Goal: Task Accomplishment & Management: Manage account settings

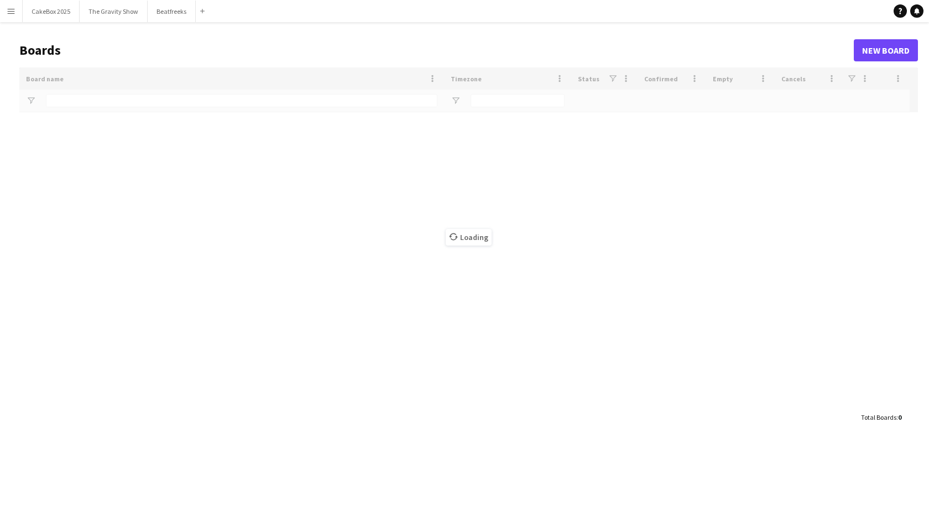
type input "*****"
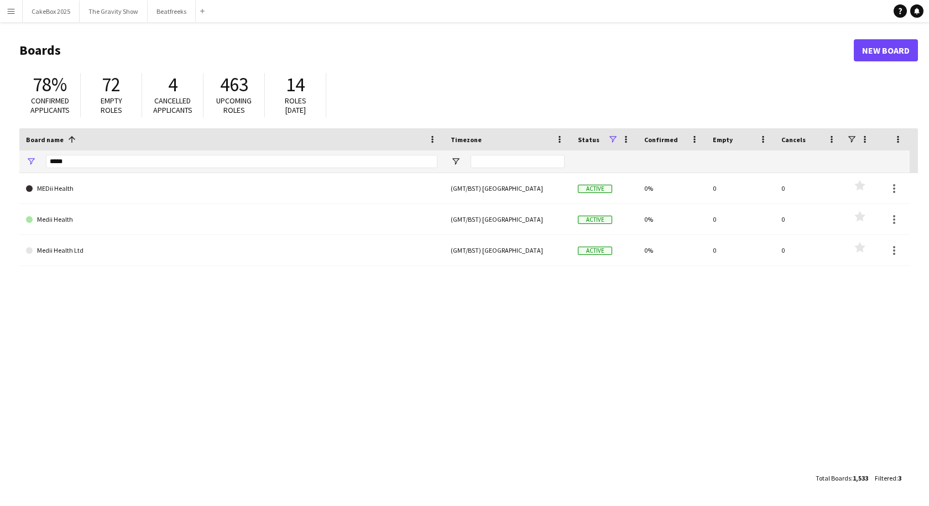
click at [10, 11] on app-icon "Menu" at bounding box center [11, 11] width 9 height 9
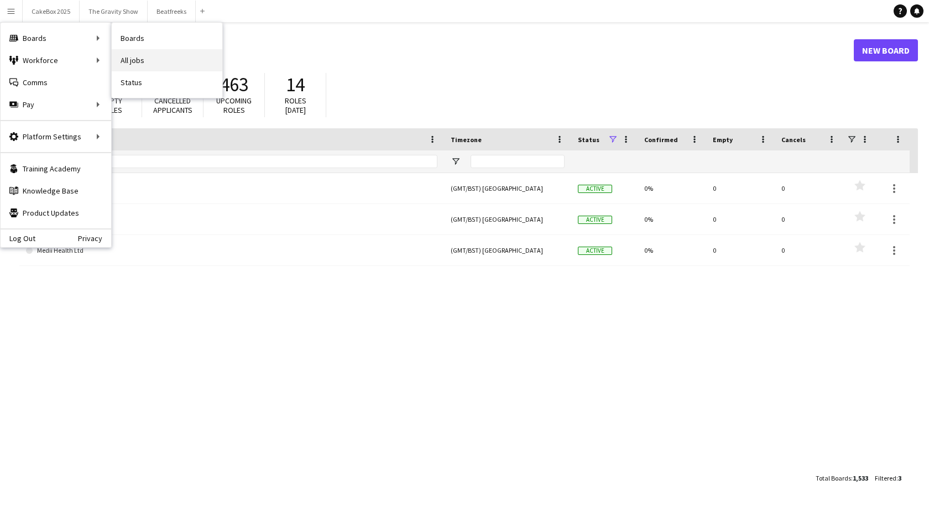
click at [124, 60] on link "All jobs" at bounding box center [167, 60] width 111 height 22
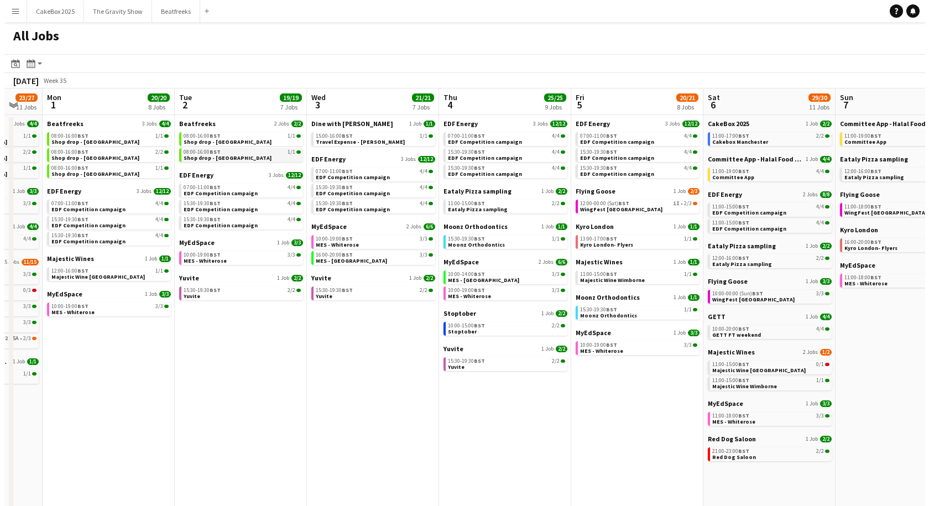
scroll to position [0, 227]
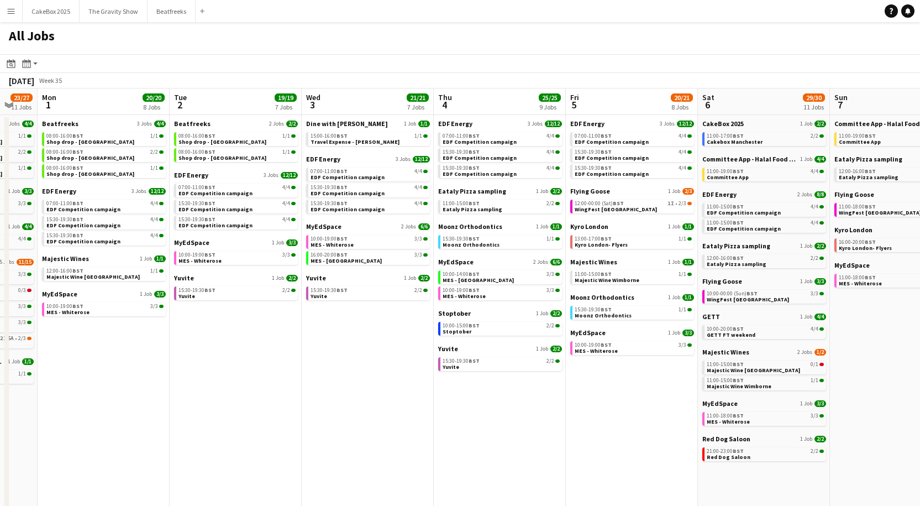
click at [3, 15] on button "Menu" at bounding box center [11, 11] width 22 height 22
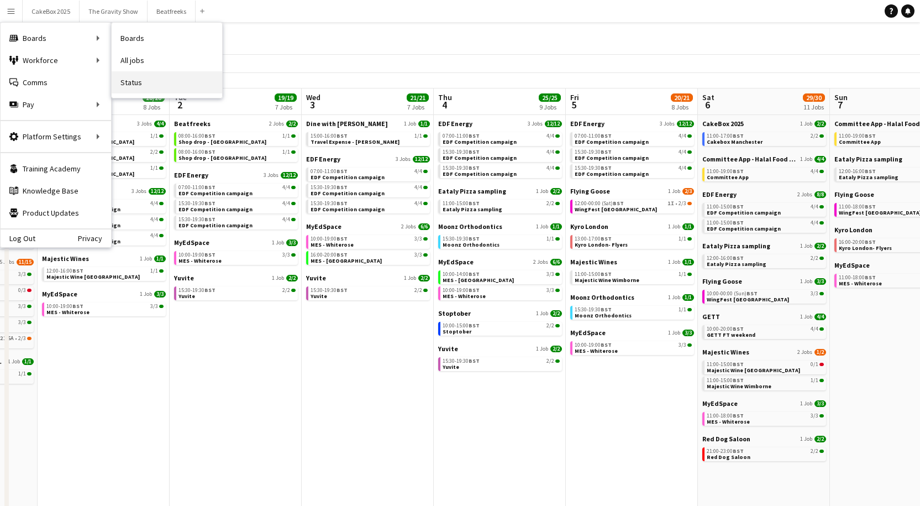
click at [139, 80] on link "Status" at bounding box center [167, 82] width 111 height 22
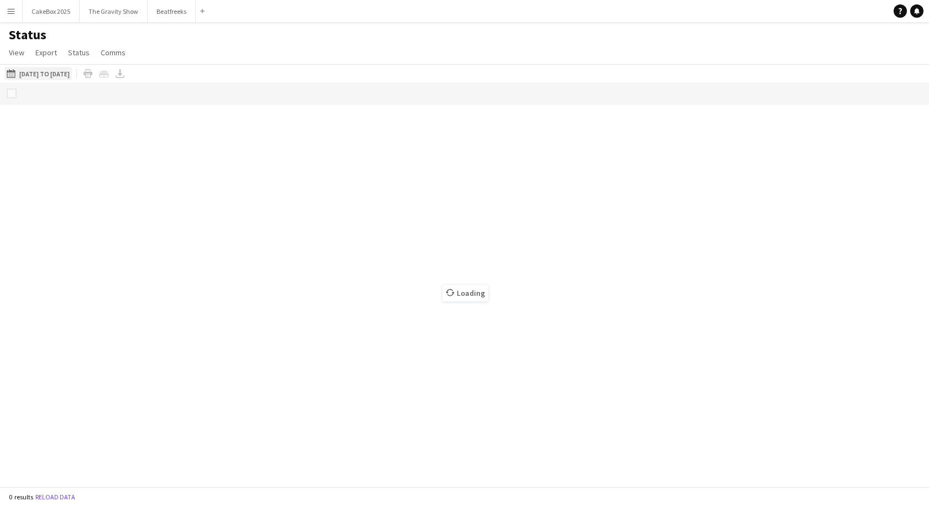
click at [70, 75] on button "08-09-2025 to 14-09-2025 25-08-2025 to 31-08-2025" at bounding box center [37, 73] width 67 height 13
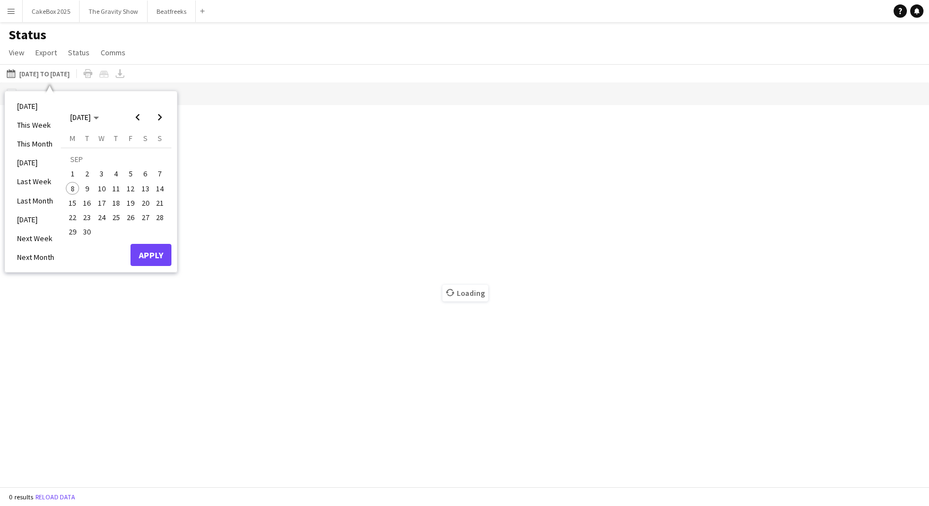
click at [71, 176] on span "1" at bounding box center [72, 174] width 13 height 13
click at [158, 173] on span "7" at bounding box center [159, 174] width 13 height 13
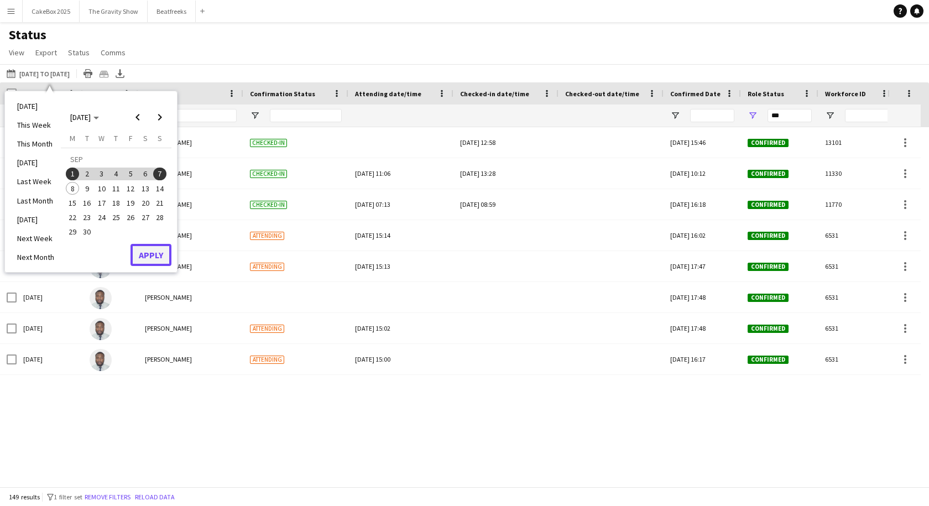
click at [157, 255] on button "Apply" at bounding box center [150, 255] width 41 height 22
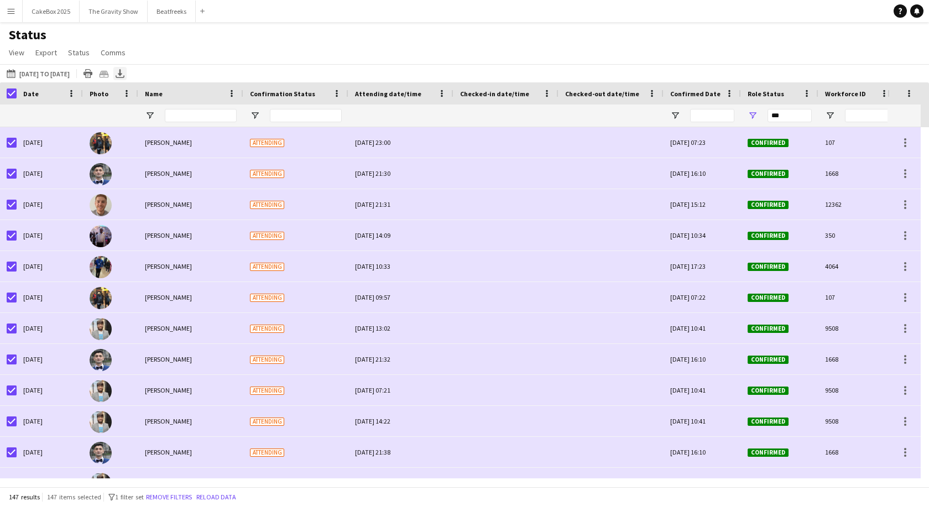
click at [122, 74] on icon at bounding box center [120, 72] width 4 height 7
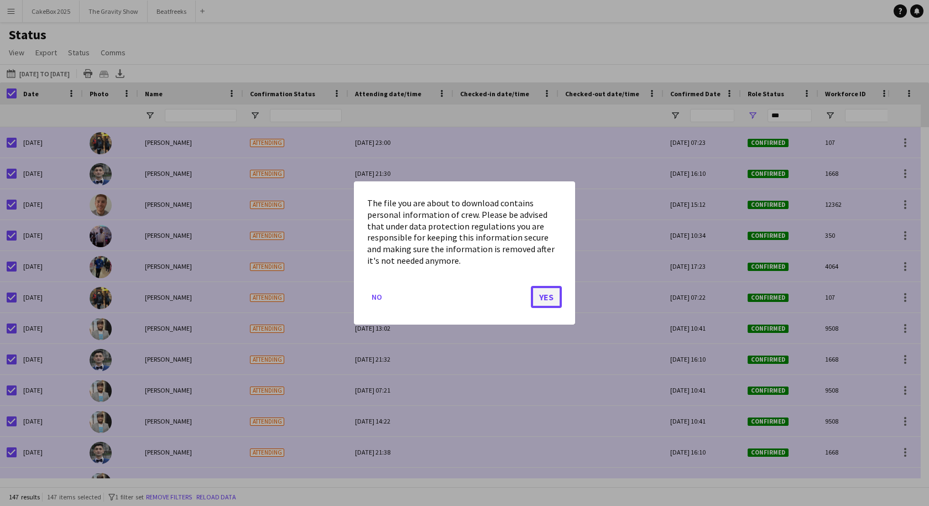
click at [552, 294] on button "Yes" at bounding box center [546, 297] width 31 height 22
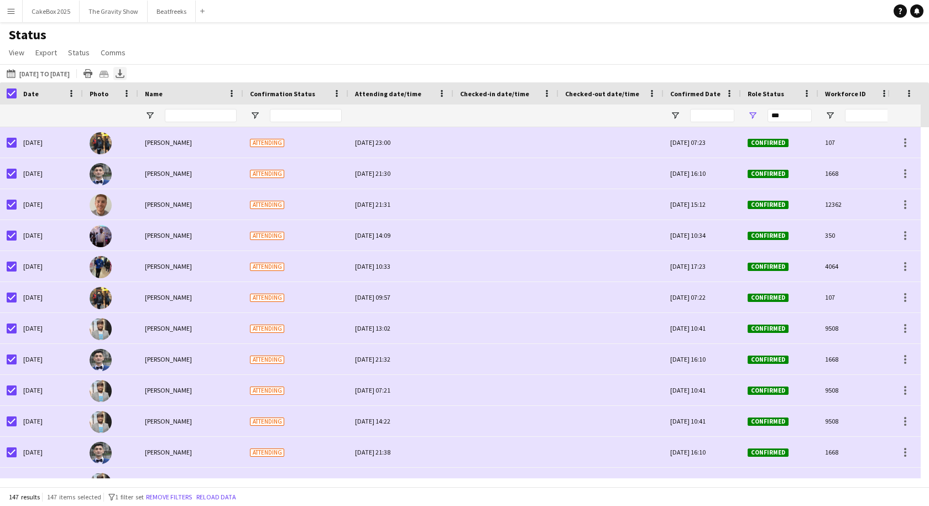
click at [124, 76] on icon "Export XLSX" at bounding box center [120, 73] width 9 height 9
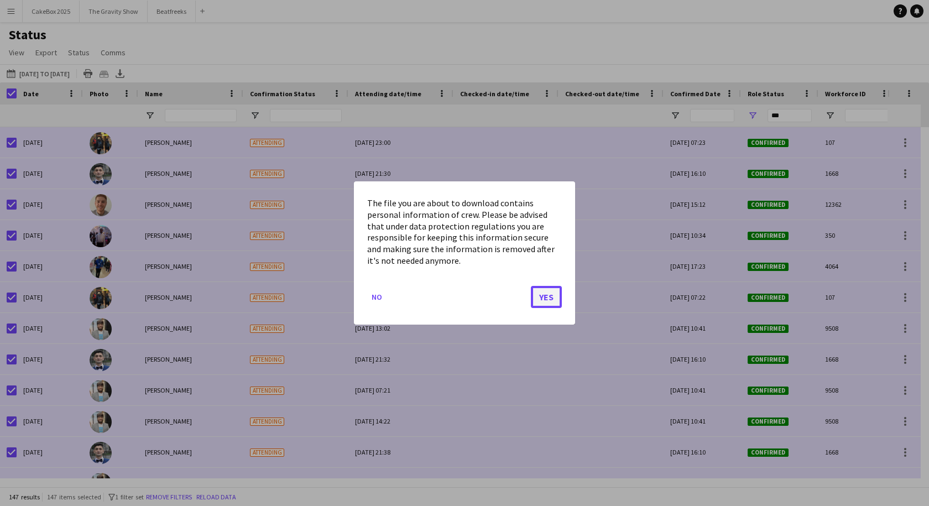
click at [542, 297] on button "Yes" at bounding box center [546, 297] width 31 height 22
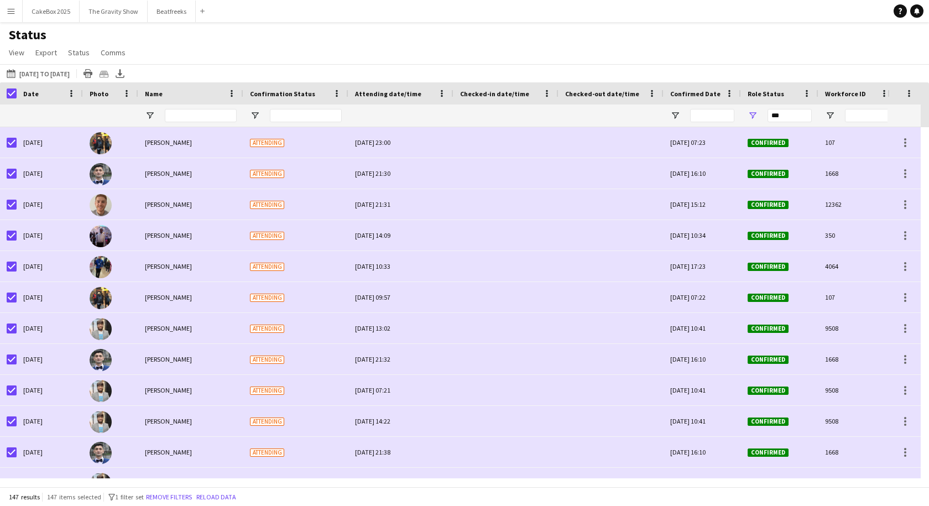
click at [14, 11] on app-icon "Menu" at bounding box center [11, 11] width 9 height 9
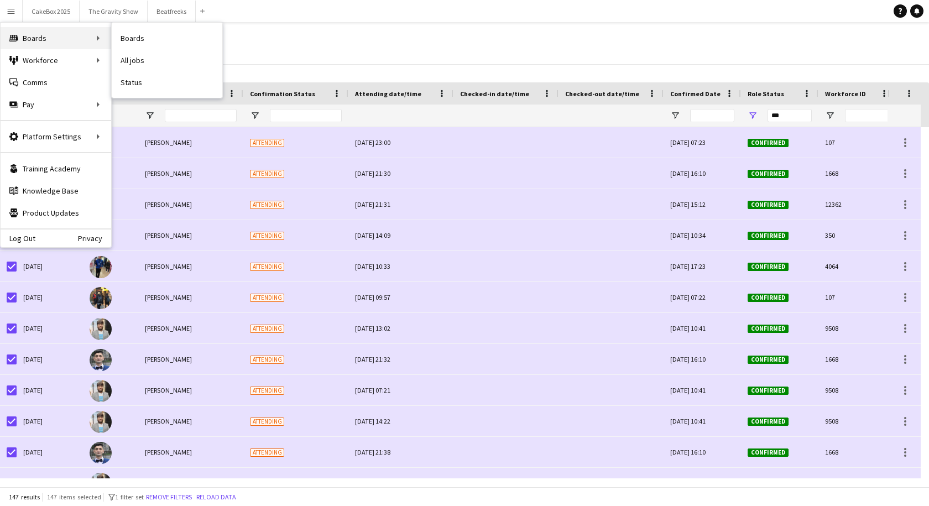
click at [57, 43] on div "Boards Boards" at bounding box center [56, 38] width 111 height 22
click at [73, 41] on div "Boards Boards" at bounding box center [56, 38] width 111 height 22
click at [129, 58] on link "All jobs" at bounding box center [167, 60] width 111 height 22
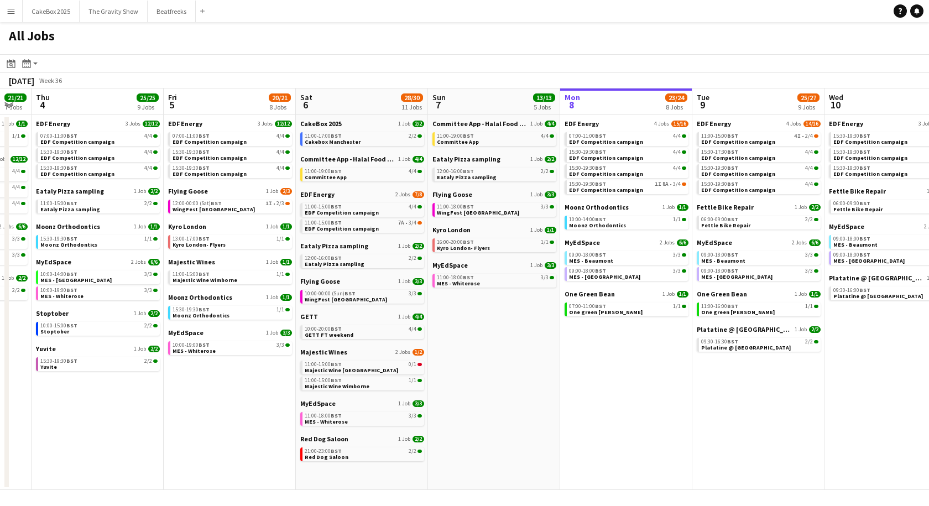
scroll to position [0, 232]
click at [213, 140] on span "EDF Competition campaign" at bounding box center [210, 141] width 74 height 7
click at [4, 12] on button "Menu" at bounding box center [11, 11] width 22 height 22
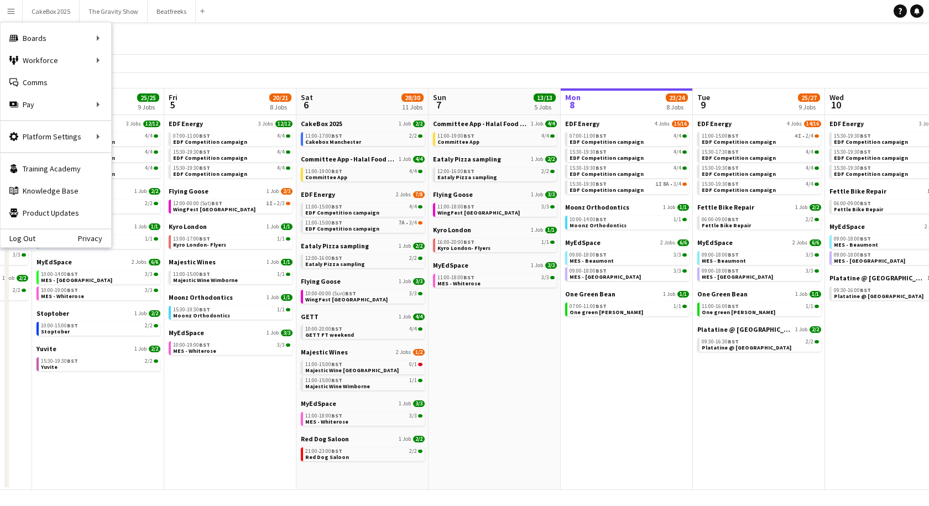
click at [346, 43] on div "All Jobs" at bounding box center [464, 38] width 929 height 32
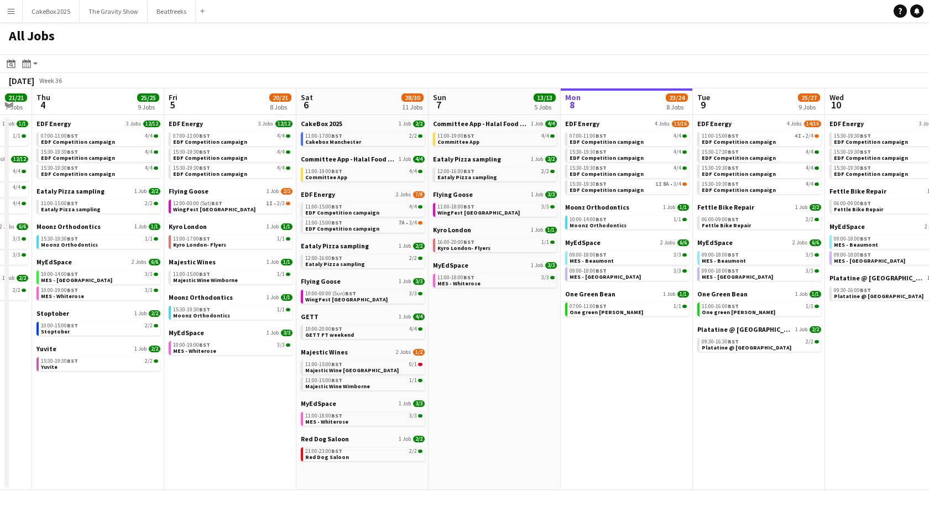
click at [6, 14] on button "Menu" at bounding box center [11, 11] width 22 height 22
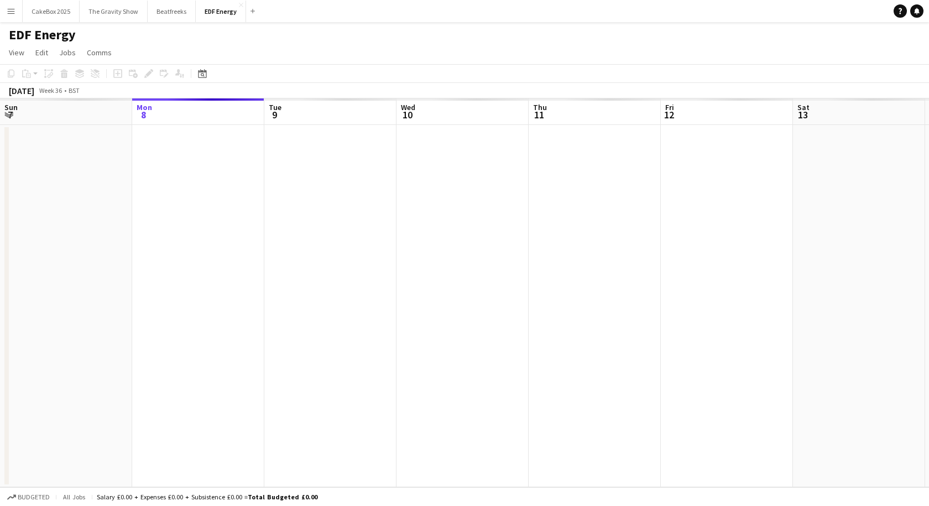
scroll to position [0, 380]
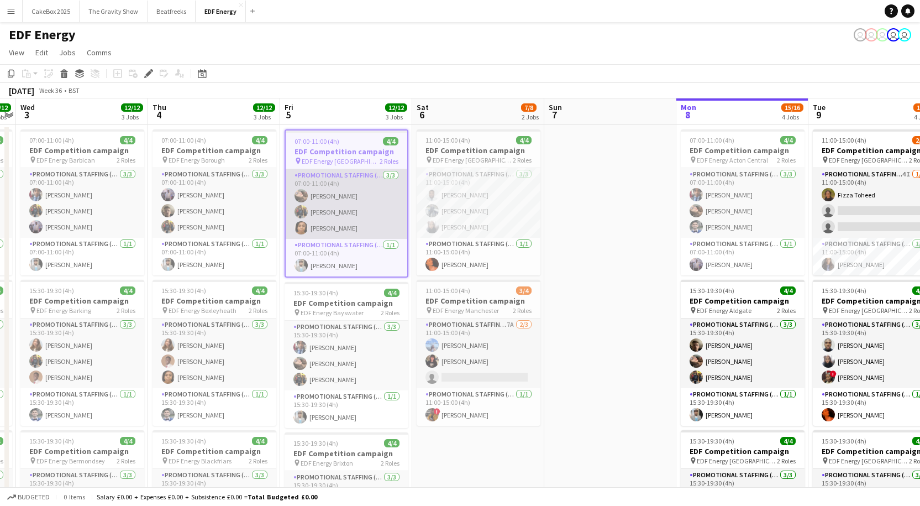
click at [344, 179] on app-card-role "Promotional Staffing (Flyering Staff) 3/3 07:00-11:00 (4h) Anastasiia Meleshko …" at bounding box center [347, 204] width 122 height 70
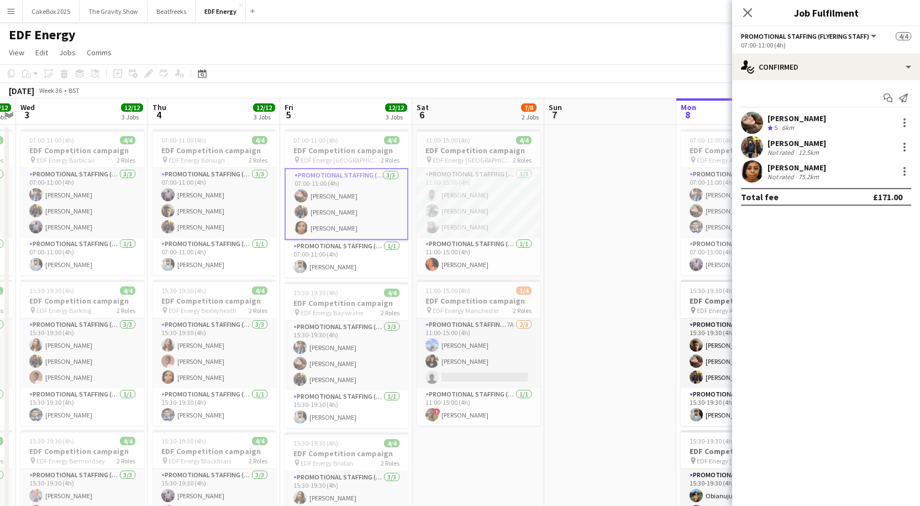
click at [801, 122] on div "Anastasiia Meleshko" at bounding box center [797, 118] width 59 height 10
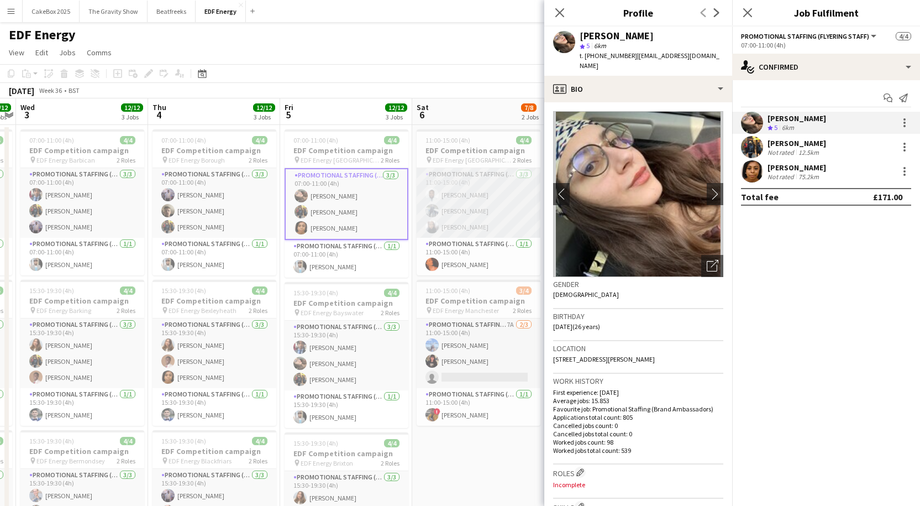
click at [465, 189] on app-card-role "Promotional Staffing (Flyering Staff) 3/3 11:00-15:00 (4h) Hammed Yakub Saif Ha…" at bounding box center [479, 203] width 124 height 70
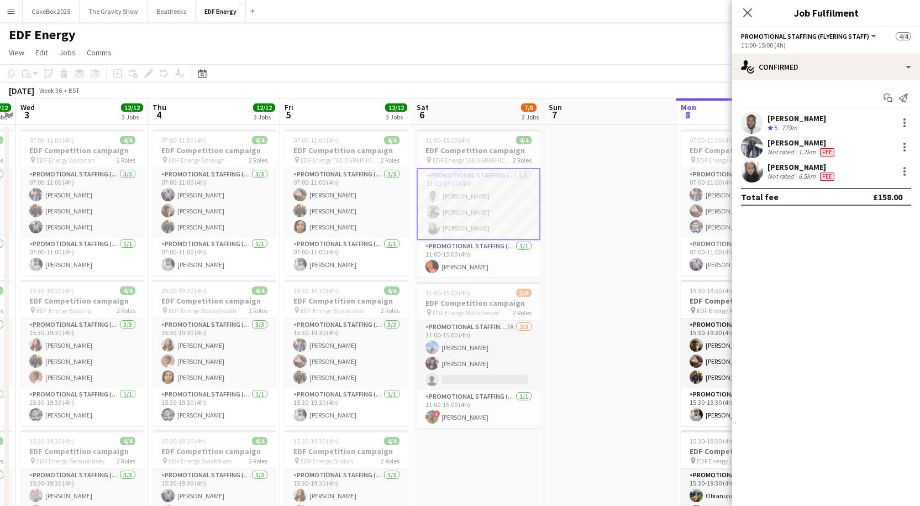
click at [472, 230] on app-card-role "Promotional Staffing (Flyering Staff) 3/3 11:00-15:00 (4h) Hammed Yakub Saif Ha…" at bounding box center [479, 204] width 124 height 72
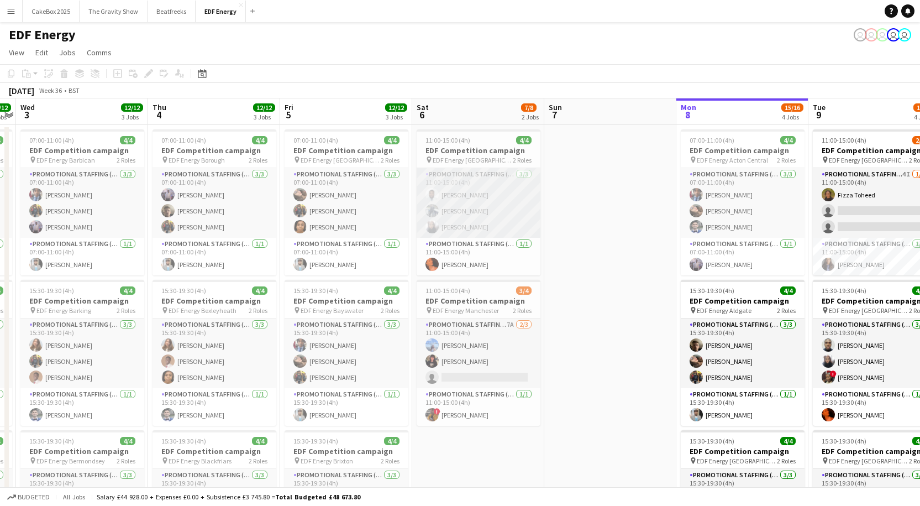
click at [467, 212] on app-card-role "Promotional Staffing (Flyering Staff) 3/3 11:00-15:00 (4h) Hammed Yakub Saif Ha…" at bounding box center [479, 203] width 124 height 70
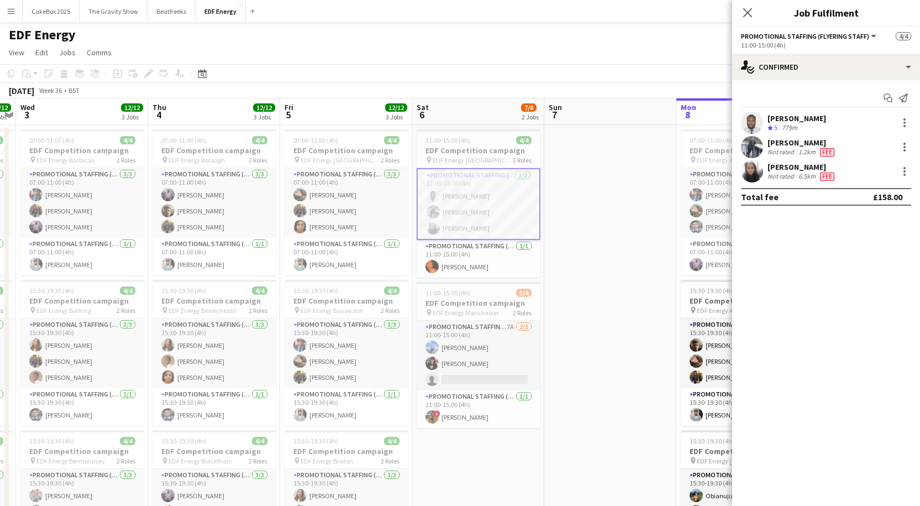
click at [799, 166] on div "shazma khan" at bounding box center [802, 167] width 69 height 10
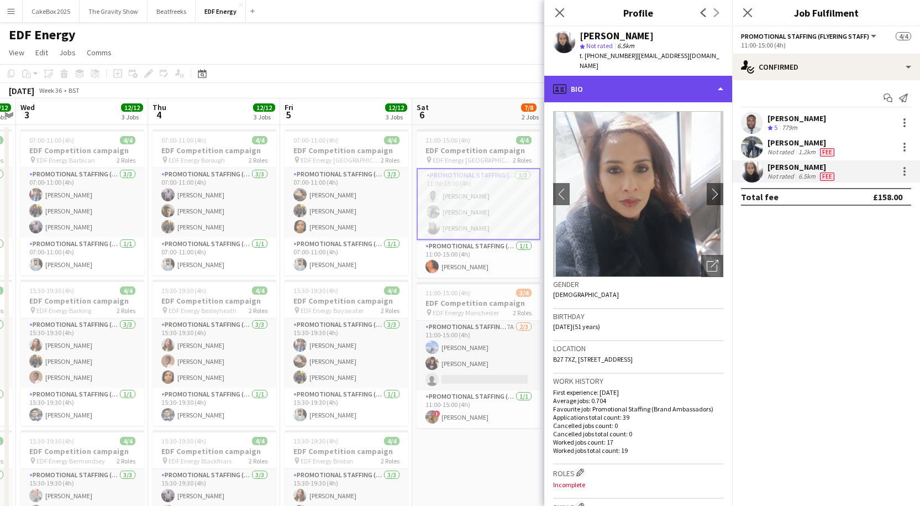
click at [652, 81] on div "profile Bio" at bounding box center [639, 89] width 188 height 27
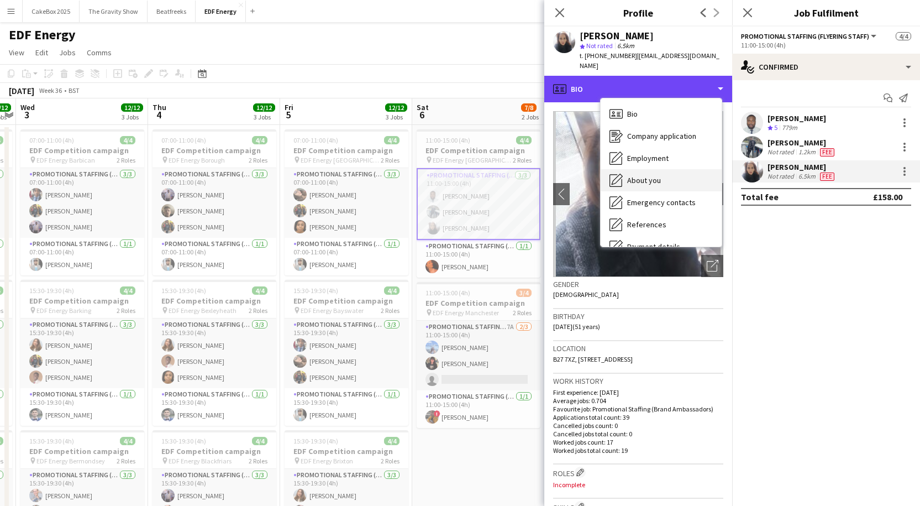
scroll to position [148, 0]
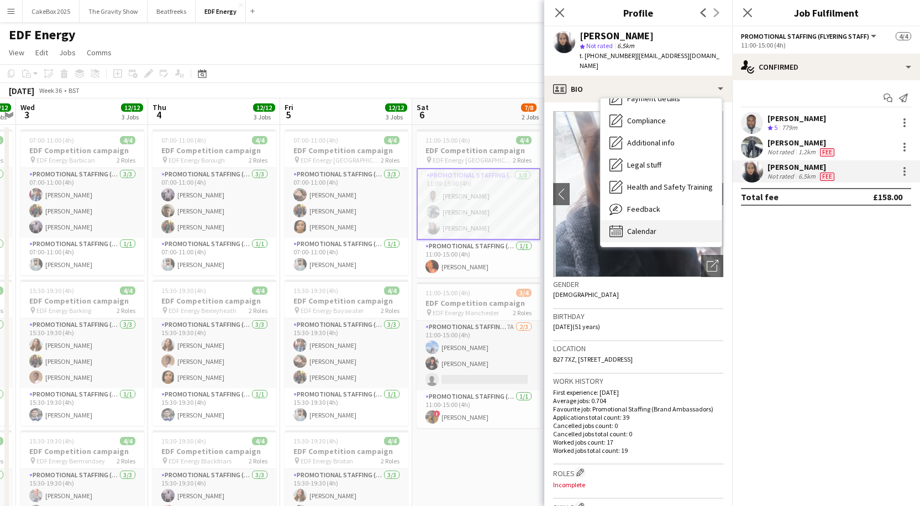
click at [634, 226] on span "Calendar" at bounding box center [641, 231] width 29 height 10
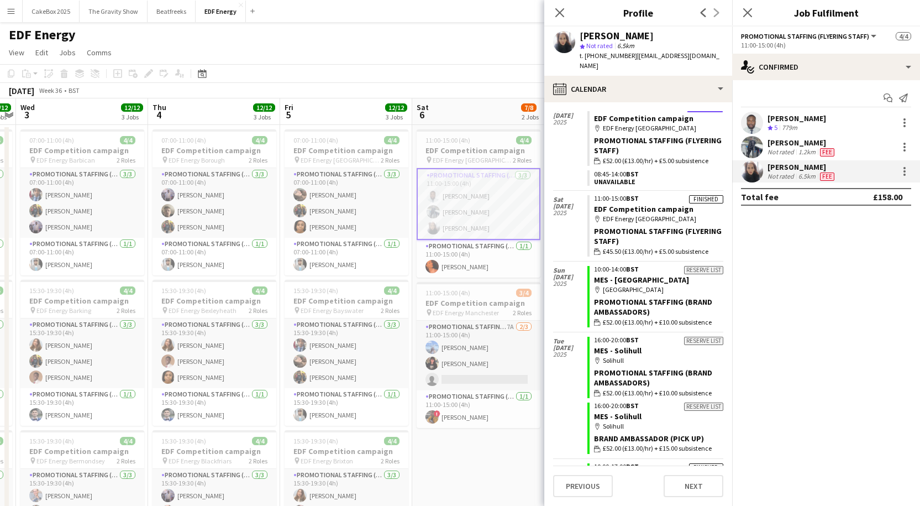
scroll to position [745, 0]
click at [626, 203] on link "EDF Competition campaign" at bounding box center [644, 208] width 100 height 10
click at [629, 232] on div "Promotional Staffing (Flyering Staff)" at bounding box center [658, 236] width 129 height 20
click at [562, 202] on span "6 Sep" at bounding box center [570, 205] width 34 height 7
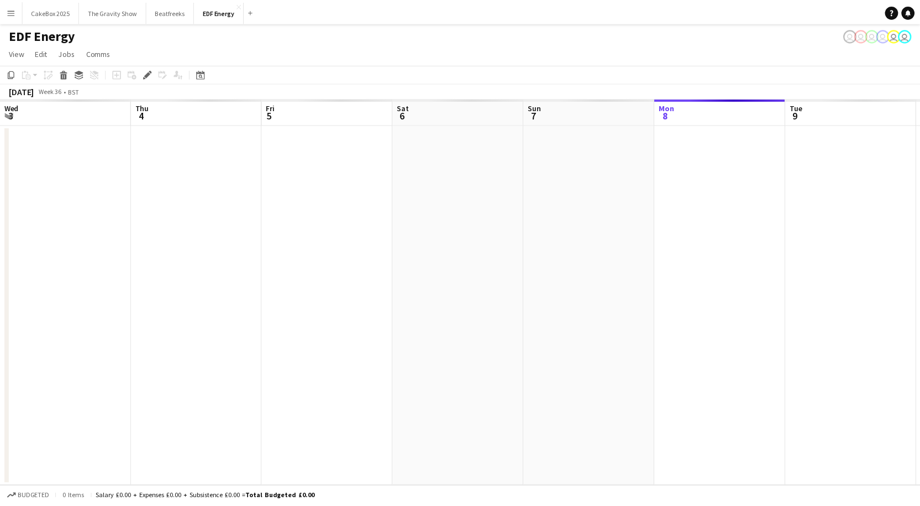
scroll to position [0, 380]
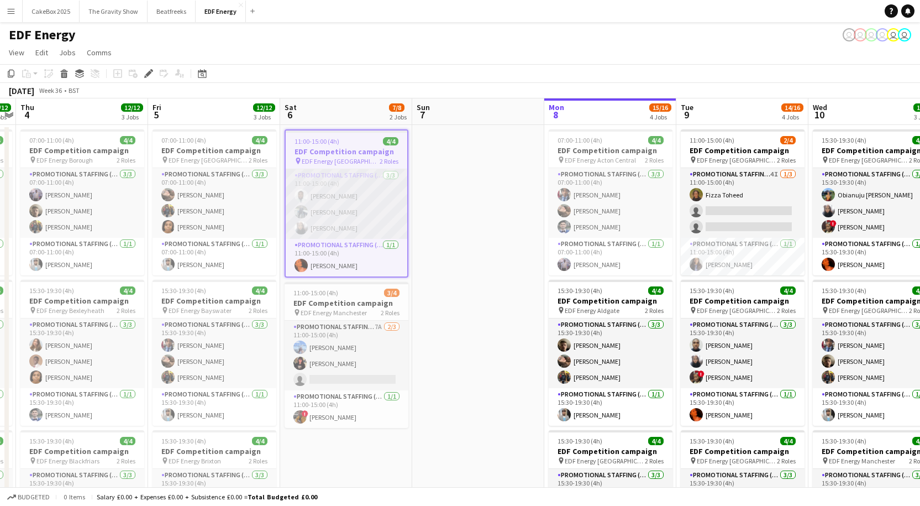
click at [342, 200] on app-card-role "Promotional Staffing (Flyering Staff) [DATE] 11:00-15:00 (4h) [PERSON_NAME] [PE…" at bounding box center [347, 204] width 122 height 70
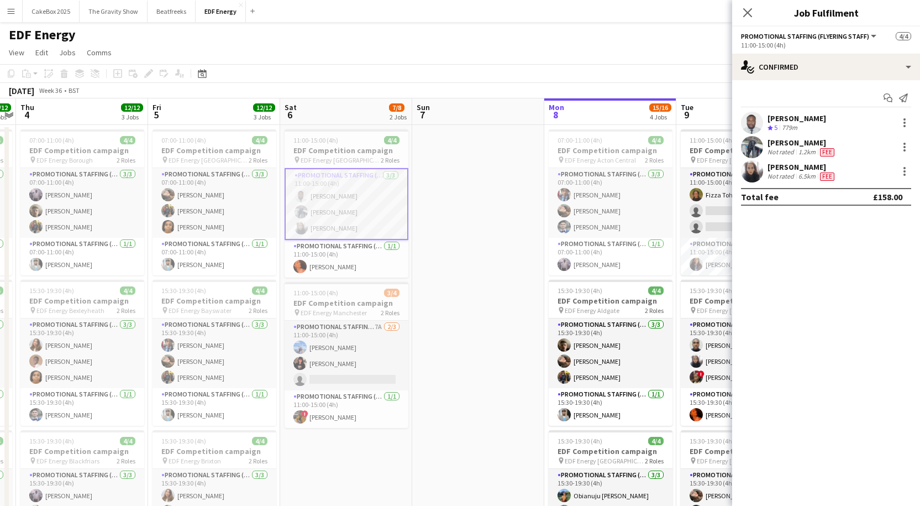
click at [794, 145] on div "Saif Hassan" at bounding box center [802, 143] width 69 height 10
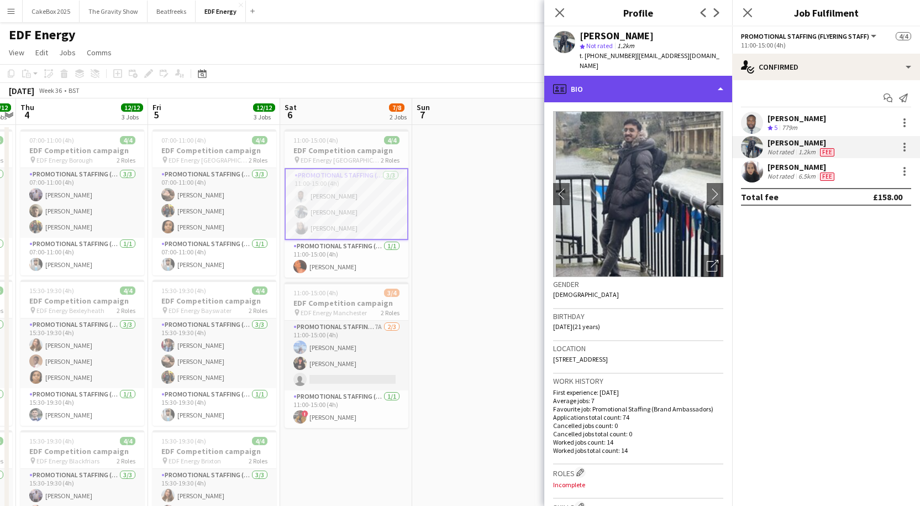
click at [653, 76] on div "profile Bio" at bounding box center [639, 89] width 188 height 27
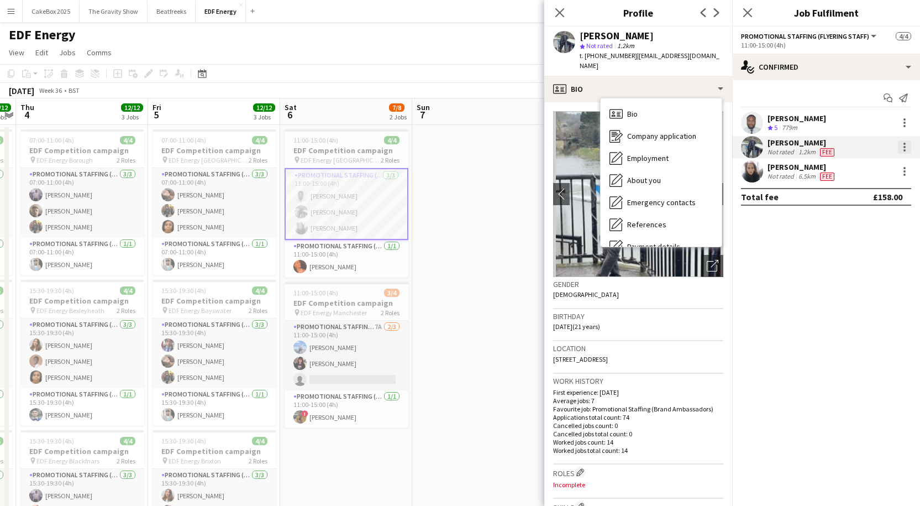
click at [905, 145] on div at bounding box center [904, 146] width 13 height 13
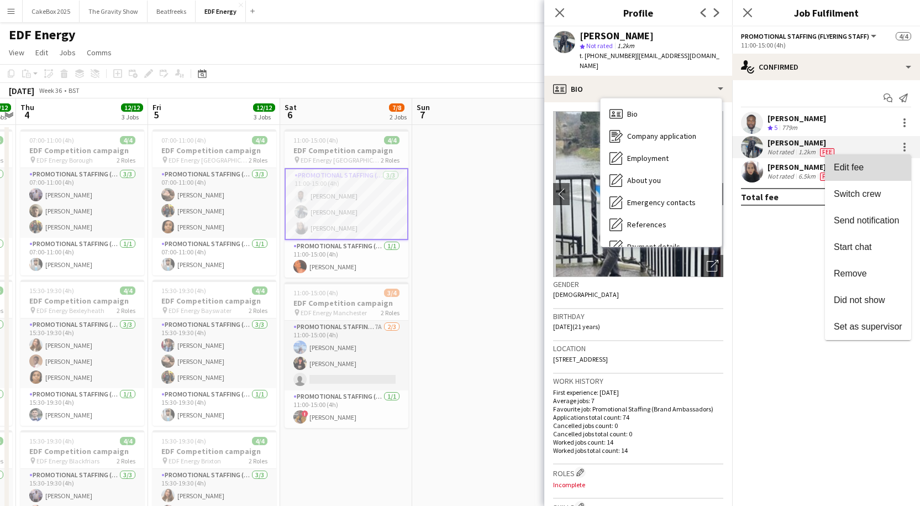
click at [847, 169] on span "Edit fee" at bounding box center [849, 167] width 30 height 9
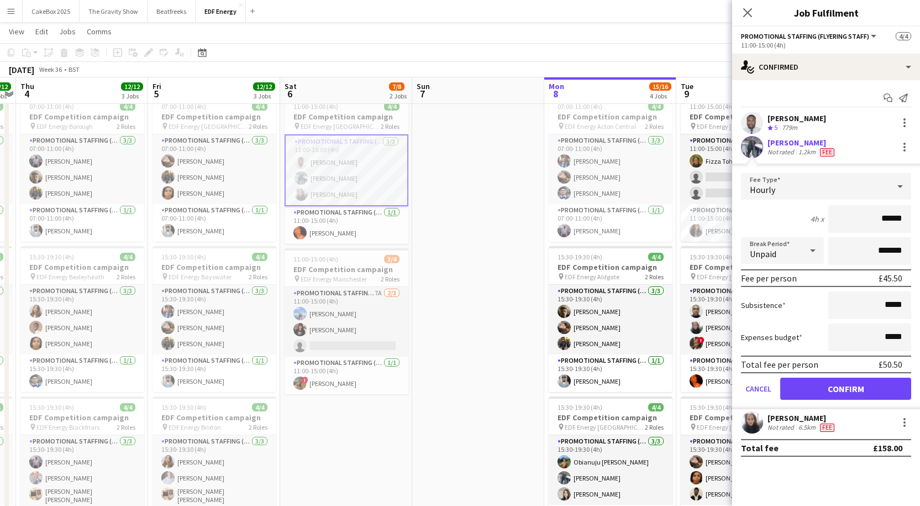
scroll to position [33, 0]
click at [746, 9] on icon "Close pop-in" at bounding box center [747, 12] width 11 height 11
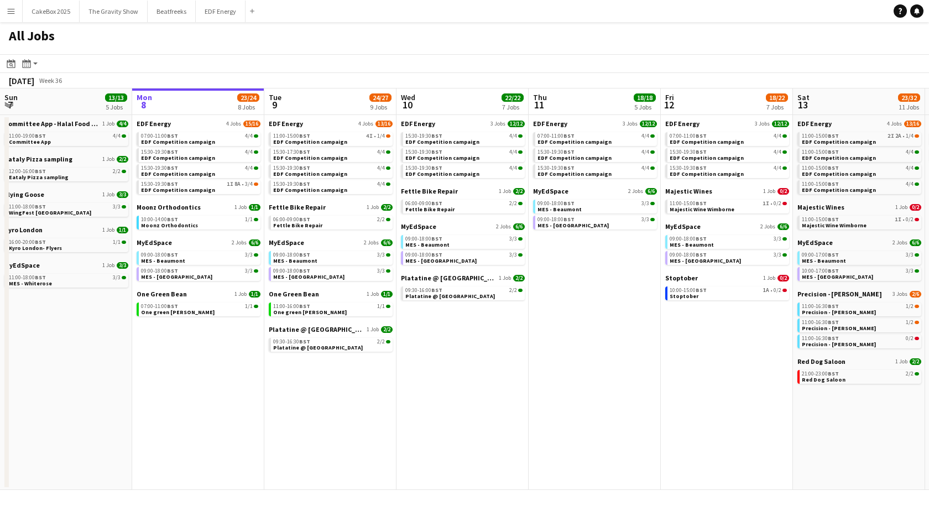
click at [3, 12] on button "Menu" at bounding box center [11, 11] width 22 height 22
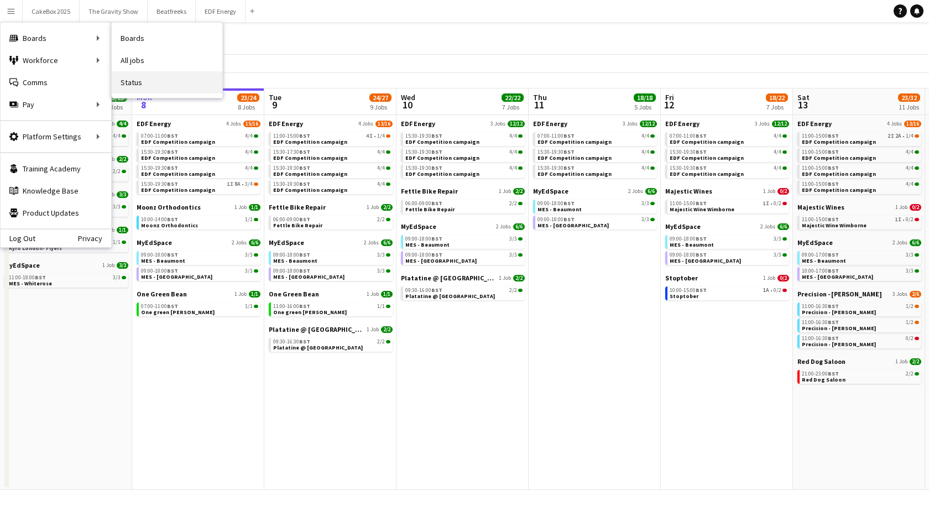
click at [139, 81] on link "Status" at bounding box center [167, 82] width 111 height 22
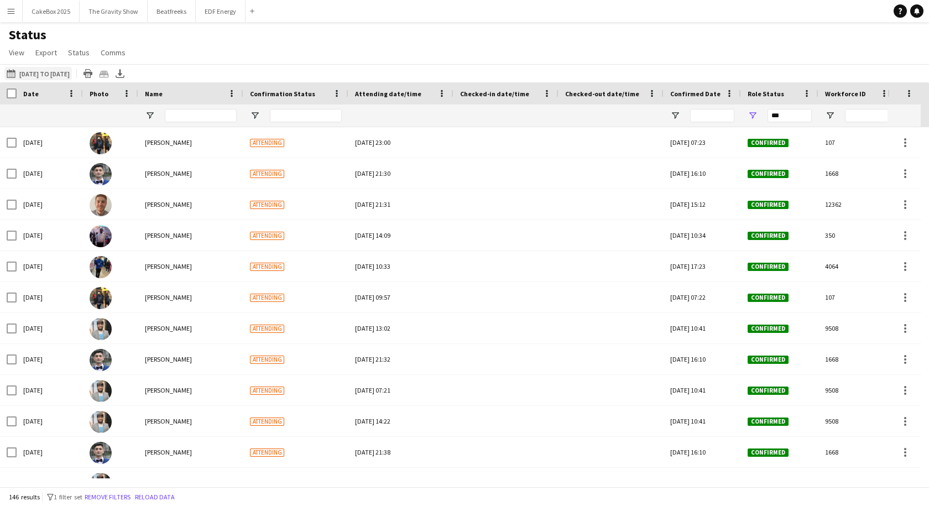
click at [59, 70] on button "08-09-2025 to 14-09-2025 01-09-2025 to 07-09-2025" at bounding box center [37, 73] width 67 height 13
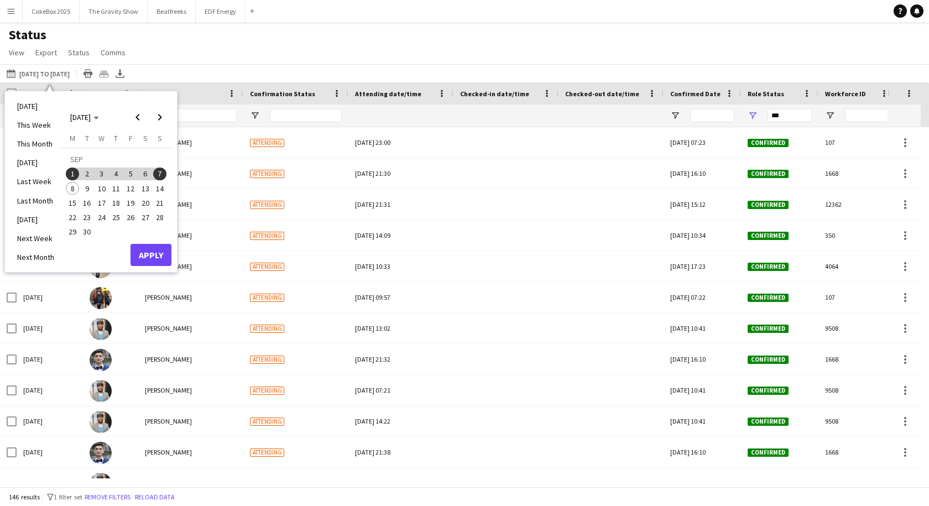
click at [260, 50] on div "Status View Views Default view New view Update view Delete view Edit name Custo…" at bounding box center [464, 46] width 929 height 38
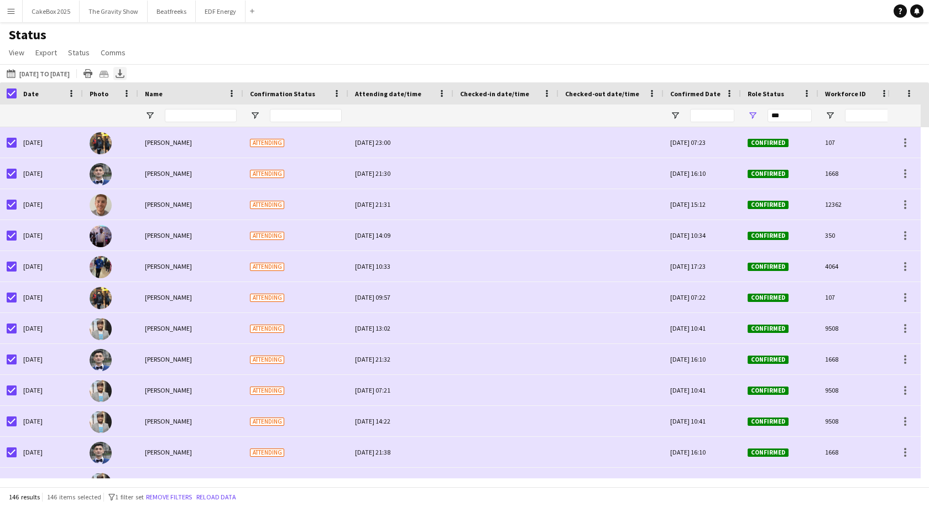
click at [124, 72] on icon "Export XLSX" at bounding box center [120, 73] width 9 height 9
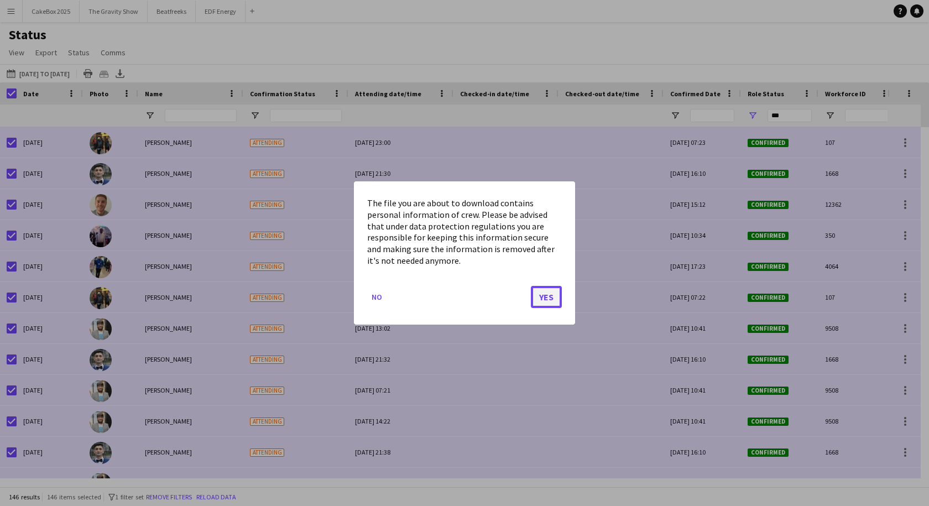
click at [548, 302] on button "Yes" at bounding box center [546, 297] width 31 height 22
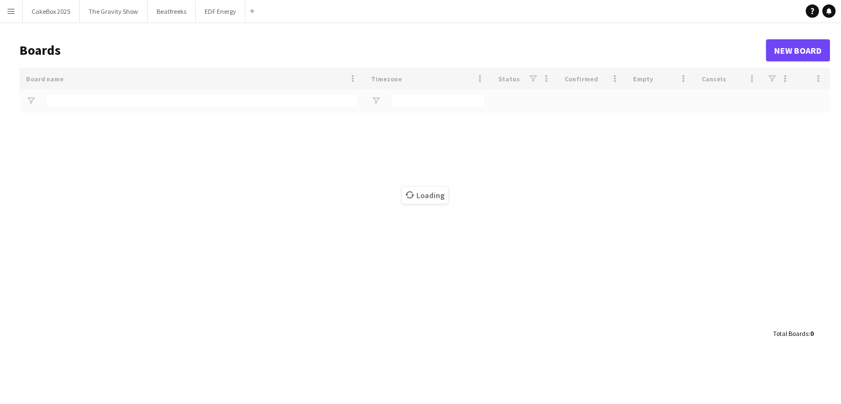
type input "*****"
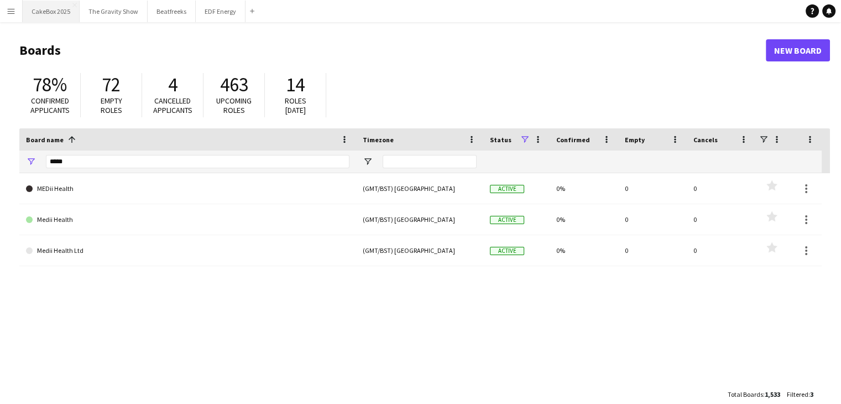
click at [45, 17] on button "CakeBox 2025 Close" at bounding box center [51, 12] width 57 height 22
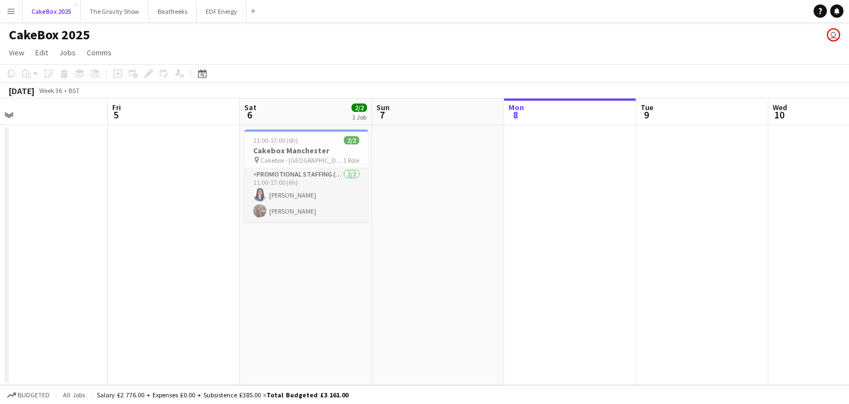
scroll to position [0, 285]
click at [12, 12] on app-icon "Menu" at bounding box center [11, 11] width 9 height 9
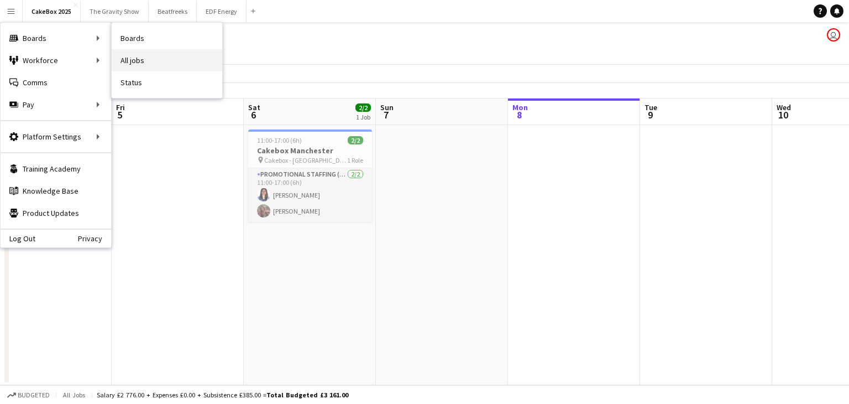
click at [129, 59] on link "All jobs" at bounding box center [167, 60] width 111 height 22
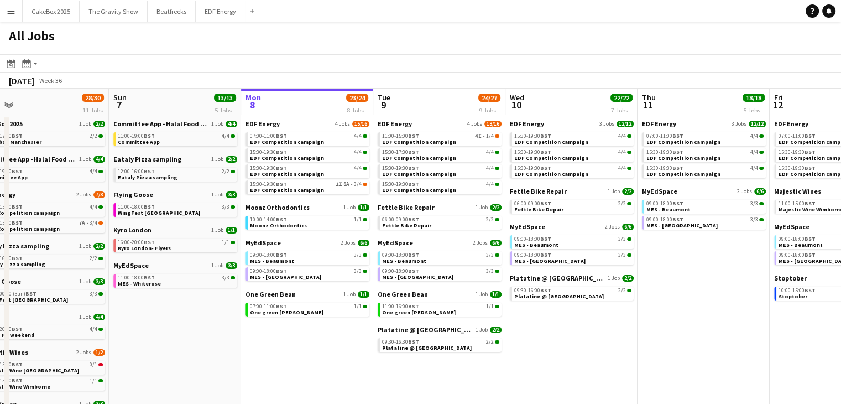
scroll to position [0, 287]
click at [142, 207] on span "11:00-18:00 BST" at bounding box center [136, 207] width 37 height 6
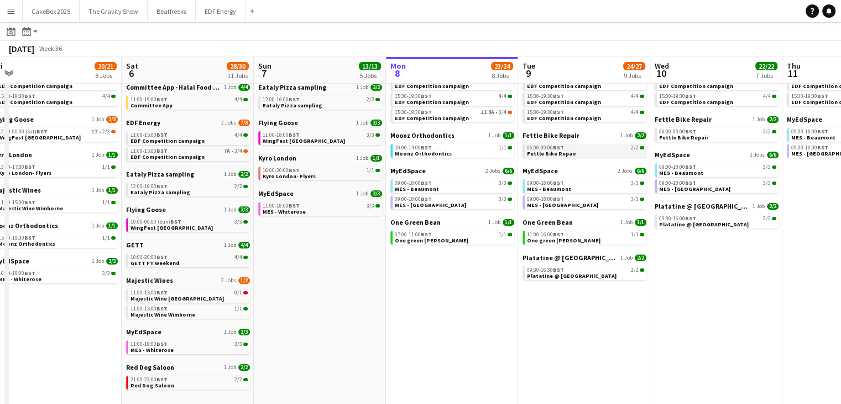
scroll to position [71, 0]
click at [153, 261] on span "GETT FT weekend" at bounding box center [154, 262] width 49 height 7
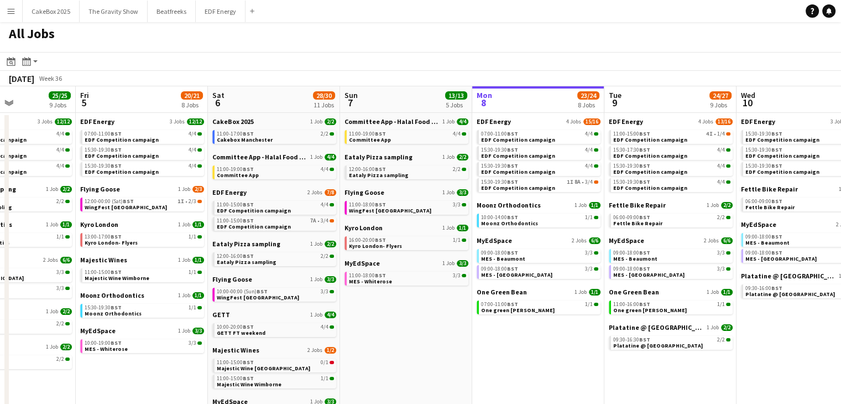
scroll to position [0, 323]
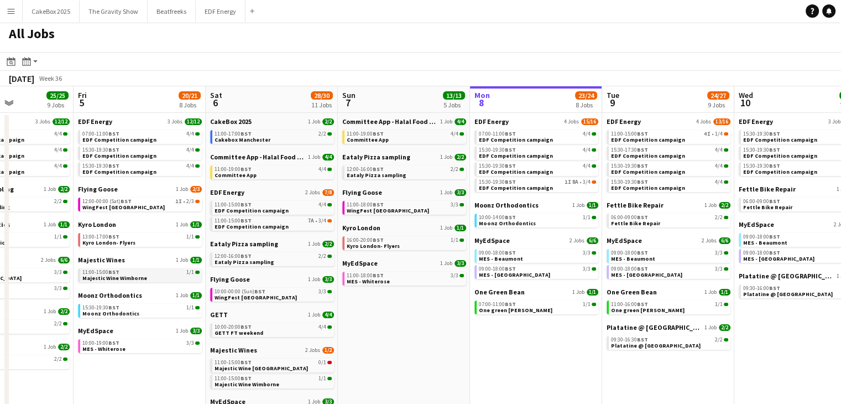
click at [118, 273] on span "BST" at bounding box center [113, 271] width 11 height 7
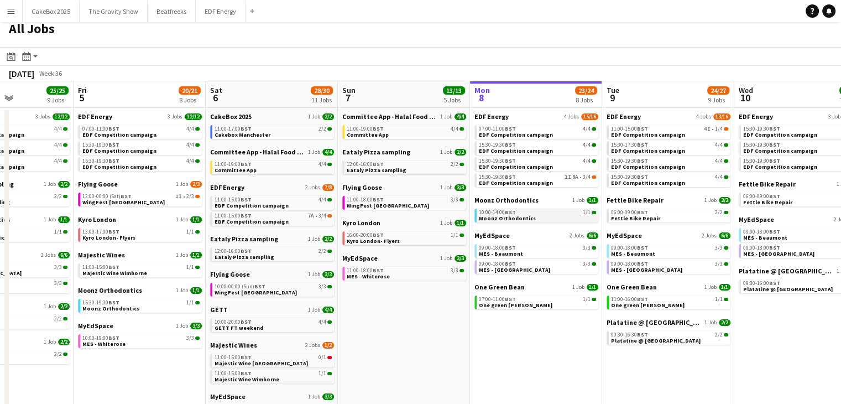
click at [521, 218] on span "Moonz Orthodontics" at bounding box center [507, 217] width 57 height 7
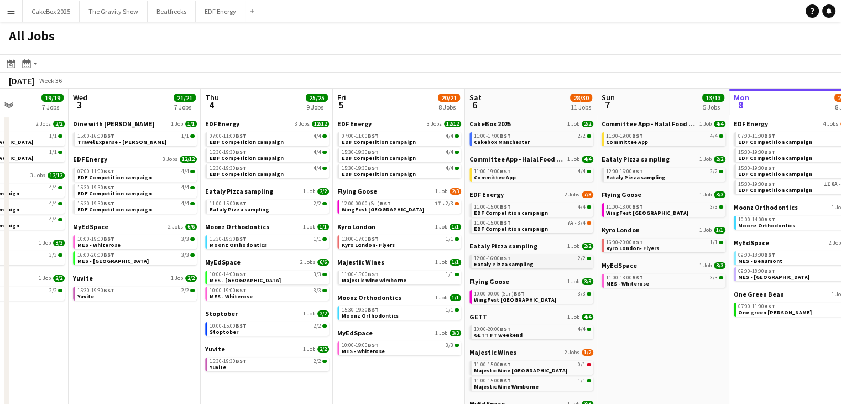
scroll to position [0, 327]
click at [228, 364] on link "15:30-19:30 BST 2/2 Yuvite" at bounding box center [268, 363] width 117 height 13
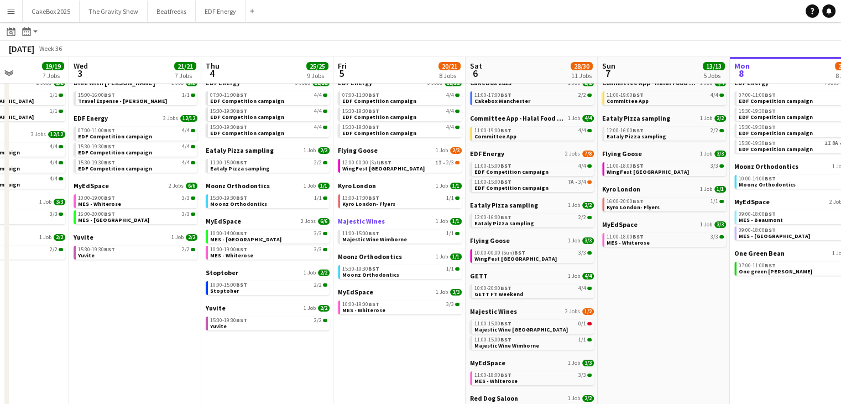
scroll to position [41, 0]
click at [545, 255] on link "10:00-00:00 (Sun) BST 3/3 WingFest [GEOGRAPHIC_DATA]" at bounding box center [532, 254] width 117 height 13
click at [12, 14] on app-icon "Menu" at bounding box center [11, 11] width 9 height 9
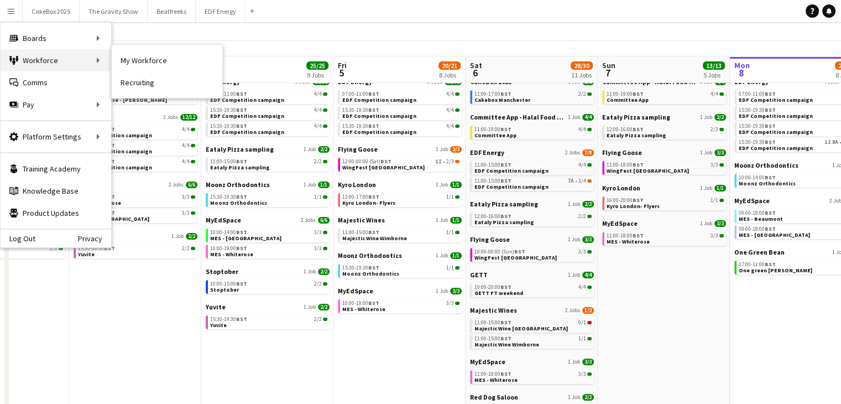
click at [22, 58] on div "Workforce Workforce" at bounding box center [56, 60] width 111 height 22
click at [128, 61] on link "My Workforce" at bounding box center [167, 60] width 111 height 22
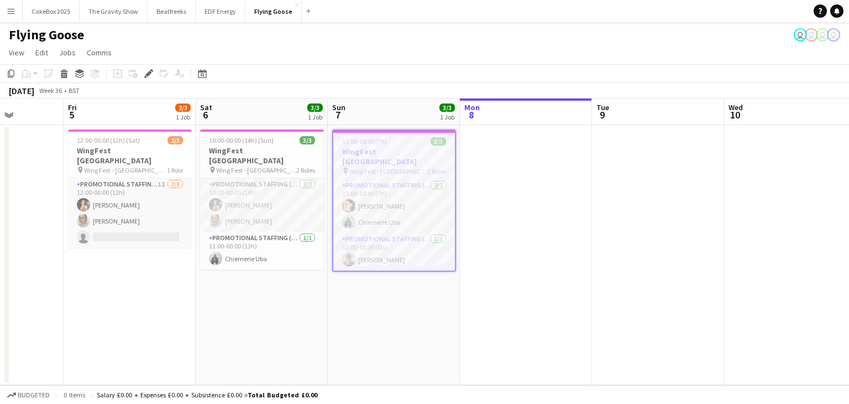
scroll to position [0, 466]
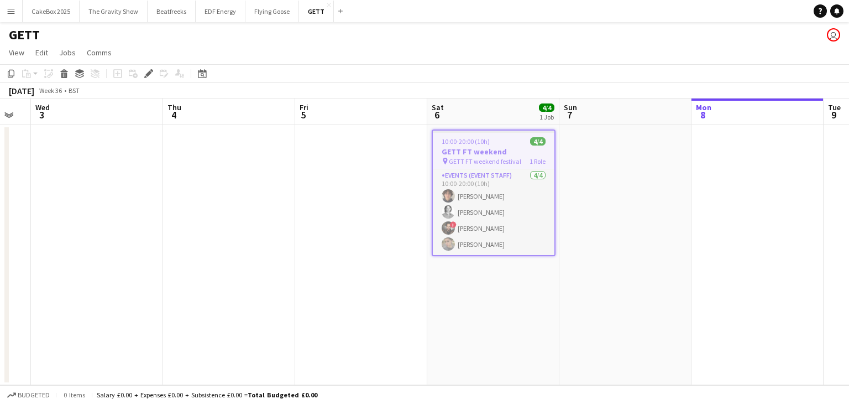
scroll to position [0, 341]
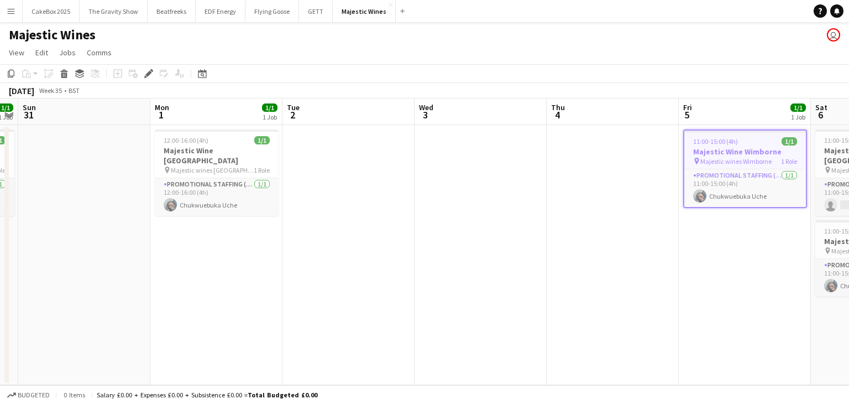
scroll to position [0, 245]
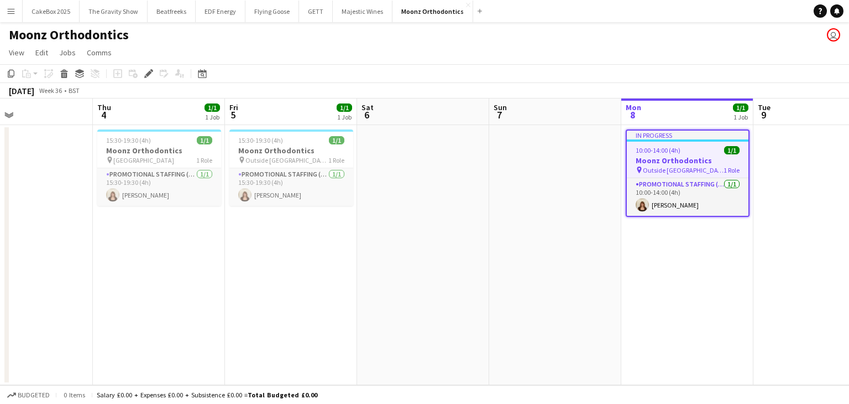
scroll to position [0, 438]
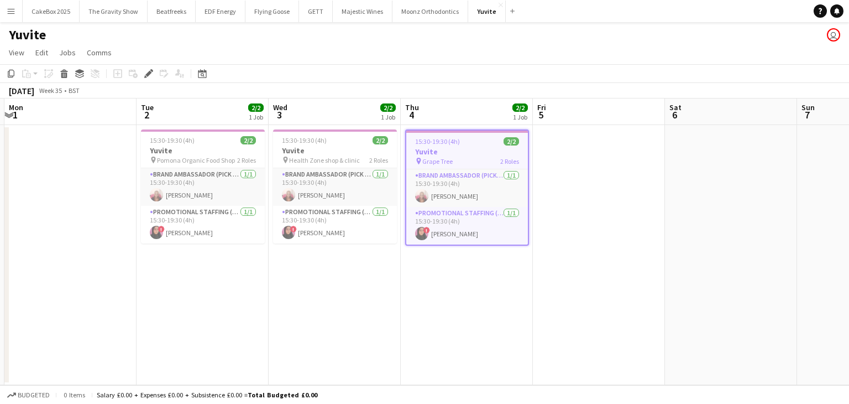
scroll to position [0, 391]
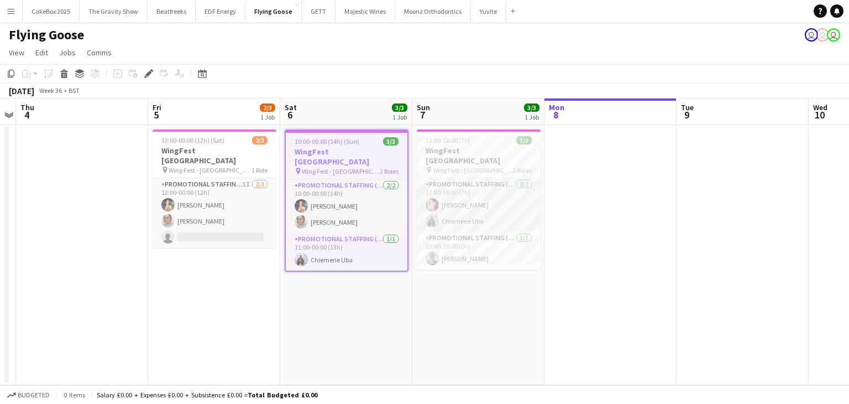
scroll to position [0, 338]
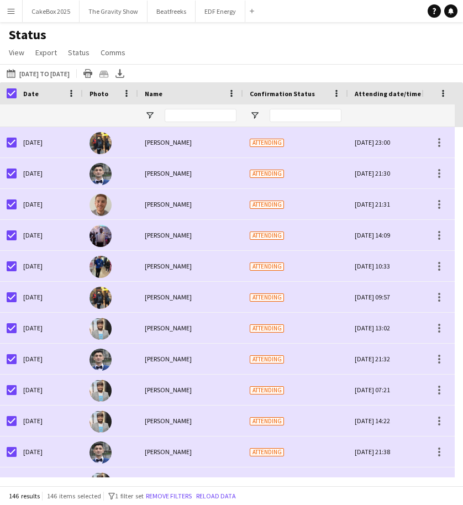
click at [8, 8] on app-icon "Menu" at bounding box center [11, 11] width 9 height 9
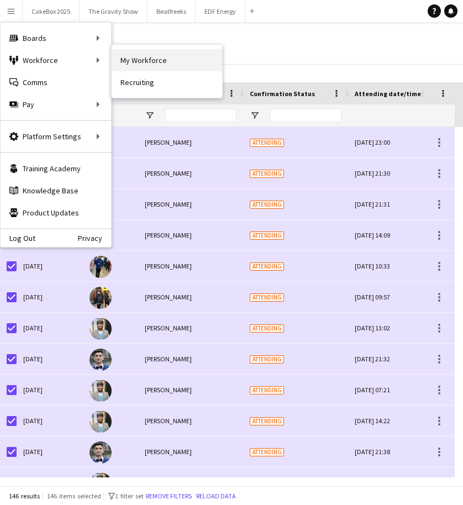
click at [138, 62] on link "My Workforce" at bounding box center [167, 60] width 111 height 22
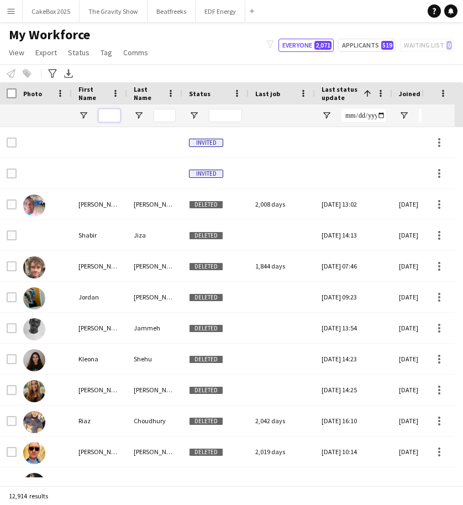
click at [107, 118] on input "First Name Filter Input" at bounding box center [109, 115] width 22 height 13
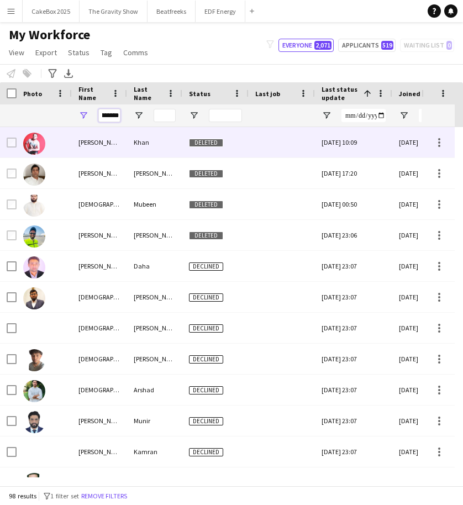
scroll to position [0, 17]
type input "********"
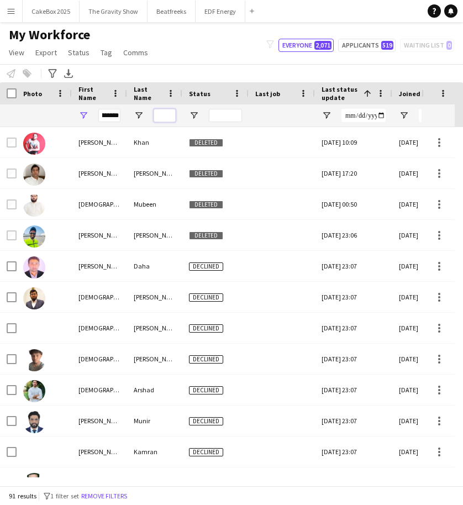
scroll to position [0, 0]
click at [164, 115] on input "Last Name Filter Input" at bounding box center [165, 115] width 22 height 13
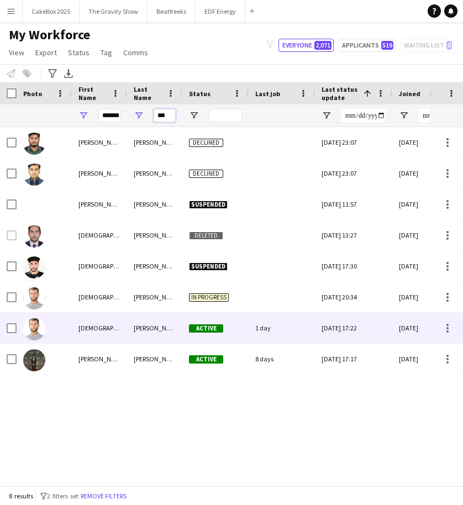
type input "***"
click at [145, 329] on div "[PERSON_NAME]" at bounding box center [154, 328] width 55 height 30
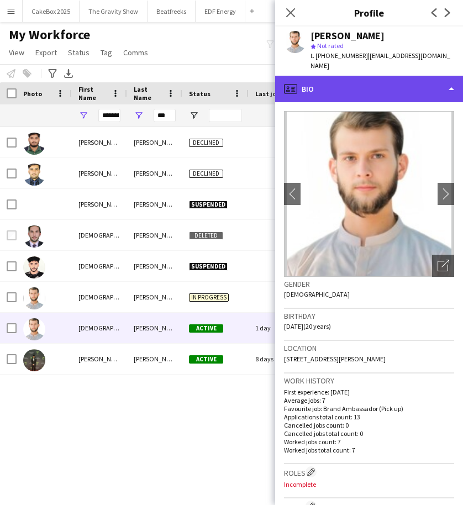
click at [365, 80] on div "profile Bio" at bounding box center [369, 89] width 188 height 27
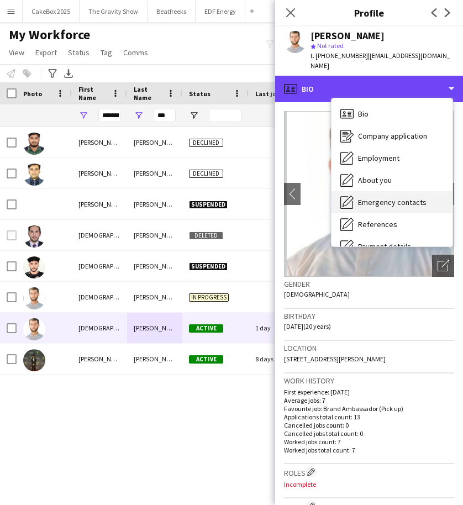
scroll to position [148, 0]
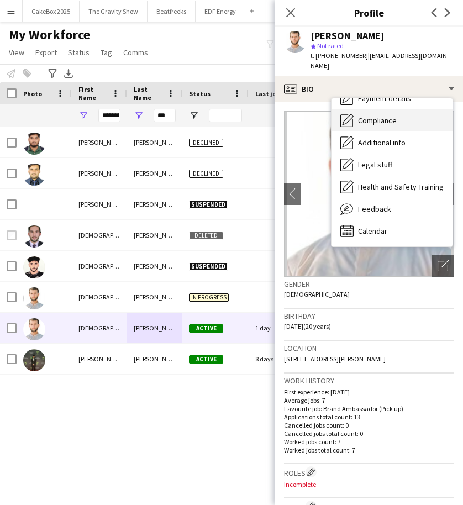
click at [366, 116] on span "Compliance" at bounding box center [377, 121] width 39 height 10
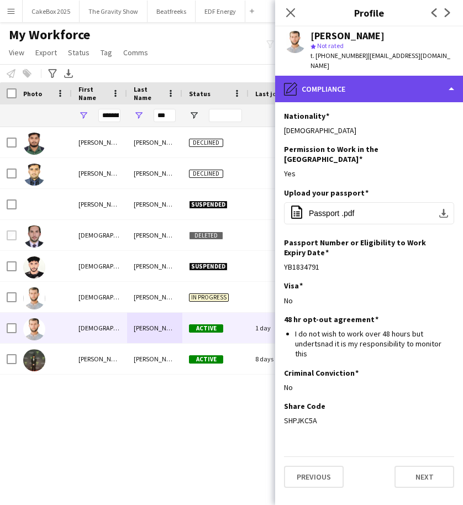
click at [359, 79] on div "pencil4 Compliance" at bounding box center [369, 89] width 188 height 27
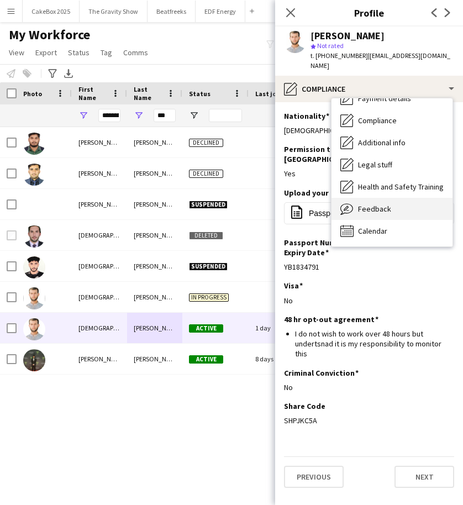
click at [375, 204] on span "Feedback" at bounding box center [374, 209] width 33 height 10
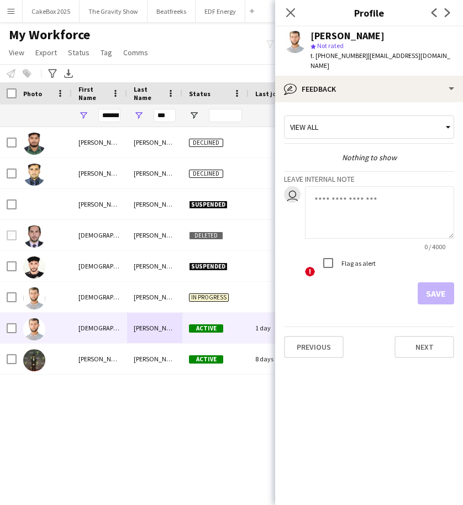
click at [320, 198] on textarea at bounding box center [379, 212] width 149 height 53
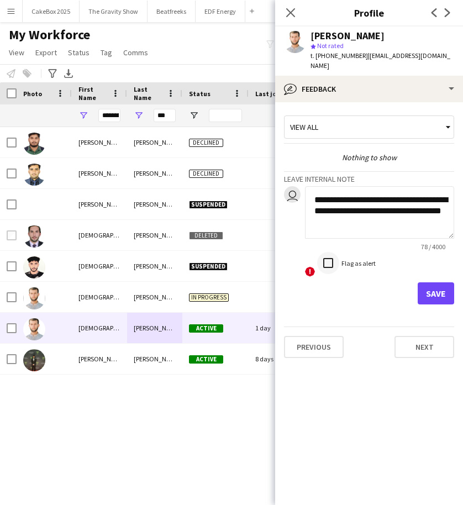
type textarea "**********"
click at [428, 283] on button "Save" at bounding box center [436, 293] width 36 height 22
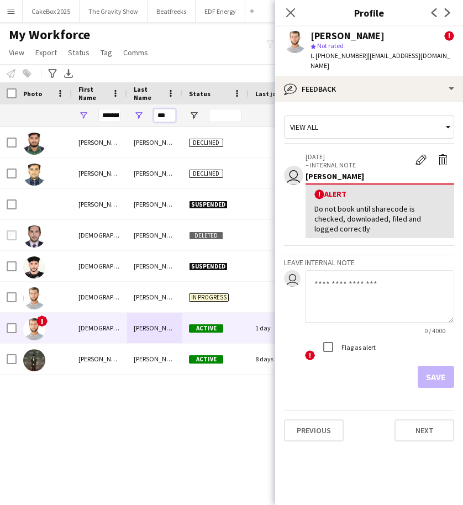
drag, startPoint x: 168, startPoint y: 115, endPoint x: 139, endPoint y: 118, distance: 28.3
click at [139, 118] on div "***" at bounding box center [154, 115] width 55 height 22
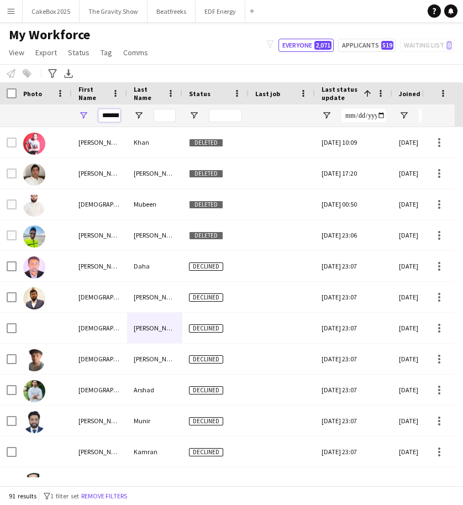
scroll to position [0, 17]
drag, startPoint x: 101, startPoint y: 117, endPoint x: 149, endPoint y: 113, distance: 48.3
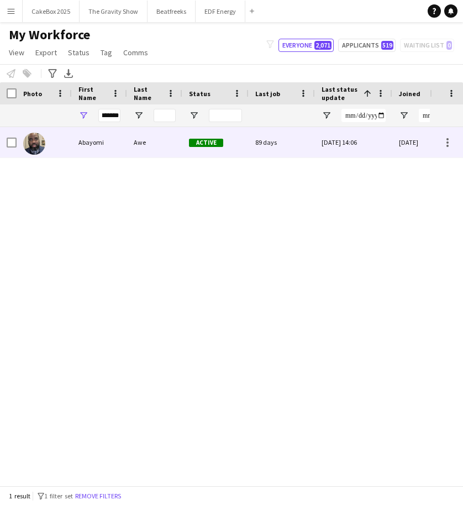
click at [134, 150] on div "Awe" at bounding box center [154, 142] width 55 height 30
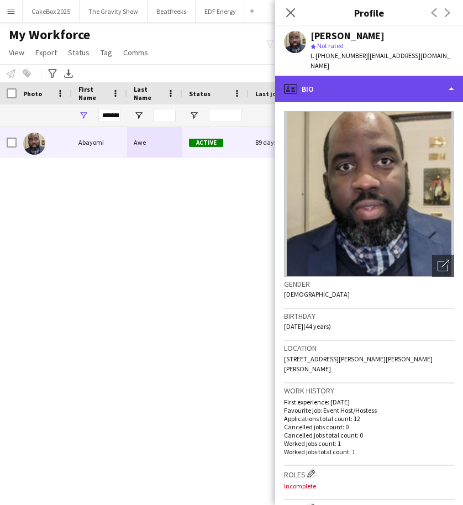
click at [378, 79] on div "profile Bio" at bounding box center [369, 89] width 188 height 27
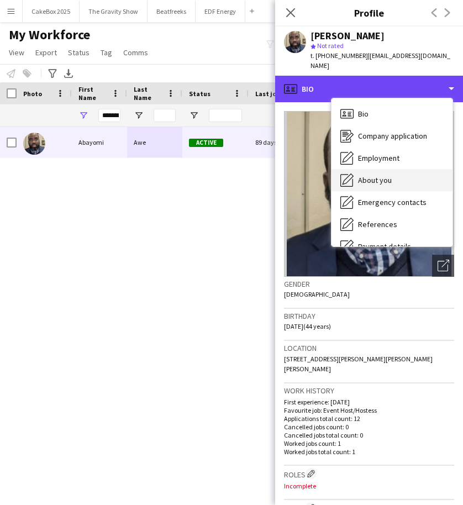
scroll to position [148, 0]
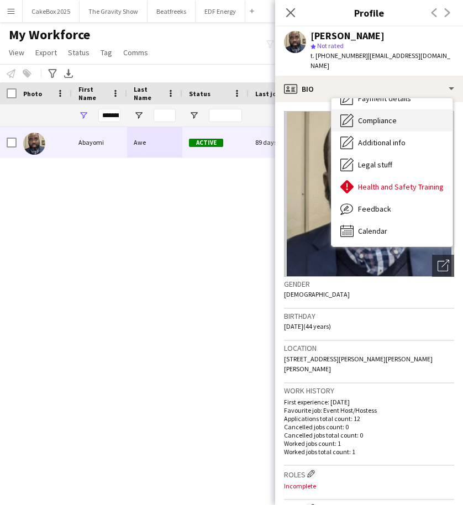
click at [375, 116] on span "Compliance" at bounding box center [377, 121] width 39 height 10
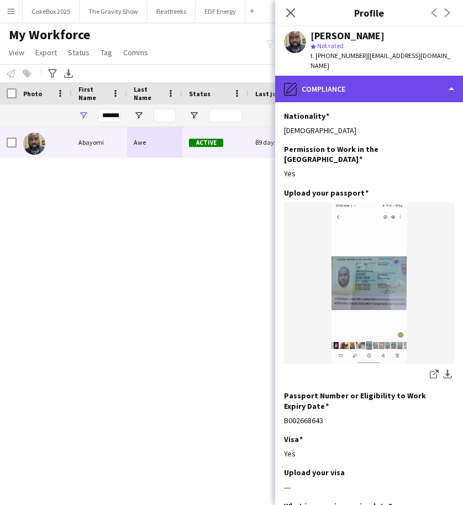
click at [369, 80] on div "pencil4 Compliance" at bounding box center [369, 89] width 188 height 27
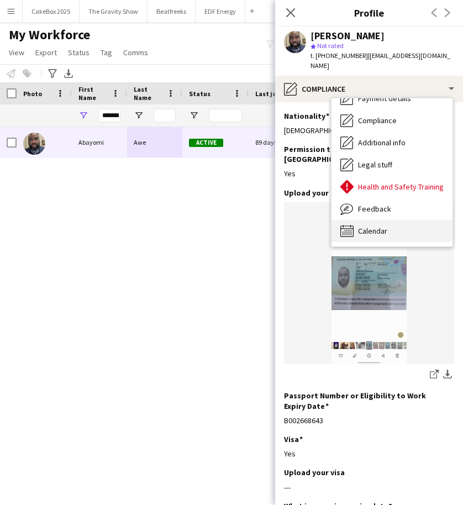
click at [361, 226] on span "Calendar" at bounding box center [372, 231] width 29 height 10
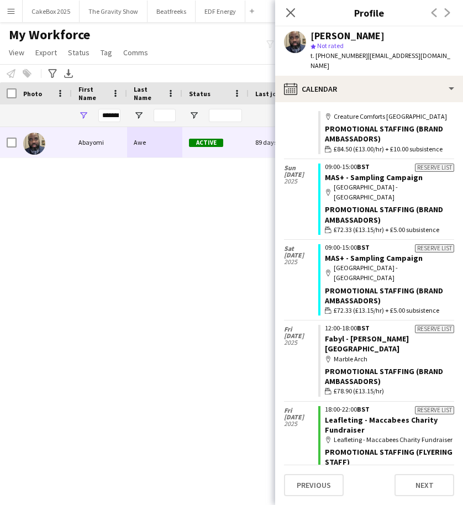
scroll to position [0, 0]
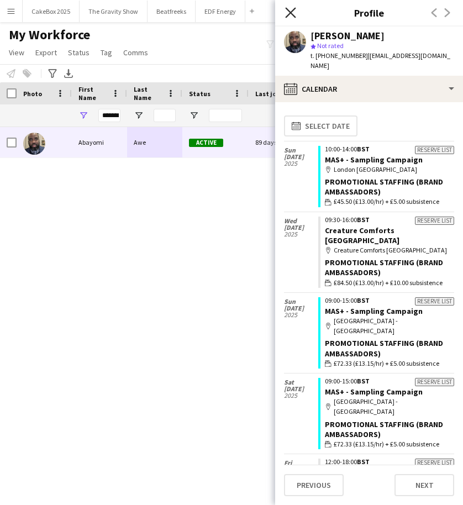
click at [290, 12] on icon at bounding box center [290, 12] width 11 height 11
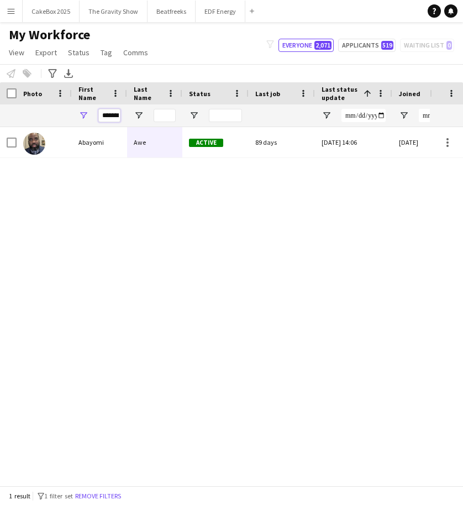
scroll to position [0, 8]
drag, startPoint x: 101, startPoint y: 116, endPoint x: 182, endPoint y: 114, distance: 80.7
type input "****"
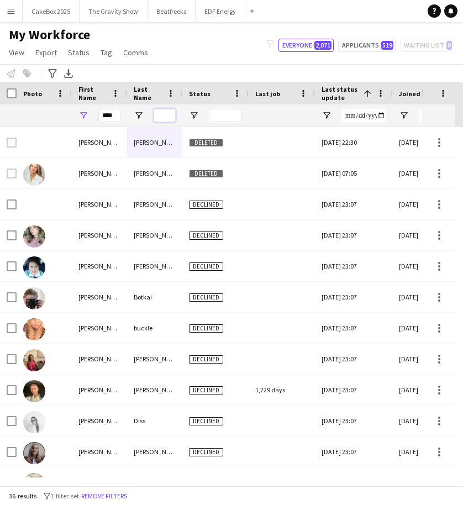
click at [162, 116] on input "Last Name Filter Input" at bounding box center [165, 115] width 22 height 13
type input "******"
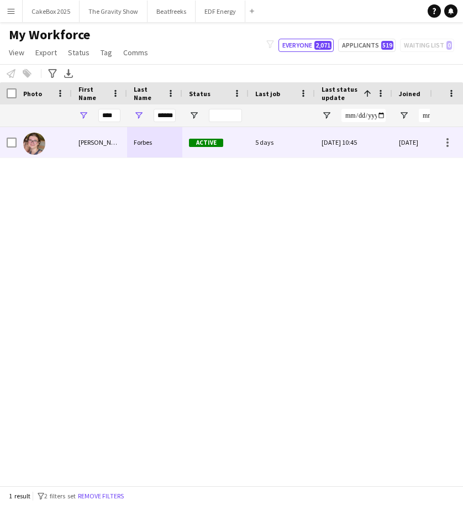
click at [158, 146] on div "Forbes" at bounding box center [154, 142] width 55 height 30
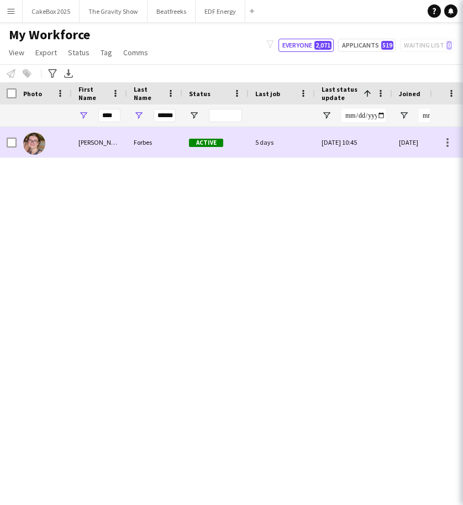
scroll to position [0, 0]
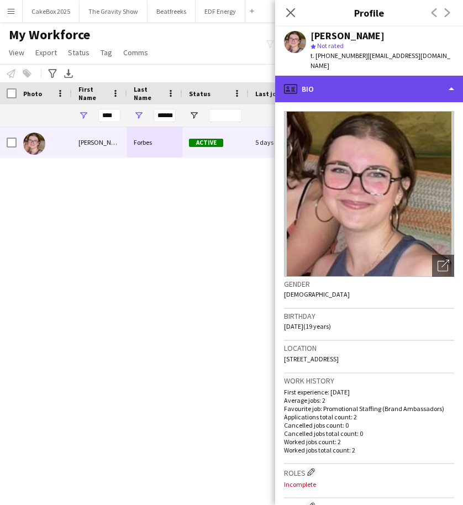
click at [352, 79] on div "profile Bio" at bounding box center [369, 89] width 188 height 27
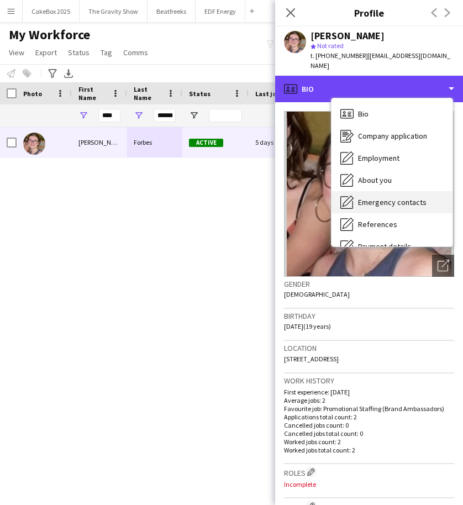
scroll to position [148, 0]
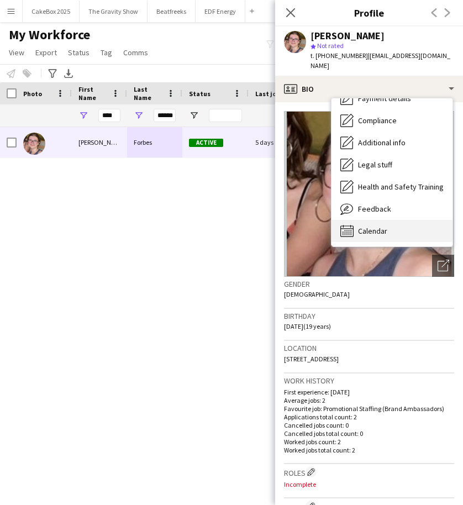
click at [375, 226] on span "Calendar" at bounding box center [372, 231] width 29 height 10
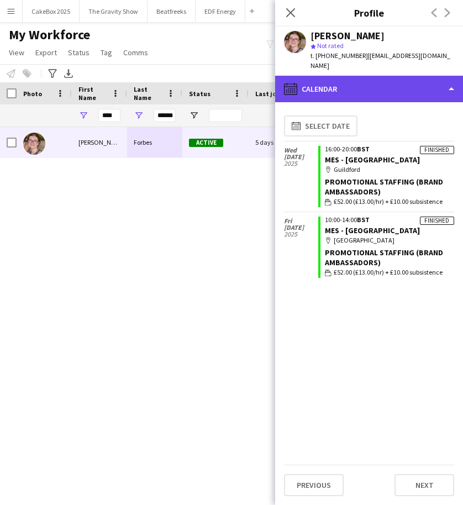
click at [357, 77] on div "calendar-full Calendar" at bounding box center [369, 89] width 188 height 27
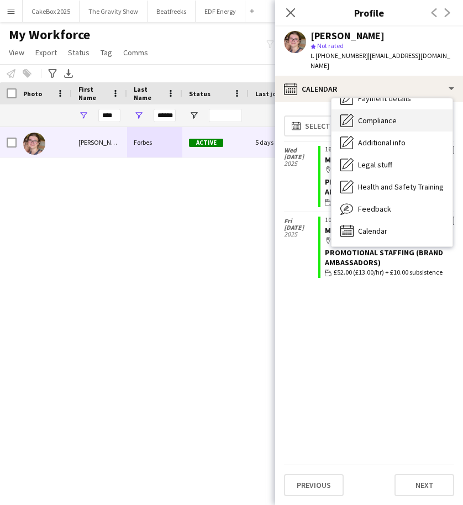
click at [359, 119] on div "Compliance Compliance" at bounding box center [392, 120] width 121 height 22
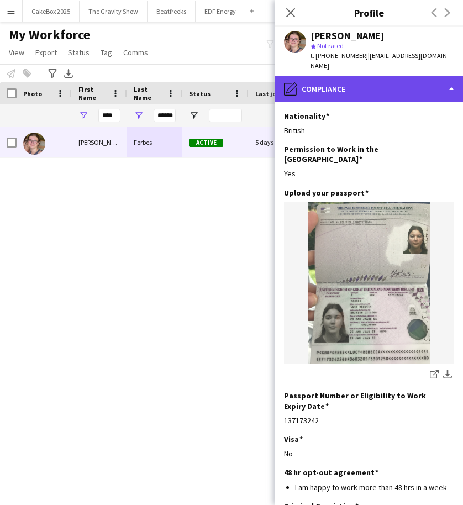
click at [381, 82] on div "pencil4 Compliance" at bounding box center [369, 89] width 188 height 27
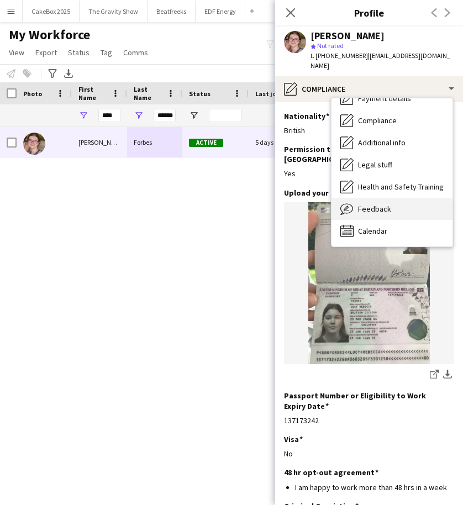
click at [374, 204] on div "Feedback Feedback" at bounding box center [392, 209] width 121 height 22
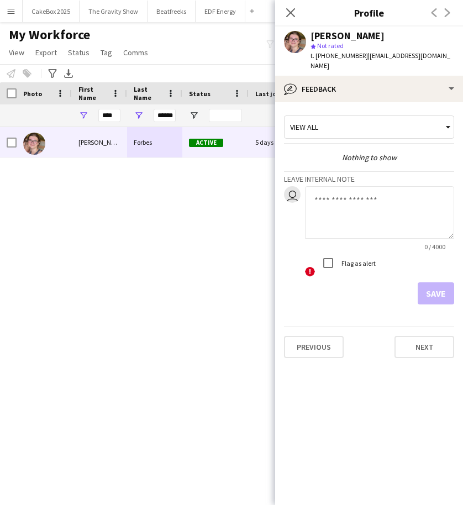
click at [341, 194] on textarea at bounding box center [379, 212] width 149 height 53
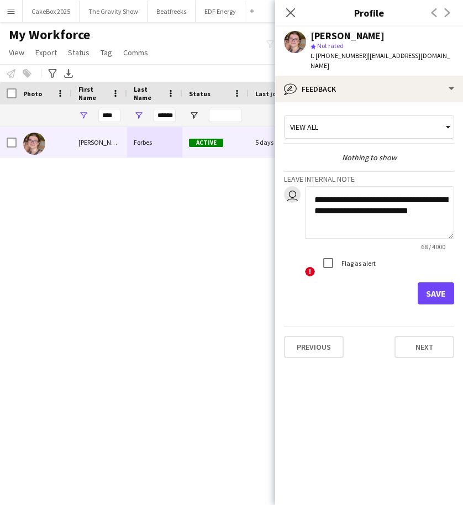
type textarea "**********"
click at [447, 285] on button "Save" at bounding box center [436, 293] width 36 height 22
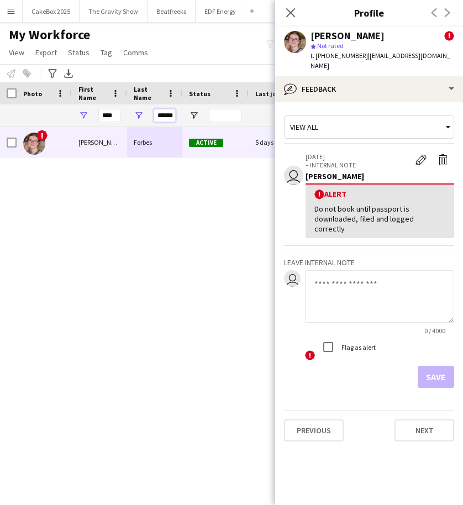
drag, startPoint x: 156, startPoint y: 116, endPoint x: 223, endPoint y: 121, distance: 67.1
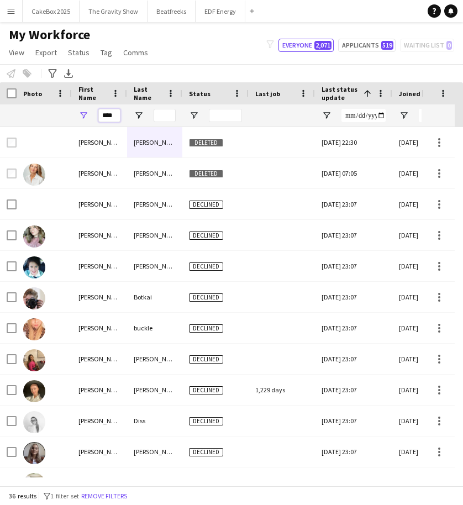
drag, startPoint x: 102, startPoint y: 116, endPoint x: 168, endPoint y: 118, distance: 65.3
type input "****"
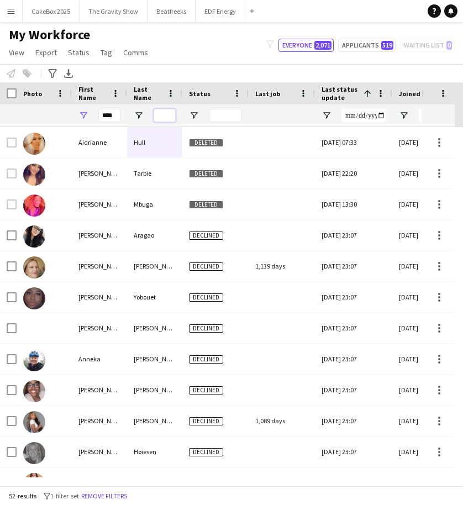
click at [159, 114] on input "Last Name Filter Input" at bounding box center [165, 115] width 22 height 13
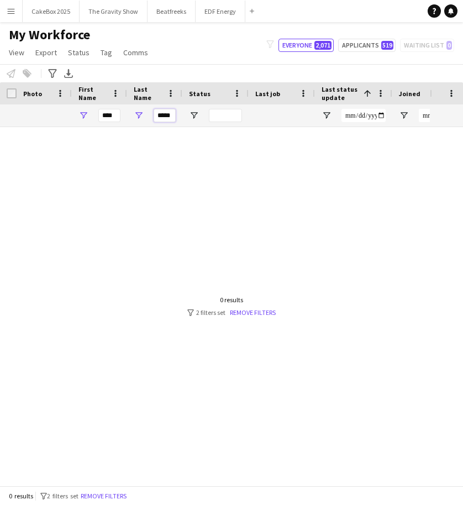
scroll to position [0, 0]
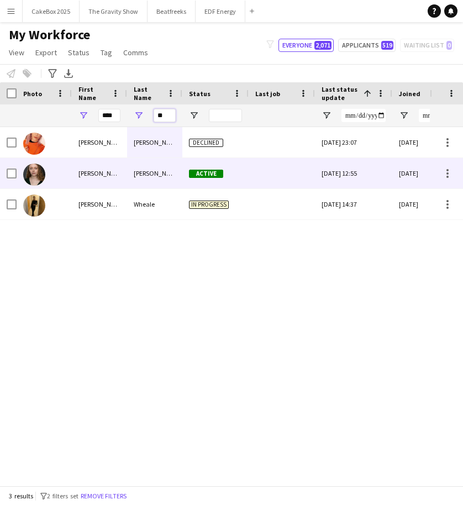
type input "**"
click at [135, 181] on div "[PERSON_NAME]" at bounding box center [154, 173] width 55 height 30
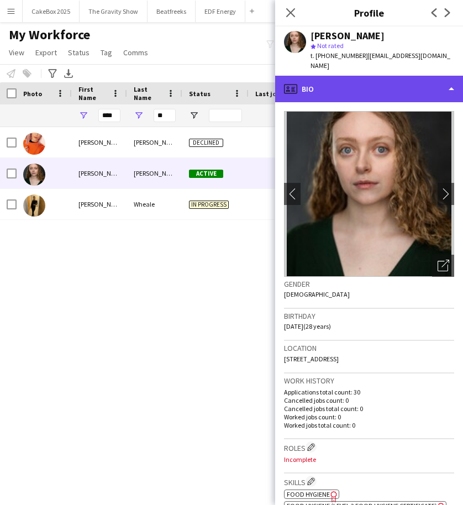
click at [389, 77] on div "profile Bio" at bounding box center [369, 89] width 188 height 27
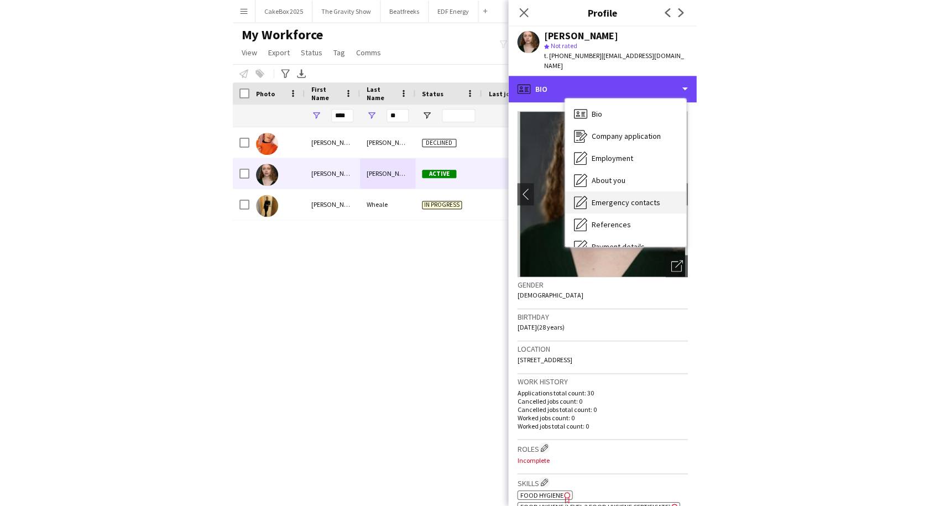
scroll to position [147, 0]
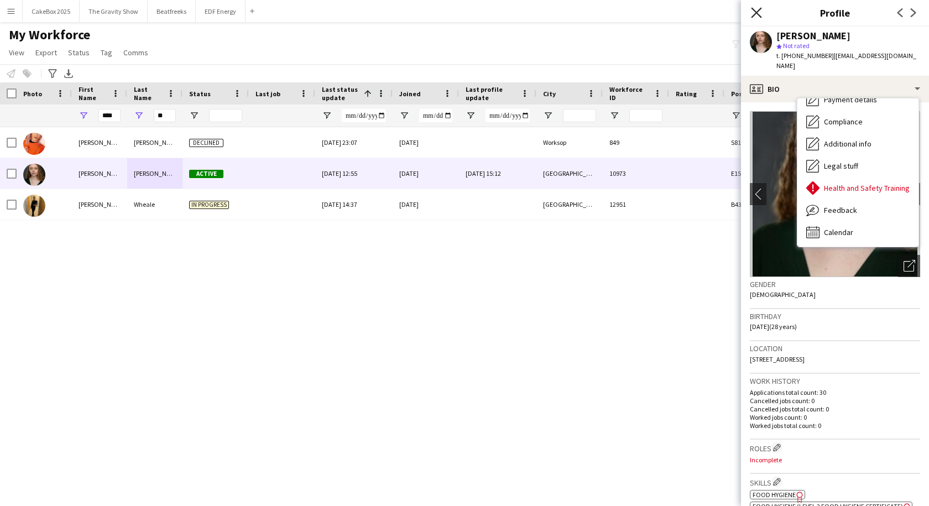
click at [756, 11] on icon "Close pop-in" at bounding box center [756, 12] width 11 height 11
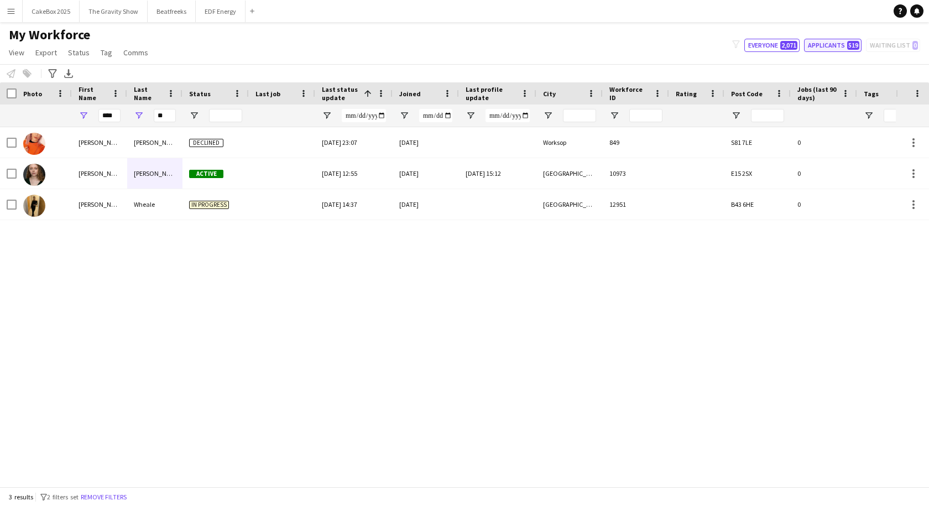
click at [826, 47] on button "Applicants 519" at bounding box center [832, 45] width 57 height 13
type input "**********"
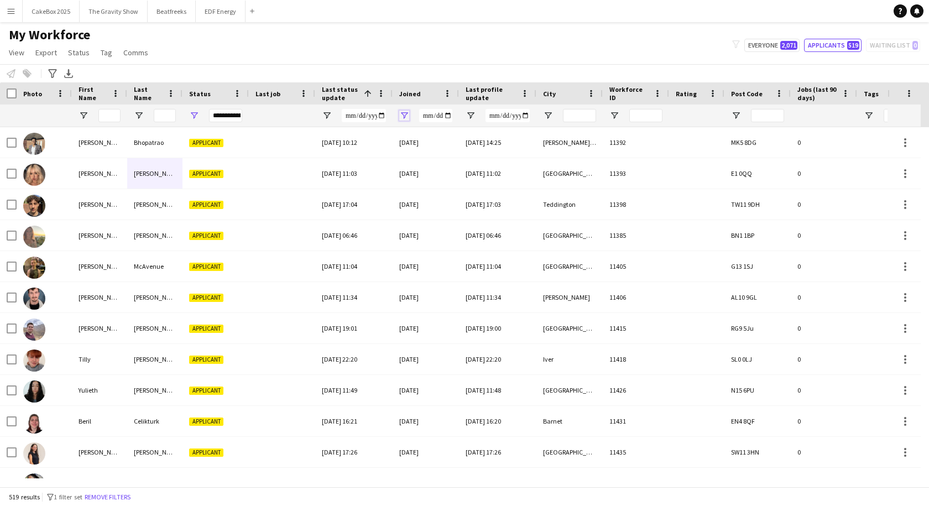
click at [406, 113] on span "Open Filter Menu" at bounding box center [404, 116] width 10 height 10
click at [428, 137] on div "Equals" at bounding box center [442, 136] width 67 height 8
click at [478, 155] on input "Filter Value" at bounding box center [447, 154] width 86 height 13
click at [484, 155] on input "Filter Value" at bounding box center [447, 154] width 86 height 13
type input "**********"
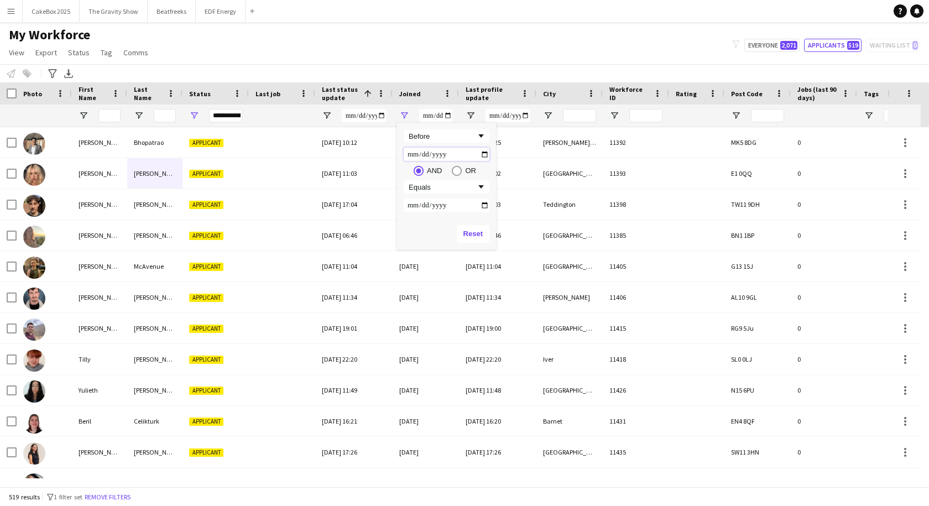
type input "**********"
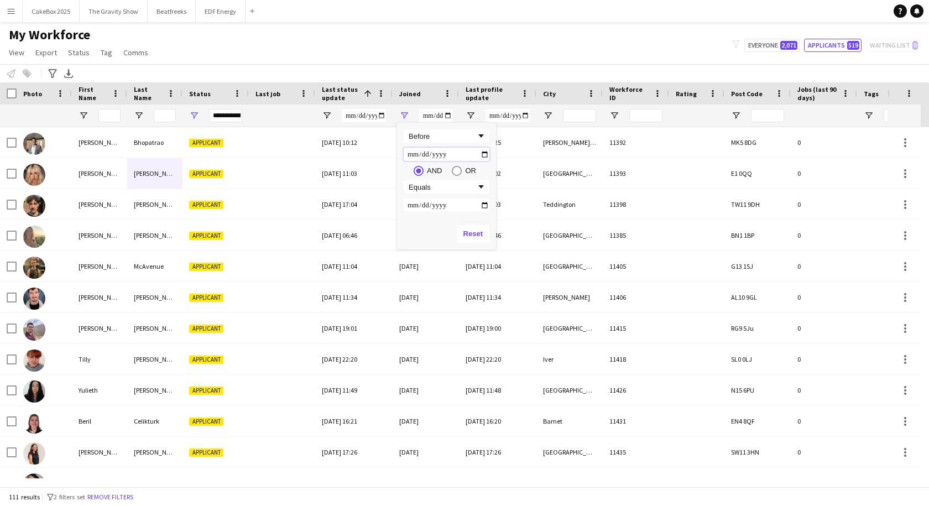
type input "**********"
click at [478, 233] on button "Reset" at bounding box center [473, 234] width 33 height 18
click at [439, 138] on div "Equals" at bounding box center [442, 136] width 67 height 8
click at [485, 156] on input "Filter Value" at bounding box center [447, 154] width 86 height 13
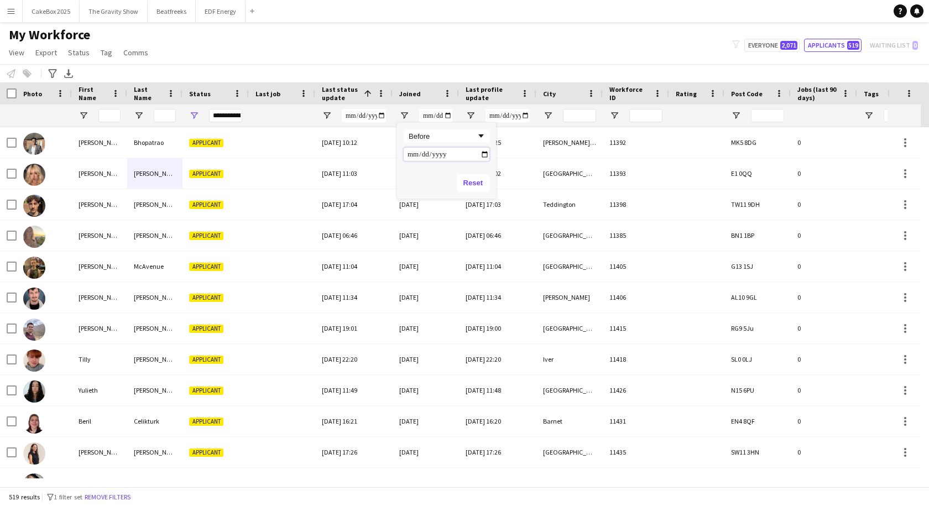
type input "**********"
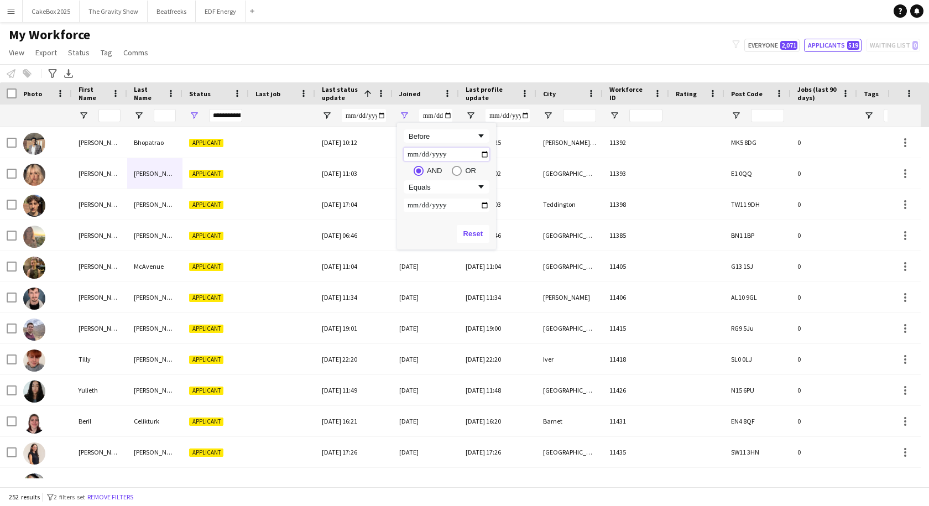
type input "**********"
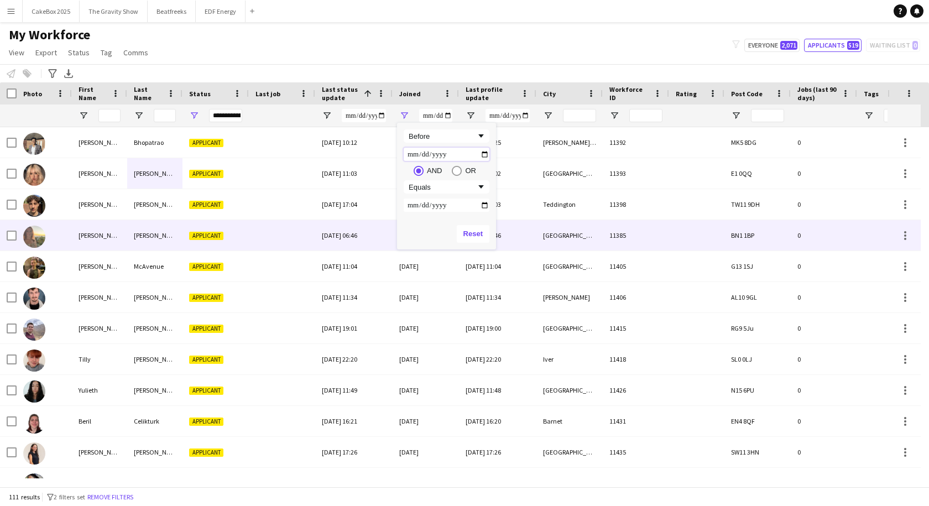
type input "**********"
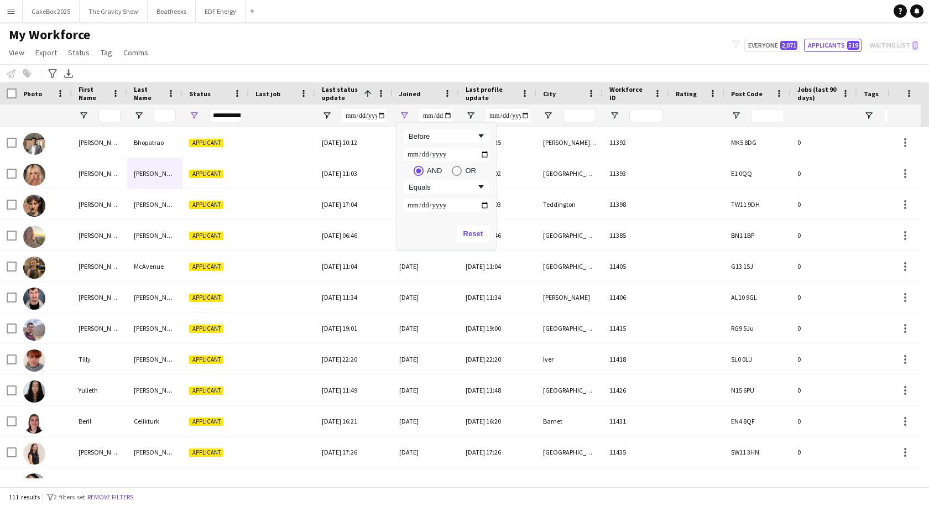
click at [501, 64] on div "My Workforce View Views Default view New view Update view Delete view Edit name…" at bounding box center [464, 46] width 929 height 38
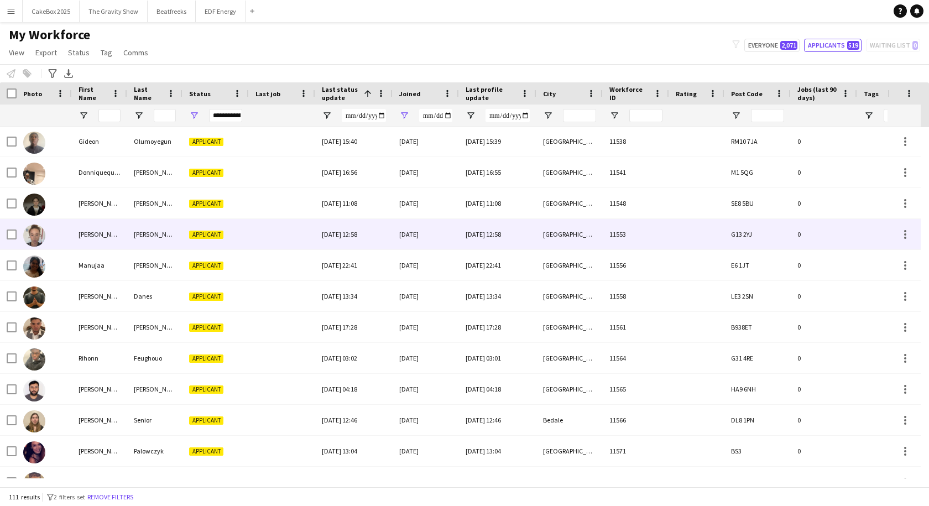
scroll to position [1301, 0]
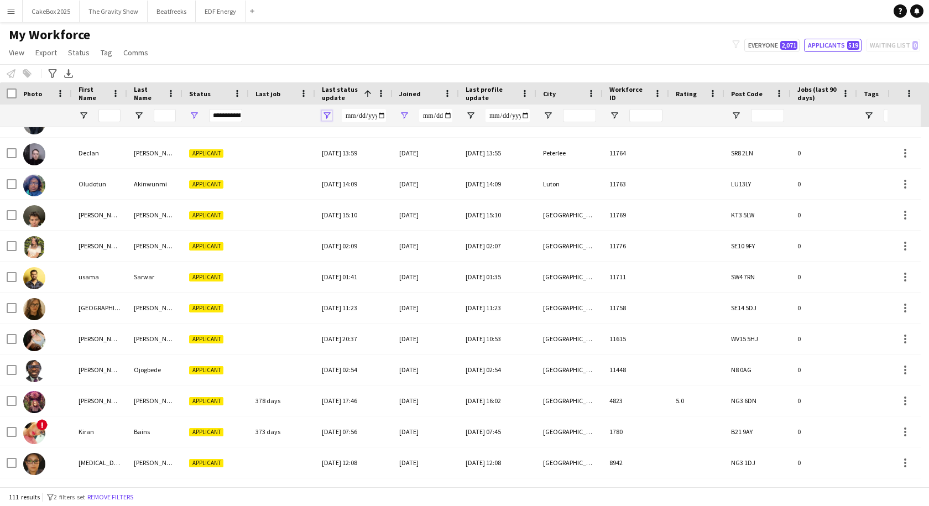
click at [328, 116] on span "Open Filter Menu" at bounding box center [327, 116] width 10 height 10
click at [358, 135] on div "Equals" at bounding box center [364, 136] width 67 height 8
click at [407, 154] on input "Filter Value" at bounding box center [369, 154] width 86 height 13
type input "**********"
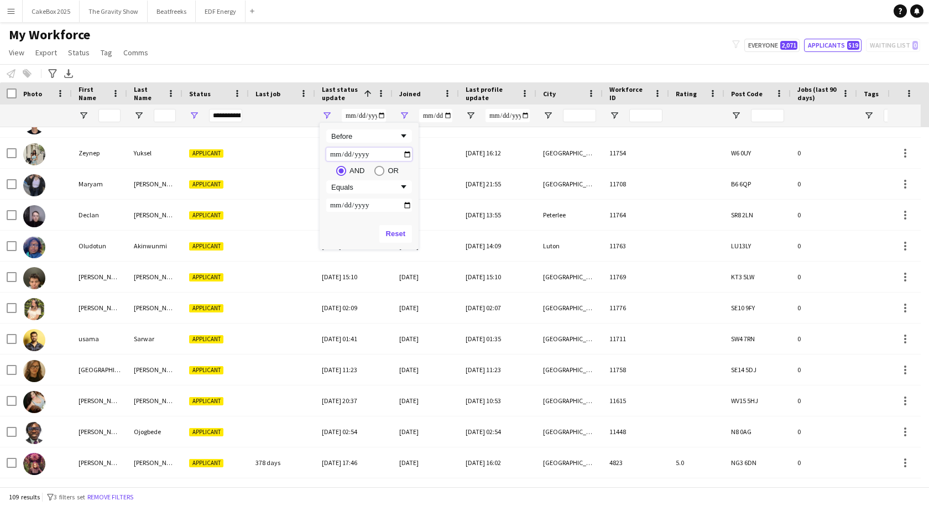
type input "**********"
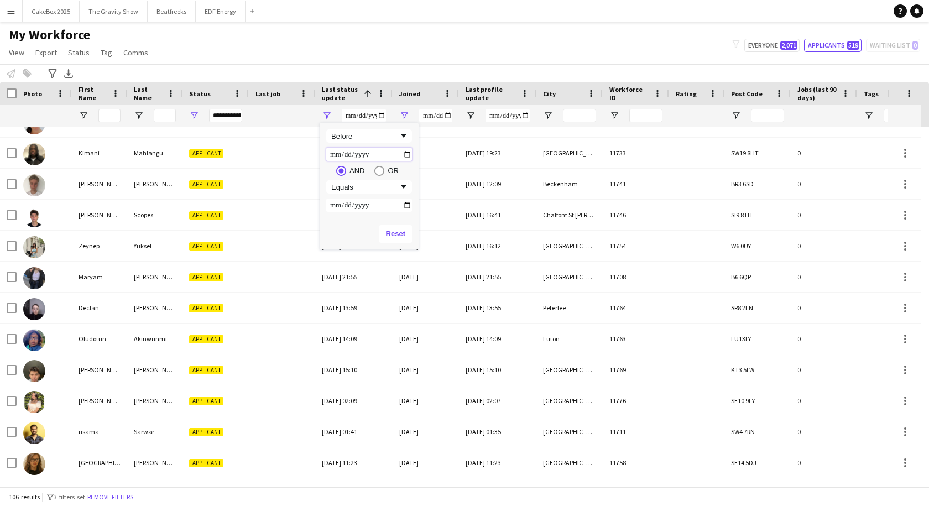
type input "**********"
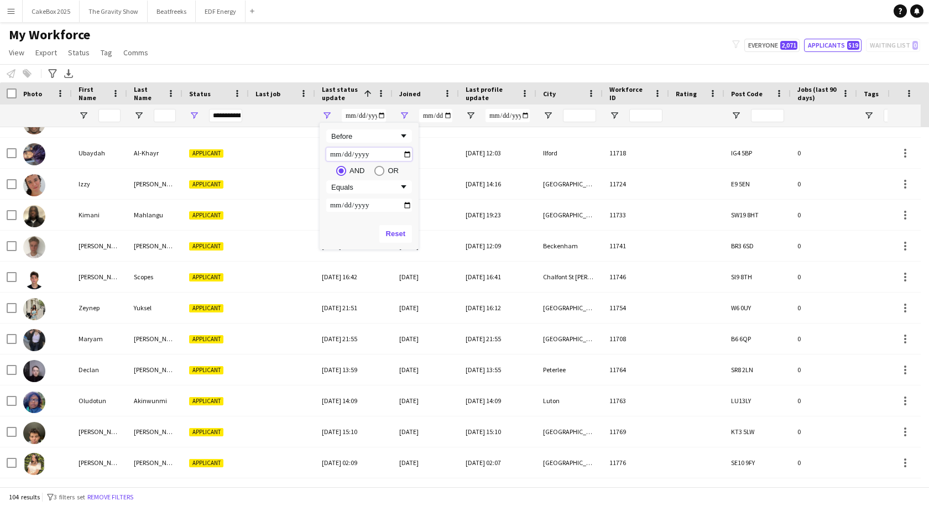
type input "**********"
click at [392, 58] on div "My Workforce View Views Default view New view Update view Delete view Edit name…" at bounding box center [464, 46] width 929 height 38
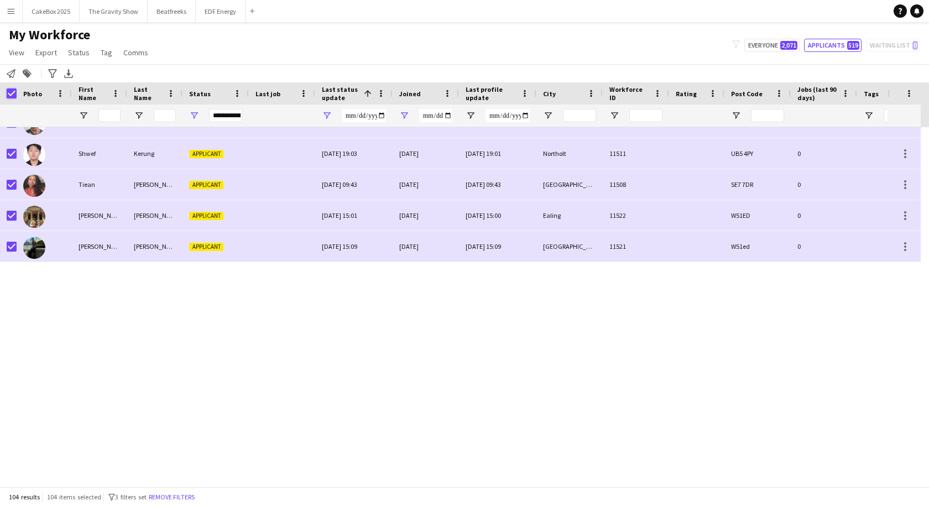
scroll to position [0, 0]
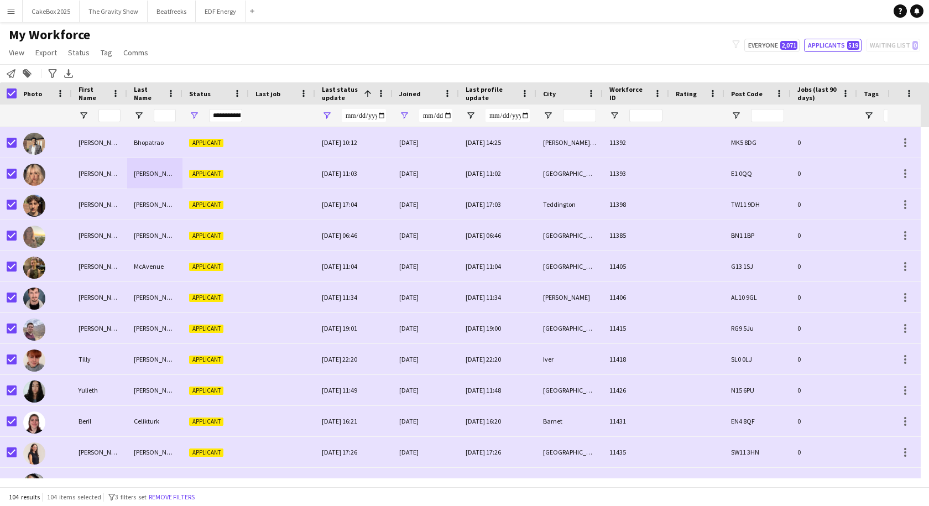
click at [77, 61] on app-page-menu "View Views Default view New view Update view Delete view Edit name Customise vi…" at bounding box center [79, 53] width 159 height 21
click at [76, 51] on span "Status" at bounding box center [79, 53] width 22 height 10
click at [81, 71] on span "Edit" at bounding box center [78, 76] width 13 height 10
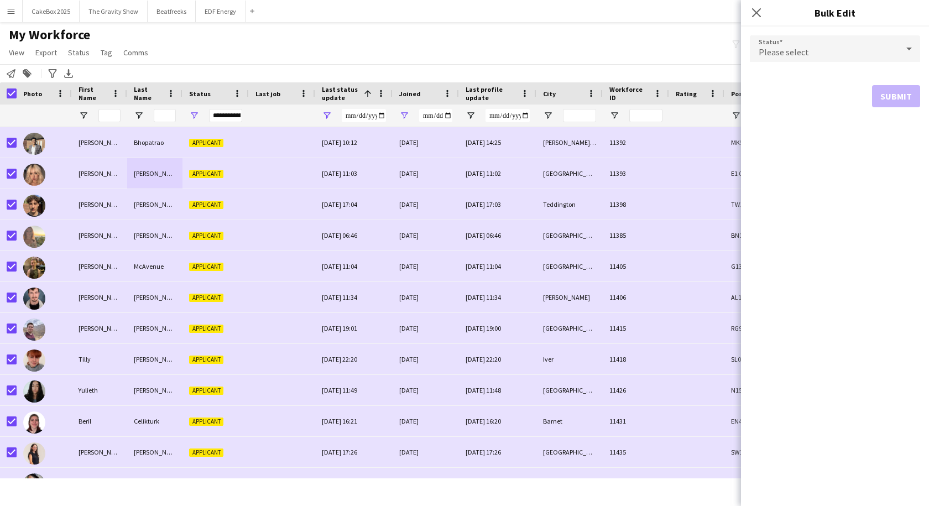
click at [835, 49] on div "Please select" at bounding box center [824, 48] width 148 height 27
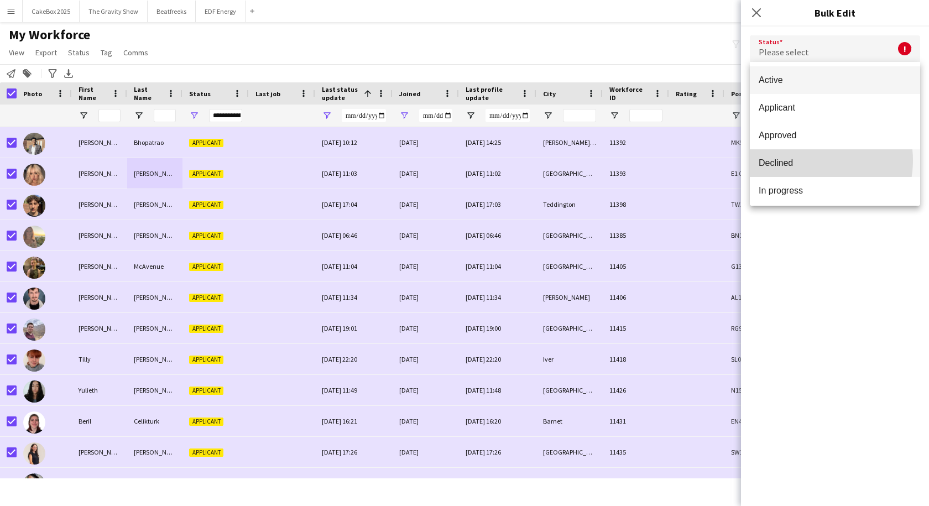
click at [808, 160] on span "Declined" at bounding box center [834, 163] width 153 height 11
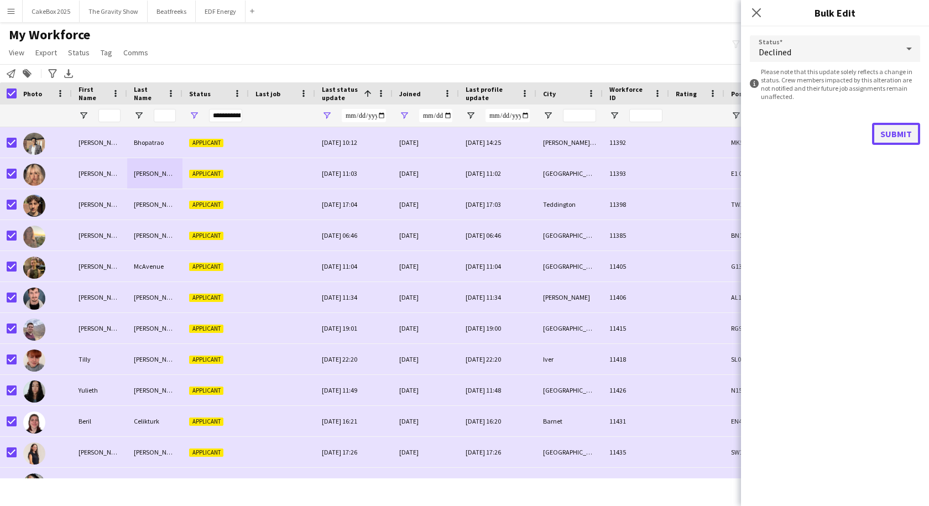
click at [907, 130] on button "Submit" at bounding box center [896, 134] width 48 height 22
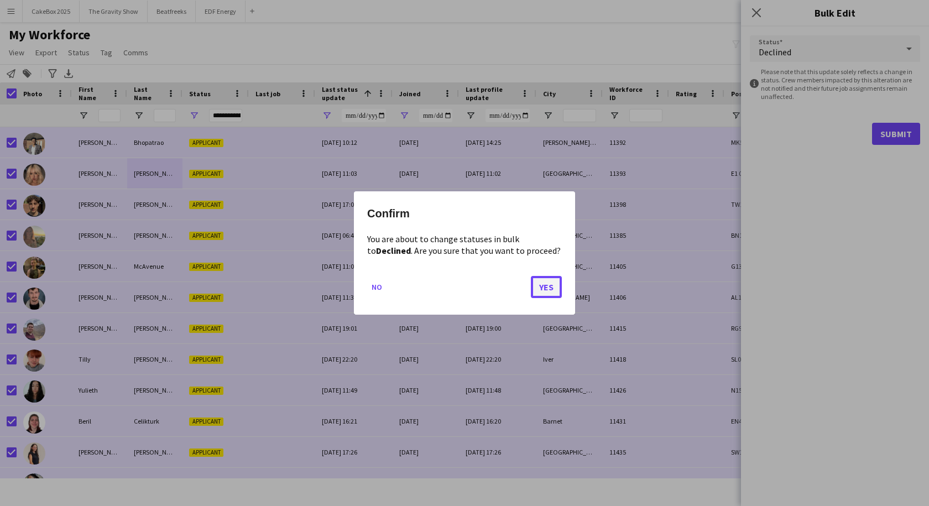
click at [548, 278] on button "Yes" at bounding box center [546, 287] width 31 height 22
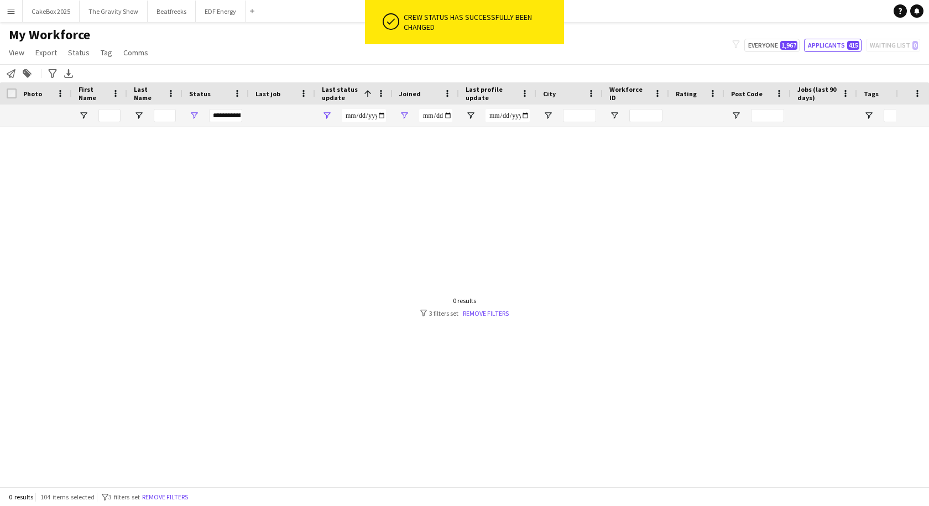
click at [305, 63] on div "My Workforce View Views Default view New view Update view Delete view Edit name…" at bounding box center [464, 46] width 929 height 38
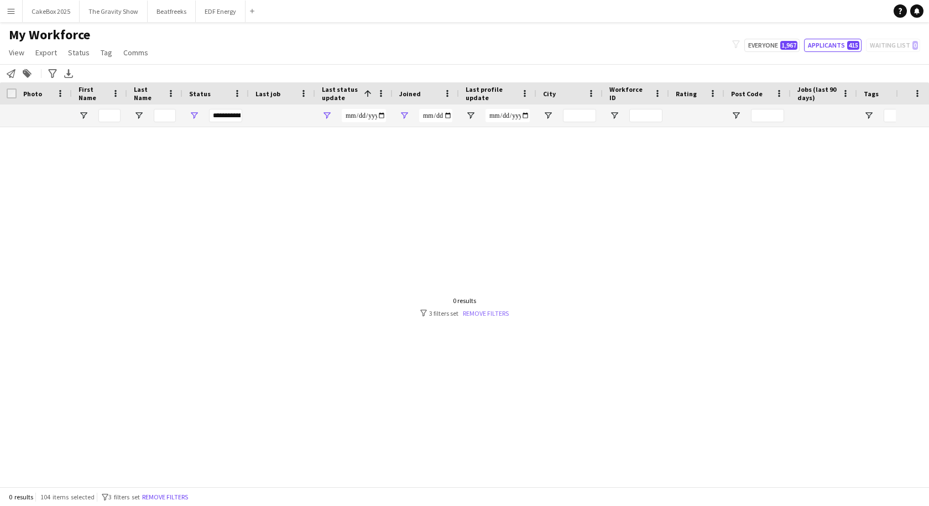
click at [490, 310] on link "Remove filters" at bounding box center [486, 313] width 46 height 8
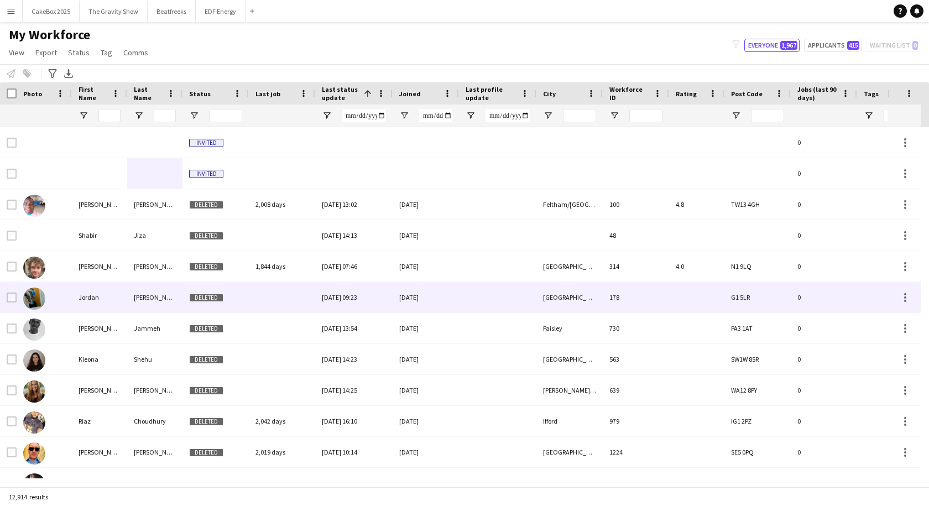
click at [496, 311] on div at bounding box center [497, 297] width 77 height 30
click at [771, 46] on button "Everyone 1,967" at bounding box center [771, 45] width 55 height 13
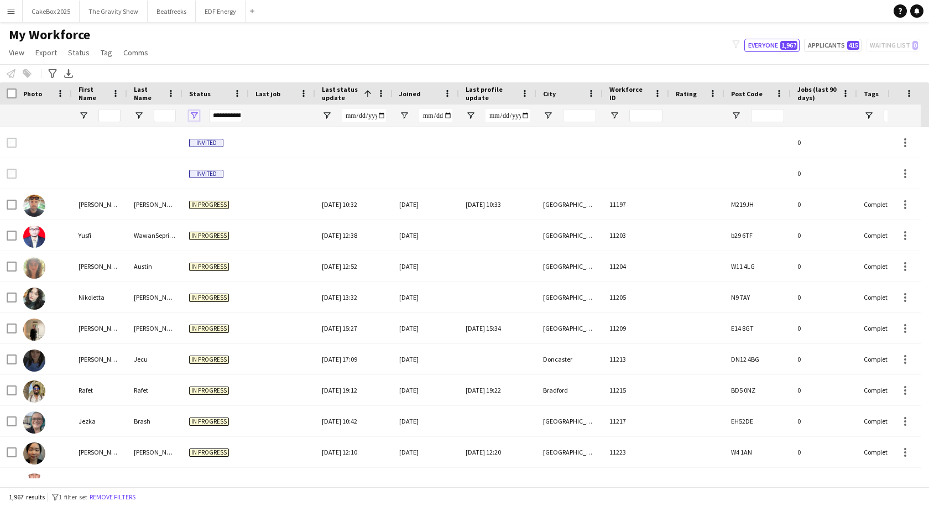
click at [196, 116] on span "Open Filter Menu" at bounding box center [194, 116] width 10 height 10
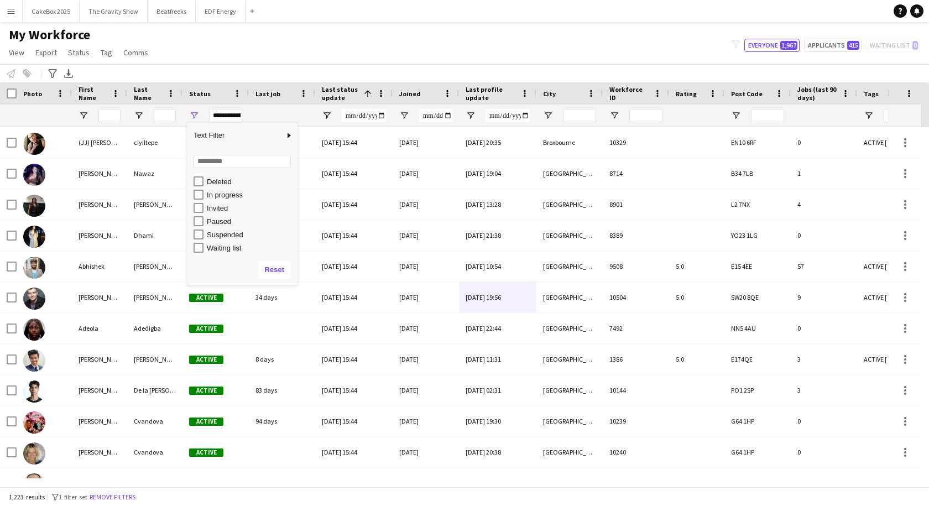
scroll to position [70, 0]
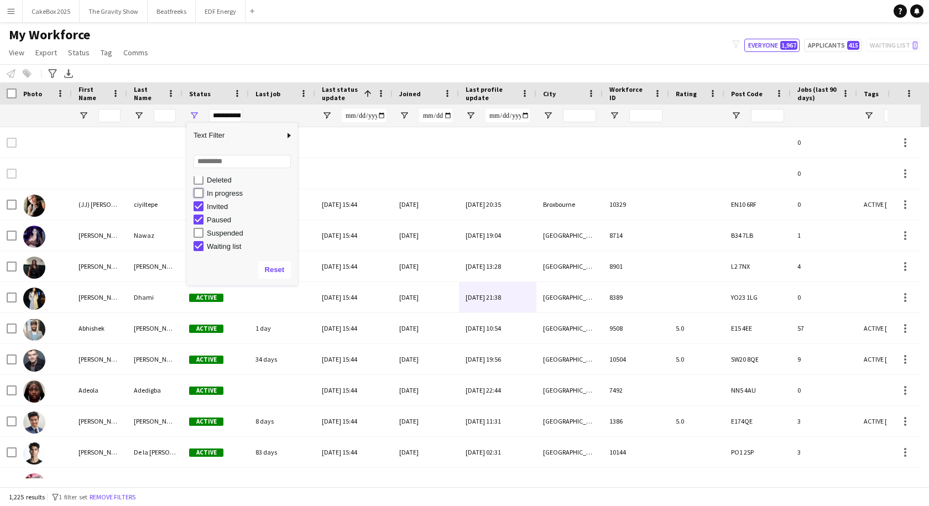
type input "**********"
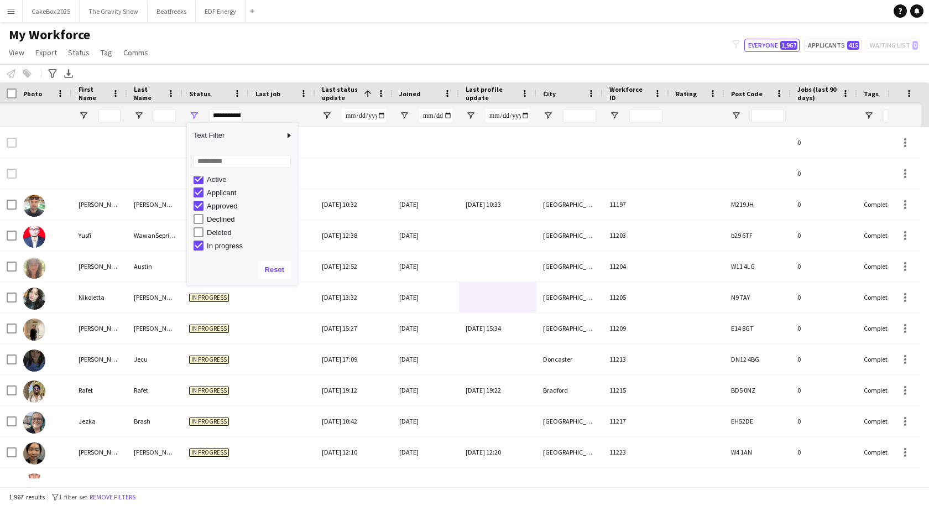
scroll to position [0, 0]
click at [370, 39] on div "My Workforce View Views Default view New view Update view Delete view Edit name…" at bounding box center [464, 46] width 929 height 38
click at [278, 95] on span "Last job" at bounding box center [267, 94] width 25 height 8
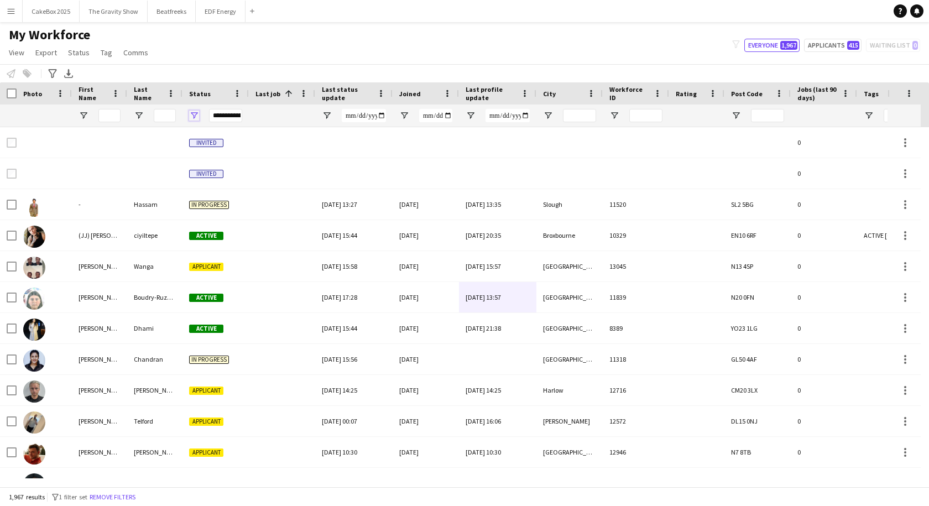
click at [195, 115] on span "Open Filter Menu" at bounding box center [194, 116] width 10 height 10
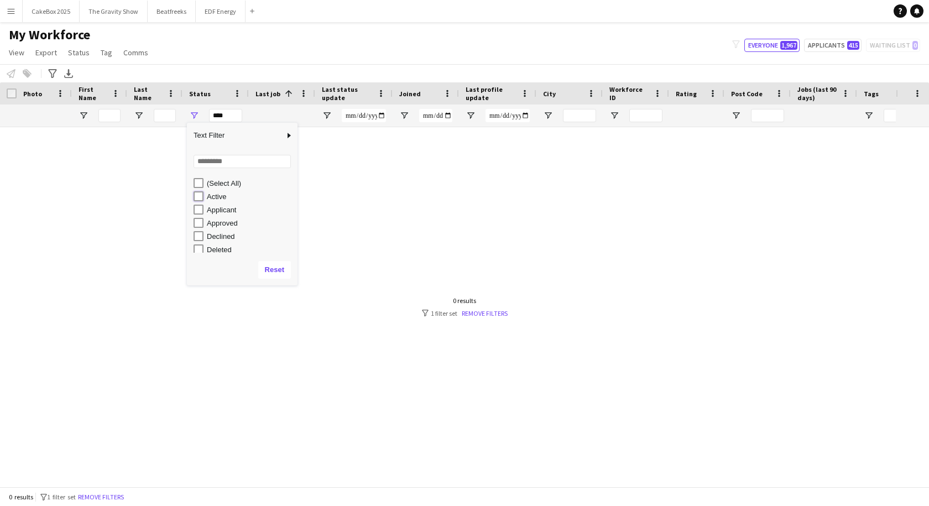
type input "**********"
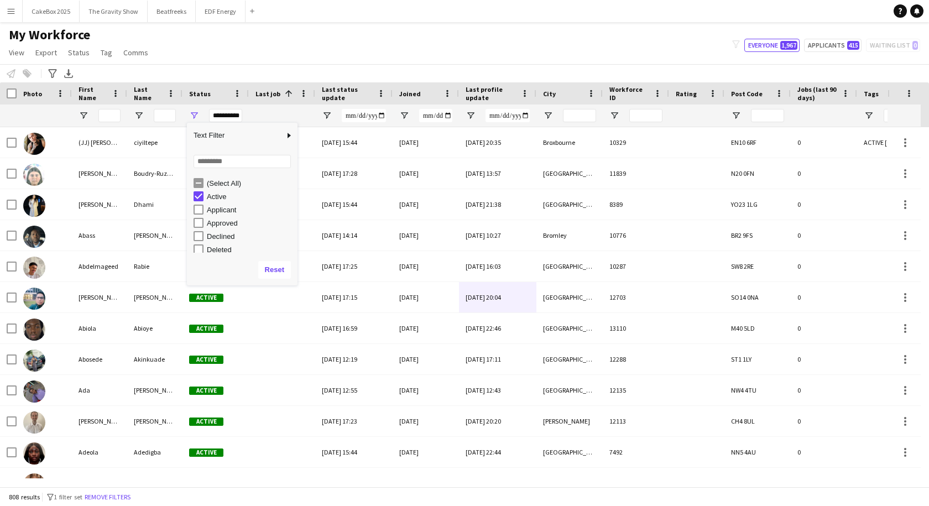
click at [255, 41] on div "My Workforce View Views Default view New view Update view Delete view Edit name…" at bounding box center [464, 46] width 929 height 38
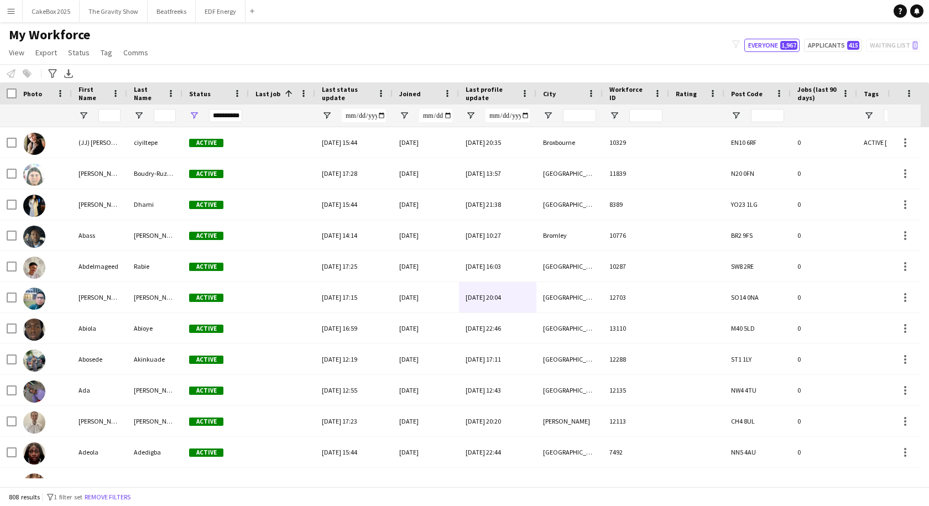
click at [281, 94] on span at bounding box center [286, 93] width 13 height 10
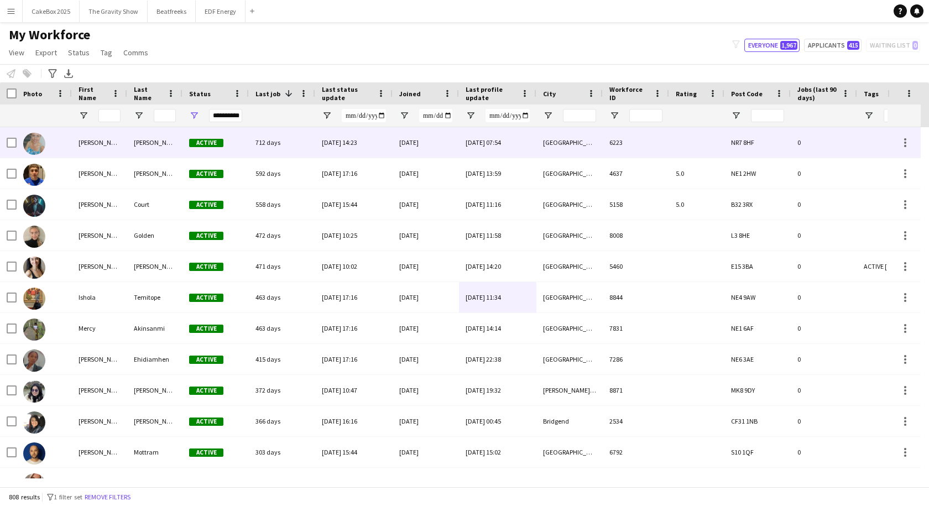
click at [113, 145] on div "Sheri" at bounding box center [99, 142] width 55 height 30
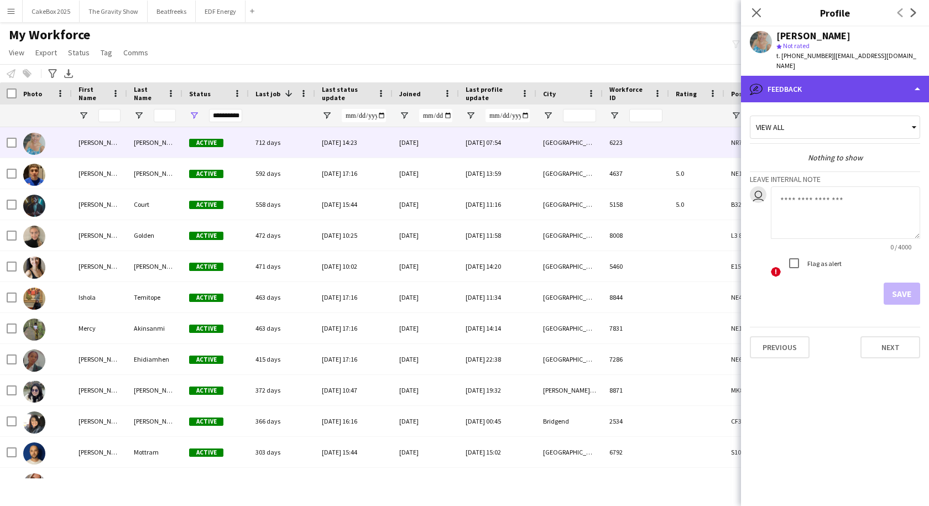
click at [814, 76] on div "bubble-pencil Feedback" at bounding box center [835, 89] width 188 height 27
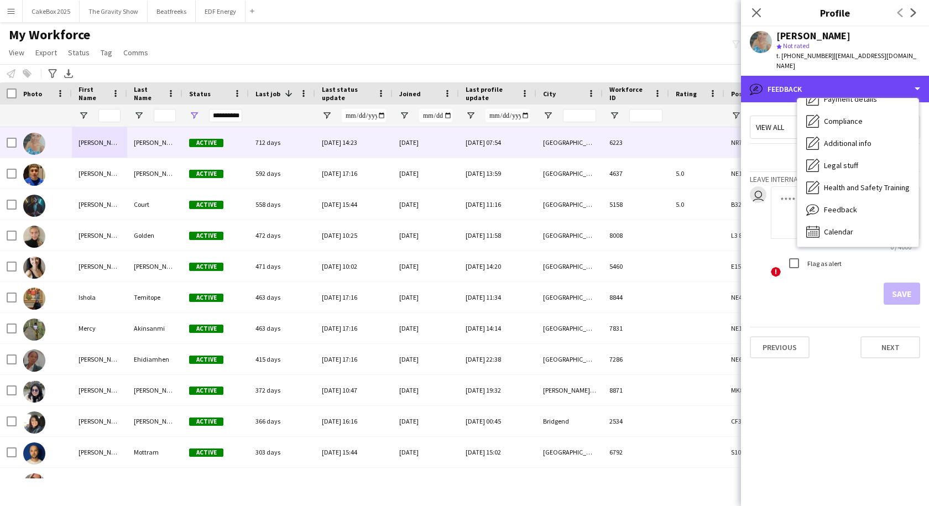
scroll to position [147, 0]
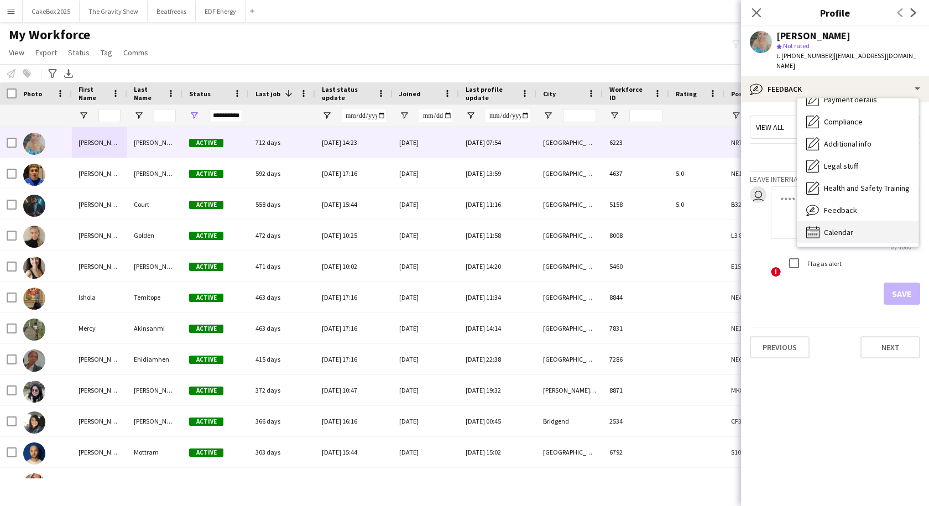
click at [830, 227] on span "Calendar" at bounding box center [838, 232] width 29 height 10
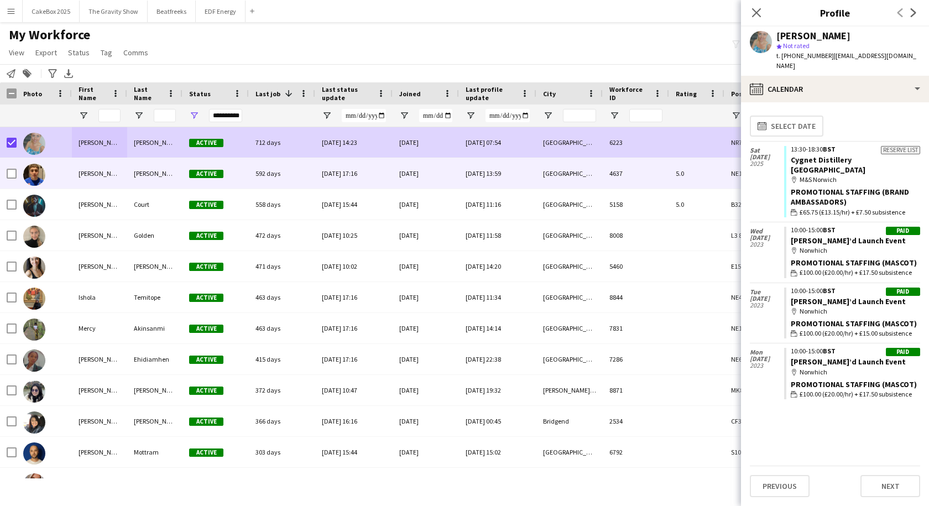
click at [62, 177] on div at bounding box center [44, 173] width 55 height 30
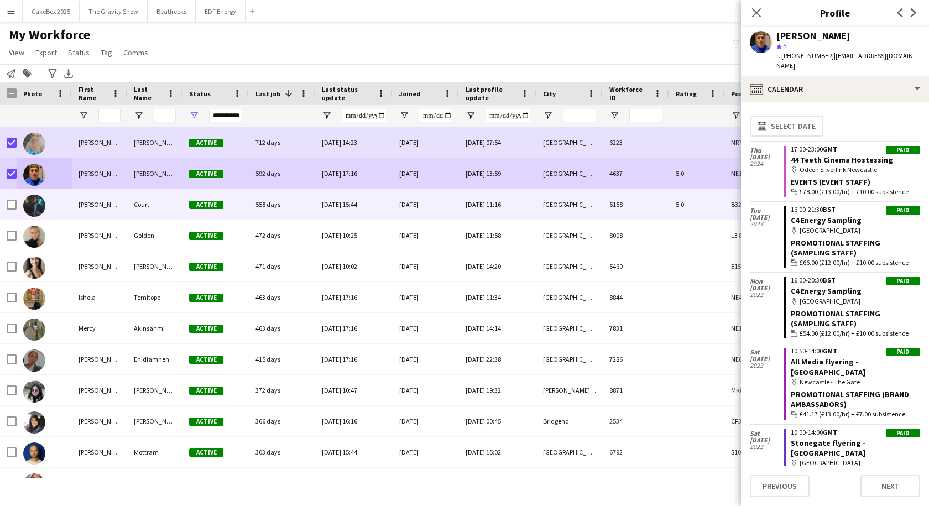
click at [139, 207] on div "Court" at bounding box center [154, 204] width 55 height 30
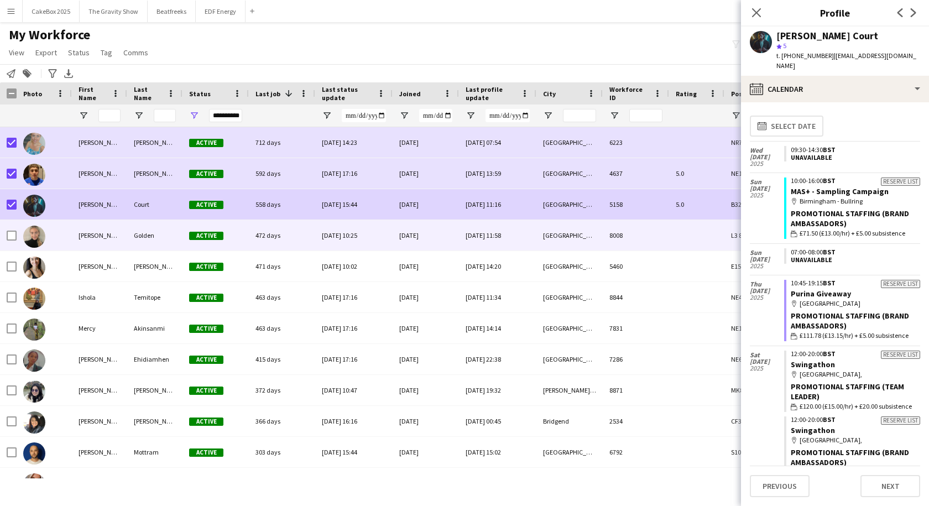
click at [86, 236] on div "Jessica" at bounding box center [99, 235] width 55 height 30
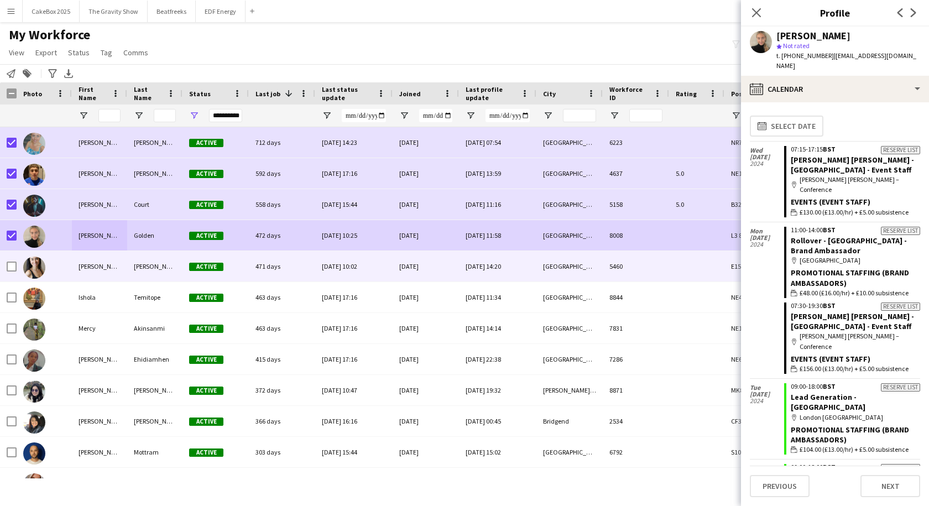
click at [90, 270] on div "Rebecca" at bounding box center [99, 266] width 55 height 30
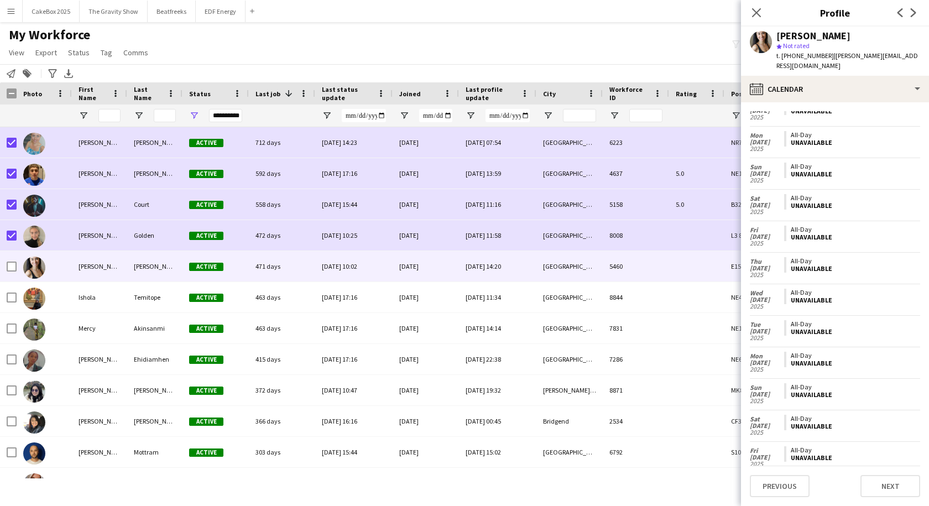
scroll to position [898, 0]
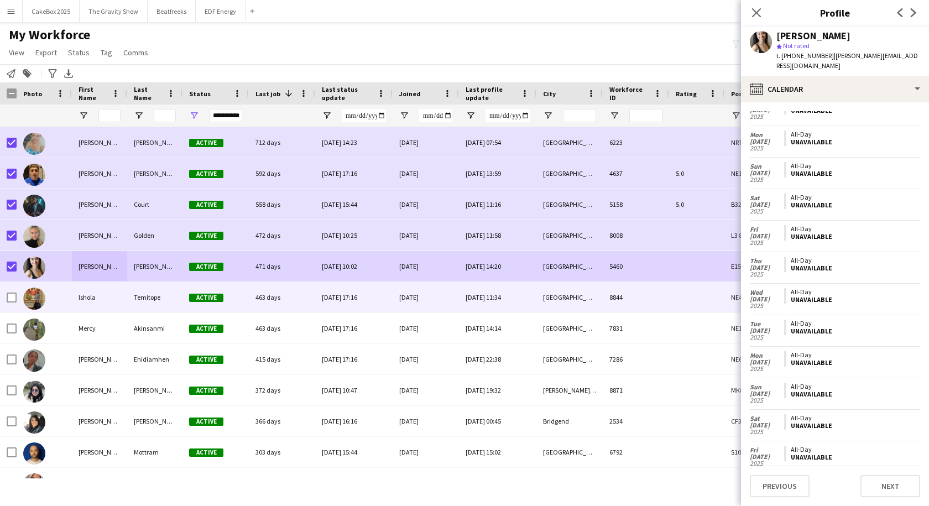
click at [88, 297] on div "Ishola" at bounding box center [99, 297] width 55 height 30
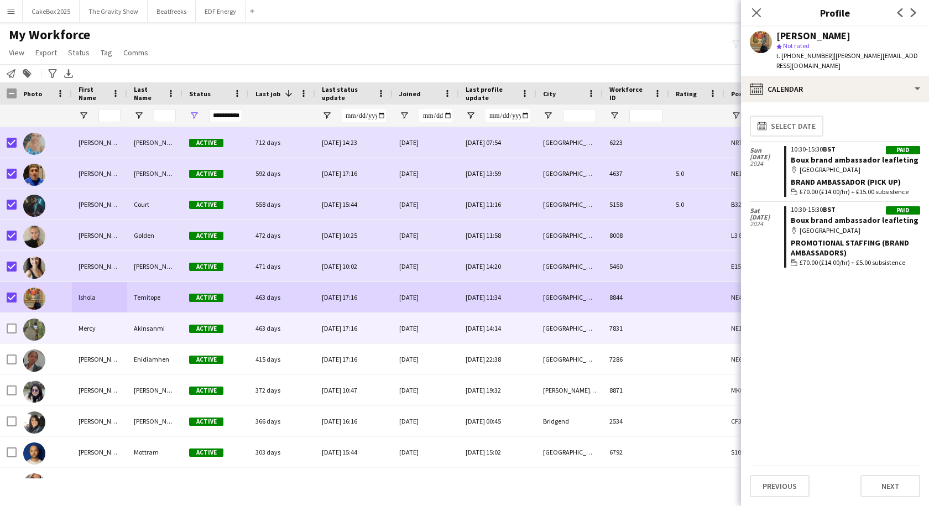
click at [74, 328] on div "Mercy" at bounding box center [99, 328] width 55 height 30
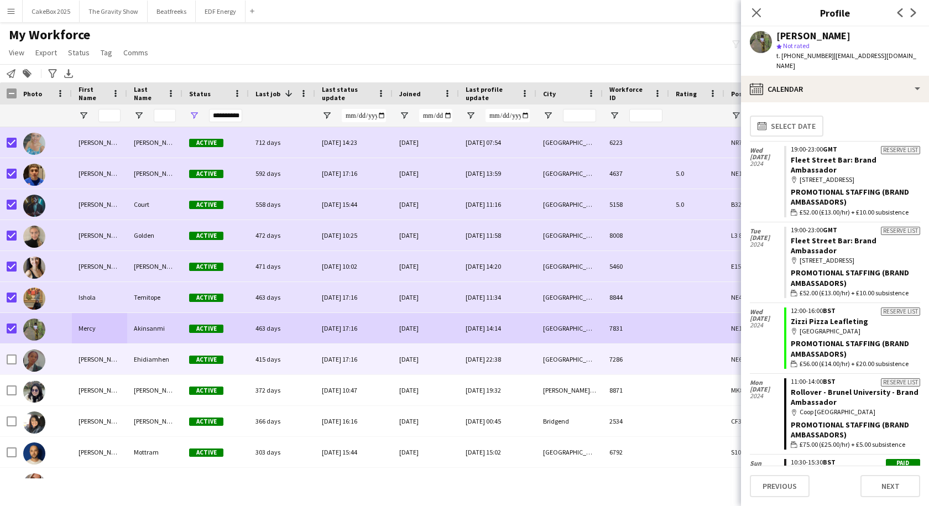
click at [62, 355] on div at bounding box center [44, 359] width 55 height 30
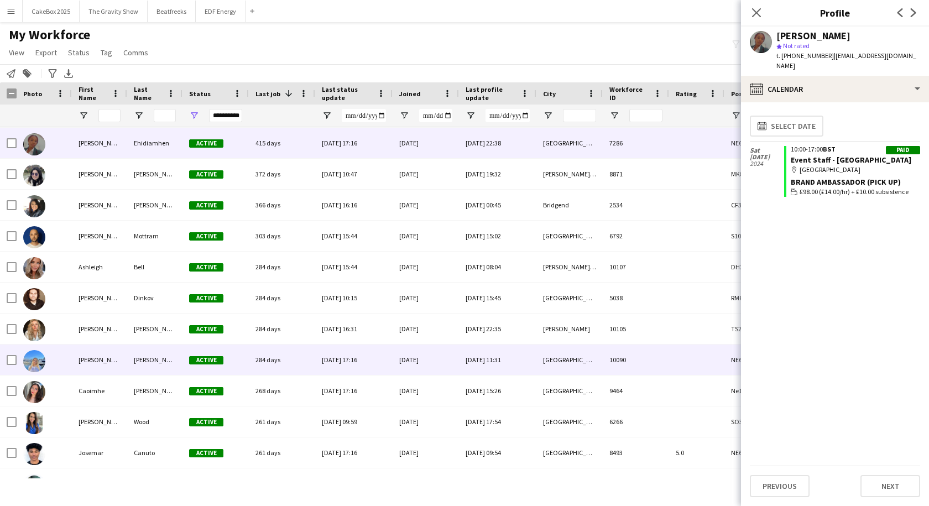
scroll to position [217, 0]
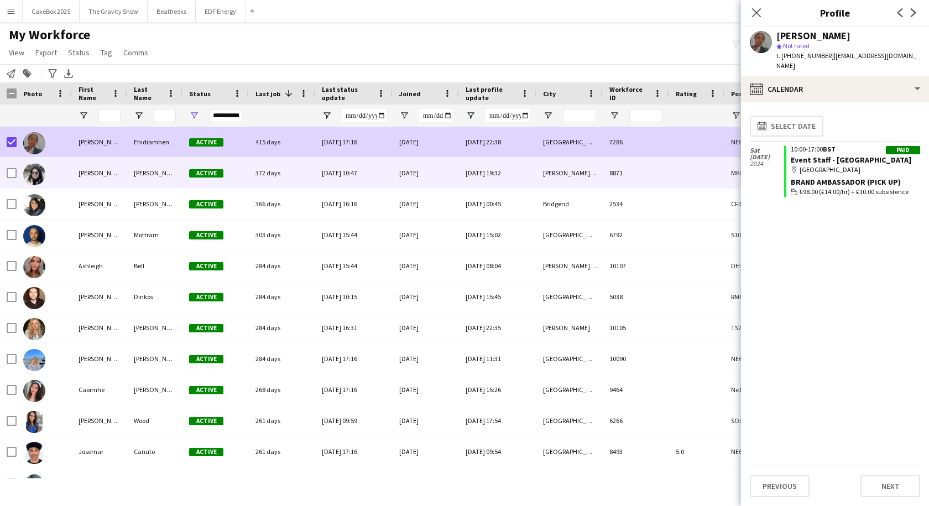
click at [132, 179] on div "Dinh" at bounding box center [154, 173] width 55 height 30
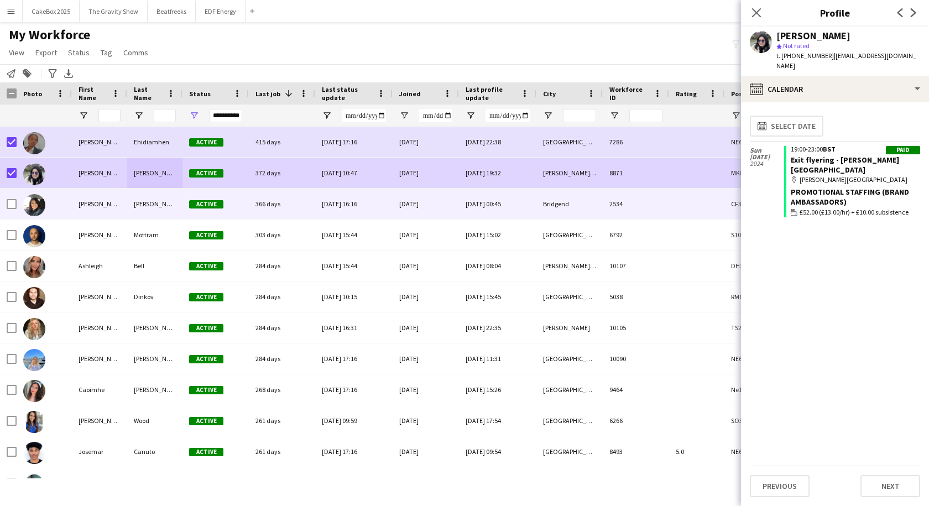
click at [62, 201] on div at bounding box center [44, 204] width 55 height 30
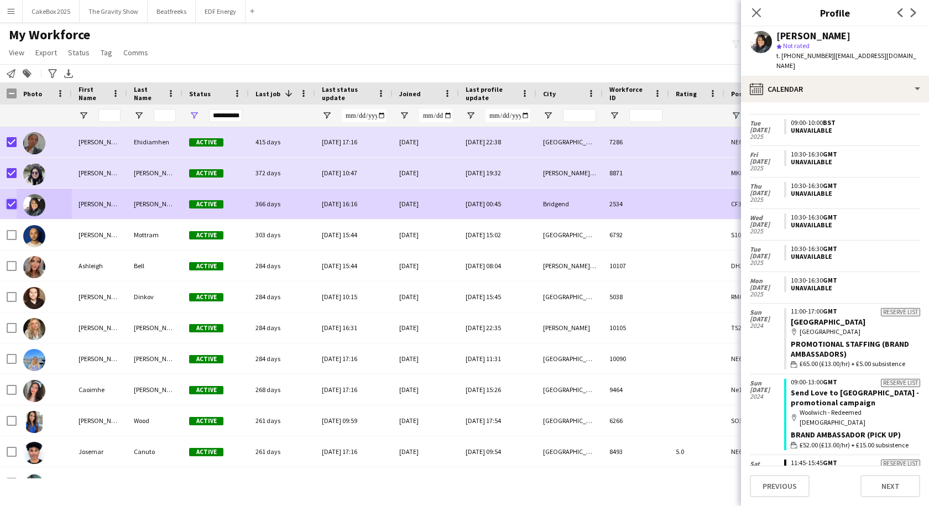
scroll to position [279, 0]
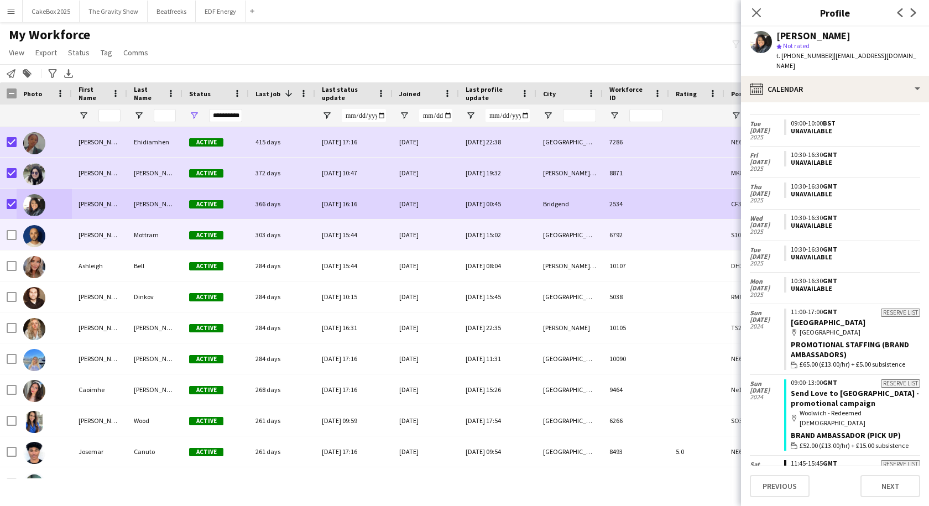
click at [109, 237] on div "Shaan" at bounding box center [99, 234] width 55 height 30
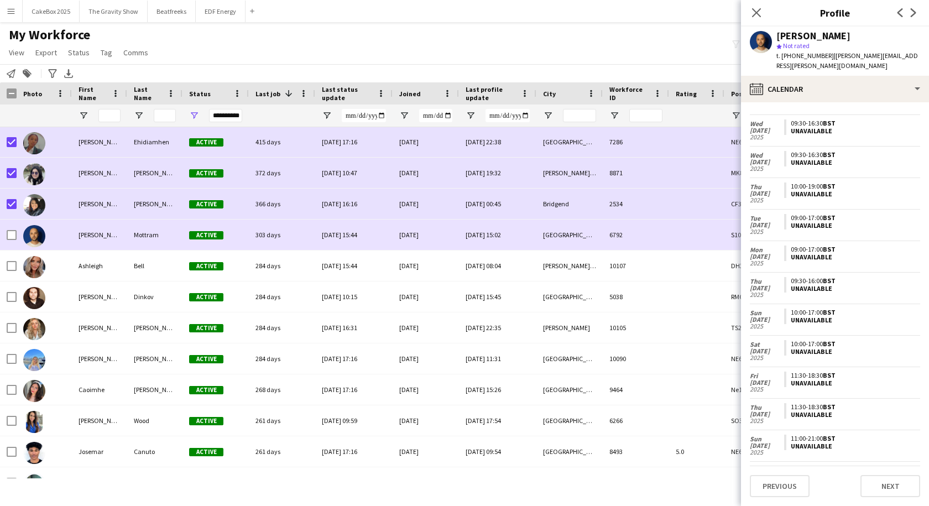
click at [101, 236] on div "Shaan" at bounding box center [99, 234] width 55 height 30
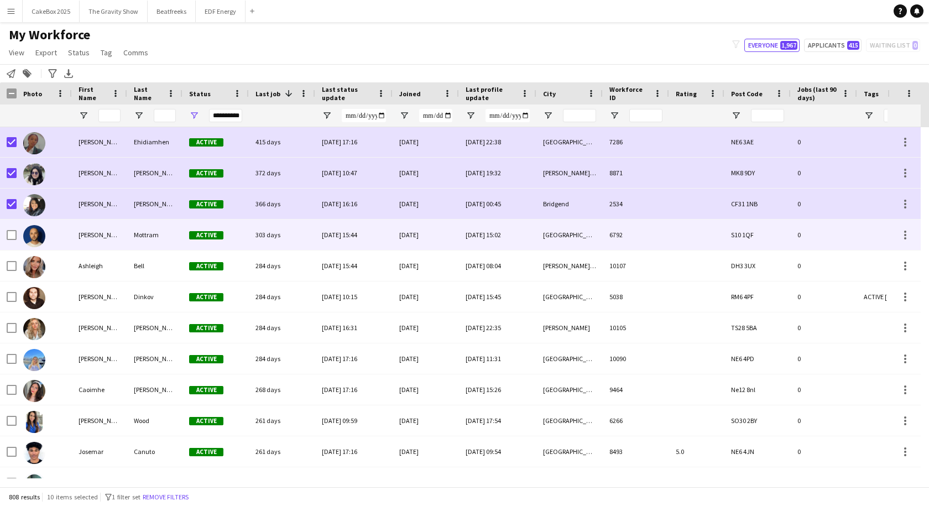
click at [101, 236] on div "Shaan" at bounding box center [99, 234] width 55 height 30
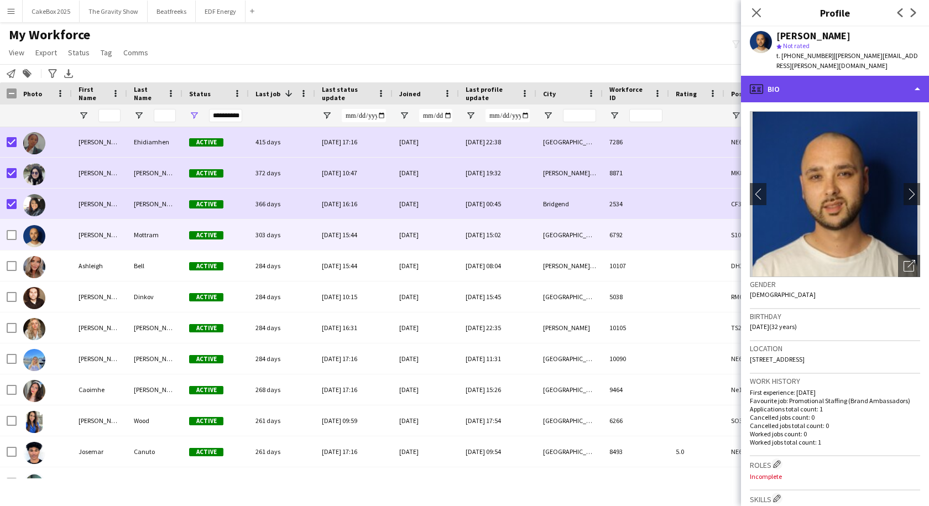
click at [809, 79] on div "profile Bio" at bounding box center [835, 89] width 188 height 27
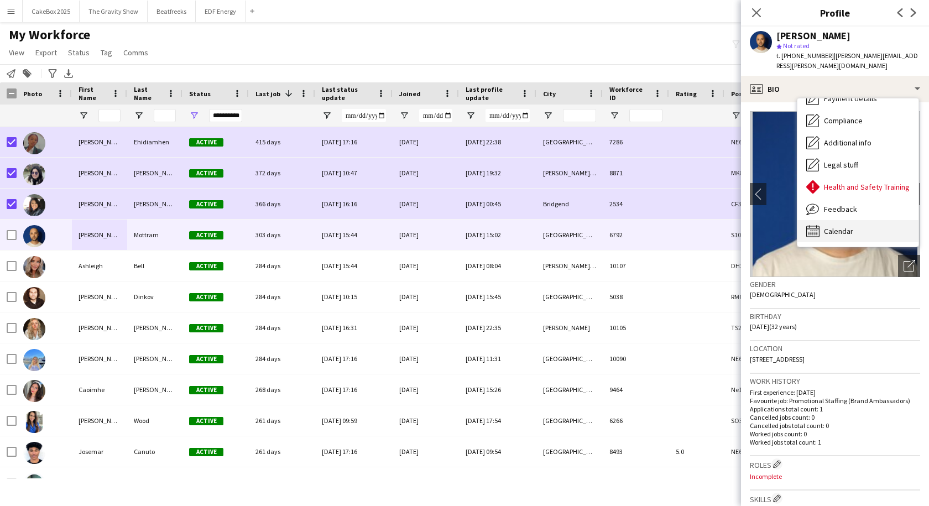
click at [838, 226] on span "Calendar" at bounding box center [838, 231] width 29 height 10
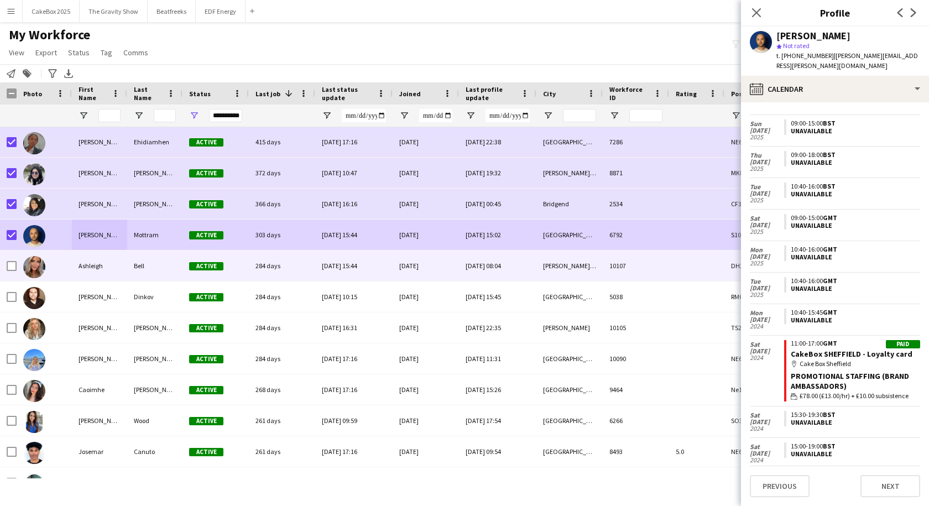
click at [46, 263] on div at bounding box center [44, 265] width 55 height 30
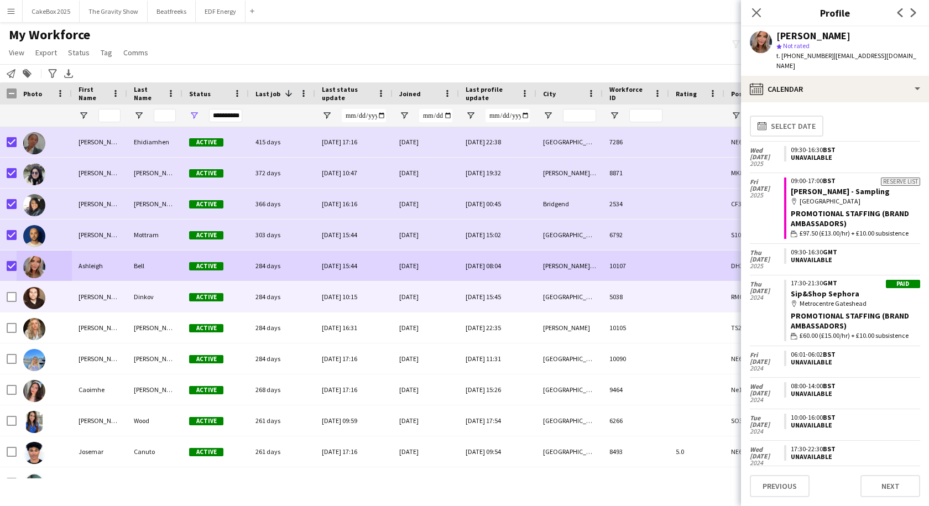
click at [72, 300] on div "Ivo" at bounding box center [99, 296] width 55 height 30
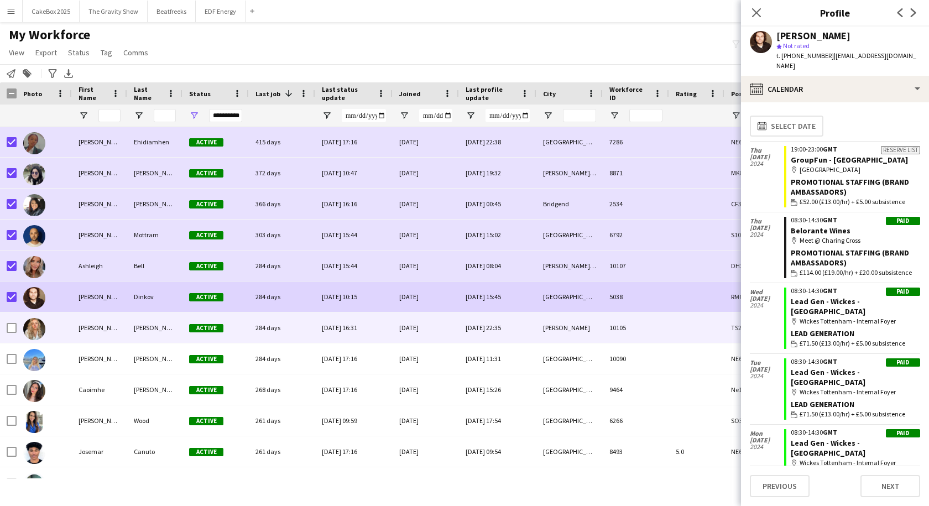
click at [62, 331] on div at bounding box center [44, 327] width 55 height 30
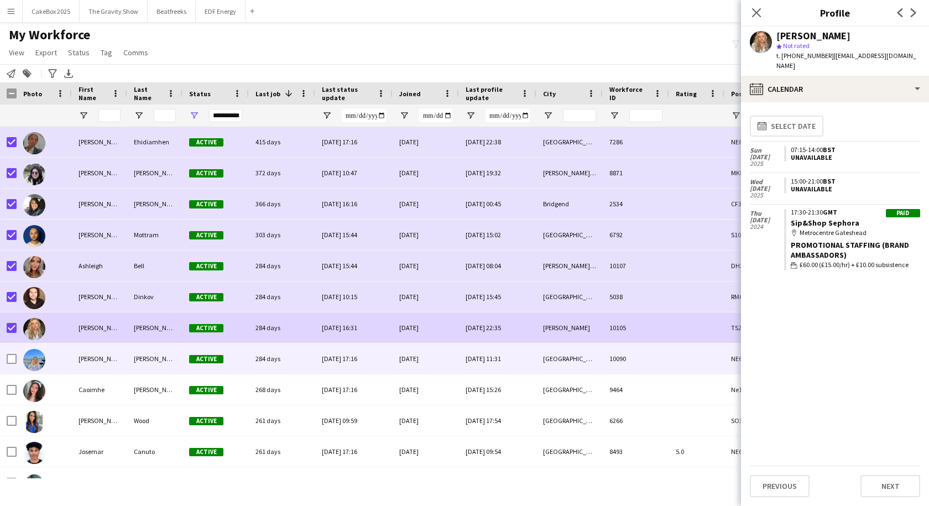
click at [82, 357] on div "Sarah" at bounding box center [99, 358] width 55 height 30
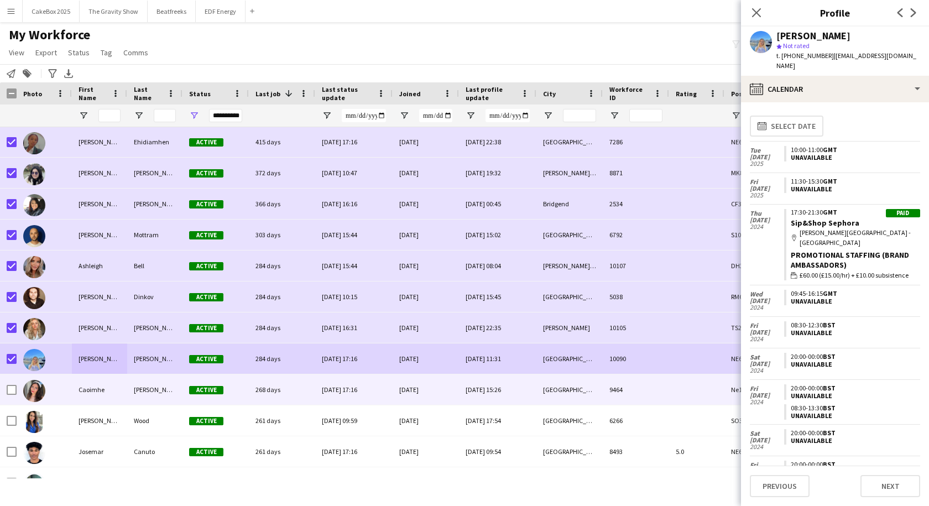
click at [87, 393] on div "Caoimhe" at bounding box center [99, 389] width 55 height 30
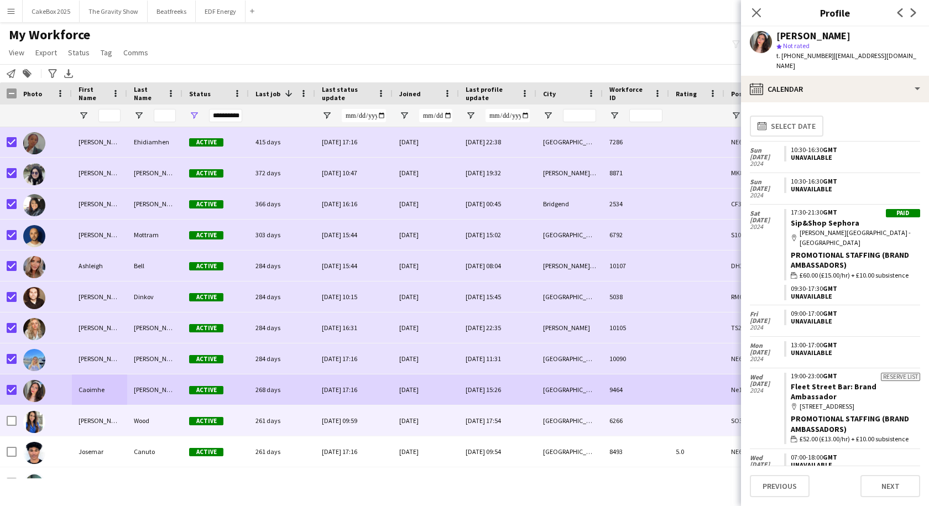
click at [79, 419] on div "Emma" at bounding box center [99, 420] width 55 height 30
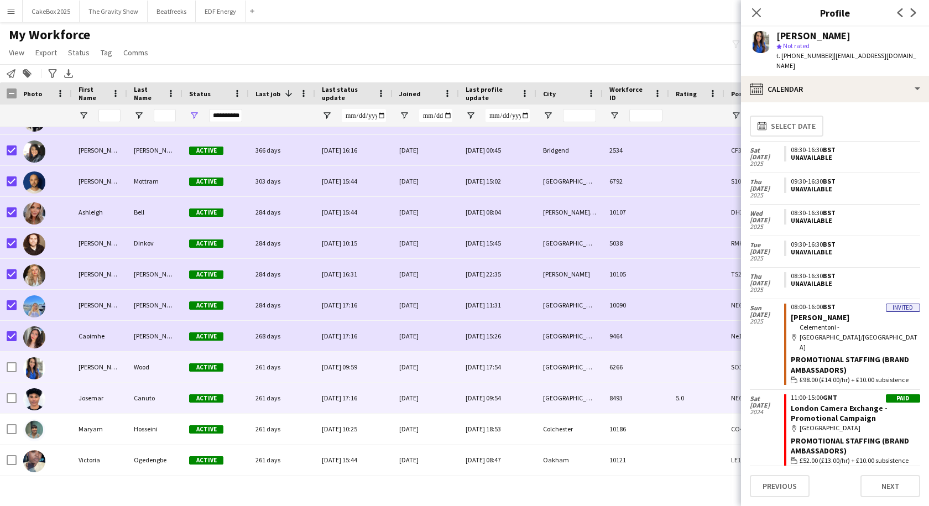
scroll to position [272, 0]
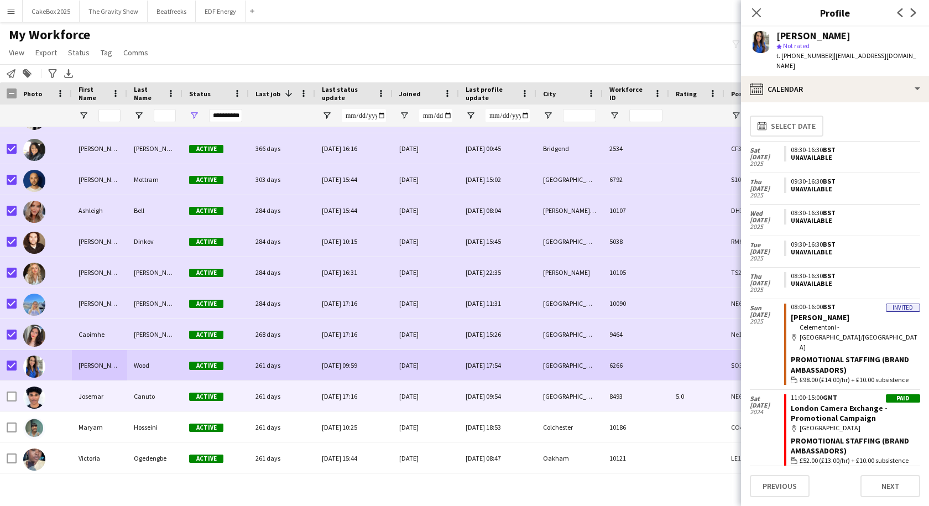
click at [90, 397] on div "Josemar" at bounding box center [99, 396] width 55 height 30
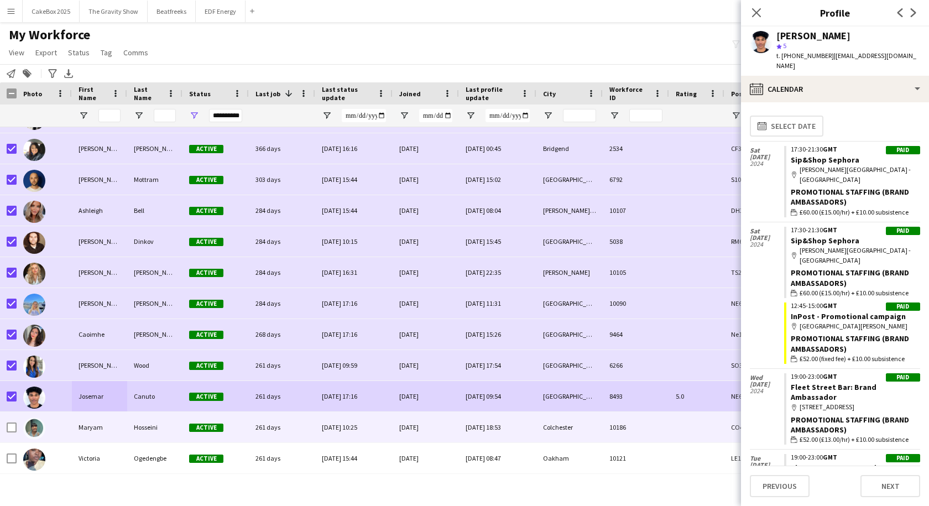
click at [77, 423] on div "Maryam" at bounding box center [99, 427] width 55 height 30
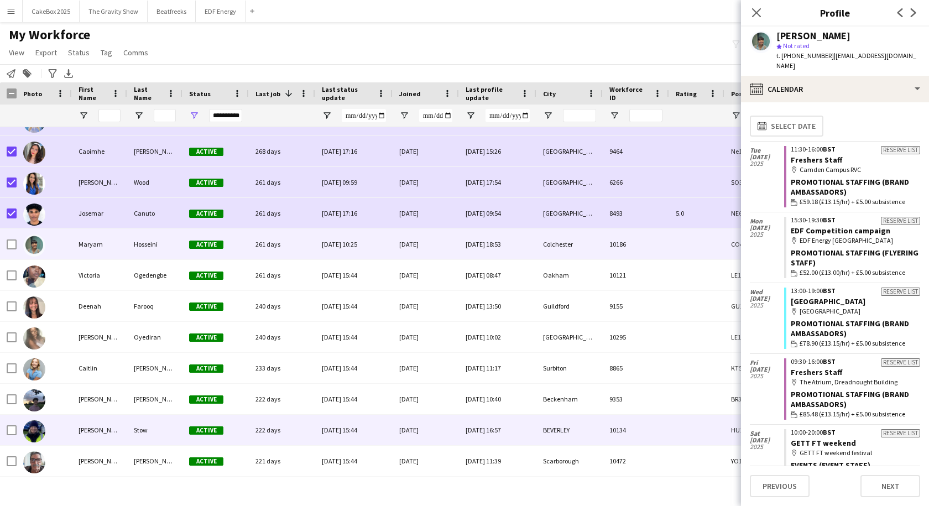
scroll to position [456, 0]
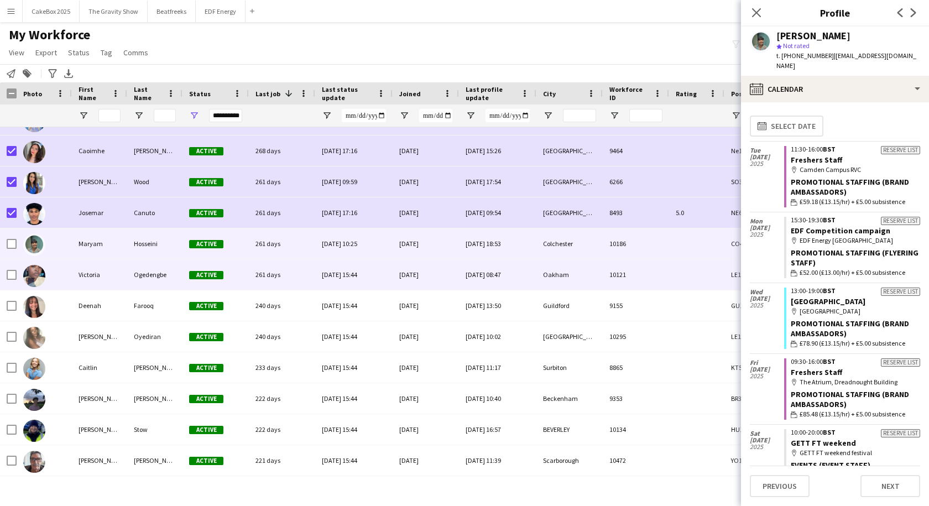
click at [79, 274] on div "Victoria" at bounding box center [99, 274] width 55 height 30
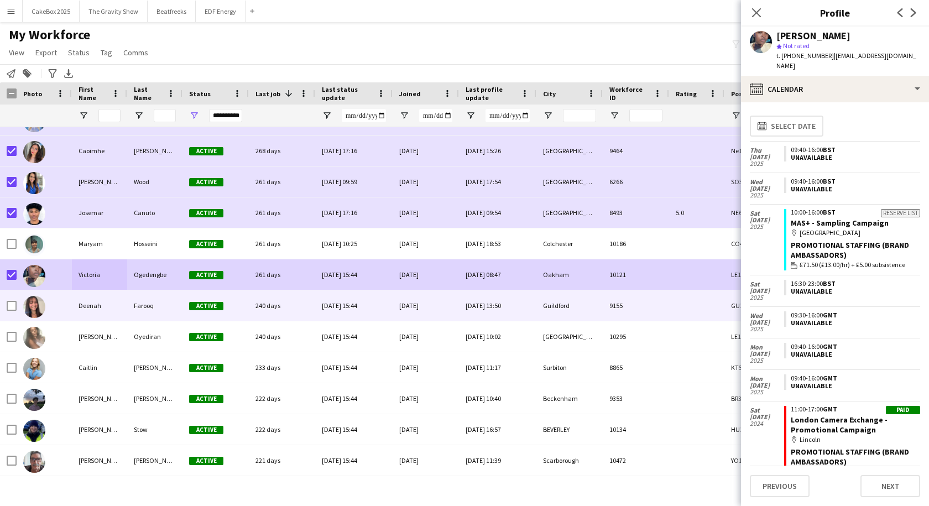
click at [77, 309] on div "Deenah" at bounding box center [99, 305] width 55 height 30
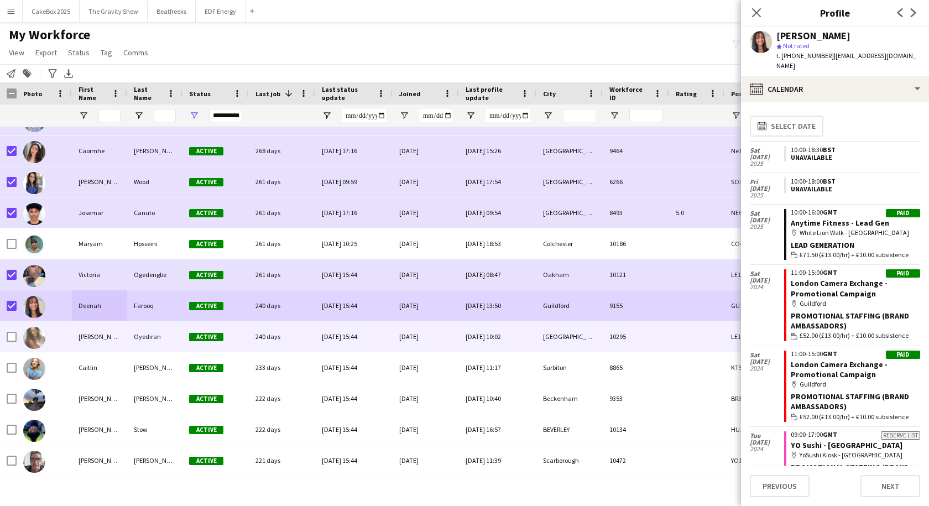
click at [67, 338] on div at bounding box center [44, 336] width 55 height 30
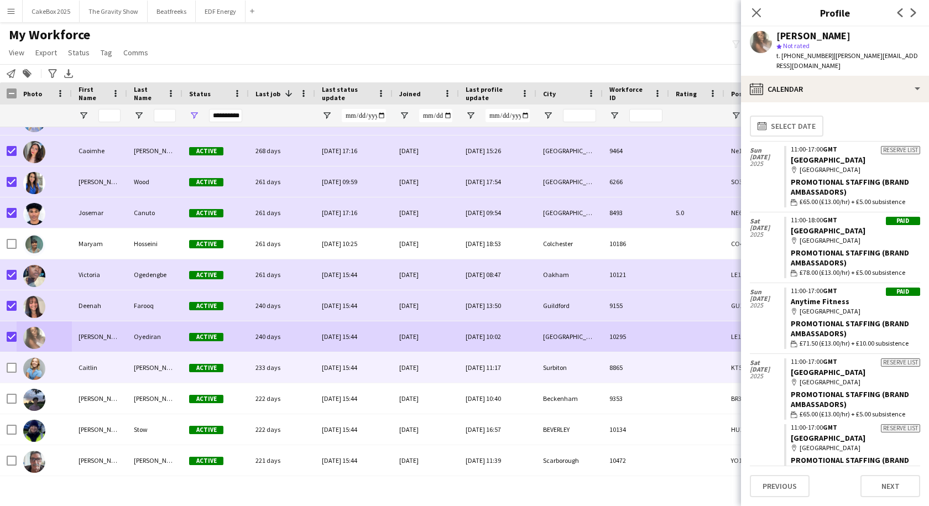
click at [74, 370] on div "Caitlin" at bounding box center [99, 367] width 55 height 30
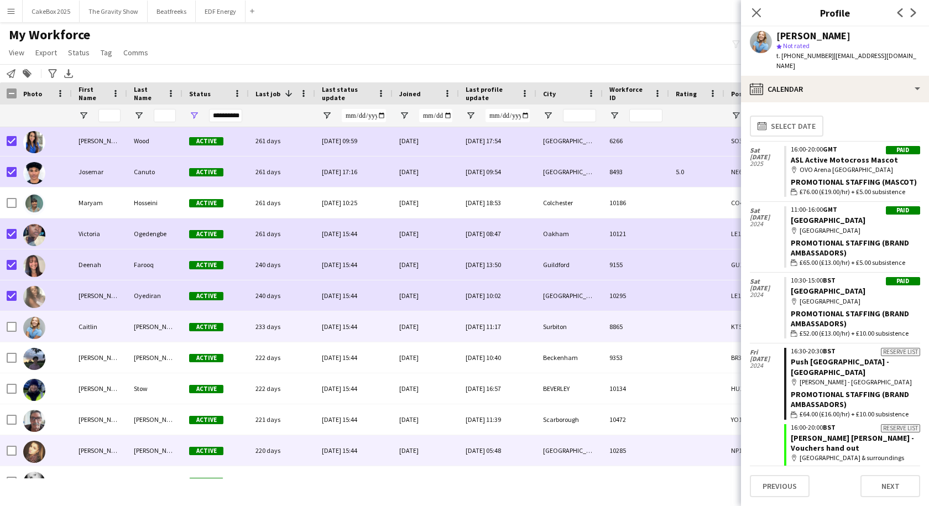
scroll to position [579, 0]
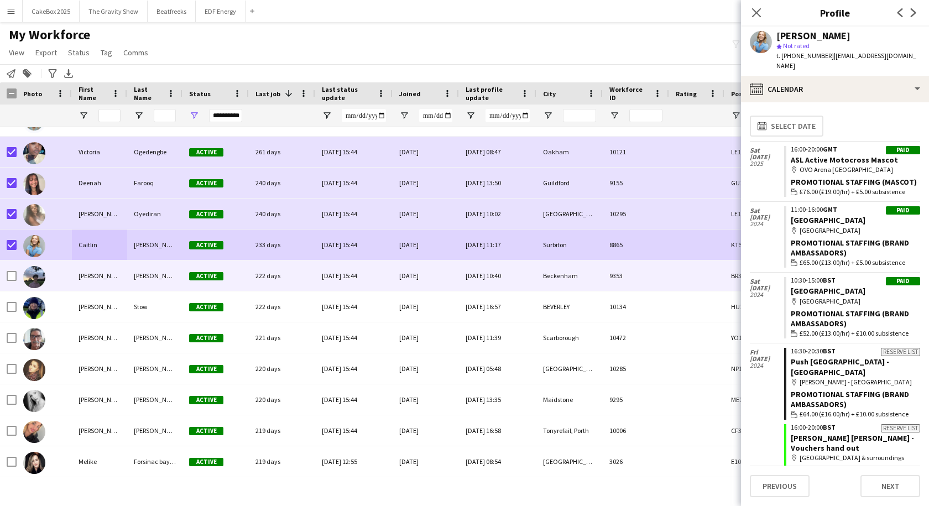
click at [80, 276] on div "Joe" at bounding box center [99, 275] width 55 height 30
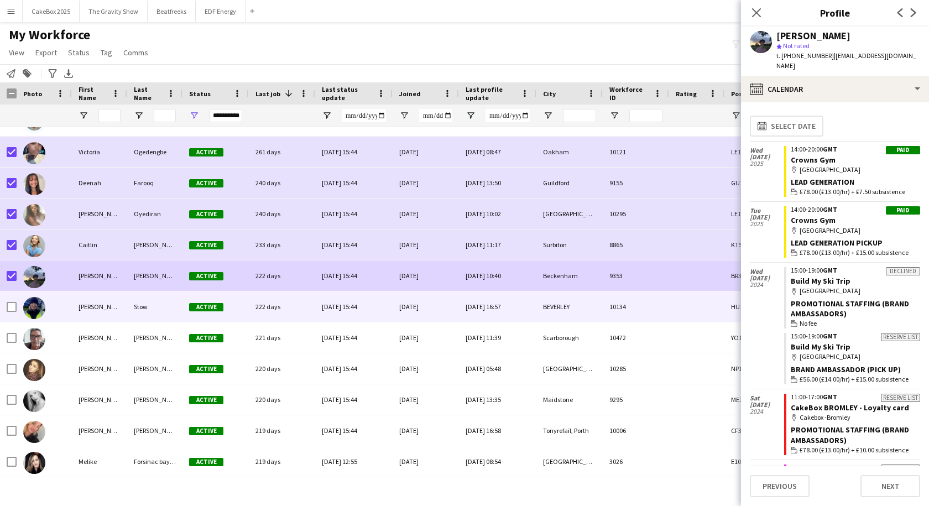
click at [113, 310] on div "Lee" at bounding box center [99, 306] width 55 height 30
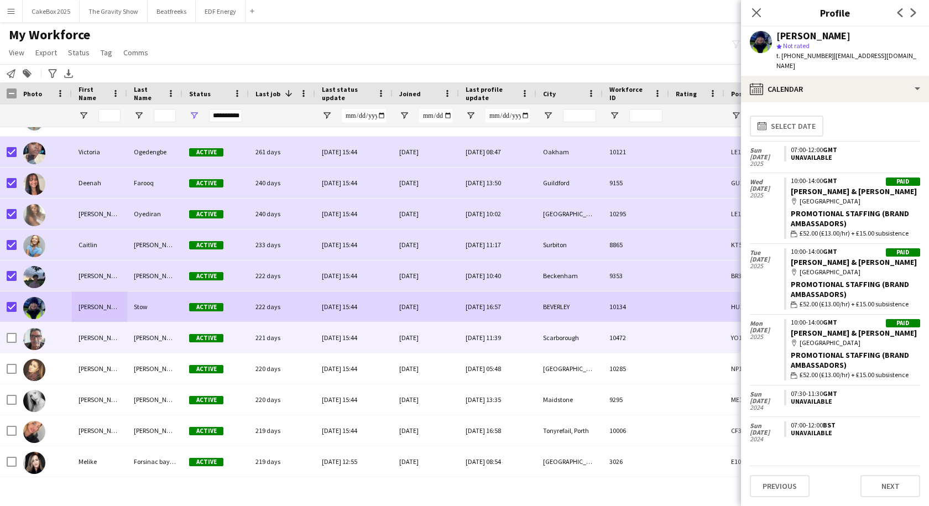
click at [108, 332] on div "Steven" at bounding box center [99, 337] width 55 height 30
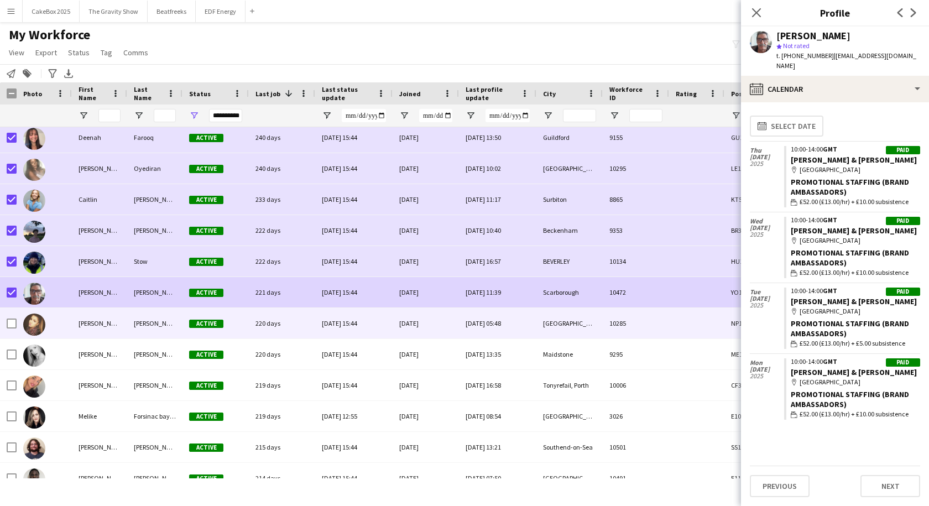
click at [93, 326] on div "chloe" at bounding box center [99, 323] width 55 height 30
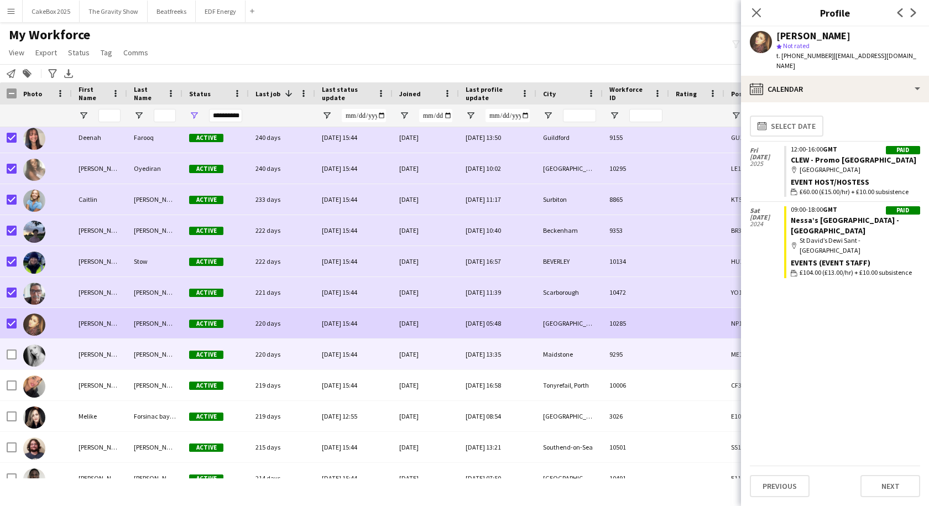
click at [117, 352] on div "Sarah" at bounding box center [99, 354] width 55 height 30
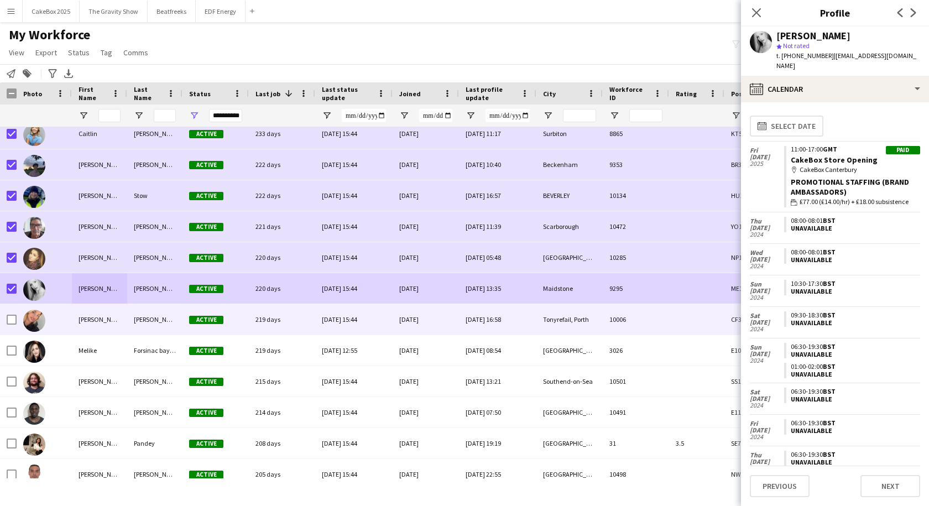
click at [83, 318] on div "Holly" at bounding box center [99, 319] width 55 height 30
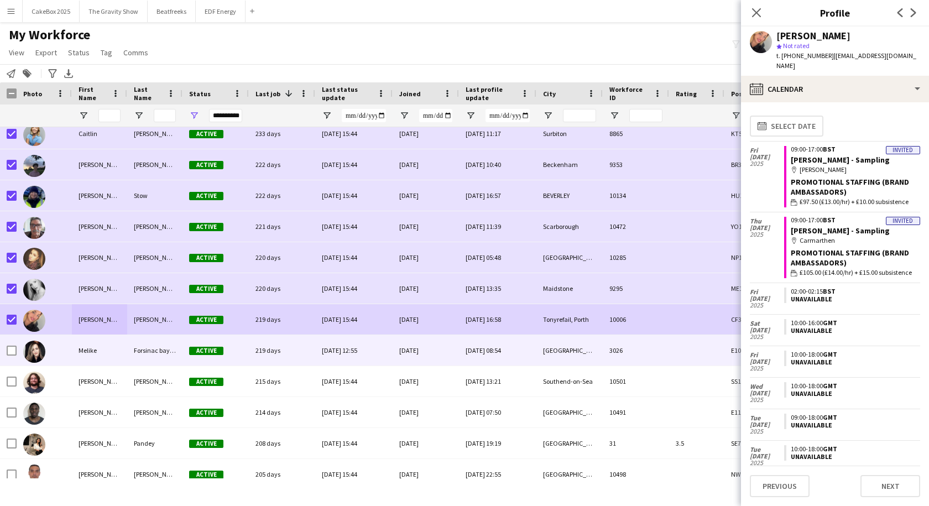
click at [69, 350] on div at bounding box center [44, 350] width 55 height 30
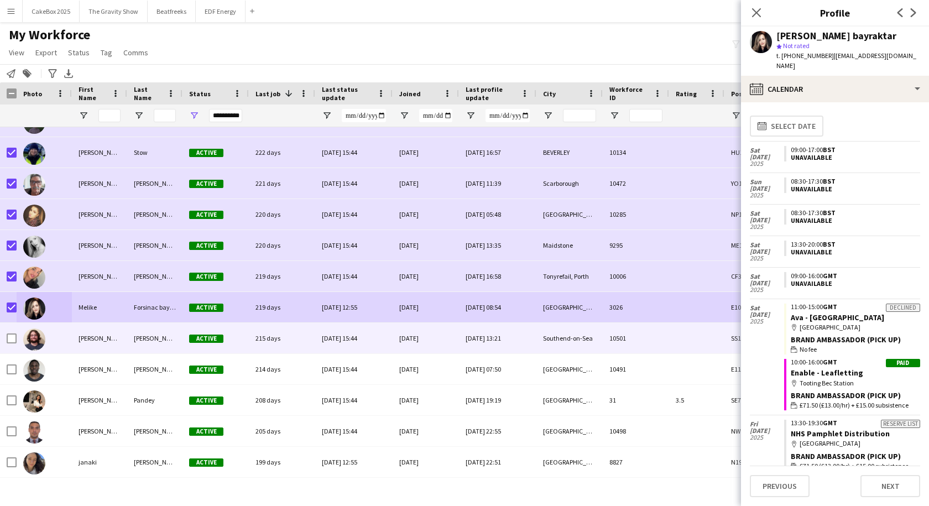
click at [70, 332] on div at bounding box center [44, 338] width 55 height 30
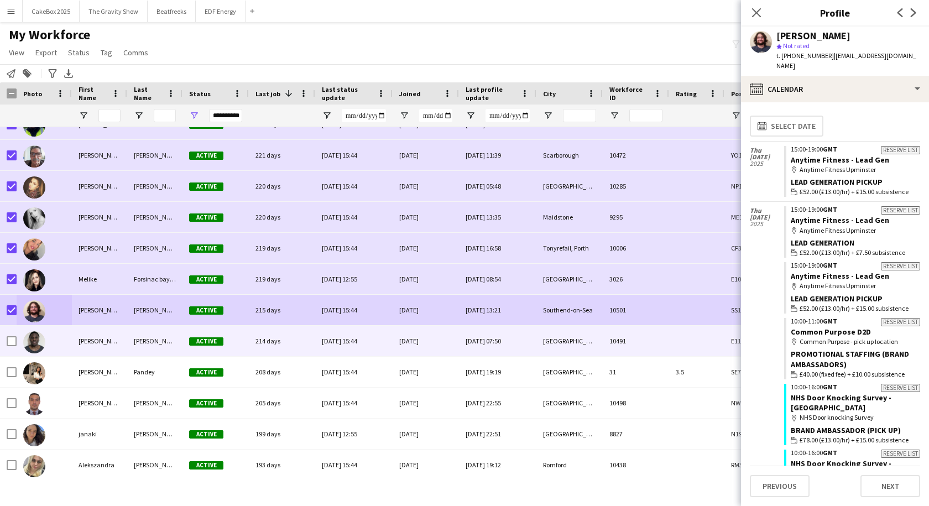
click at [71, 344] on div at bounding box center [44, 341] width 55 height 30
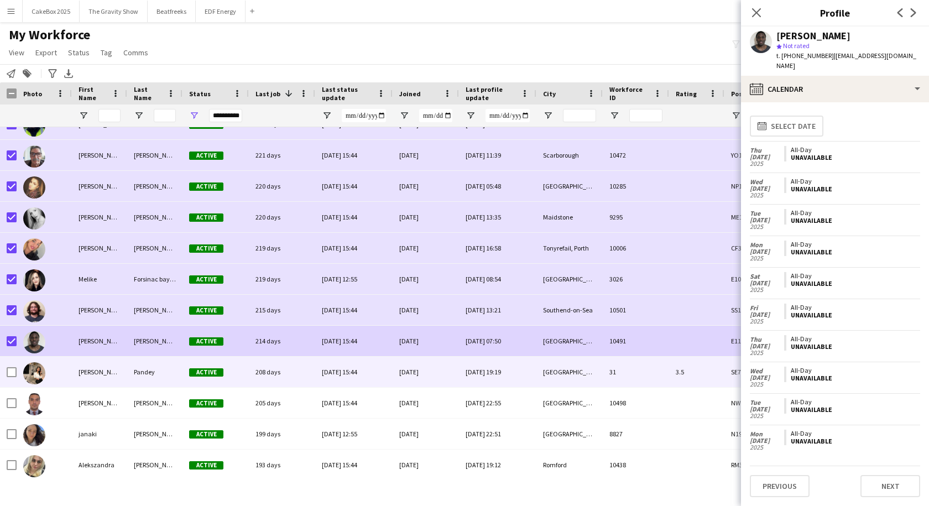
click at [80, 376] on div "Nicky" at bounding box center [99, 372] width 55 height 30
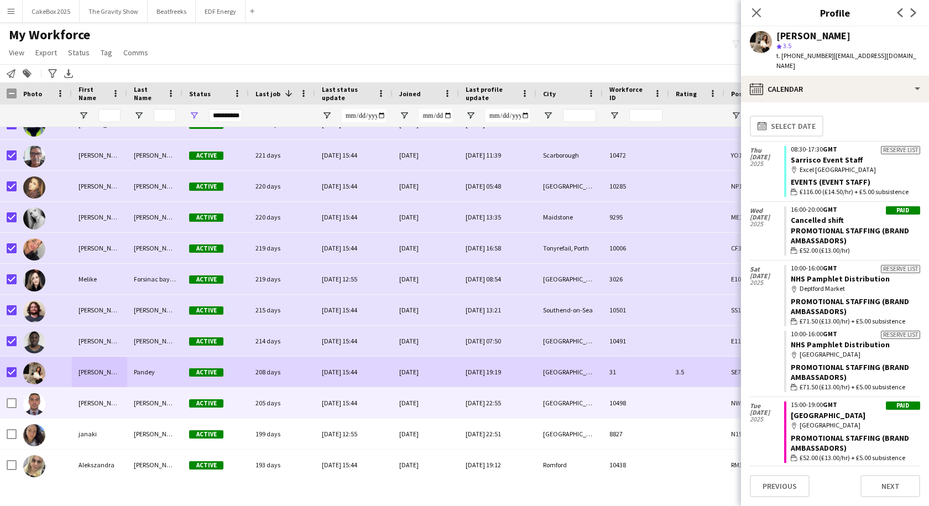
click at [77, 401] on div "Gerson Daniel" at bounding box center [99, 403] width 55 height 30
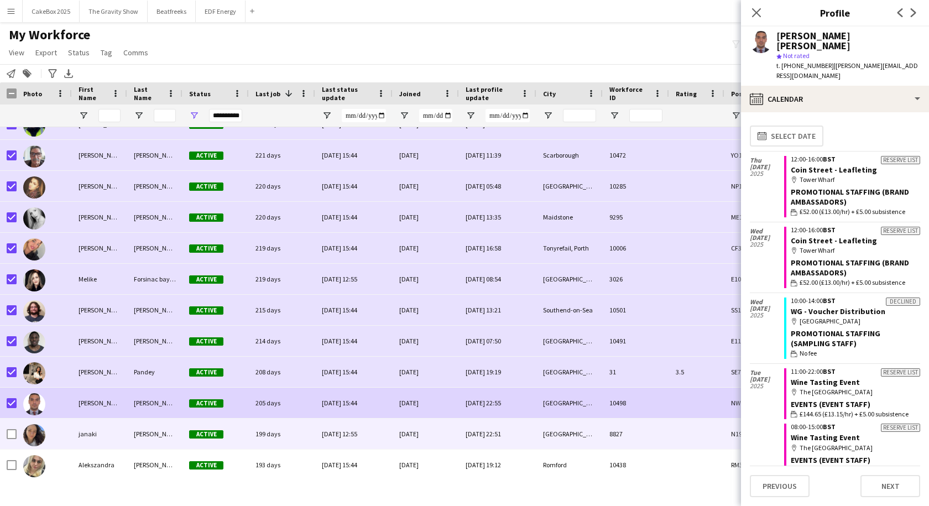
click at [80, 431] on div "janaki" at bounding box center [99, 433] width 55 height 30
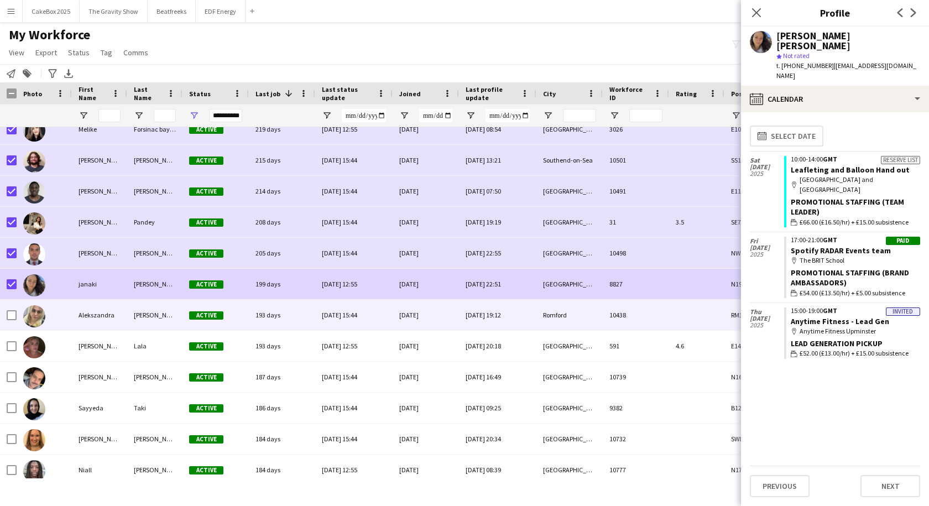
click at [82, 316] on div "Alekszandra" at bounding box center [99, 315] width 55 height 30
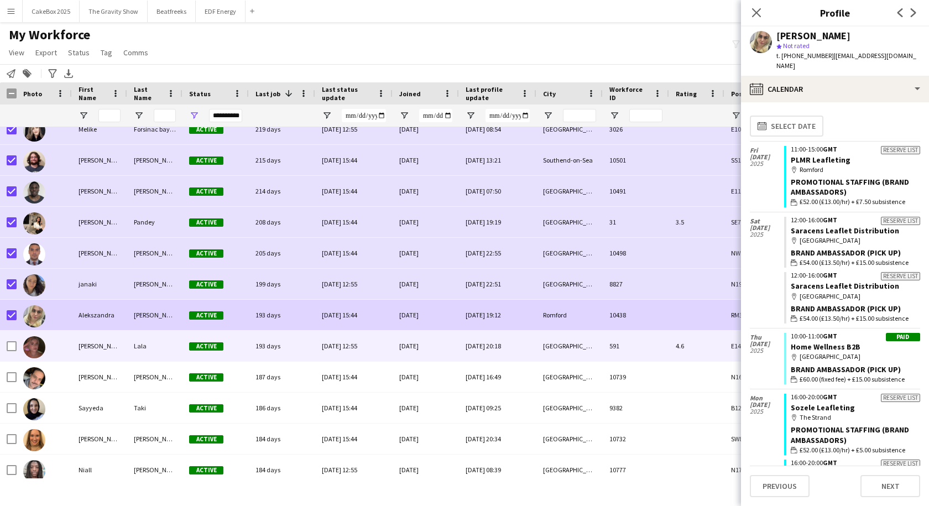
click at [103, 344] on div "Sara" at bounding box center [99, 346] width 55 height 30
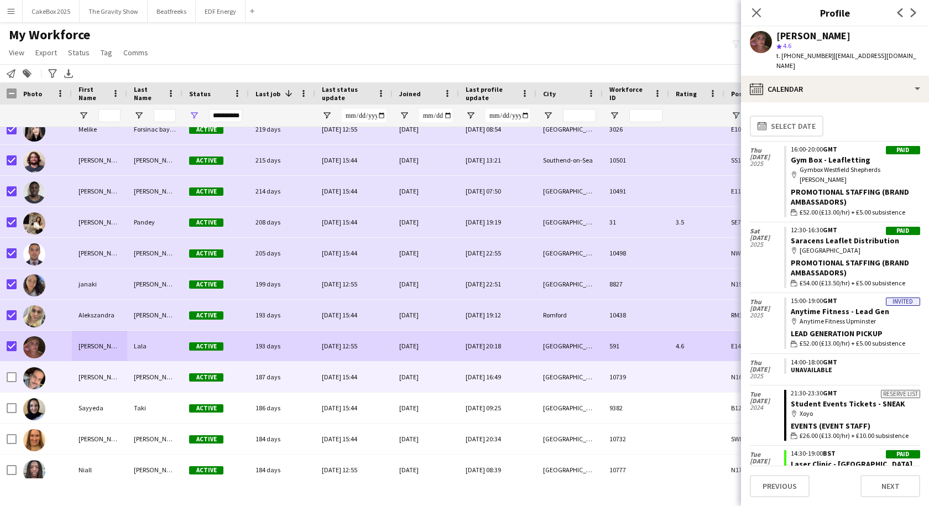
click at [70, 375] on div at bounding box center [44, 377] width 55 height 30
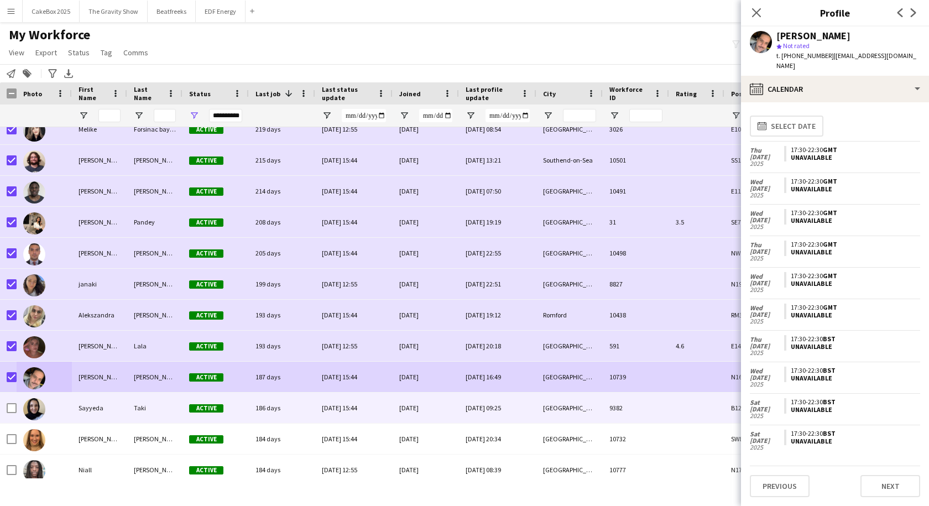
click at [83, 407] on div "Sayyeda" at bounding box center [99, 408] width 55 height 30
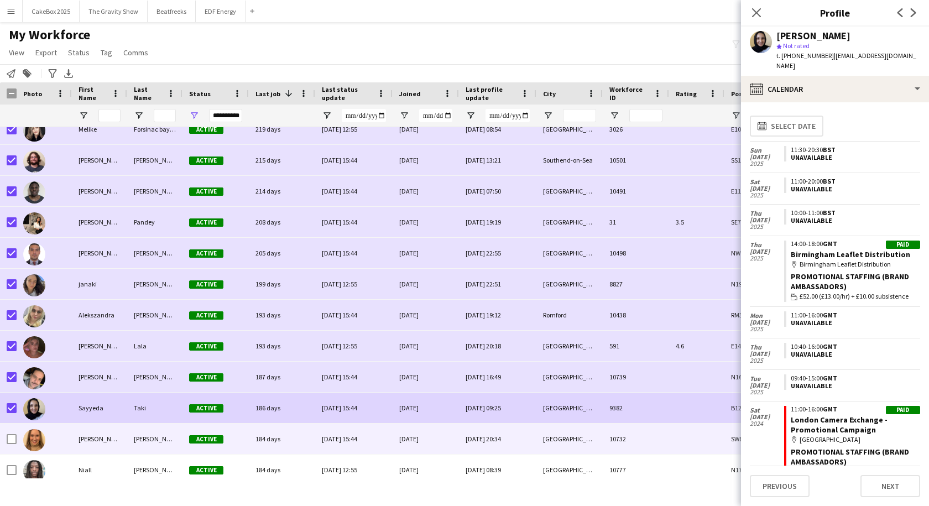
click at [56, 432] on div at bounding box center [44, 438] width 55 height 30
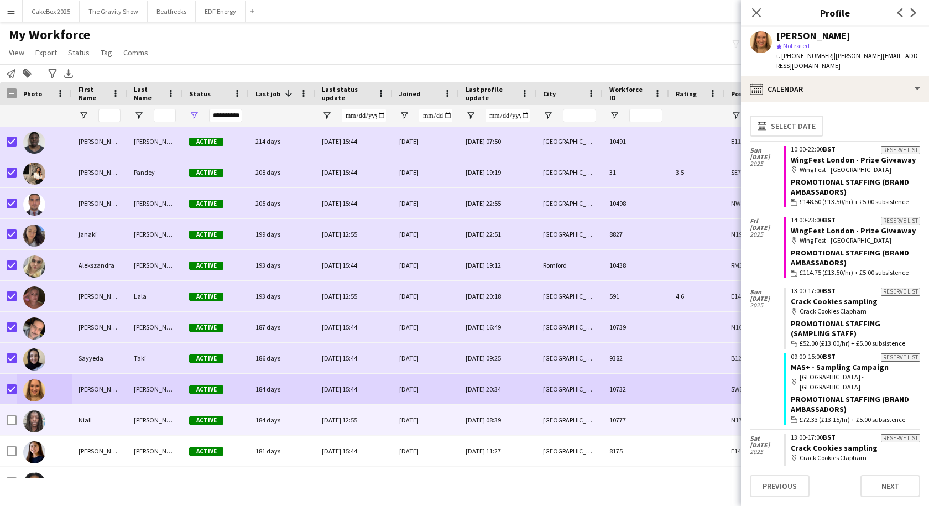
click at [62, 421] on div at bounding box center [44, 420] width 55 height 30
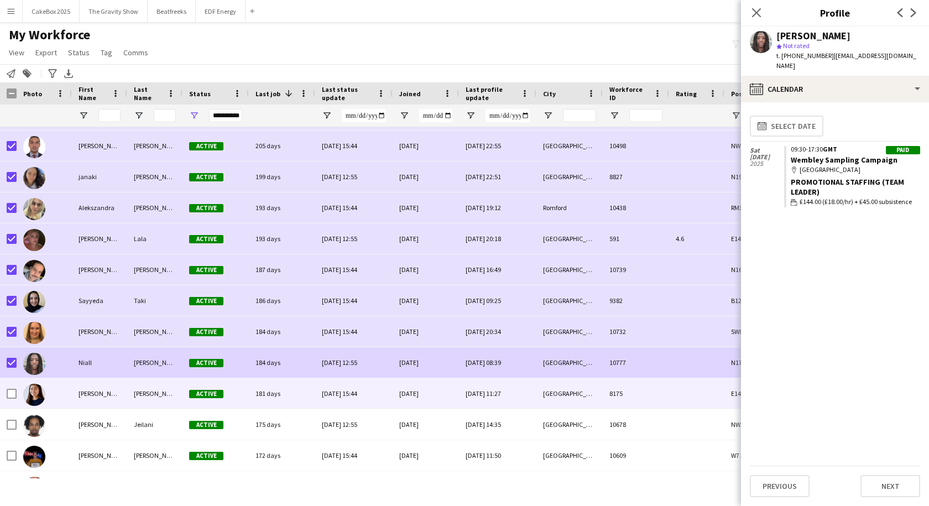
click at [89, 401] on div "Hannah" at bounding box center [99, 393] width 55 height 30
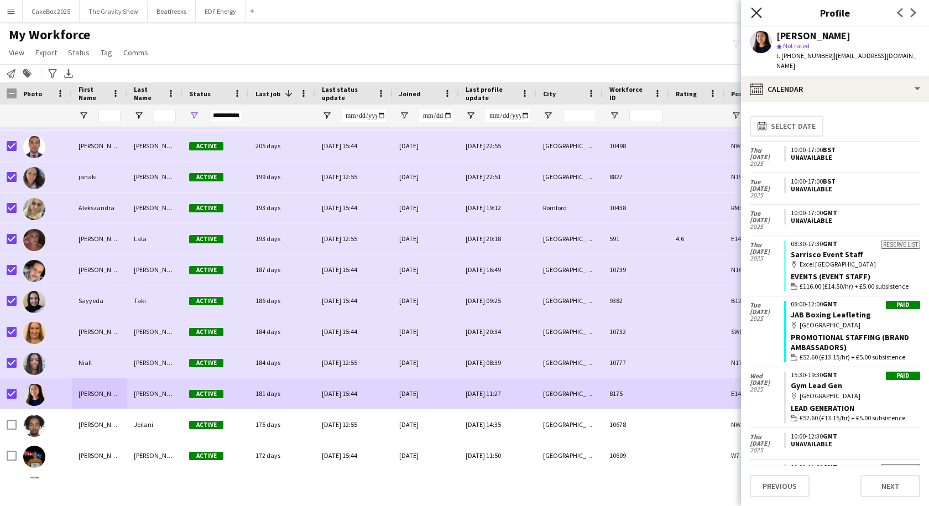
click at [756, 14] on icon at bounding box center [756, 12] width 11 height 11
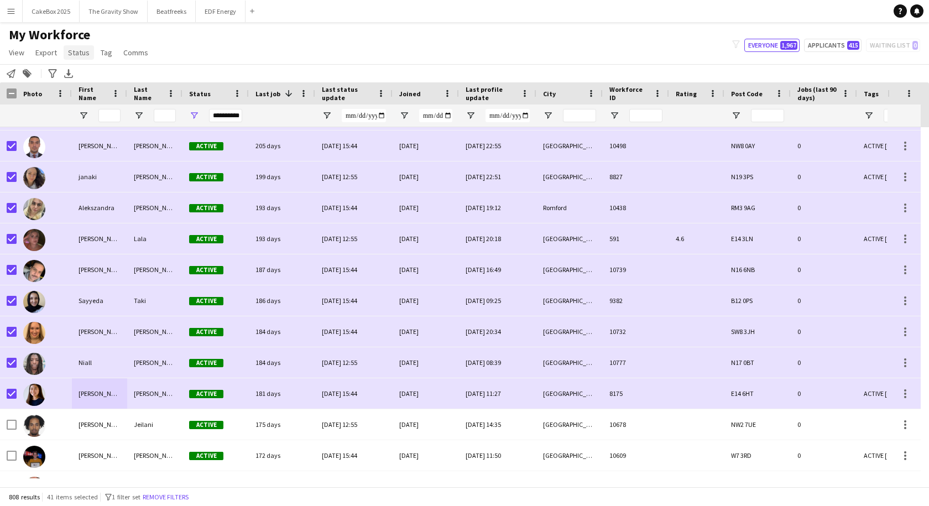
click at [75, 54] on span "Status" at bounding box center [79, 53] width 22 height 10
click at [91, 77] on link "Edit" at bounding box center [102, 76] width 77 height 23
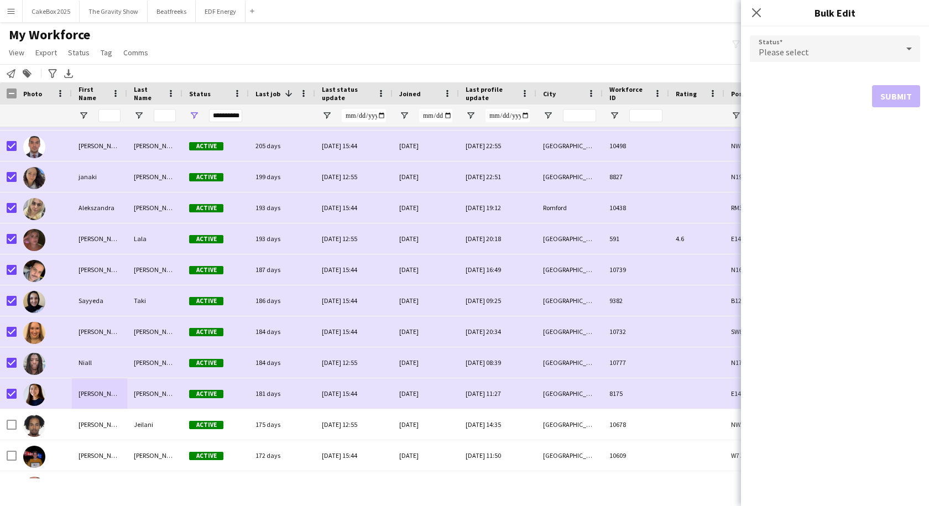
click at [787, 45] on div "Please select" at bounding box center [824, 48] width 148 height 27
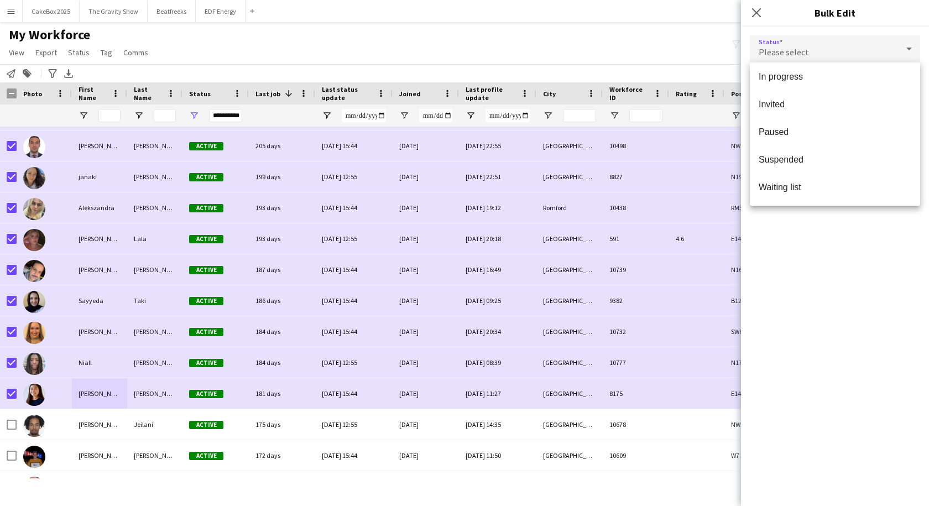
scroll to position [113, 0]
click at [784, 161] on span "Suspended" at bounding box center [834, 160] width 153 height 11
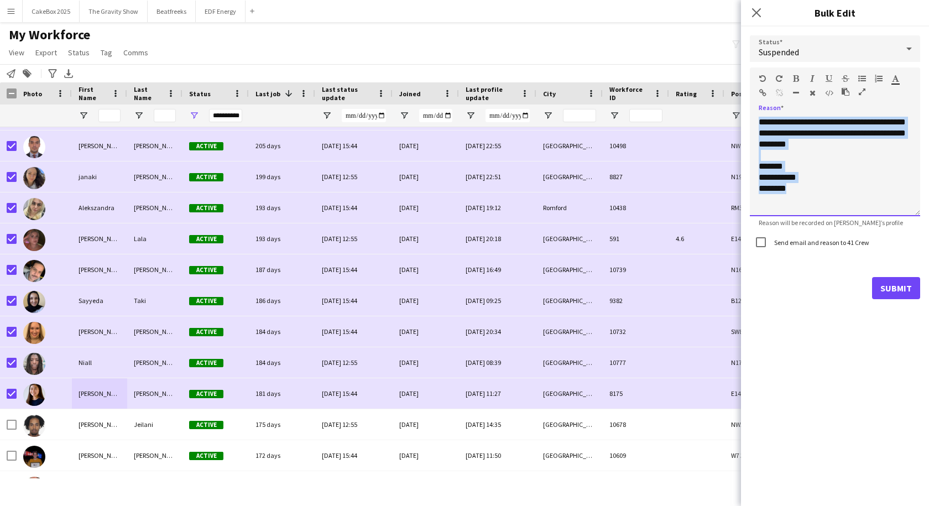
drag, startPoint x: 757, startPoint y: 177, endPoint x: 747, endPoint y: 119, distance: 58.3
click at [747, 119] on div "**********" at bounding box center [835, 167] width 188 height 281
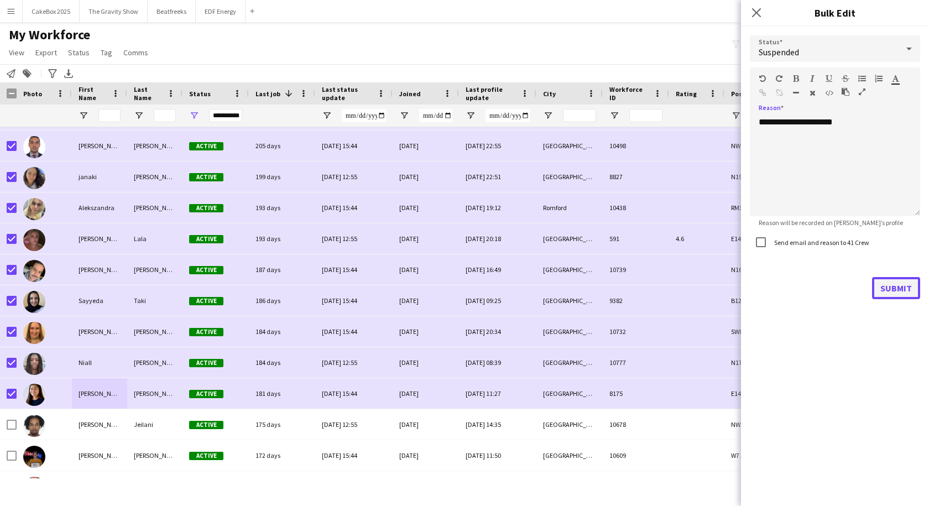
click at [892, 291] on button "Submit" at bounding box center [896, 288] width 48 height 22
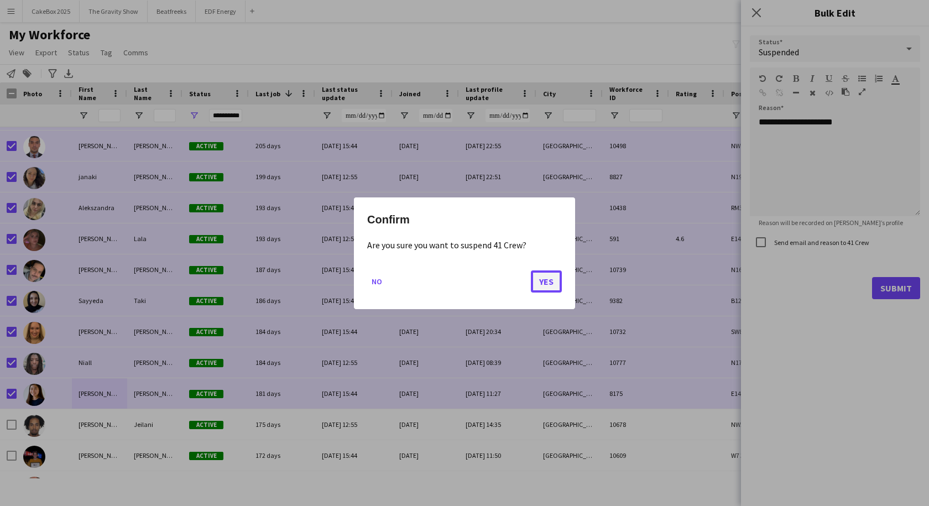
click at [546, 279] on button "Yes" at bounding box center [546, 281] width 31 height 22
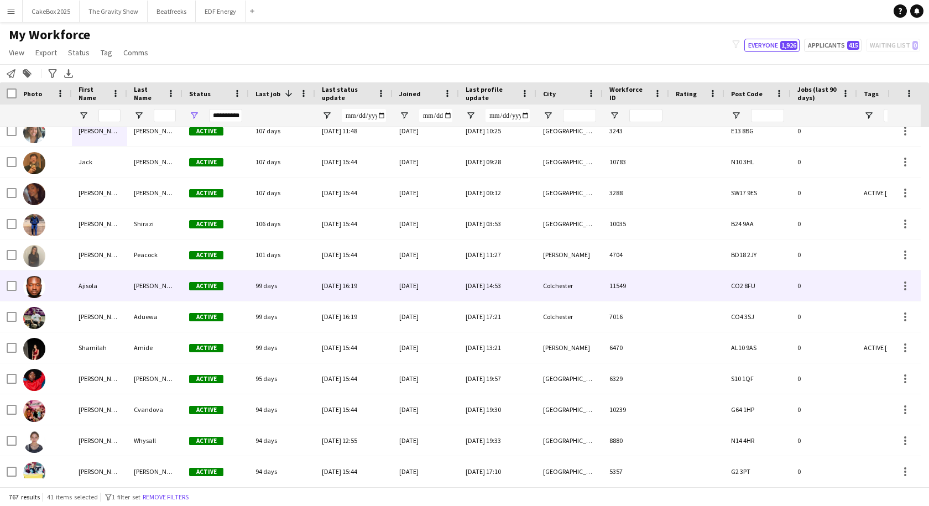
scroll to position [1411, 0]
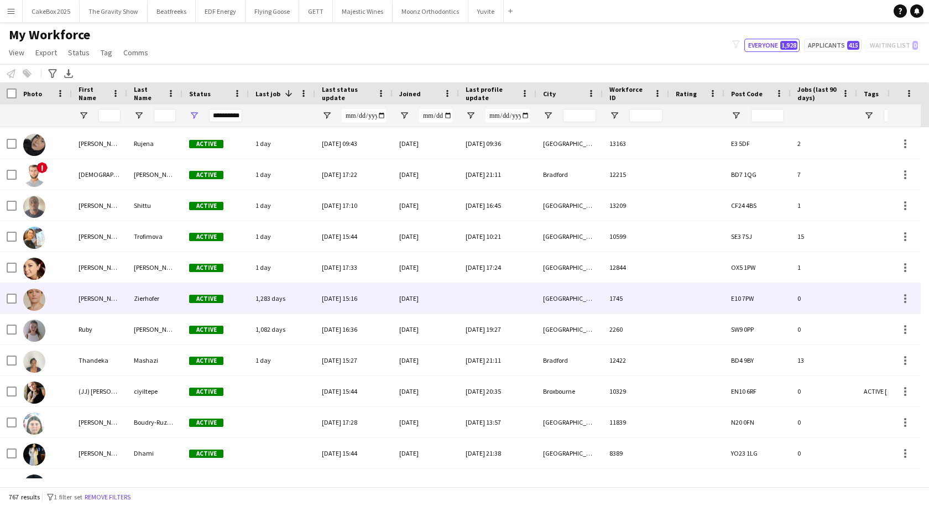
click at [104, 298] on div "[PERSON_NAME]" at bounding box center [99, 298] width 55 height 30
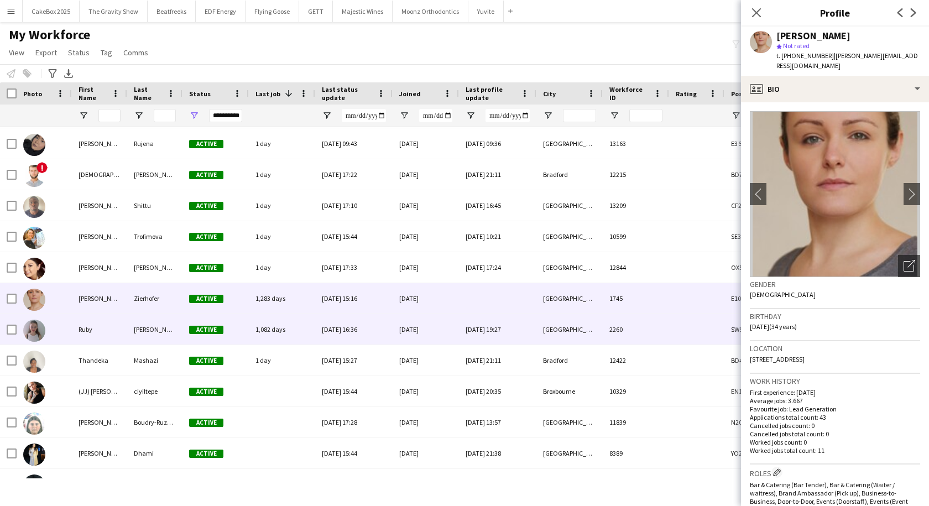
click at [119, 331] on div "Ruby" at bounding box center [99, 329] width 55 height 30
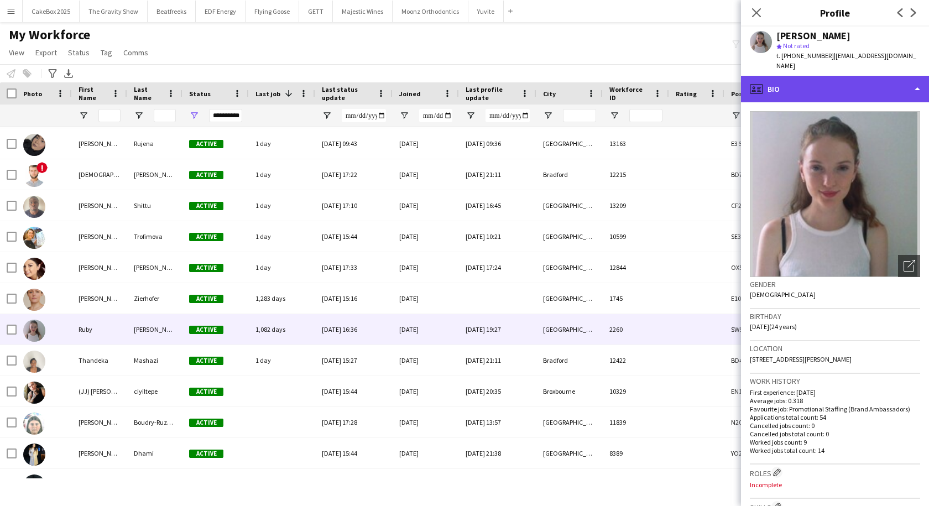
click at [808, 77] on div "profile Bio" at bounding box center [835, 89] width 188 height 27
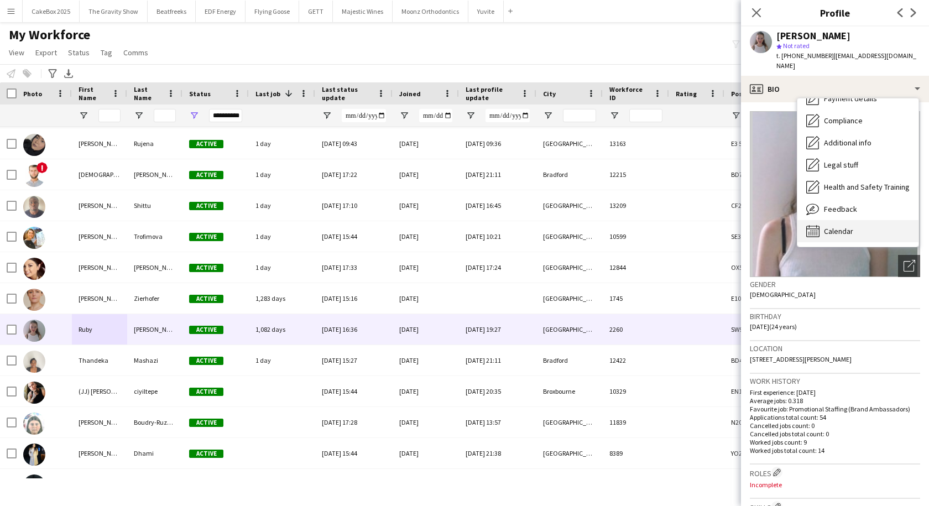
click at [838, 226] on span "Calendar" at bounding box center [838, 231] width 29 height 10
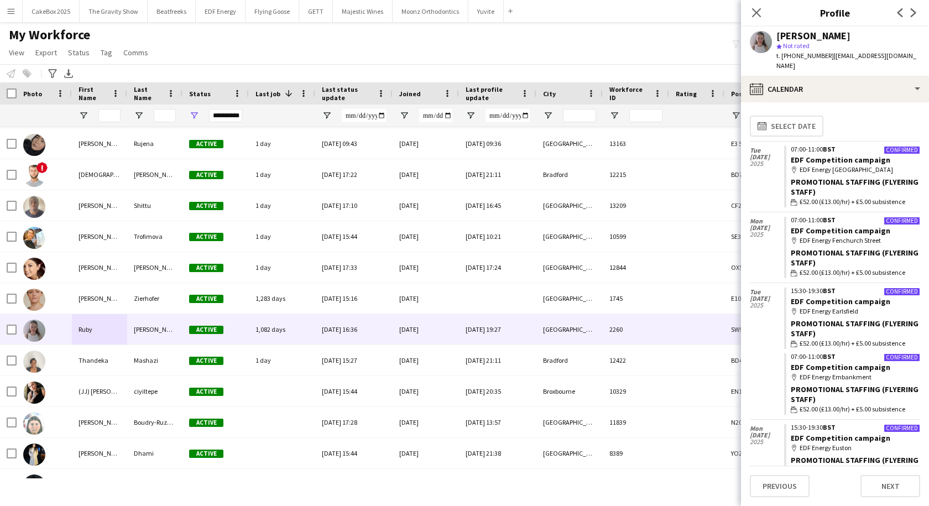
click at [268, 87] on div "Last job 1" at bounding box center [275, 93] width 40 height 17
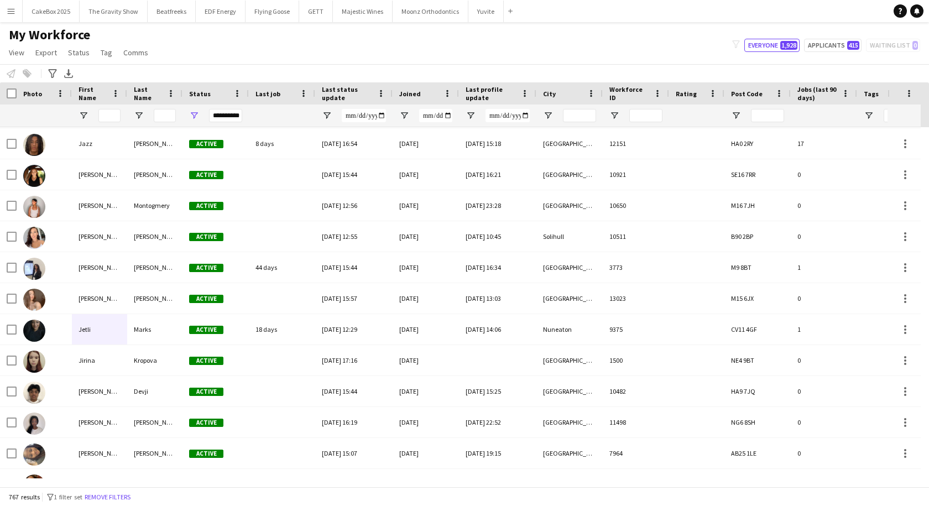
click at [278, 95] on span "Last job" at bounding box center [267, 94] width 25 height 8
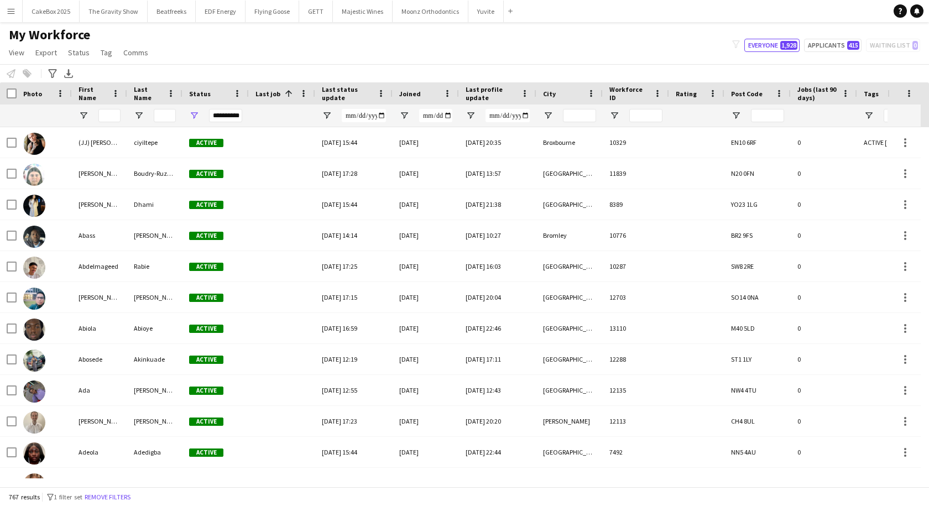
click at [415, 92] on span "Joined" at bounding box center [410, 94] width 22 height 8
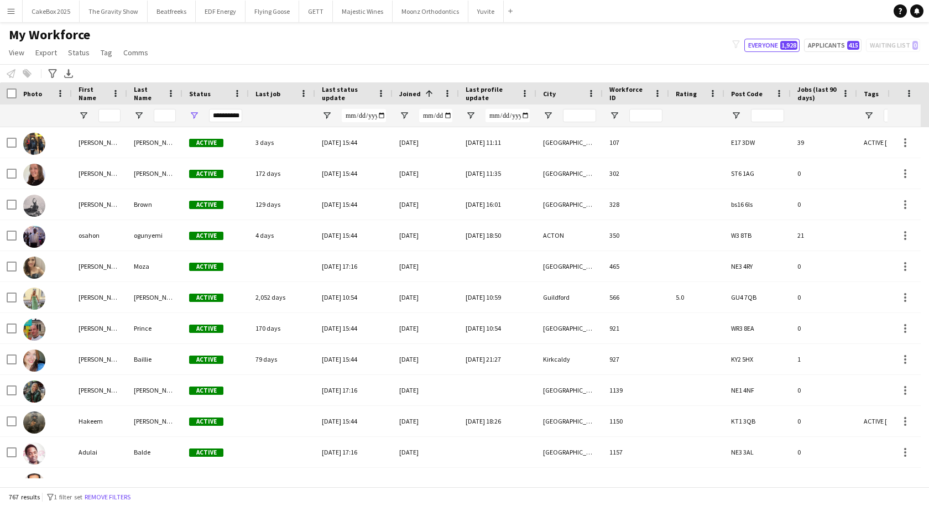
click at [278, 92] on span "Last job" at bounding box center [267, 94] width 25 height 8
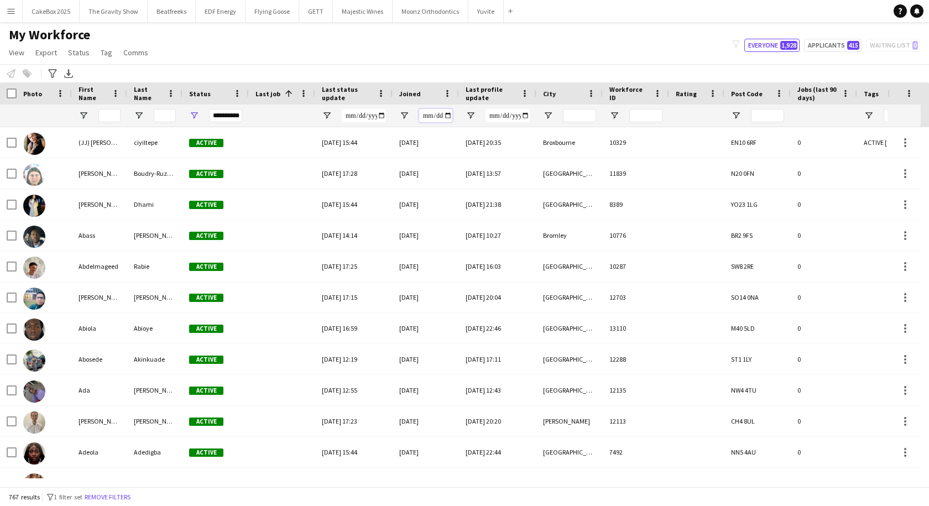
click at [446, 117] on input "Joined Filter Input" at bounding box center [435, 115] width 33 height 13
click at [404, 119] on span "Open Filter Menu" at bounding box center [404, 116] width 10 height 10
click at [423, 135] on div "Equals" at bounding box center [442, 136] width 67 height 8
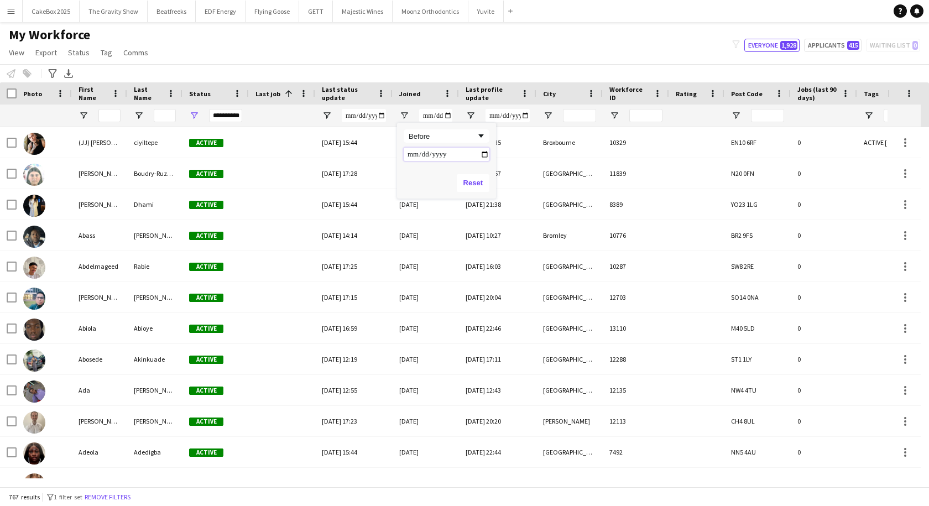
click at [482, 157] on input "Filter Value" at bounding box center [447, 154] width 86 height 13
type input "**********"
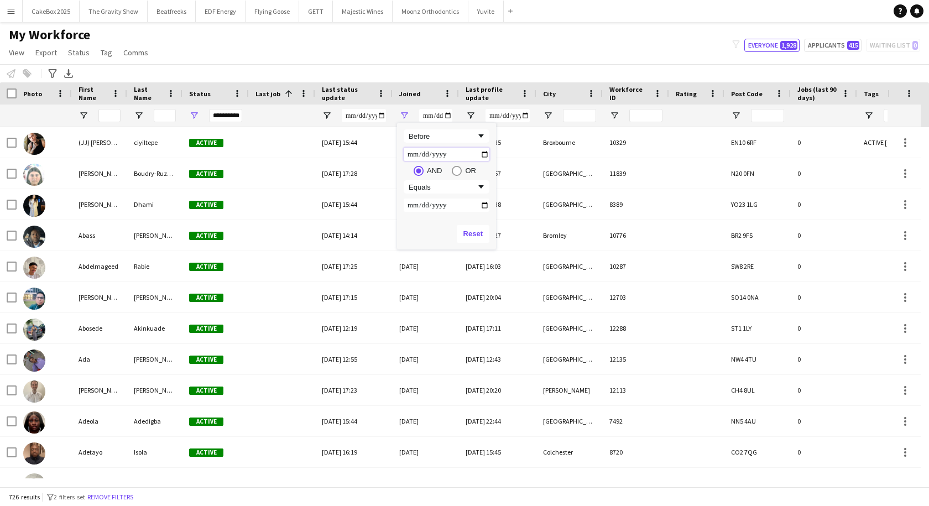
type input "**********"
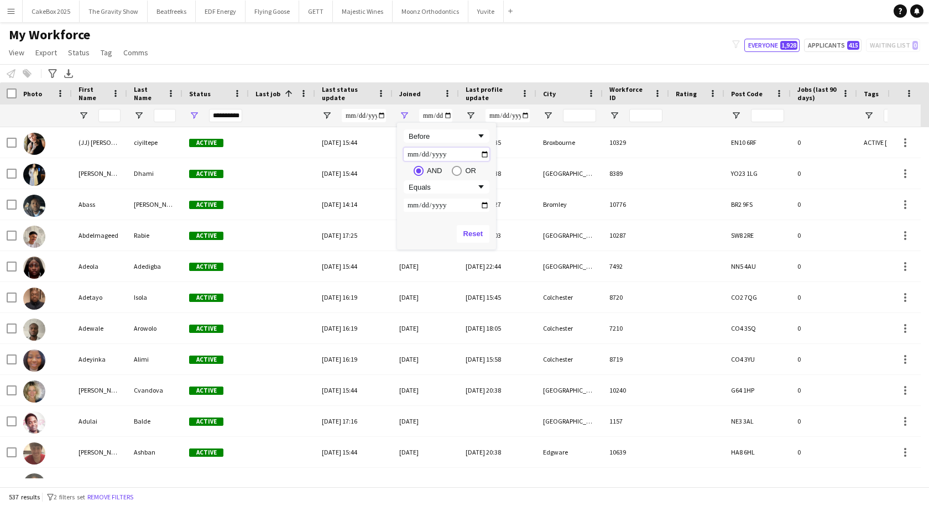
type input "**********"
click at [377, 115] on input "Last status update Filter Input" at bounding box center [364, 115] width 44 height 13
click at [362, 117] on input "Last status update Filter Input" at bounding box center [364, 115] width 44 height 13
click at [329, 116] on span "Open Filter Menu" at bounding box center [327, 116] width 10 height 10
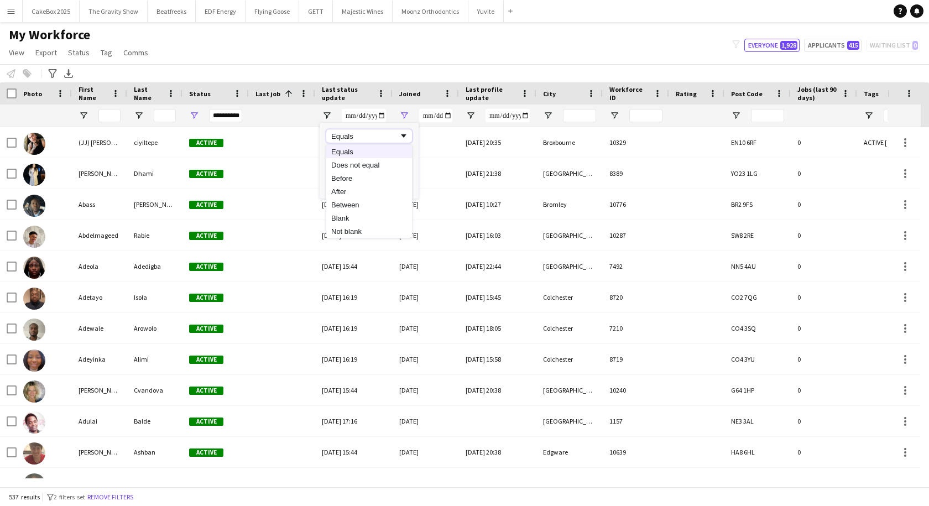
click at [373, 135] on div "Equals" at bounding box center [364, 136] width 67 height 8
click at [407, 155] on input "Filter Value" at bounding box center [369, 154] width 86 height 13
type input "**********"
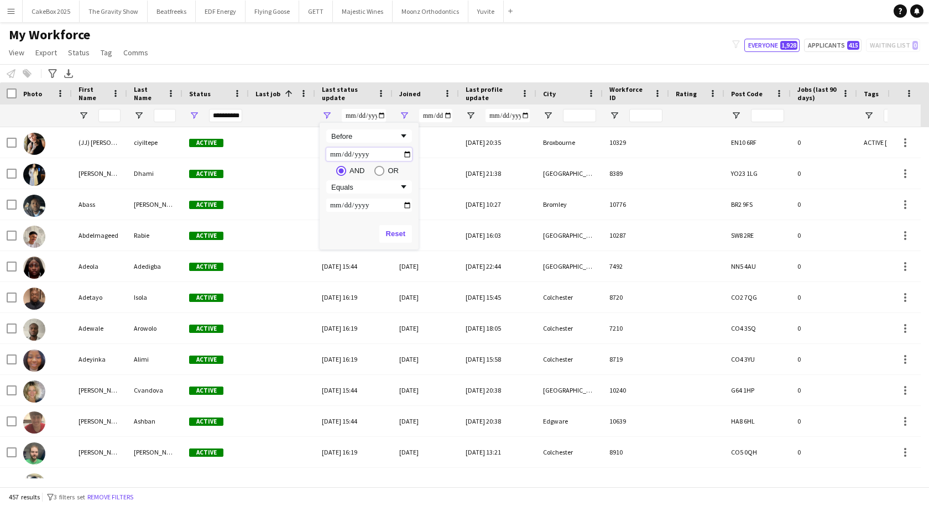
type input "**********"
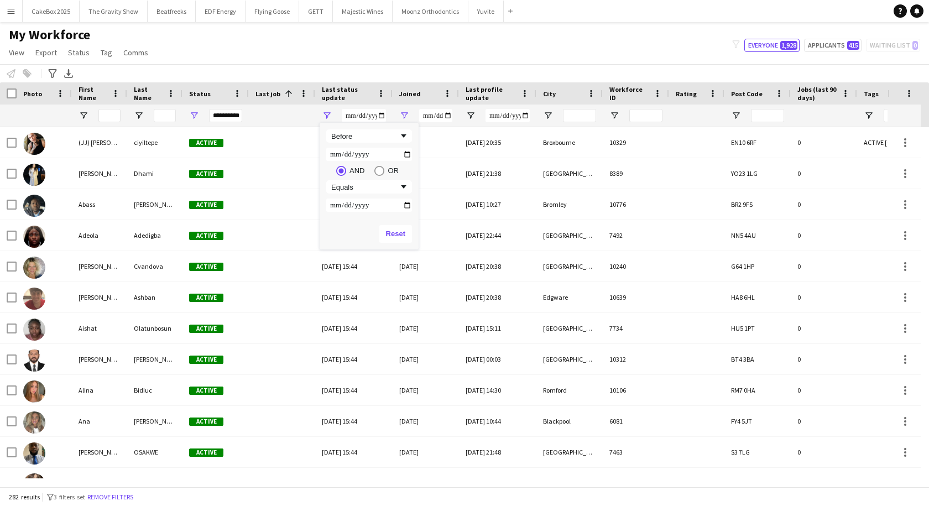
click at [416, 67] on div "Notify workforce Add to tag Select at least one crew to tag him or her. Advance…" at bounding box center [464, 73] width 929 height 18
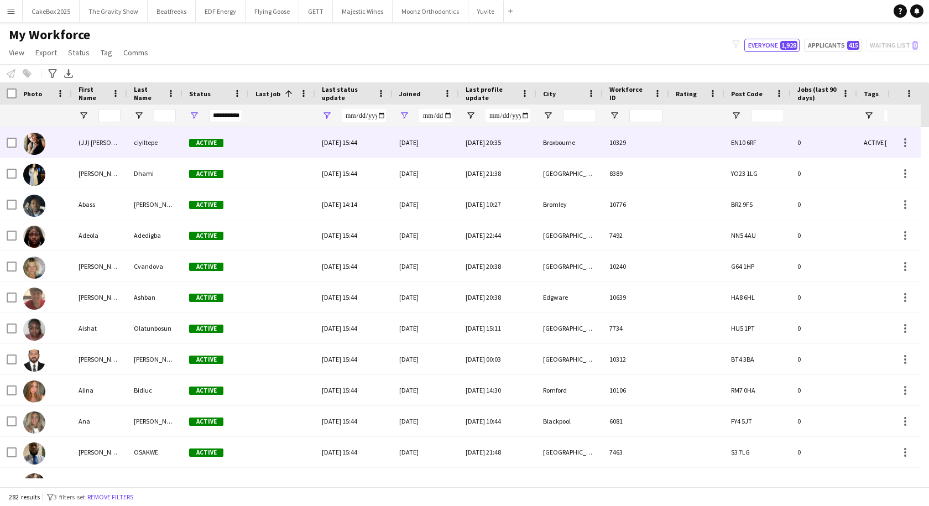
click at [121, 149] on div "(JJ) jeyhan" at bounding box center [99, 142] width 55 height 30
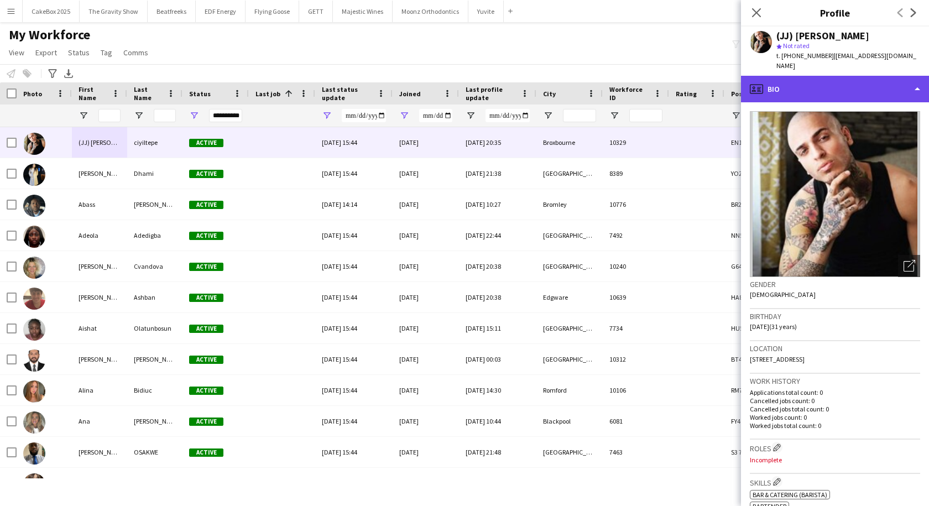
click at [802, 80] on div "profile Bio" at bounding box center [835, 89] width 188 height 27
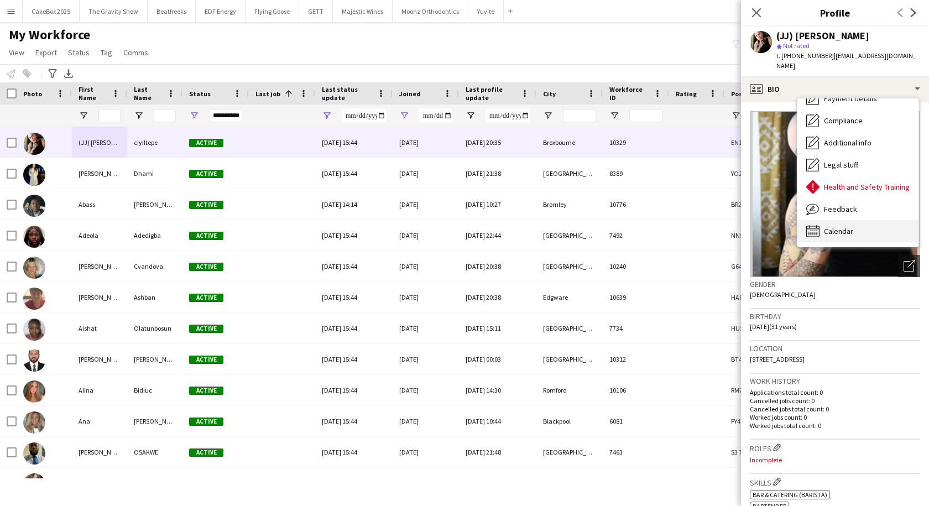
click at [829, 226] on span "Calendar" at bounding box center [838, 231] width 29 height 10
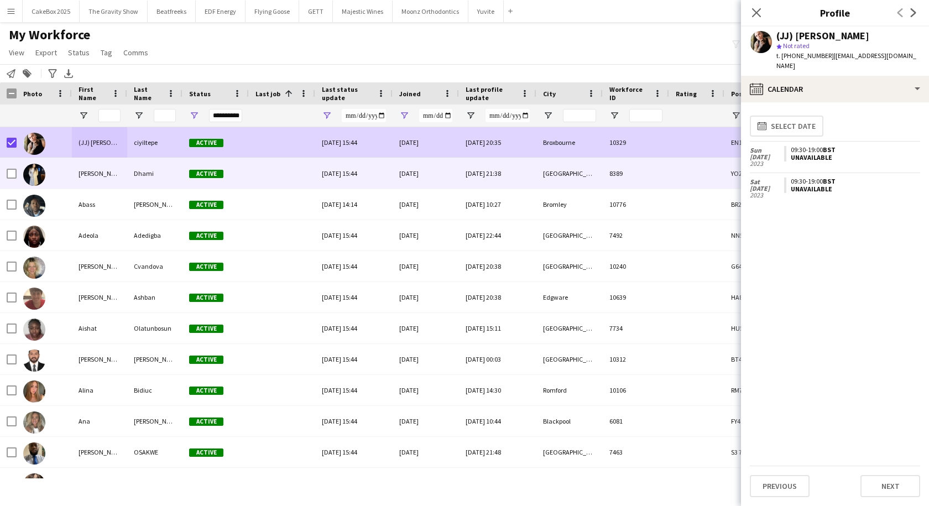
click at [90, 177] on div "Aanchal" at bounding box center [99, 173] width 55 height 30
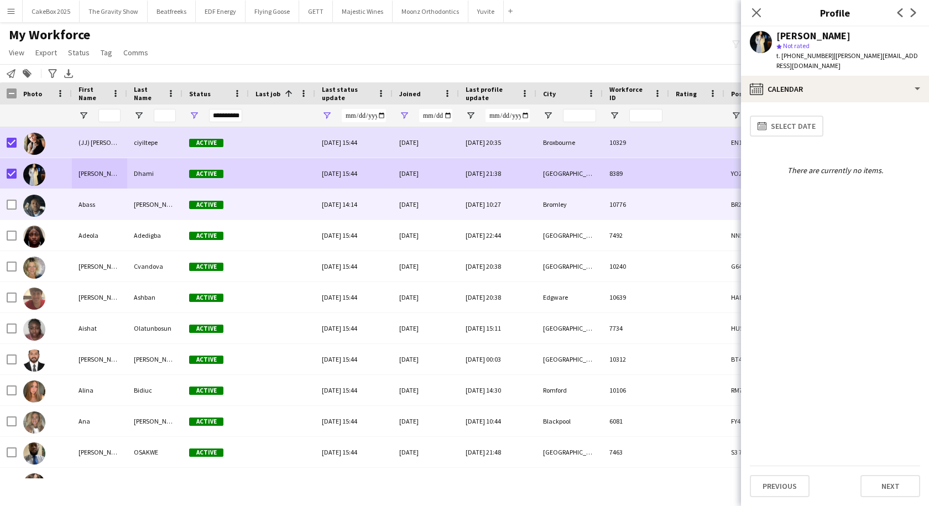
click at [83, 211] on div "Abass" at bounding box center [99, 204] width 55 height 30
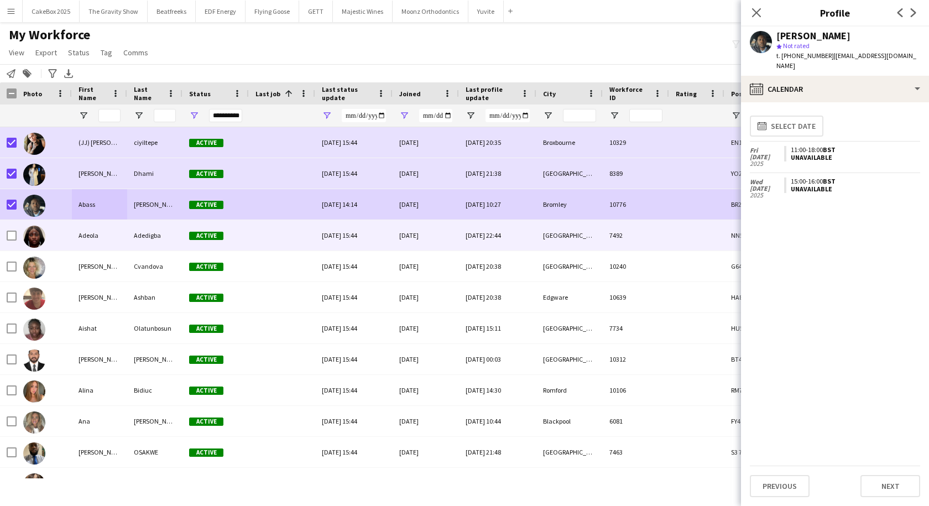
click at [65, 239] on div at bounding box center [44, 235] width 55 height 30
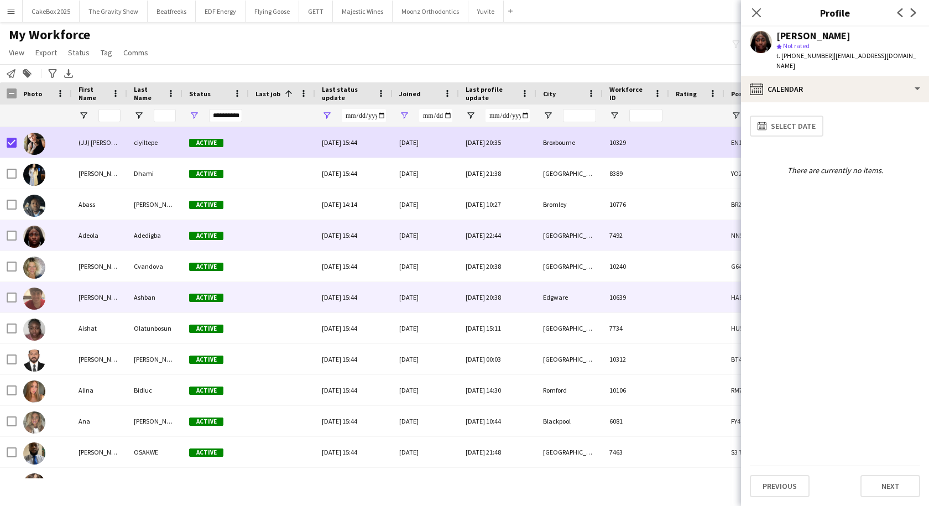
click at [83, 299] on div "Ahmad" at bounding box center [99, 297] width 55 height 30
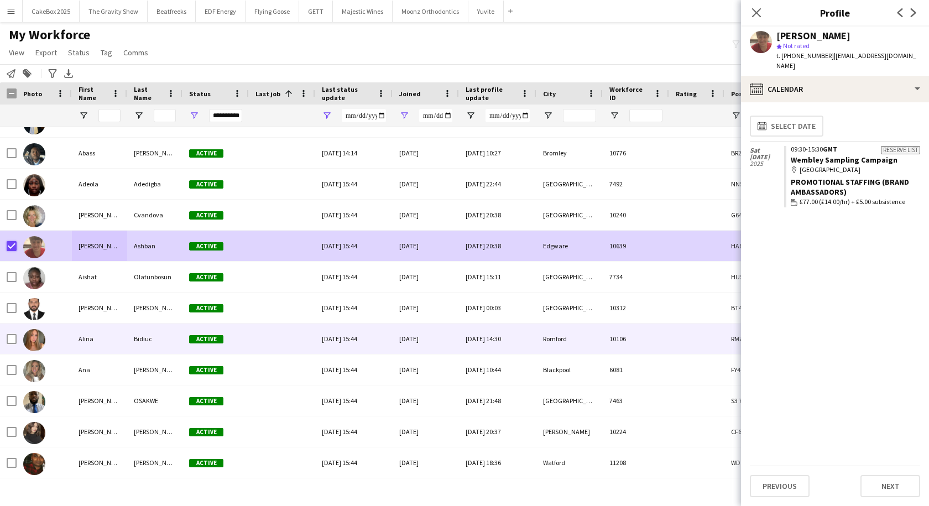
scroll to position [51, 0]
click at [87, 340] on div "Alina" at bounding box center [99, 338] width 55 height 30
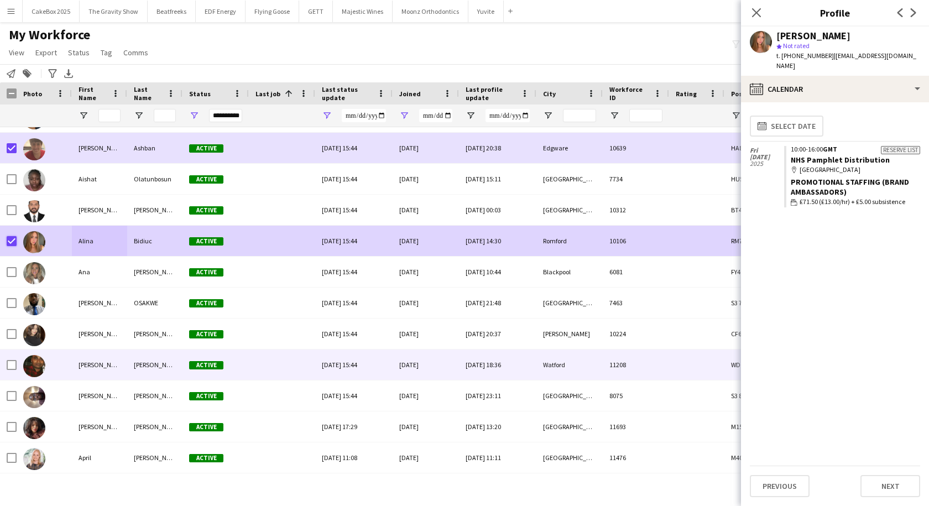
scroll to position [185, 0]
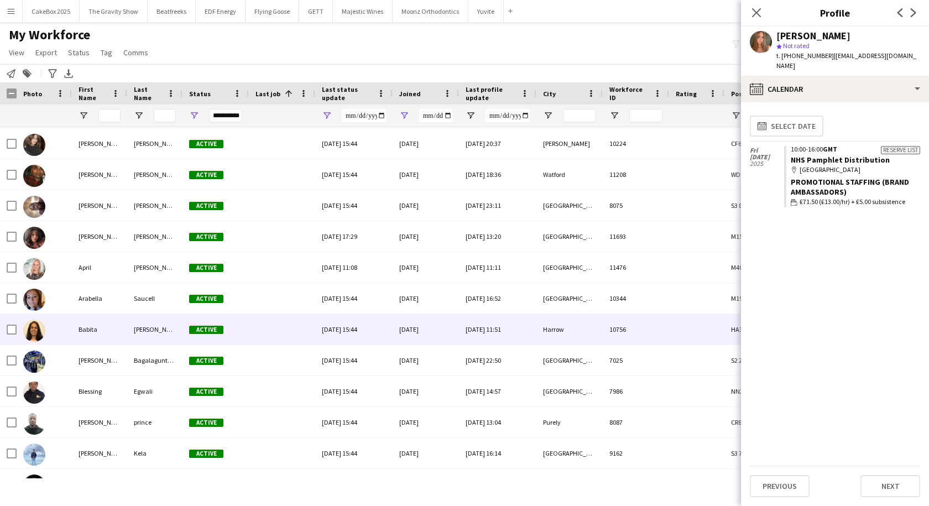
click at [85, 330] on div "Babita" at bounding box center [99, 329] width 55 height 30
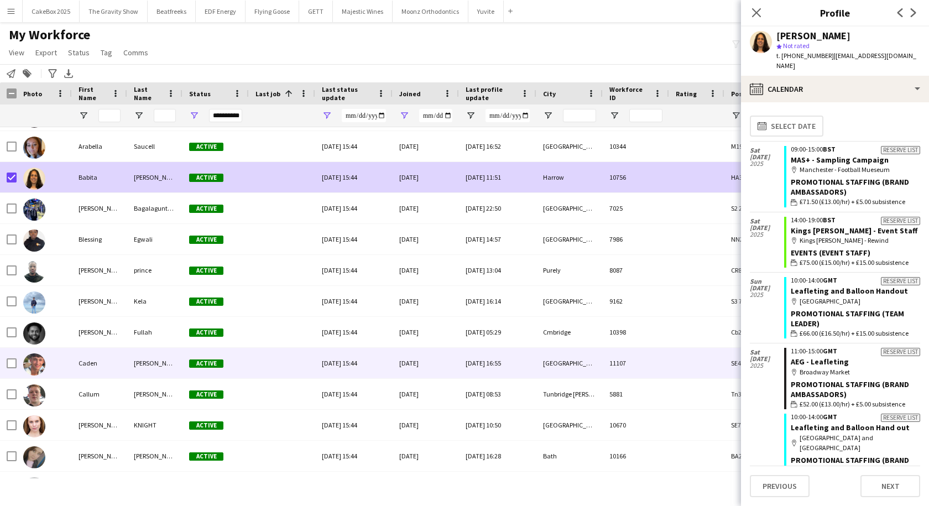
click at [101, 360] on div "Caden" at bounding box center [99, 363] width 55 height 30
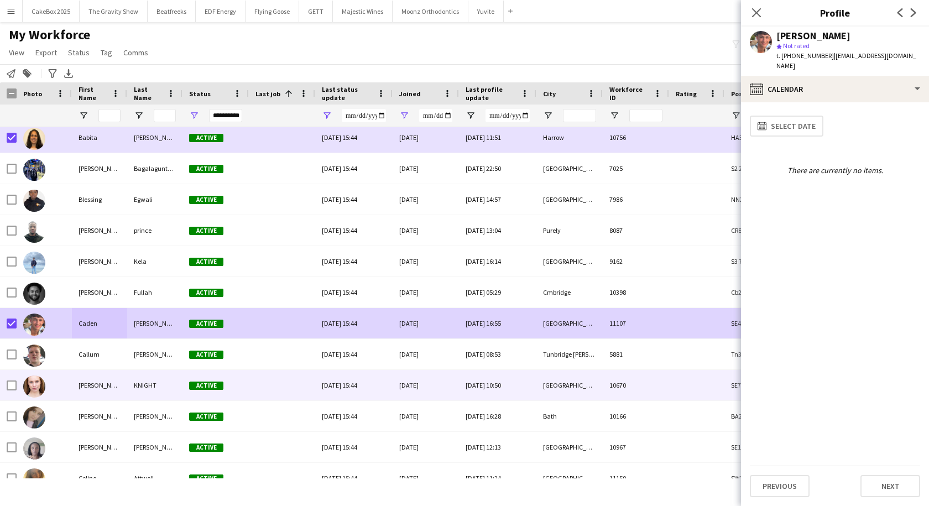
click at [105, 389] on div "CARRIE-LOUISE" at bounding box center [99, 385] width 55 height 30
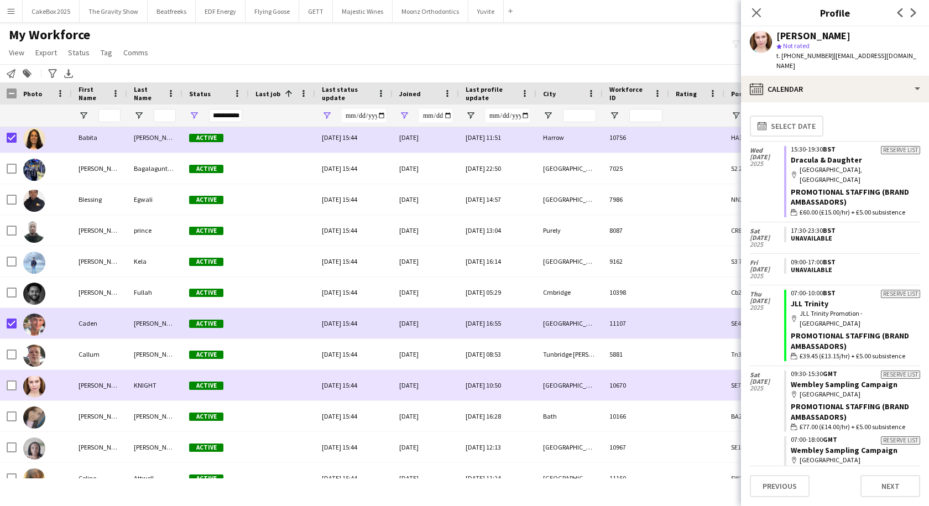
click at [8, 380] on div at bounding box center [12, 385] width 10 height 31
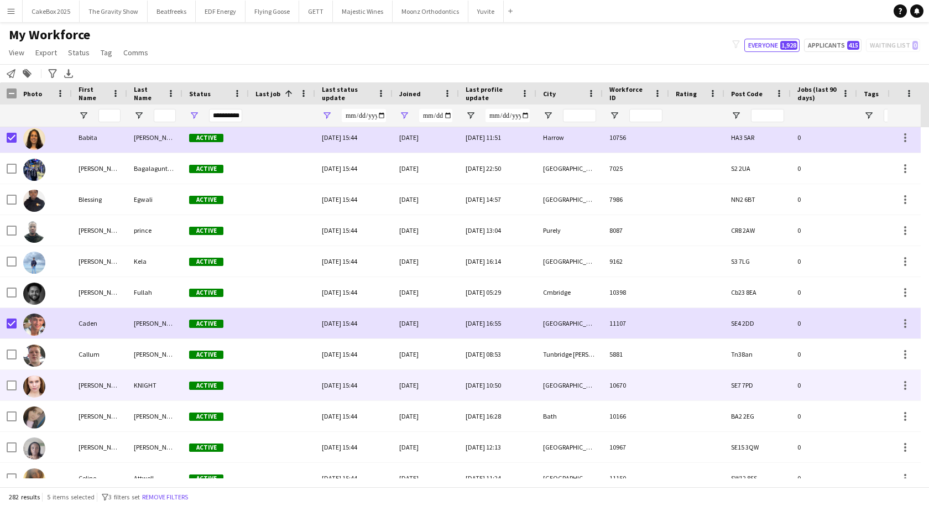
click at [96, 388] on div "CARRIE-LOUISE" at bounding box center [99, 385] width 55 height 30
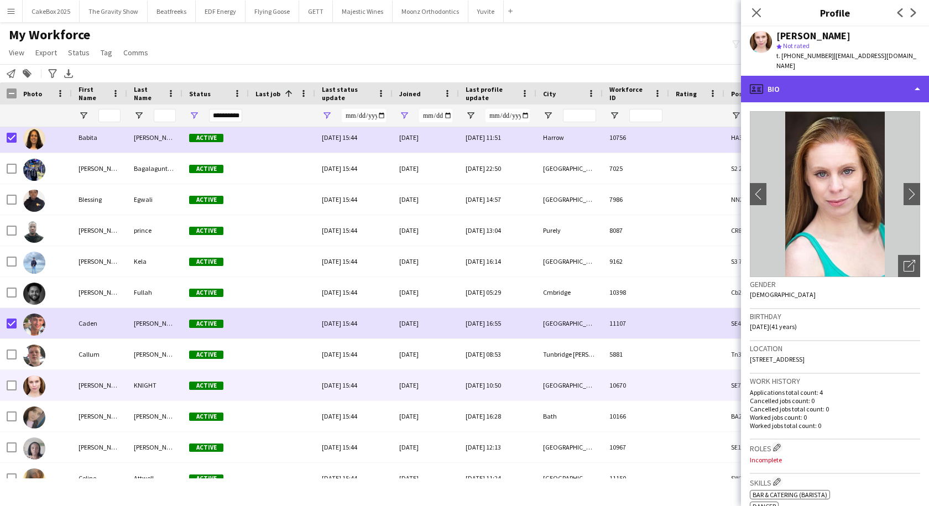
click at [828, 87] on div "profile Bio" at bounding box center [835, 89] width 188 height 27
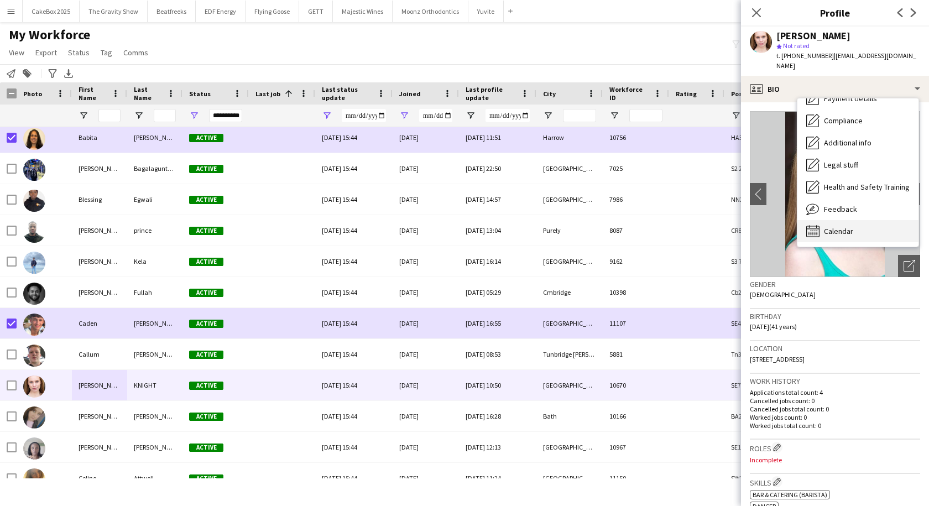
click at [836, 226] on span "Calendar" at bounding box center [838, 231] width 29 height 10
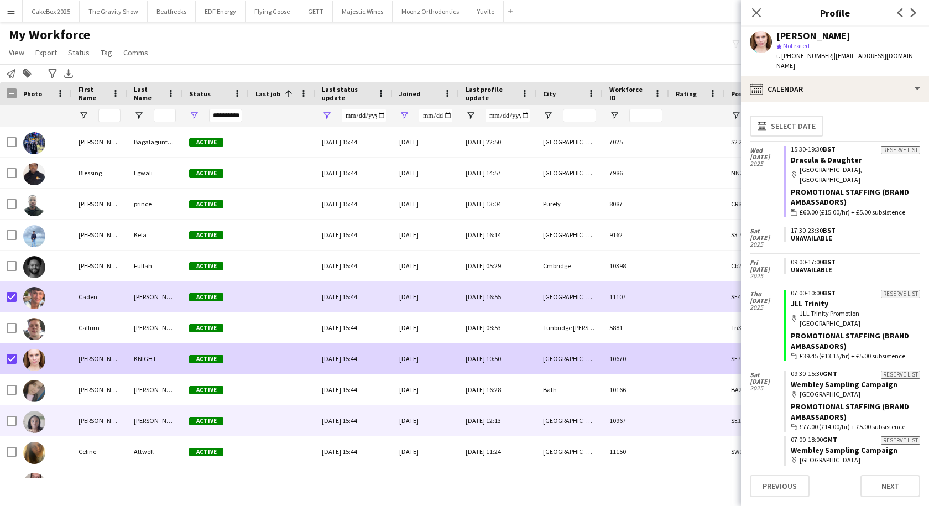
click at [87, 420] on div "Catherine" at bounding box center [99, 420] width 55 height 30
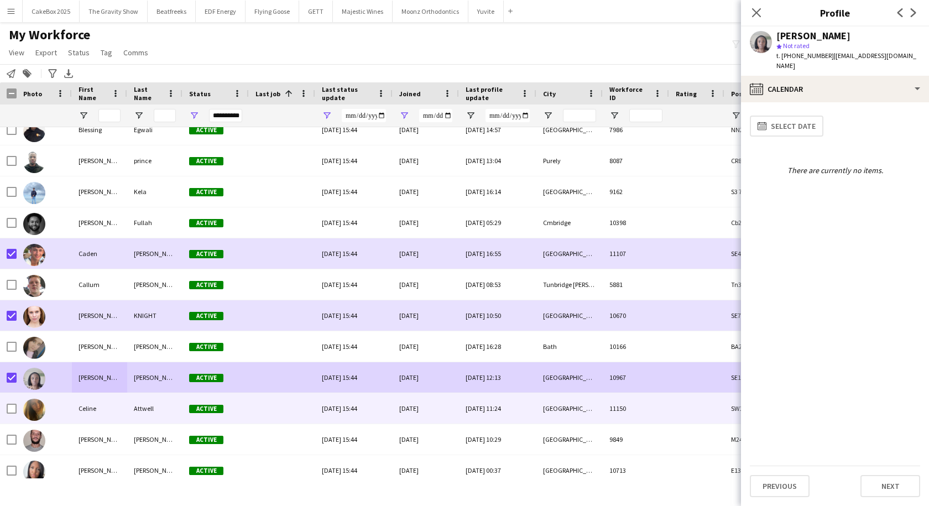
click at [91, 409] on div "Celine" at bounding box center [99, 408] width 55 height 30
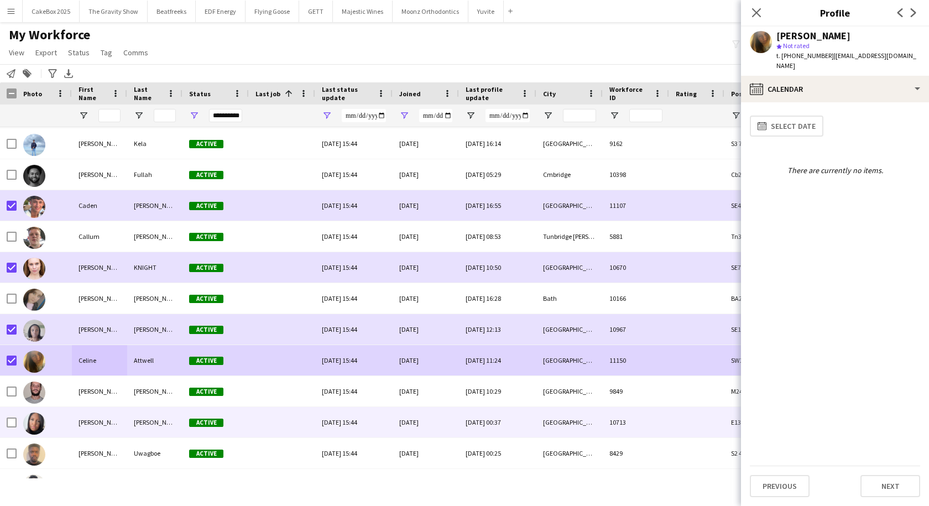
click at [84, 422] on div "Claudine" at bounding box center [99, 422] width 55 height 30
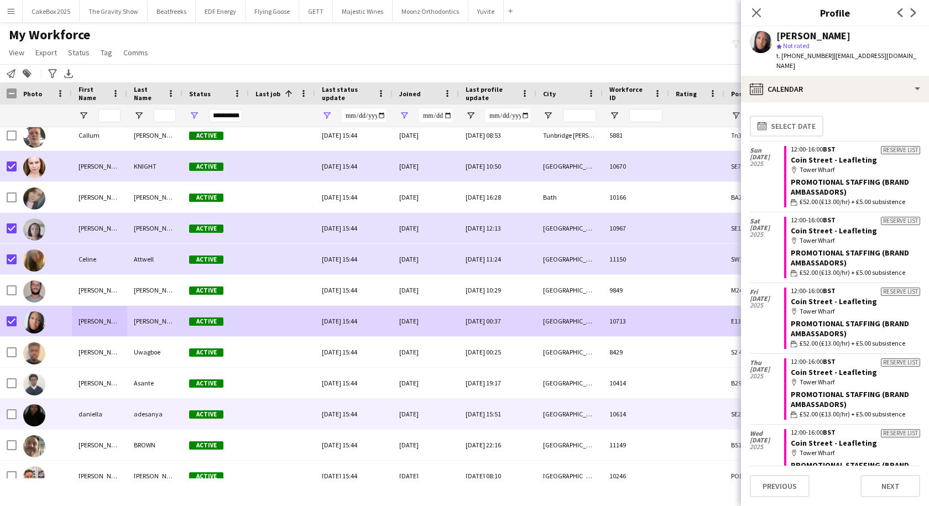
click at [112, 416] on div "daniella" at bounding box center [99, 414] width 55 height 30
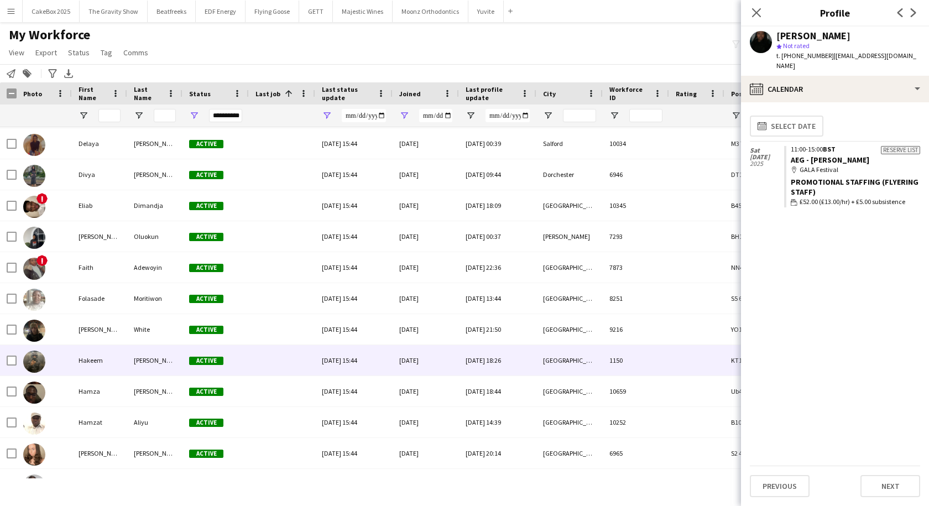
click at [102, 359] on div "Hakeem" at bounding box center [99, 360] width 55 height 30
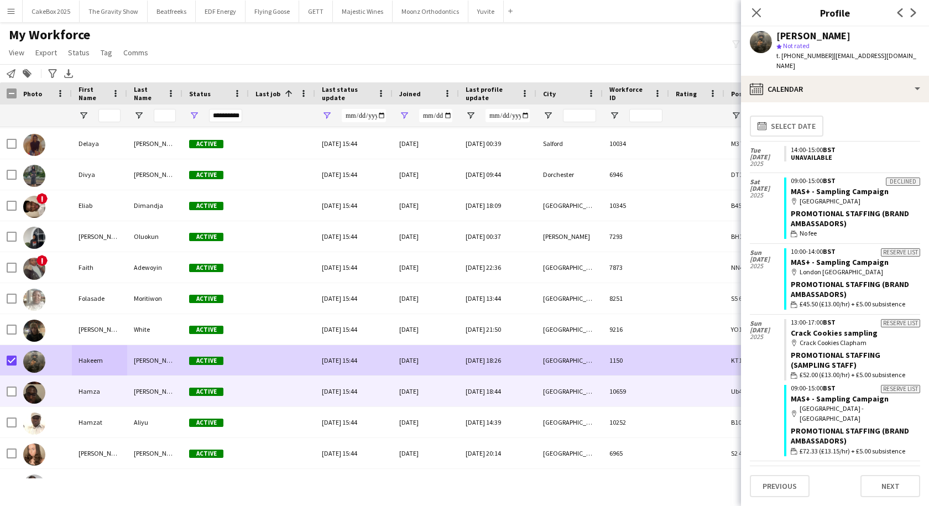
click at [108, 393] on div "Hamza" at bounding box center [99, 391] width 55 height 30
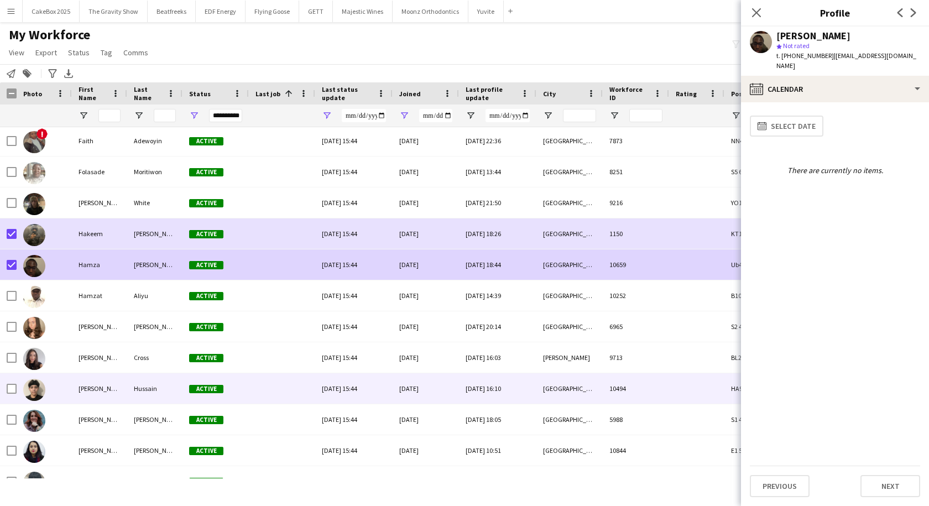
click at [140, 386] on div "Hussain" at bounding box center [154, 388] width 55 height 30
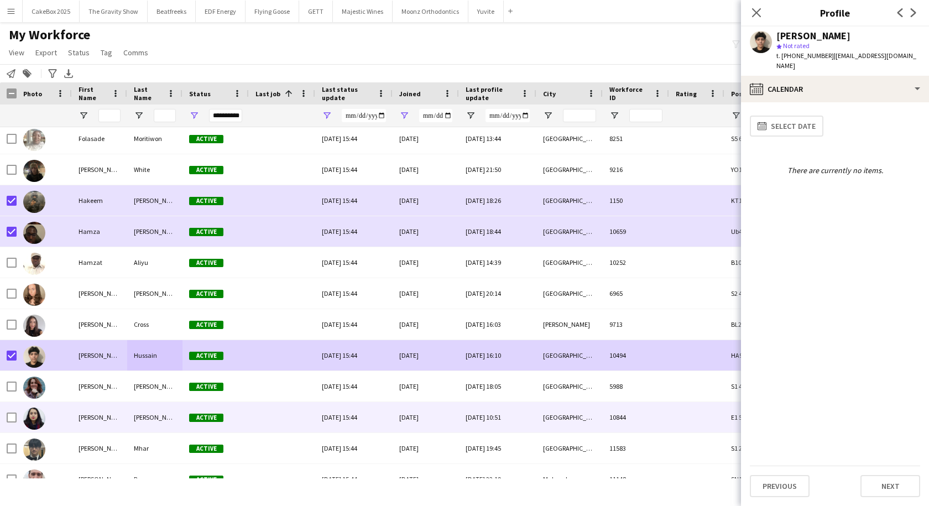
click at [109, 415] on div "Ilona" at bounding box center [99, 417] width 55 height 30
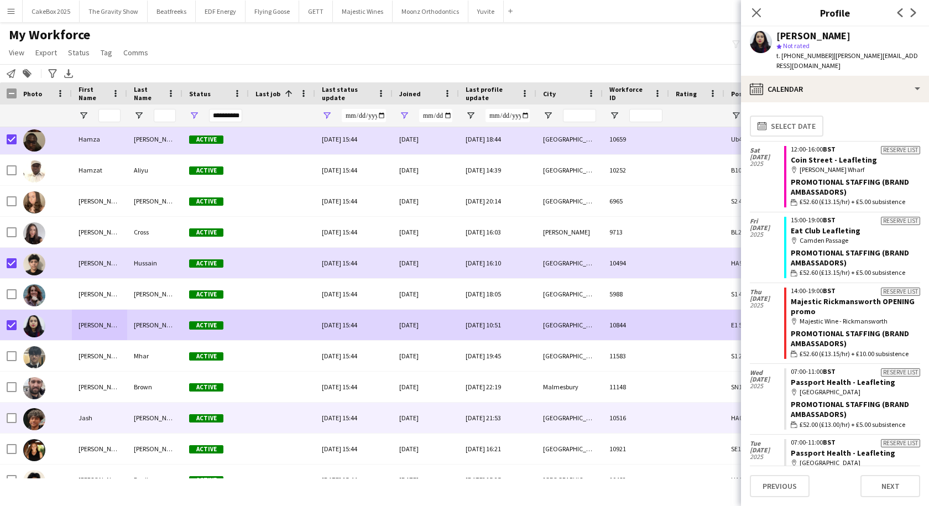
click at [135, 417] on div "Vijay" at bounding box center [154, 417] width 55 height 30
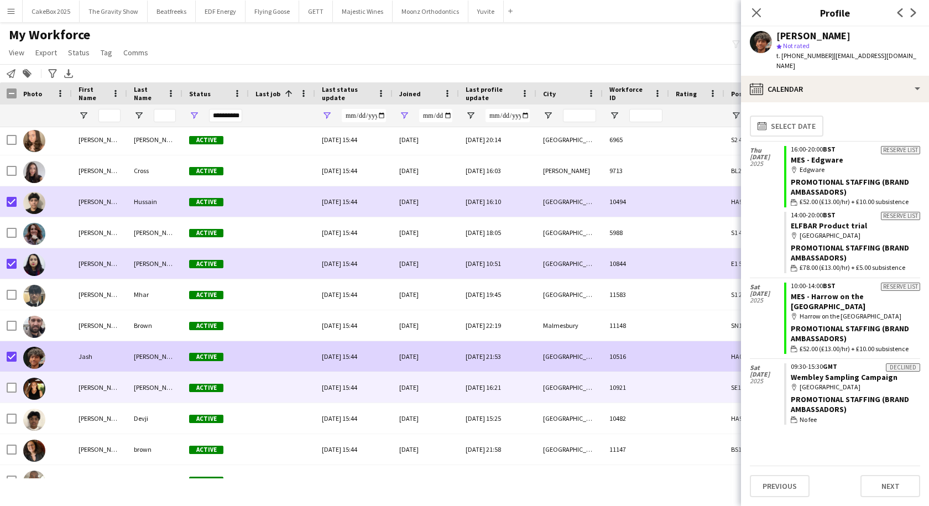
click at [106, 389] on div "Jessica" at bounding box center [99, 387] width 55 height 30
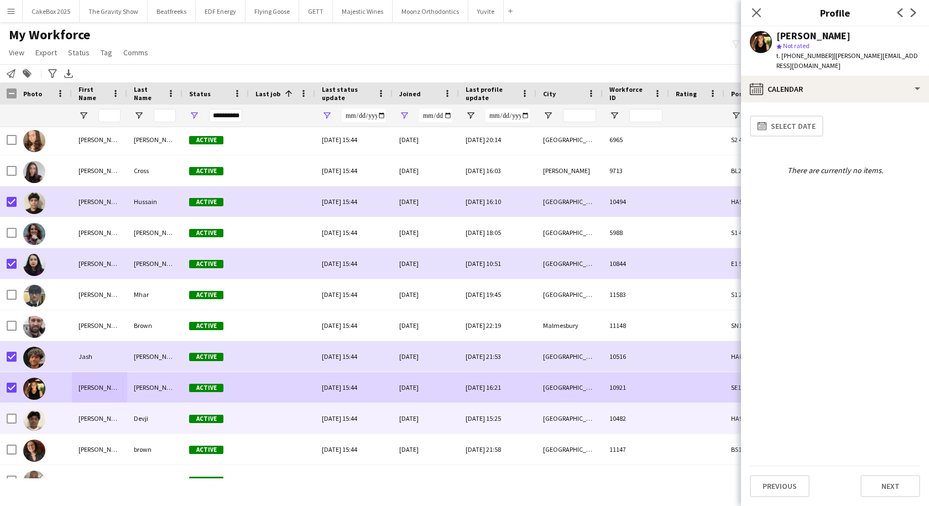
click at [92, 415] on div "Jitesh" at bounding box center [99, 418] width 55 height 30
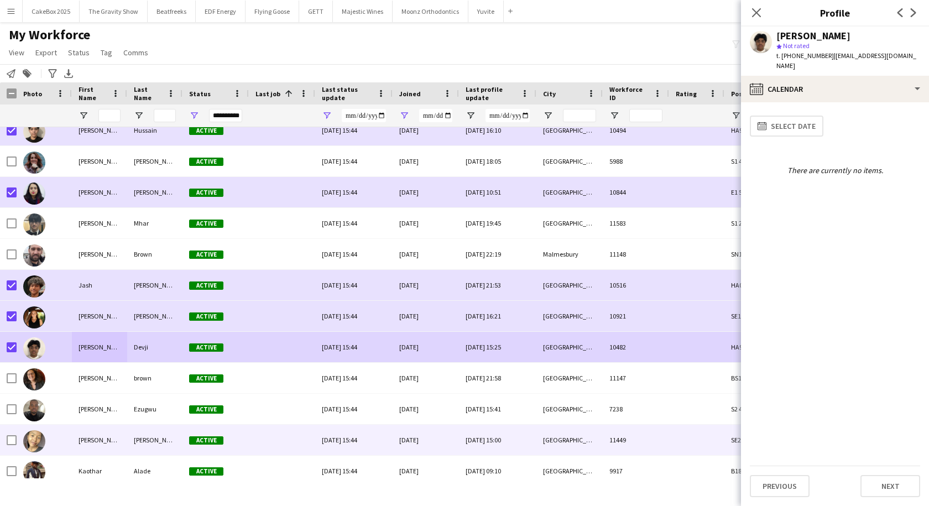
click at [84, 438] on div "Kamara" at bounding box center [99, 440] width 55 height 30
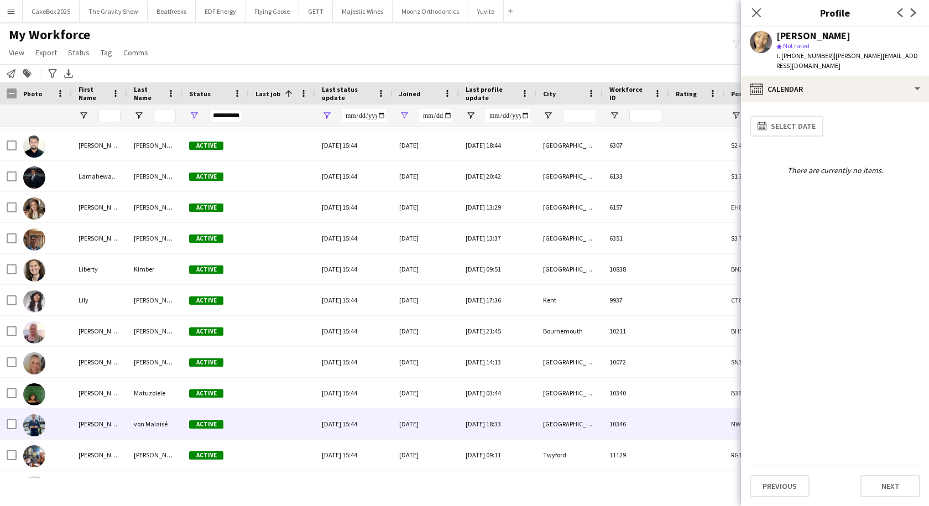
click at [123, 428] on div "Louis" at bounding box center [99, 424] width 55 height 30
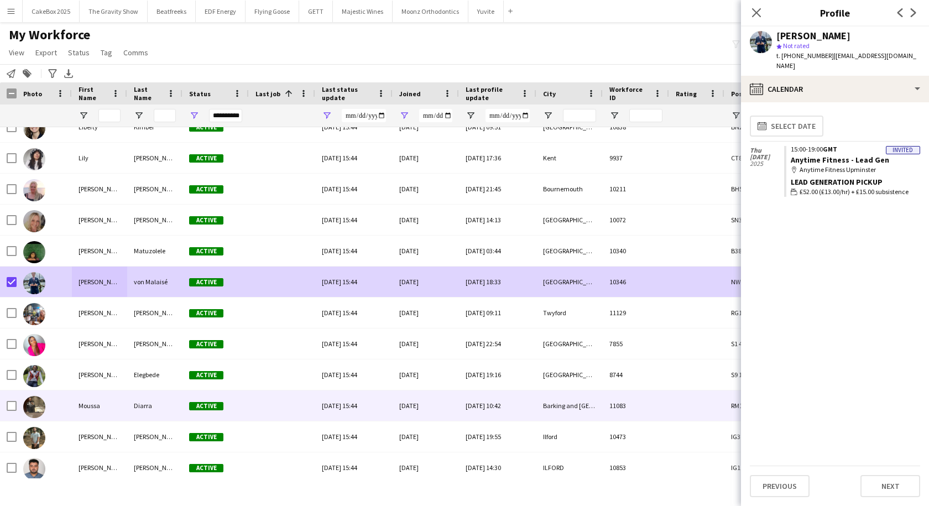
click at [122, 399] on div "Moussa" at bounding box center [99, 405] width 55 height 30
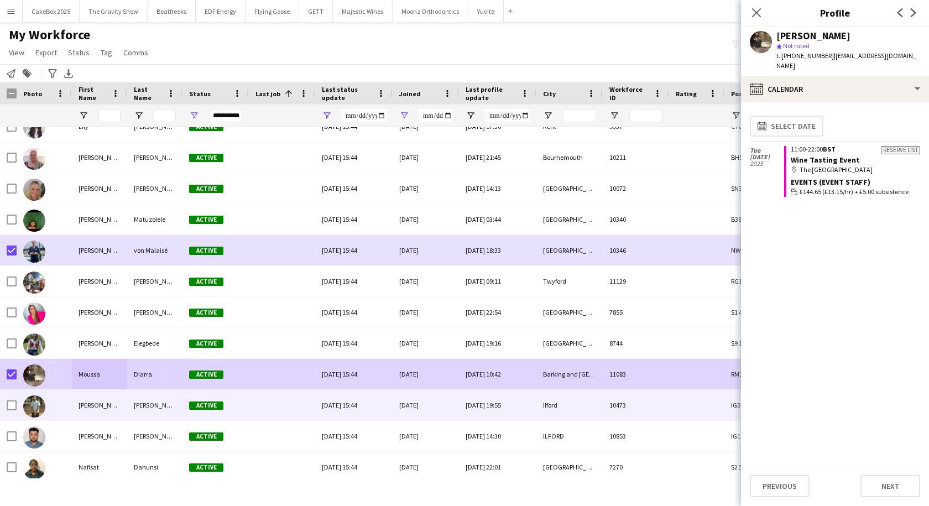
click at [98, 409] on div "Muhammad Haseeb" at bounding box center [99, 405] width 55 height 30
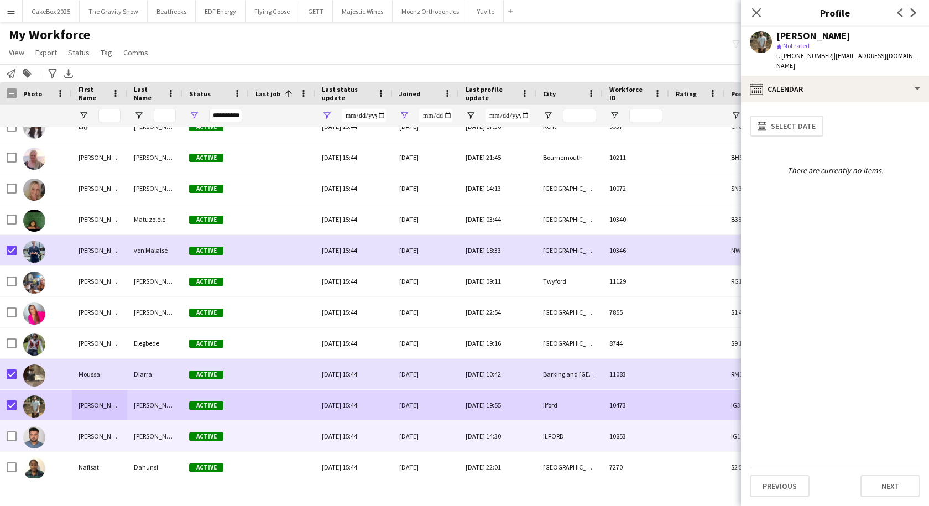
click at [82, 439] on div "Muzammil" at bounding box center [99, 436] width 55 height 30
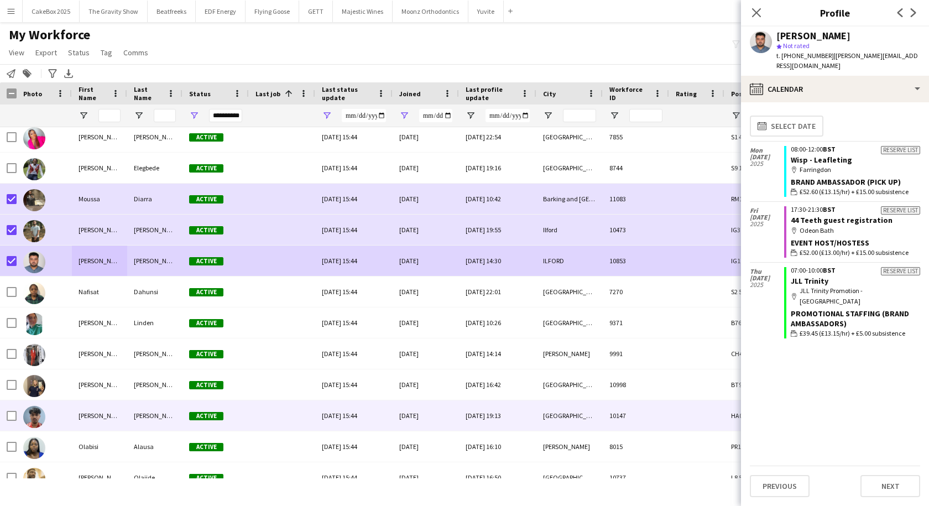
click at [90, 421] on div "Nimesh" at bounding box center [99, 415] width 55 height 30
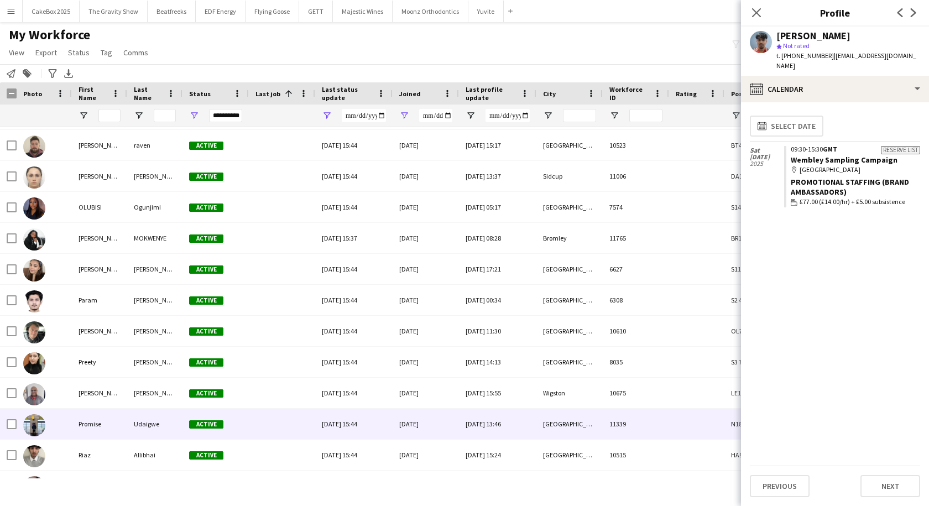
click at [104, 425] on div "Promise" at bounding box center [99, 424] width 55 height 30
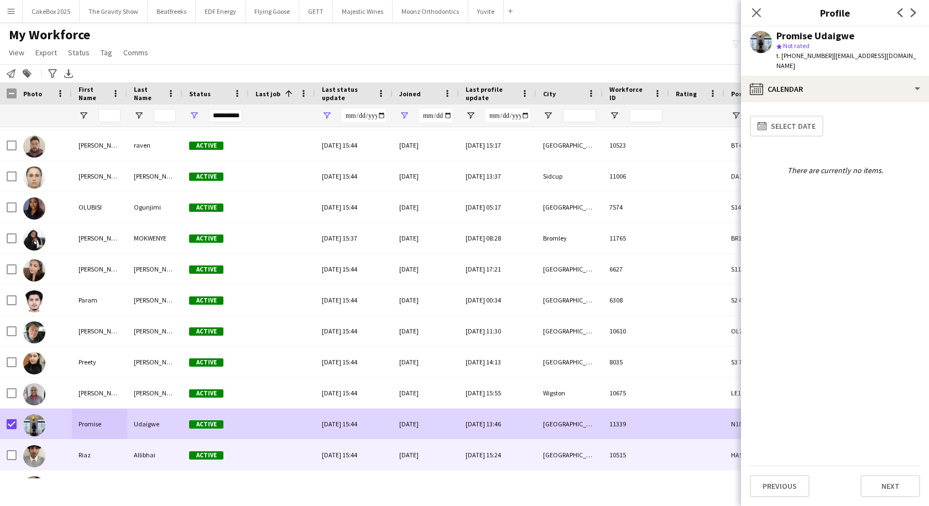
click at [113, 457] on div "Riaz" at bounding box center [99, 454] width 55 height 30
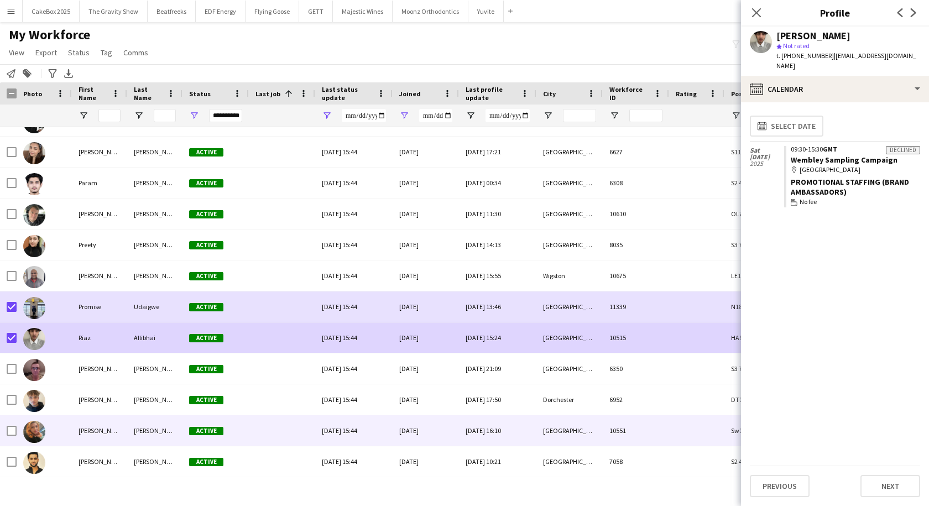
click at [93, 439] on div "Rosa" at bounding box center [99, 430] width 55 height 30
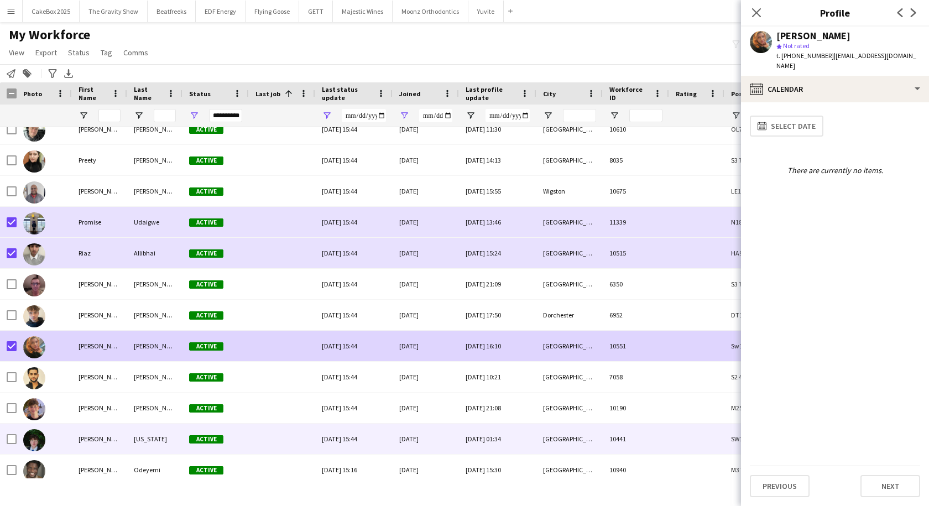
click at [103, 436] on div "Samuel" at bounding box center [99, 438] width 55 height 30
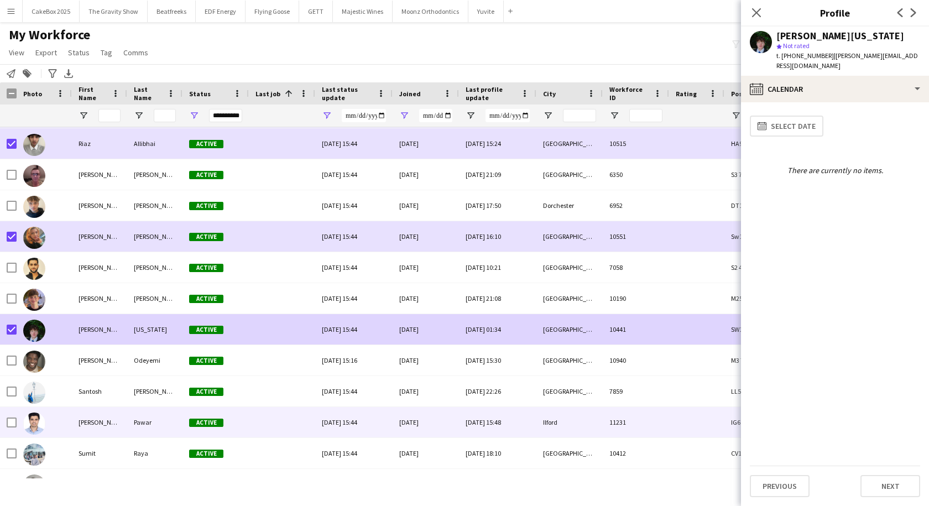
click at [91, 433] on div "Saptesh" at bounding box center [99, 422] width 55 height 30
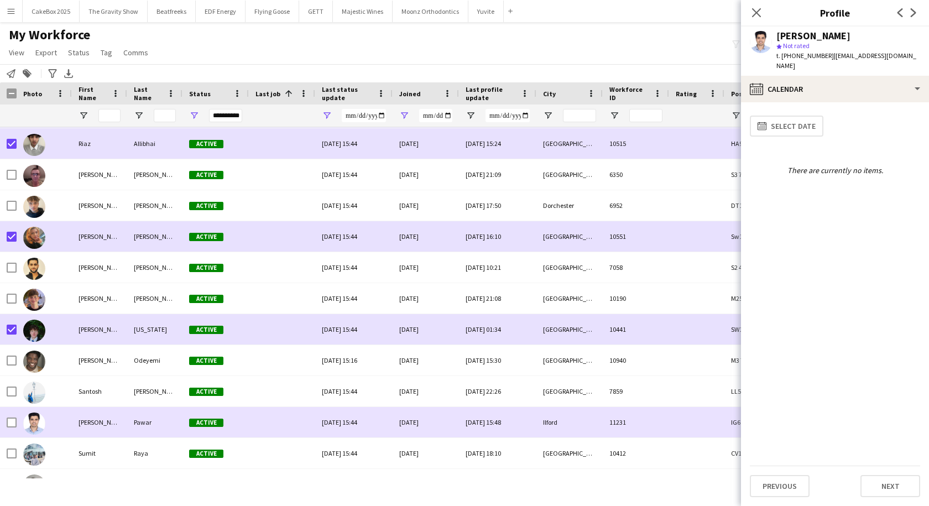
click at [6, 418] on div at bounding box center [8, 422] width 17 height 30
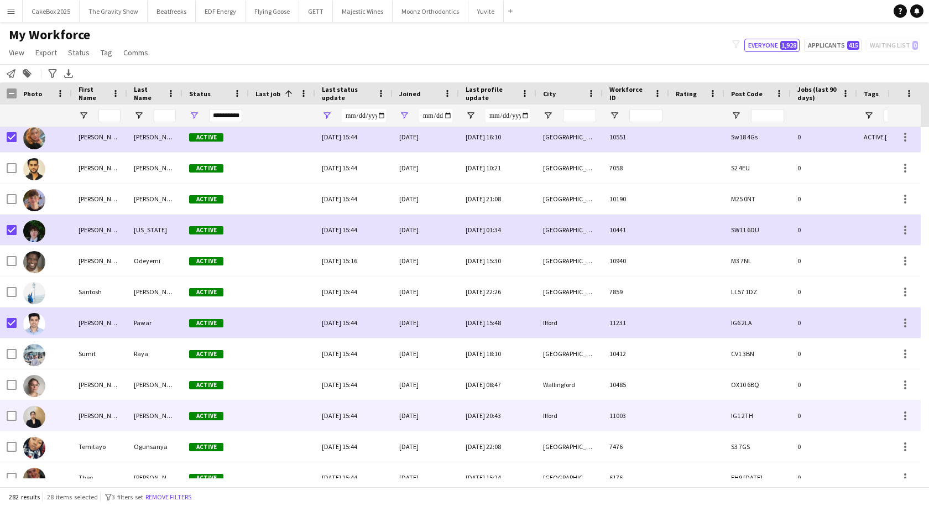
click at [101, 418] on div "Tanveer" at bounding box center [99, 415] width 55 height 30
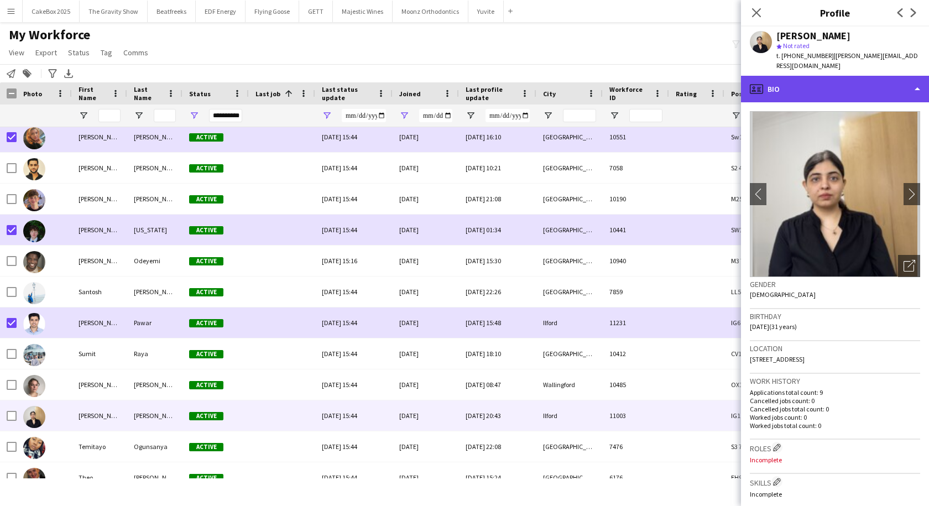
click at [824, 79] on div "profile Bio" at bounding box center [835, 89] width 188 height 27
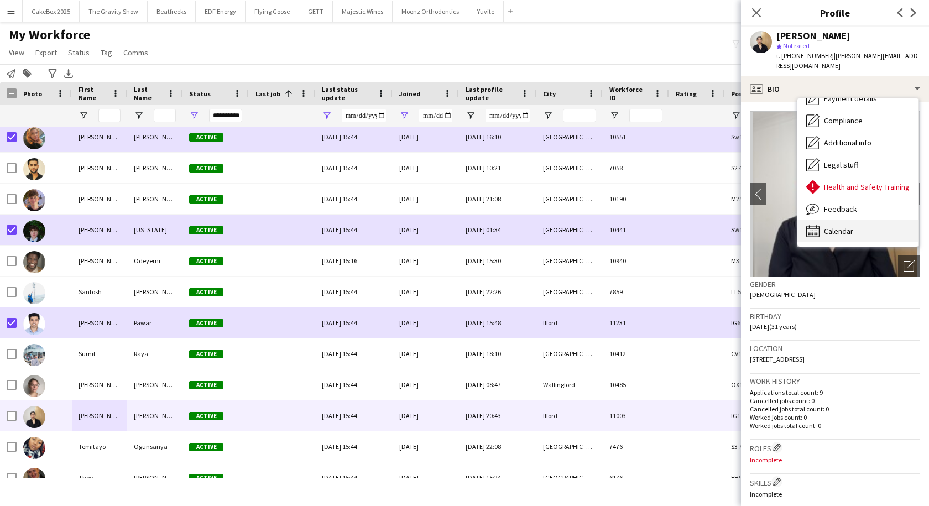
click at [827, 226] on span "Calendar" at bounding box center [838, 231] width 29 height 10
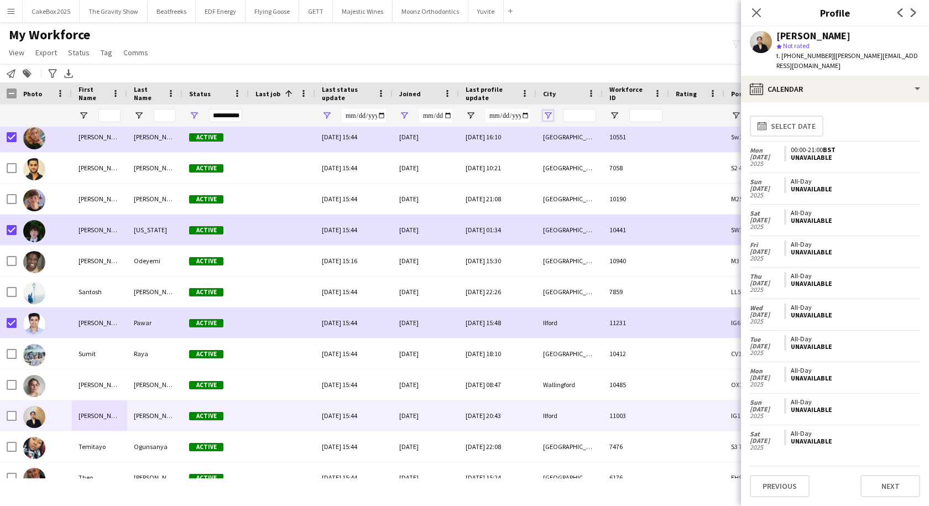
click at [546, 113] on span "Open Filter Menu" at bounding box center [548, 116] width 10 height 10
click at [609, 47] on div "My Workforce View Views Default view New view Update view Delete view Edit name…" at bounding box center [464, 46] width 929 height 38
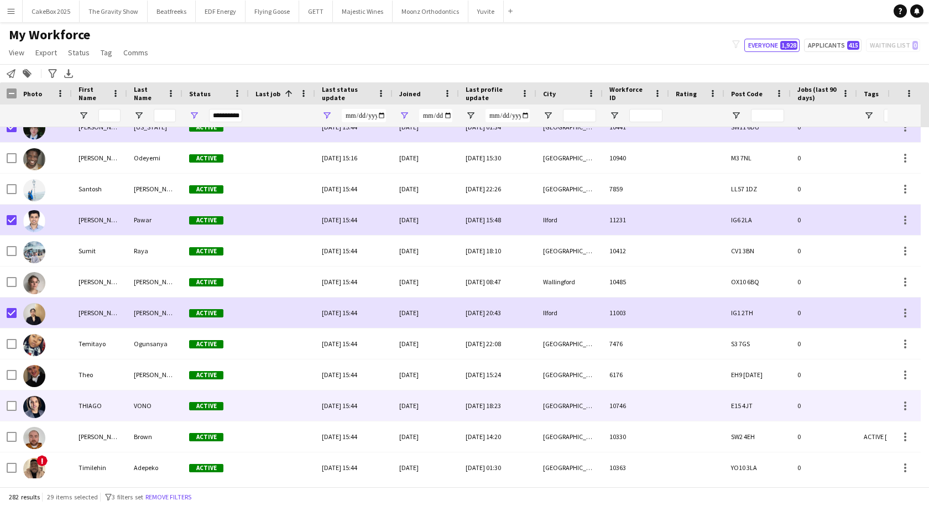
click at [62, 410] on div at bounding box center [44, 405] width 55 height 30
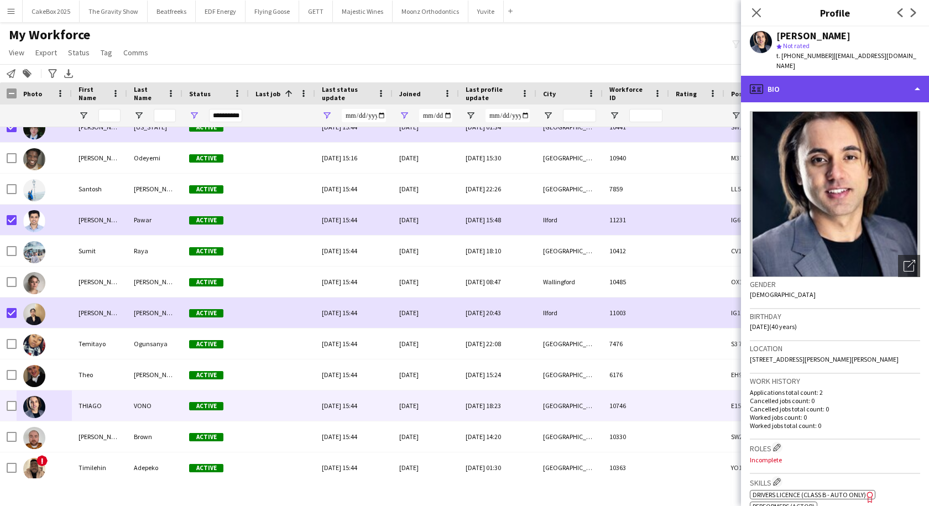
click at [861, 81] on div "profile Bio" at bounding box center [835, 89] width 188 height 27
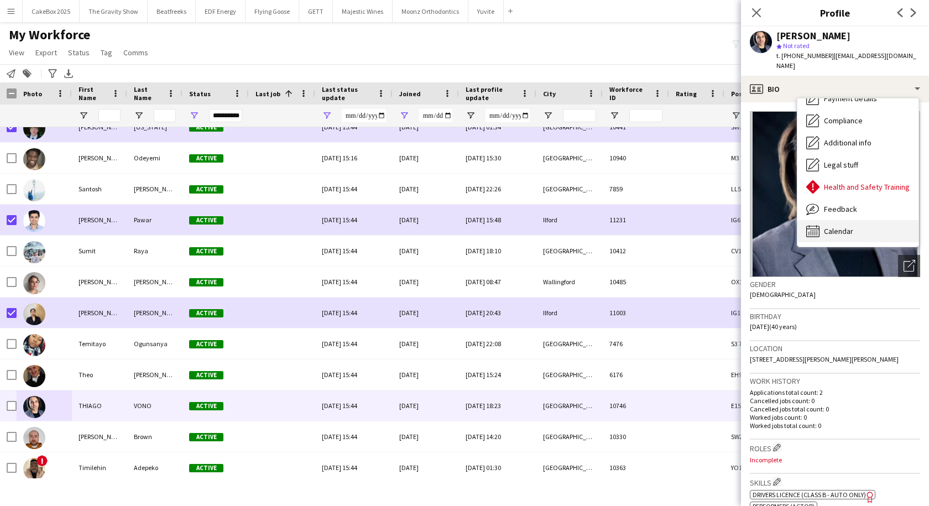
click at [822, 220] on div "Calendar Calendar" at bounding box center [857, 231] width 121 height 22
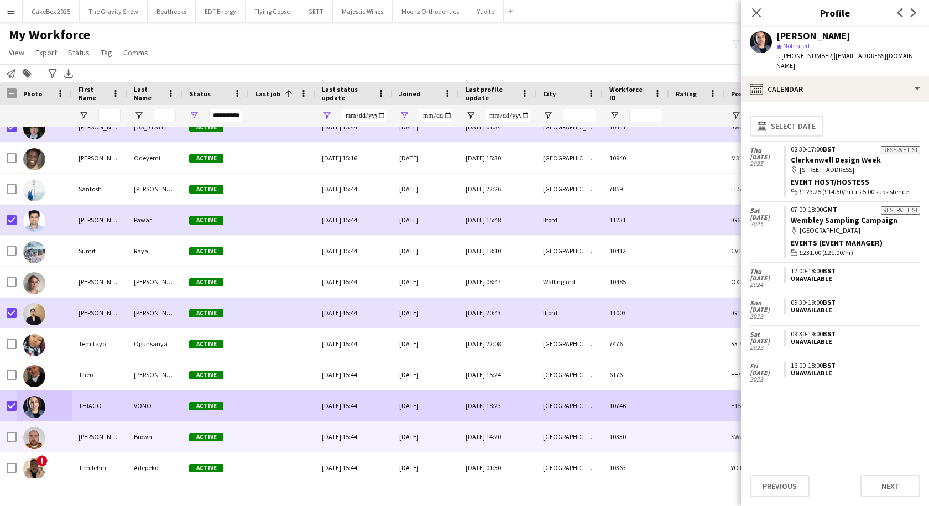
click at [74, 440] on div "Thomas" at bounding box center [99, 436] width 55 height 30
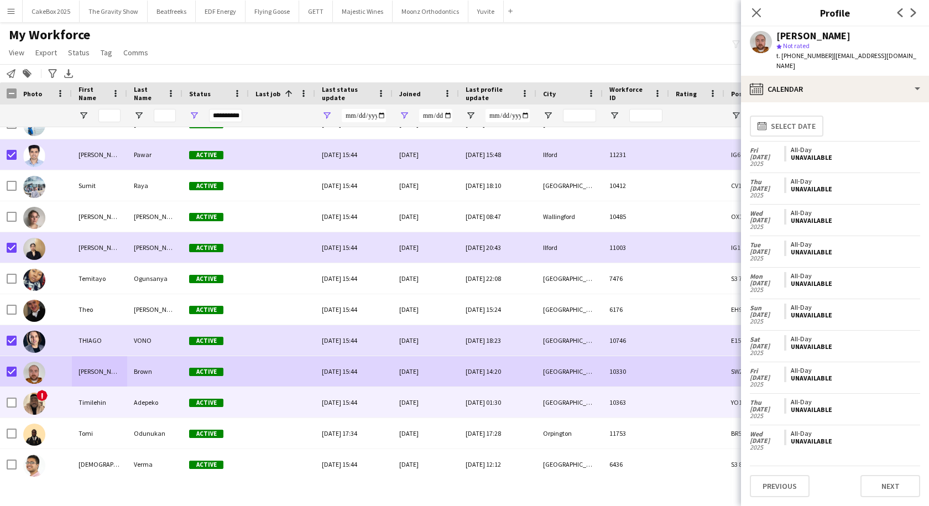
click at [83, 405] on div "Timilehin" at bounding box center [99, 402] width 55 height 30
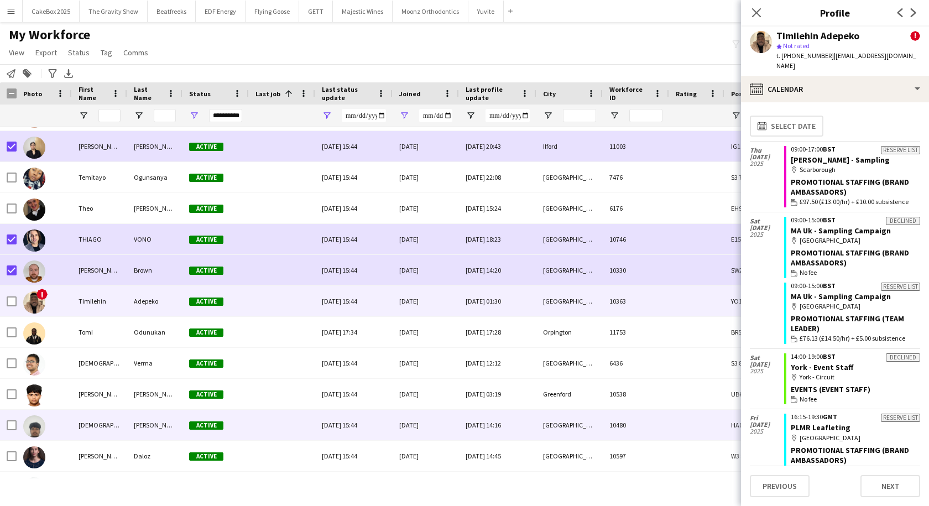
click at [88, 422] on div "Ved" at bounding box center [99, 425] width 55 height 30
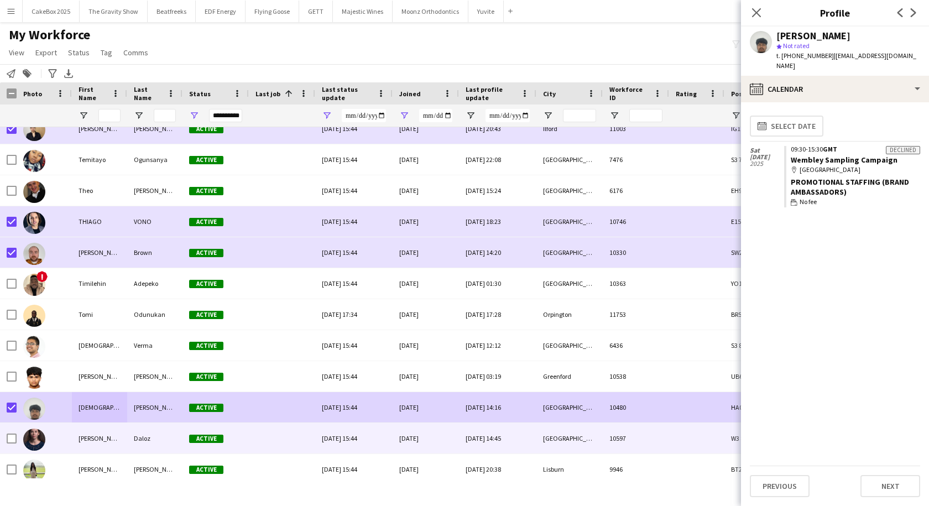
click at [95, 441] on div "Wendy-Anne" at bounding box center [99, 438] width 55 height 30
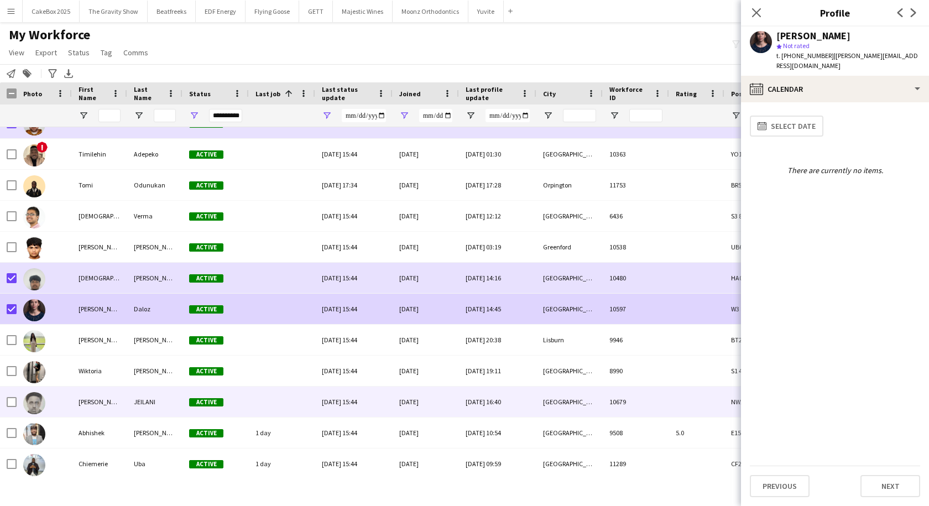
click at [114, 402] on div "Yusuf" at bounding box center [99, 401] width 55 height 30
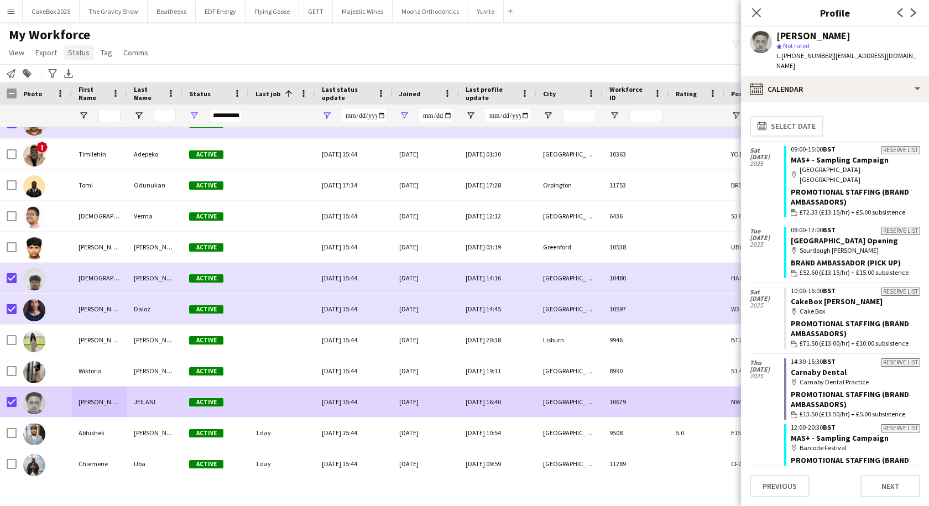
click at [81, 58] on link "Status" at bounding box center [79, 52] width 30 height 14
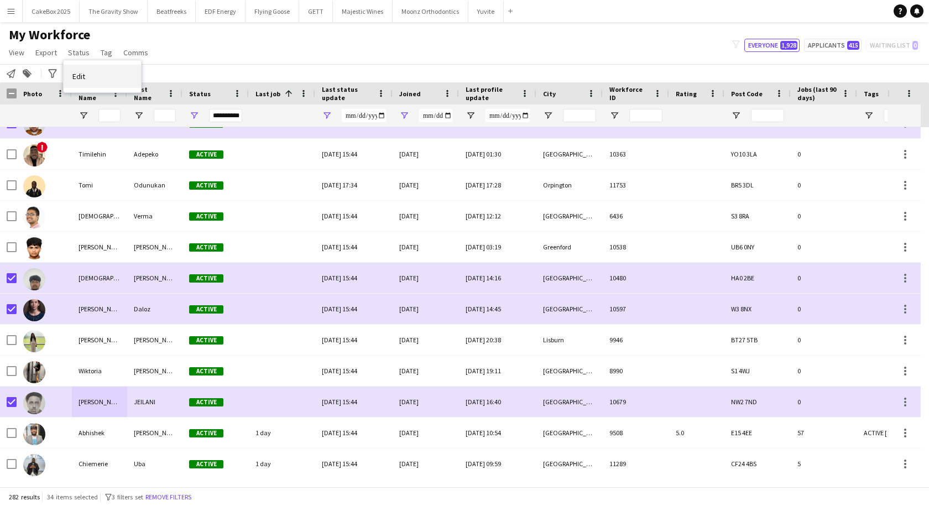
click at [88, 77] on link "Edit" at bounding box center [102, 76] width 77 height 23
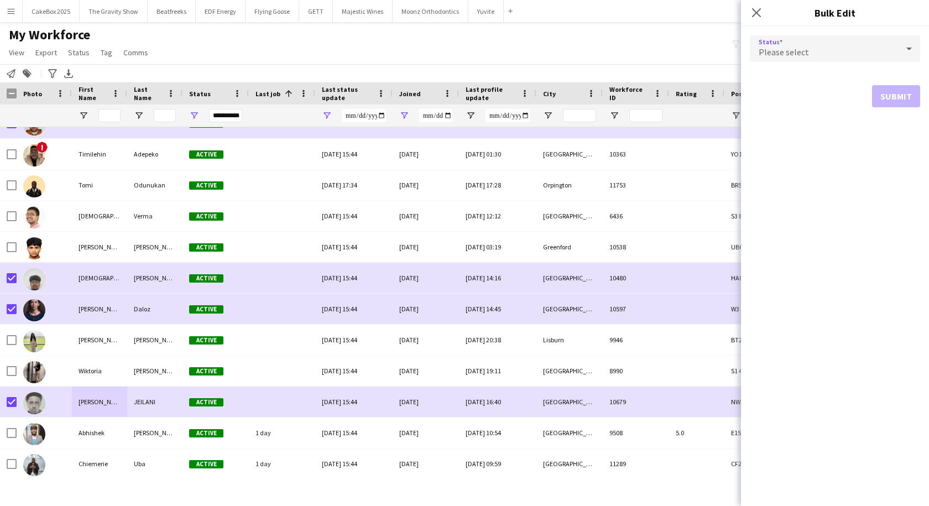
click at [799, 51] on span "Please select" at bounding box center [783, 51] width 50 height 11
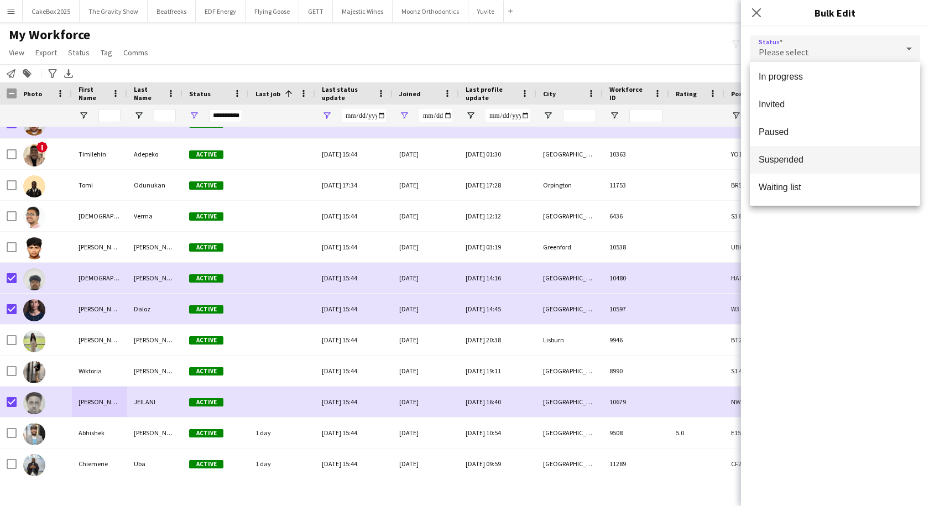
click at [785, 163] on span "Suspended" at bounding box center [834, 159] width 153 height 11
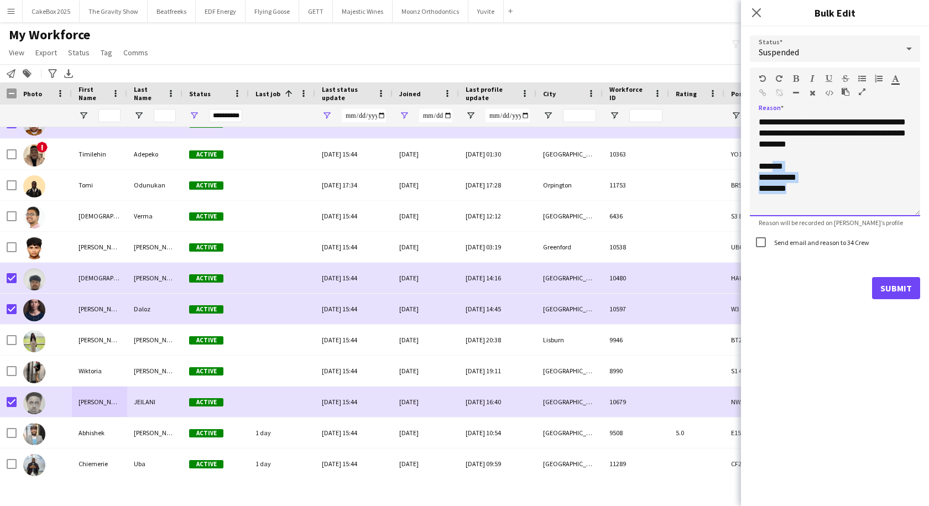
drag, startPoint x: 791, startPoint y: 192, endPoint x: 778, endPoint y: 164, distance: 31.2
click at [778, 164] on div "**********" at bounding box center [835, 167] width 170 height 100
click at [815, 193] on div "**********" at bounding box center [835, 167] width 170 height 100
click at [828, 131] on div "**********" at bounding box center [835, 167] width 170 height 100
drag, startPoint x: 756, startPoint y: 123, endPoint x: 800, endPoint y: 203, distance: 91.8
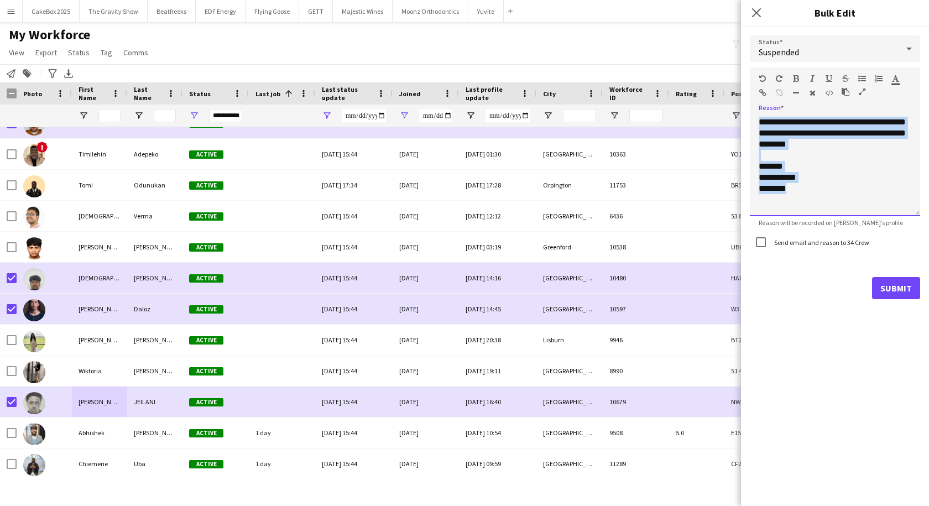
click at [800, 203] on div "**********" at bounding box center [835, 167] width 170 height 100
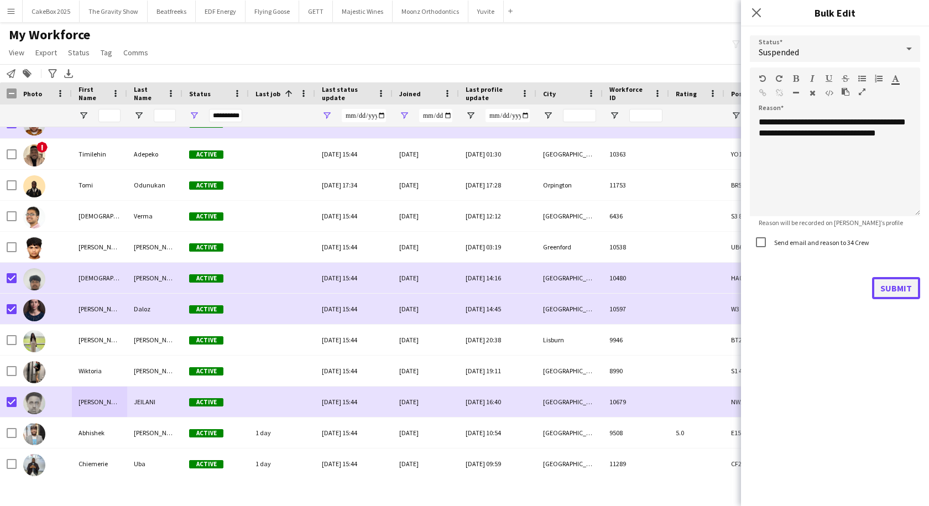
click at [894, 285] on button "Submit" at bounding box center [896, 288] width 48 height 22
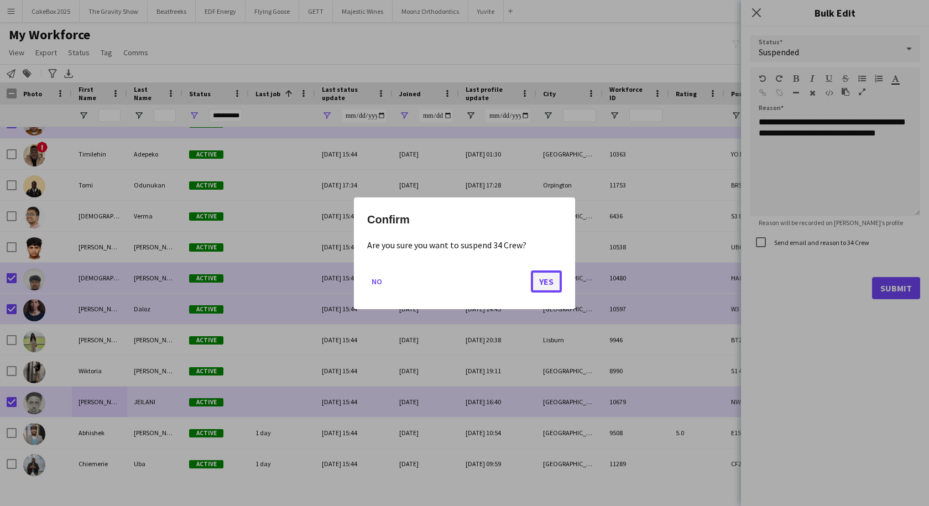
click at [551, 282] on button "Yes" at bounding box center [546, 281] width 31 height 22
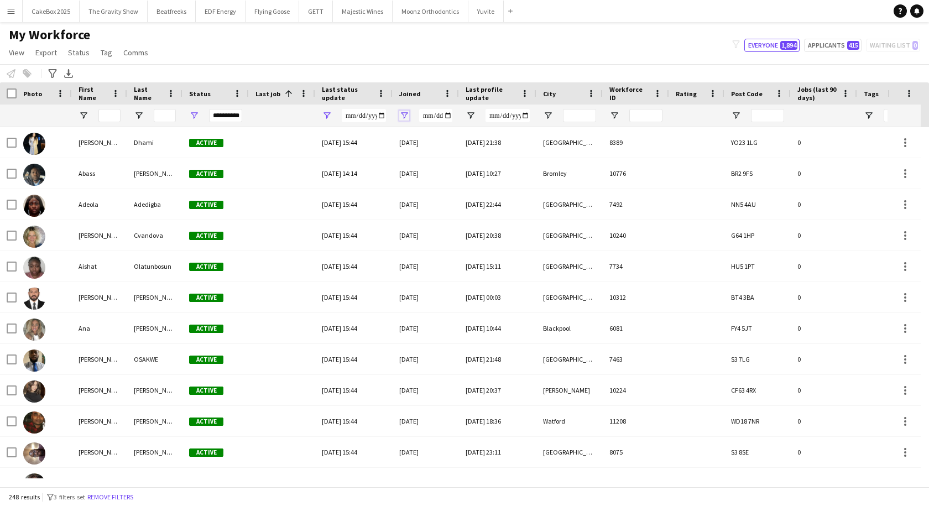
click at [403, 112] on span "Open Filter Menu" at bounding box center [404, 116] width 10 height 10
click at [472, 152] on input "**********" at bounding box center [447, 154] width 86 height 13
click at [488, 155] on input "**********" at bounding box center [447, 154] width 86 height 13
type input "**********"
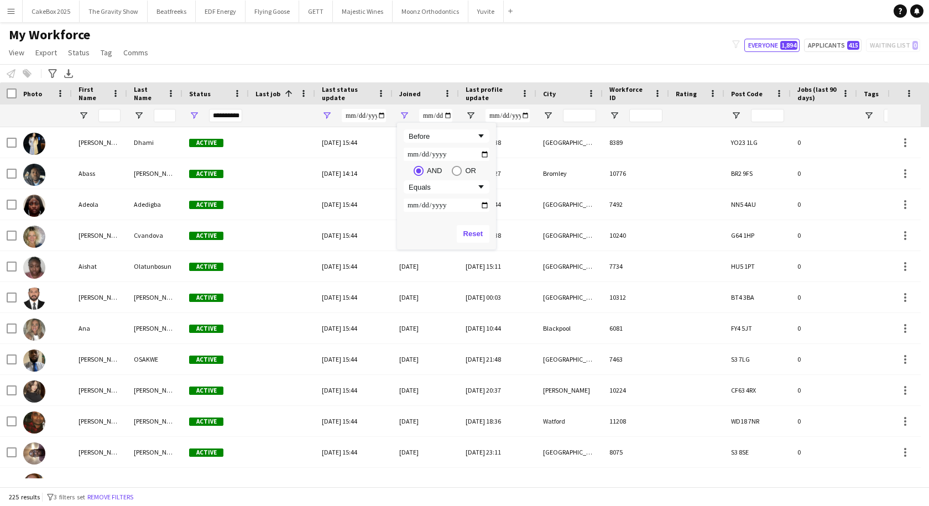
type input "**********"
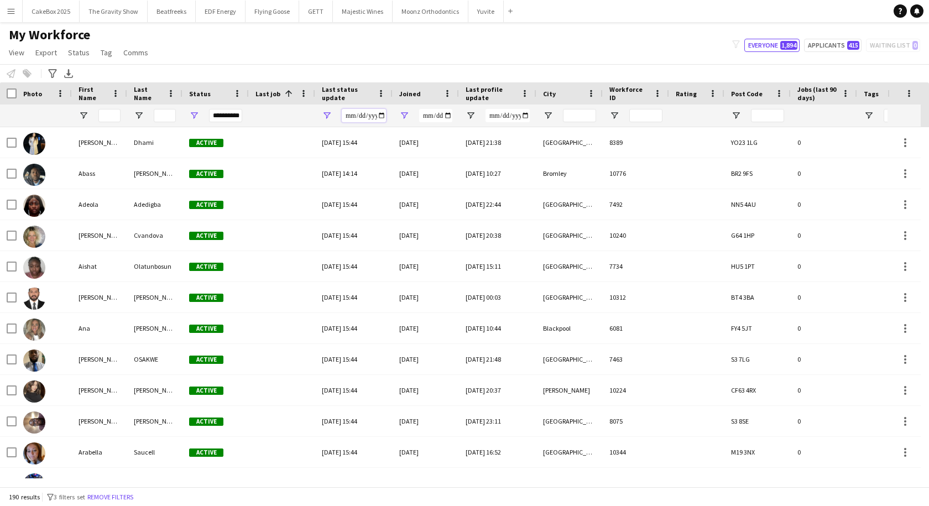
click at [350, 118] on input "**********" at bounding box center [364, 115] width 44 height 13
click at [378, 116] on input "**********" at bounding box center [364, 115] width 44 height 13
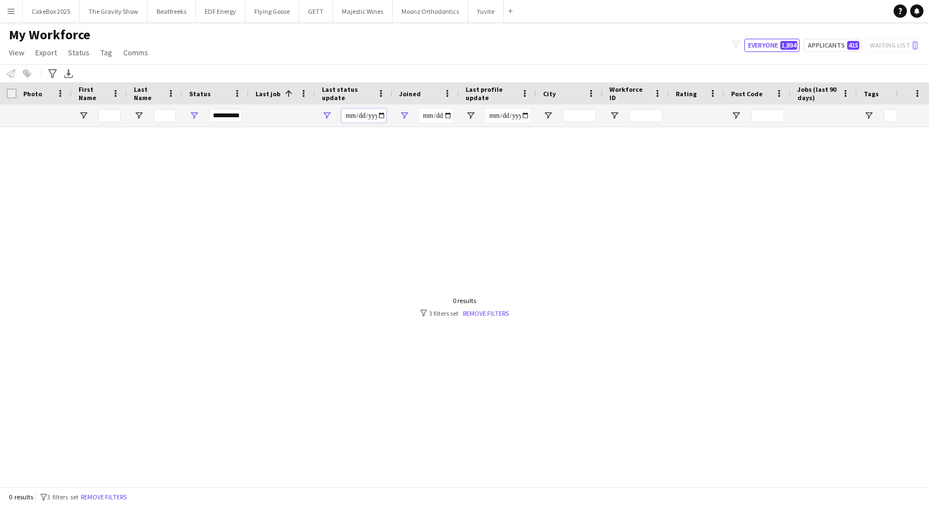
type input "**********"
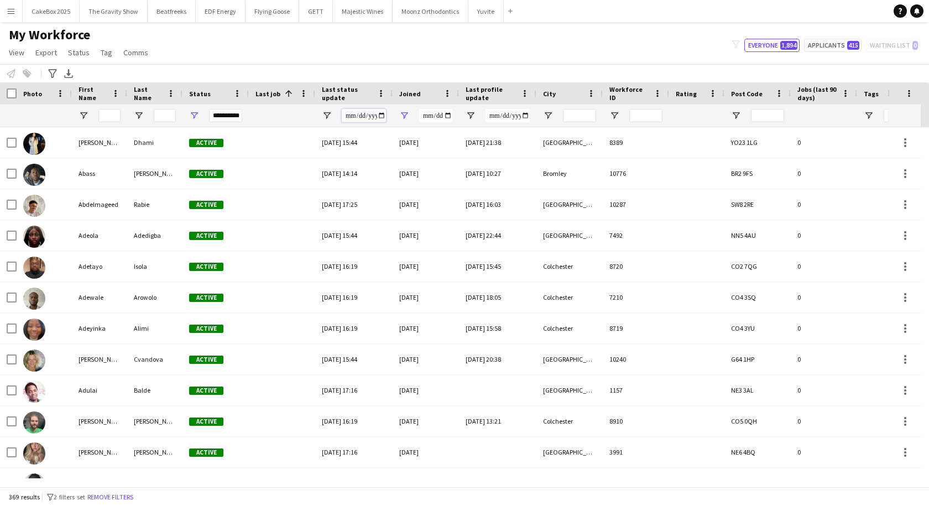
click at [378, 116] on input "Last status update Filter Input" at bounding box center [364, 115] width 44 height 13
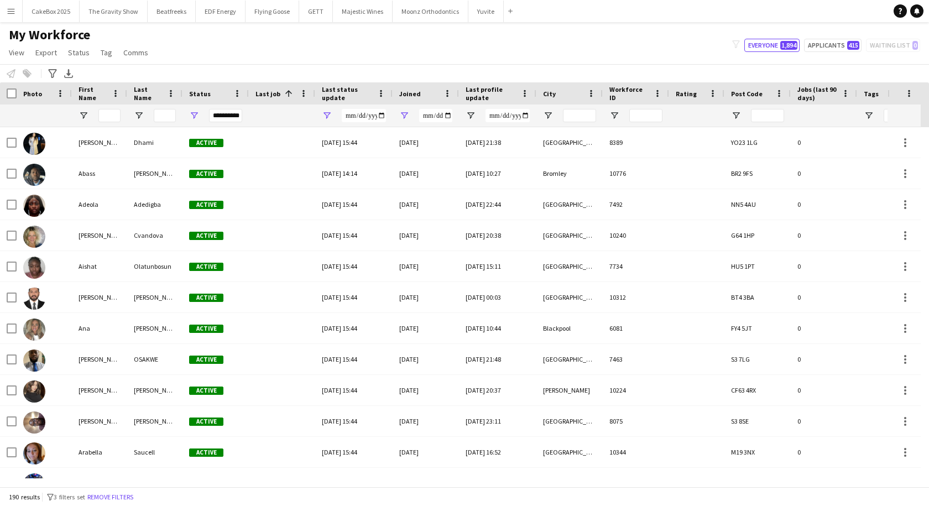
type input "**********"
click at [432, 51] on div "My Workforce View Views Default view New view Update view Delete view Edit name…" at bounding box center [464, 46] width 929 height 38
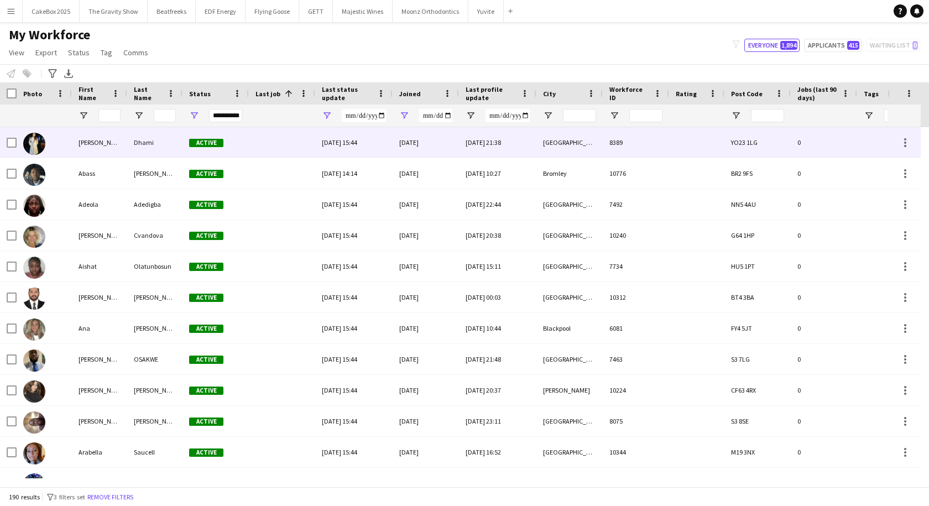
click at [96, 137] on div "[PERSON_NAME]" at bounding box center [99, 142] width 55 height 30
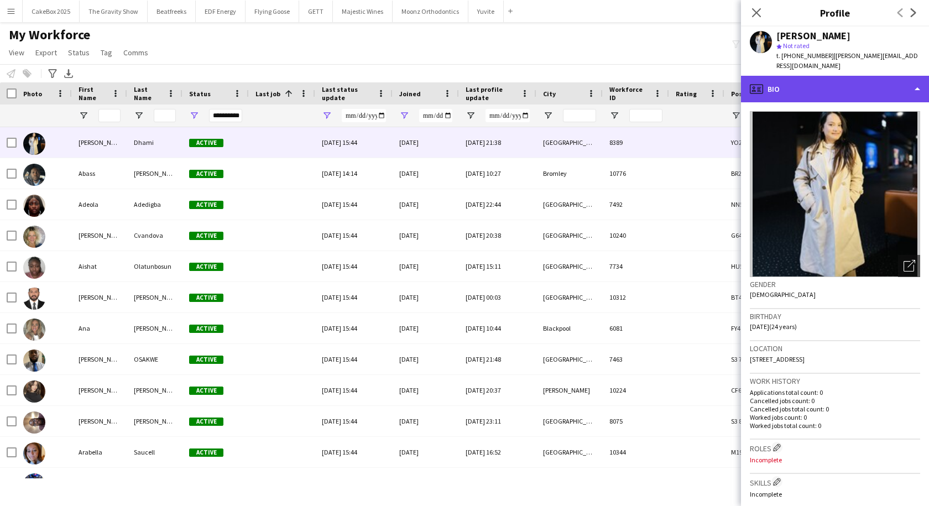
click at [840, 81] on div "profile Bio" at bounding box center [835, 89] width 188 height 27
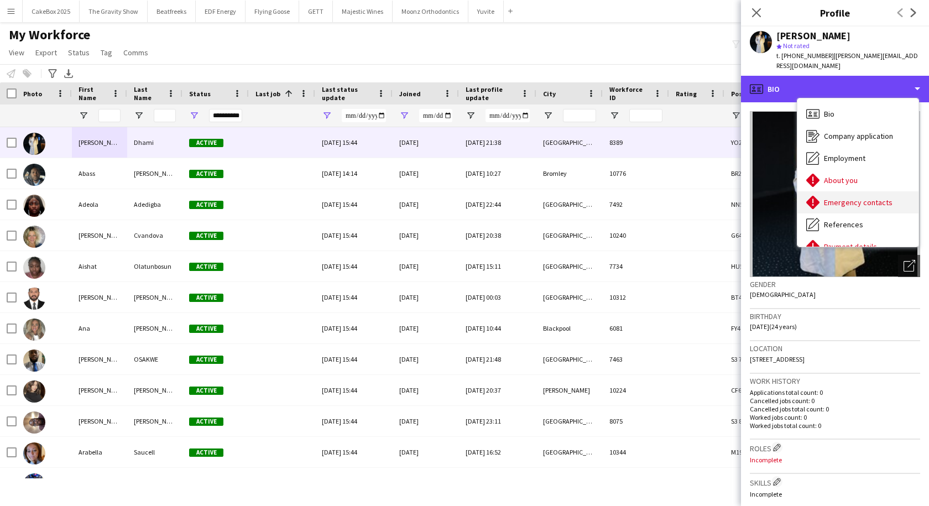
scroll to position [148, 0]
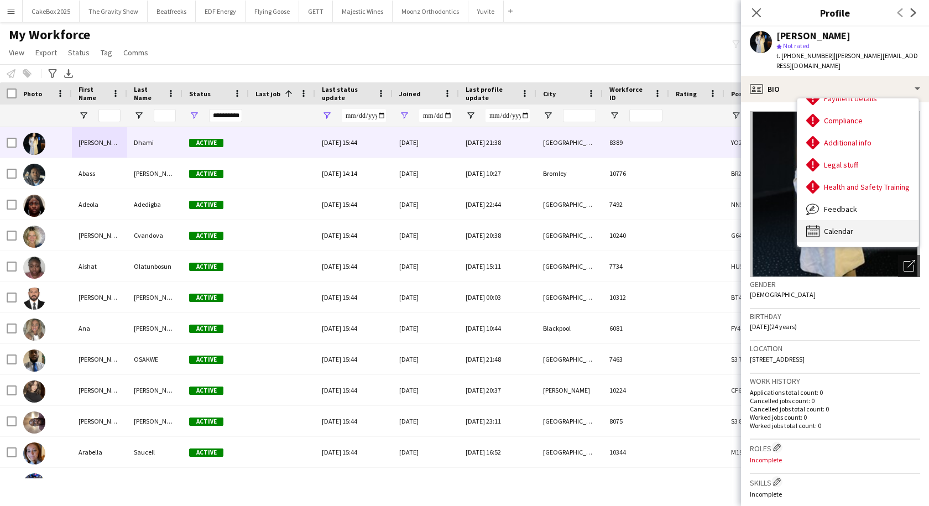
click at [829, 226] on span "Calendar" at bounding box center [838, 231] width 29 height 10
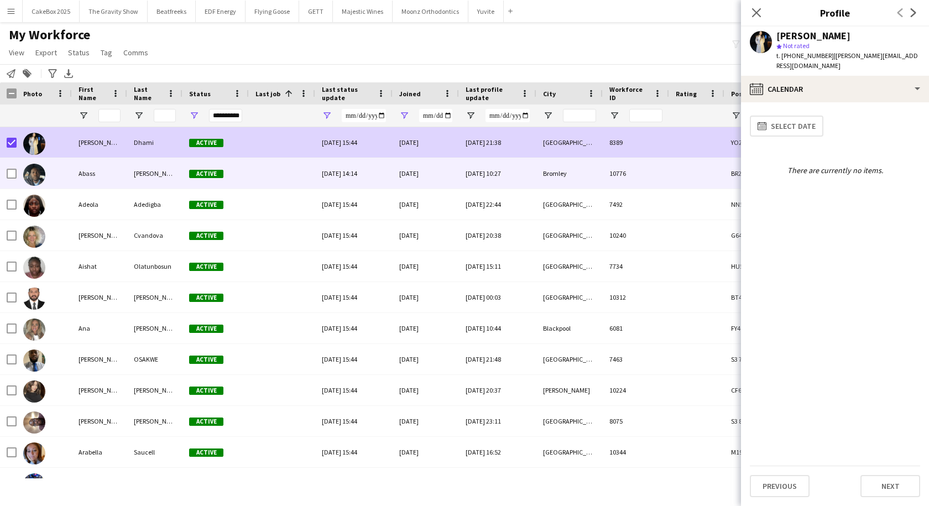
click at [90, 171] on div "Abass" at bounding box center [99, 173] width 55 height 30
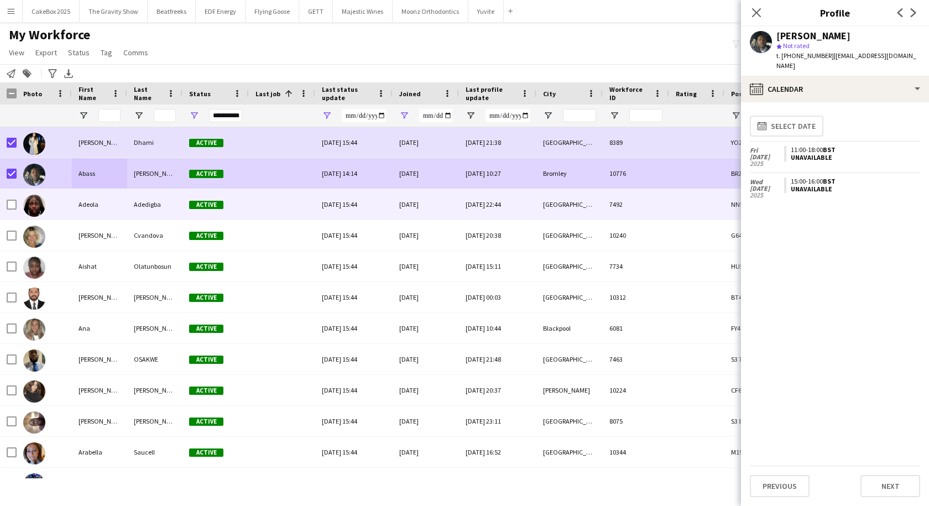
click at [77, 211] on div "Adeola" at bounding box center [99, 204] width 55 height 30
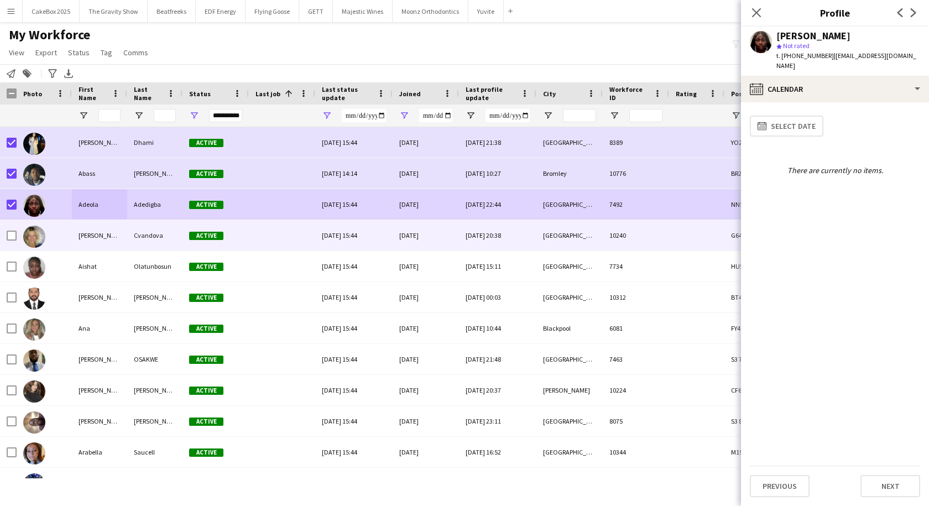
click at [85, 237] on div "[PERSON_NAME]" at bounding box center [99, 235] width 55 height 30
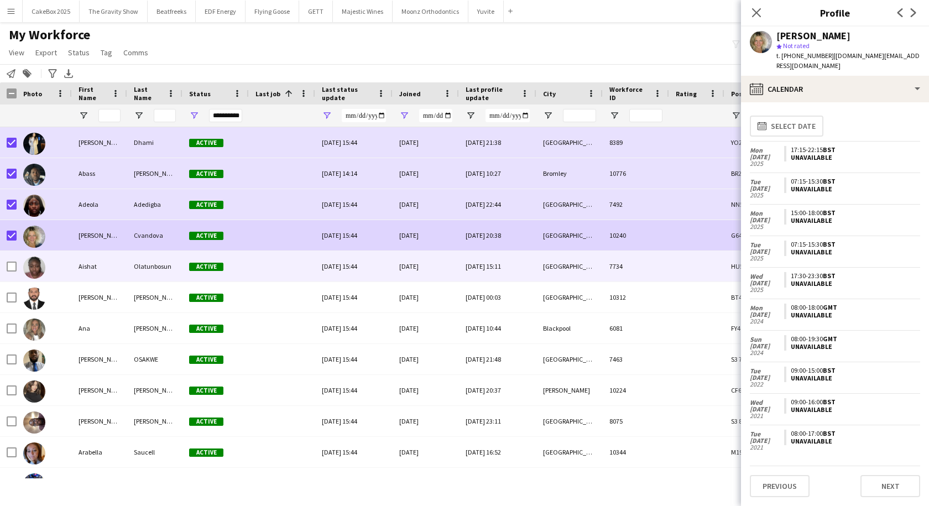
click at [92, 271] on div "Aishat" at bounding box center [99, 266] width 55 height 30
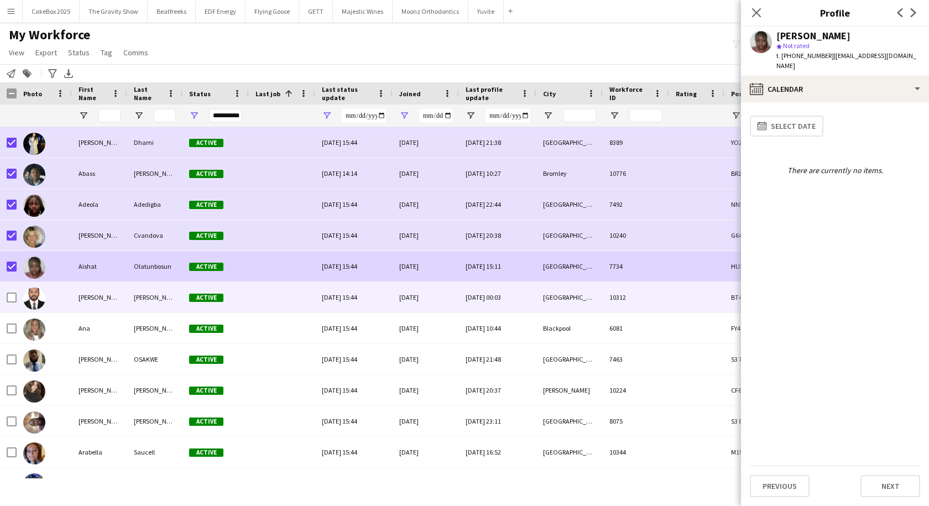
click at [94, 299] on div "[PERSON_NAME]" at bounding box center [99, 297] width 55 height 30
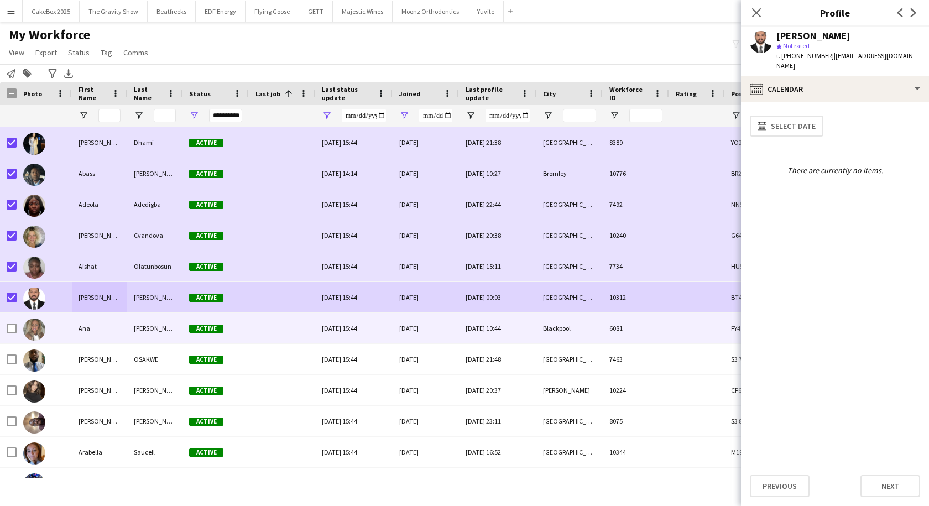
click at [79, 330] on div "Ana" at bounding box center [99, 328] width 55 height 30
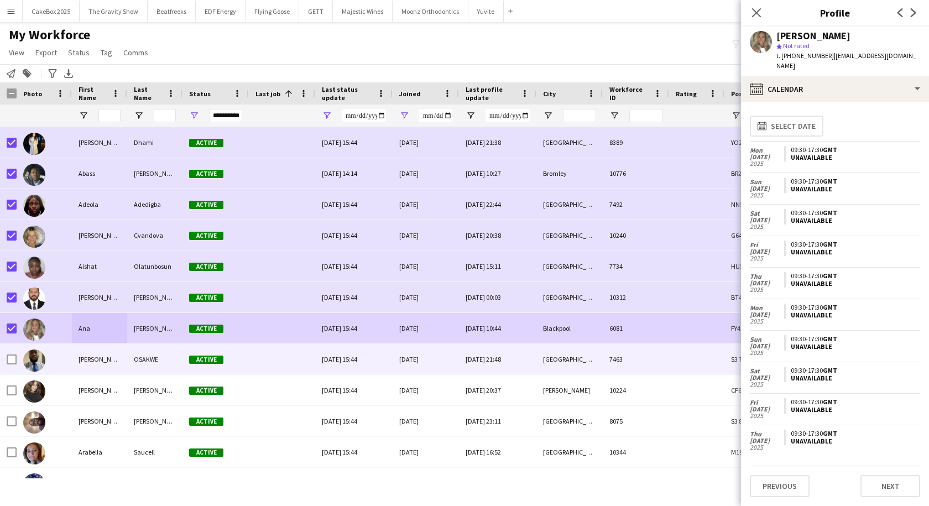
click at [87, 364] on div "[PERSON_NAME]" at bounding box center [99, 359] width 55 height 30
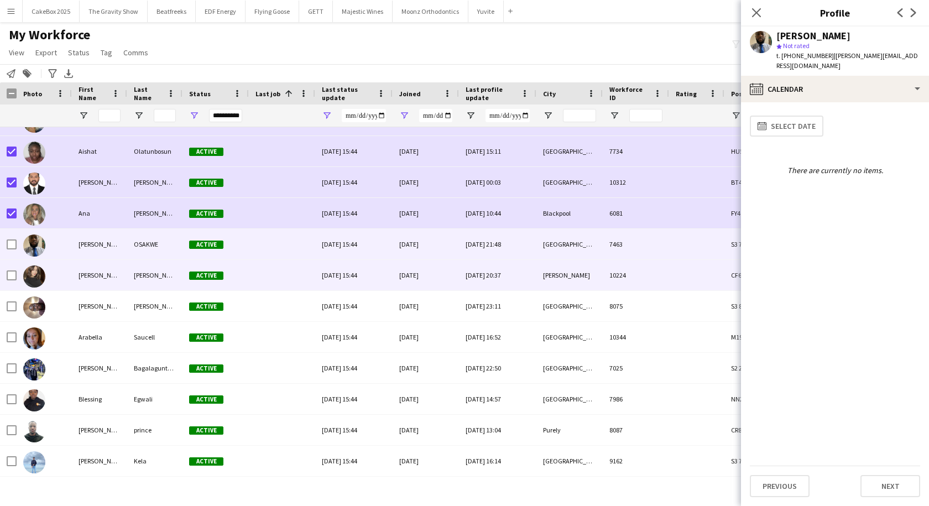
scroll to position [116, 0]
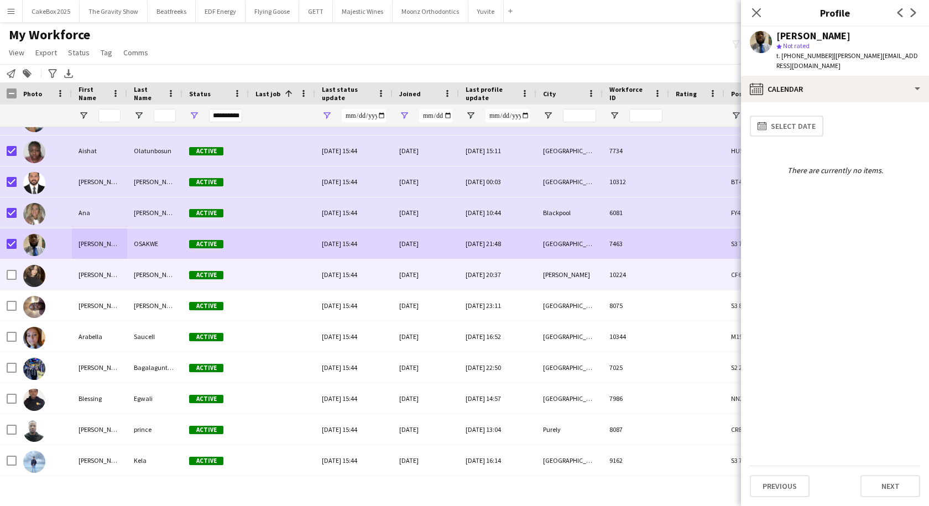
click at [93, 276] on div "[PERSON_NAME]" at bounding box center [99, 274] width 55 height 30
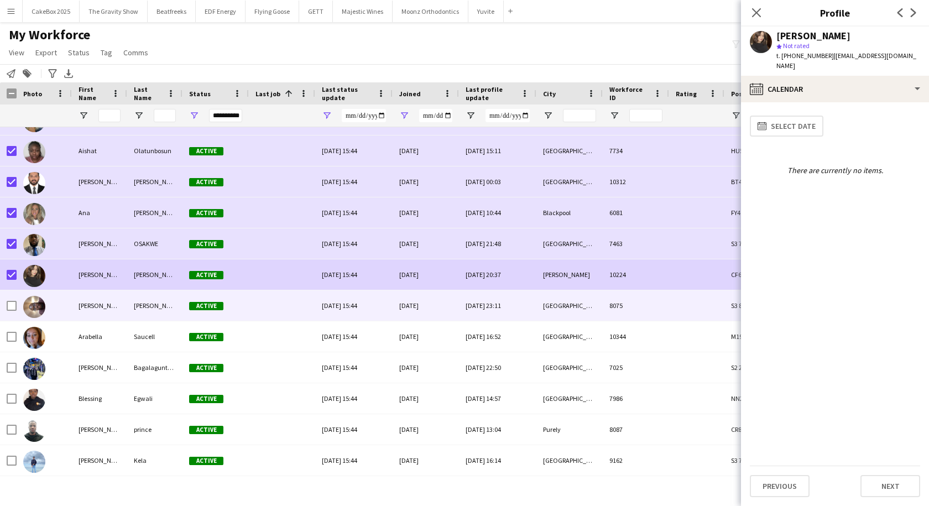
click at [79, 314] on div "[PERSON_NAME]" at bounding box center [99, 305] width 55 height 30
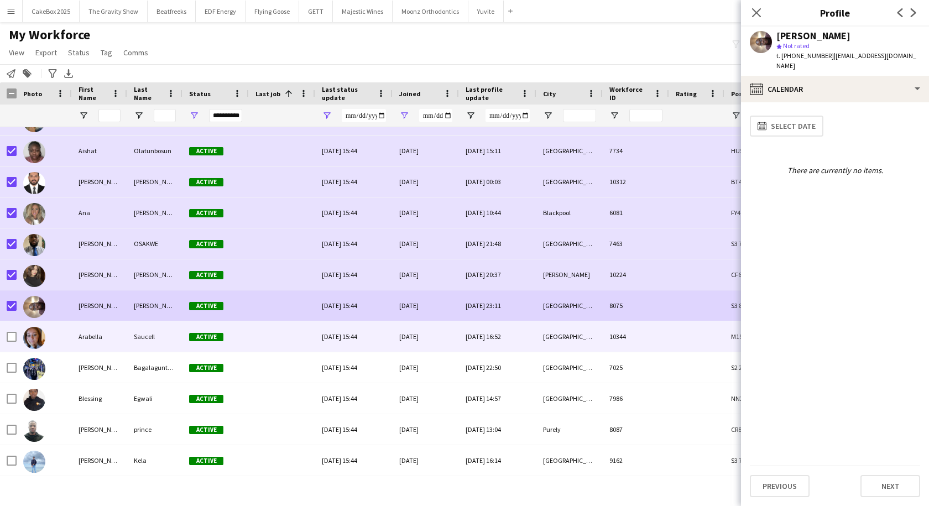
click at [91, 337] on div "Arabella" at bounding box center [99, 336] width 55 height 30
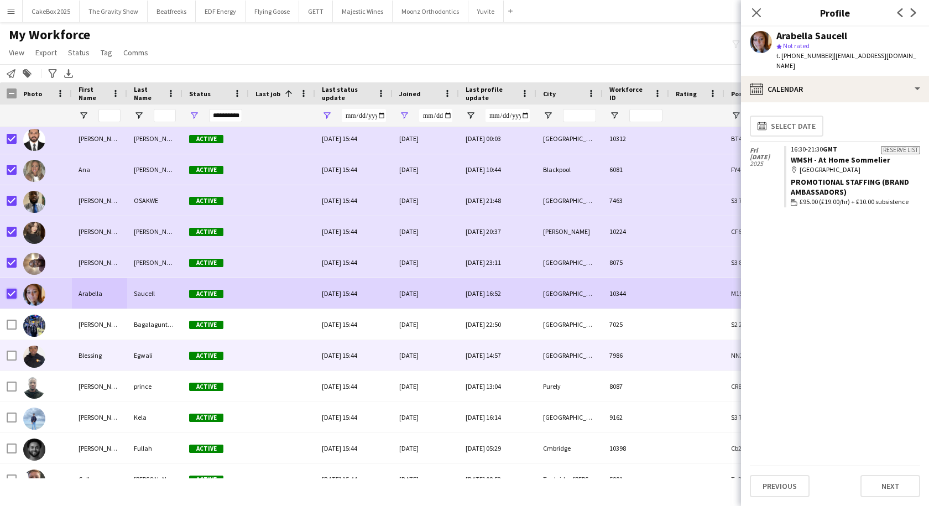
scroll to position [159, 0]
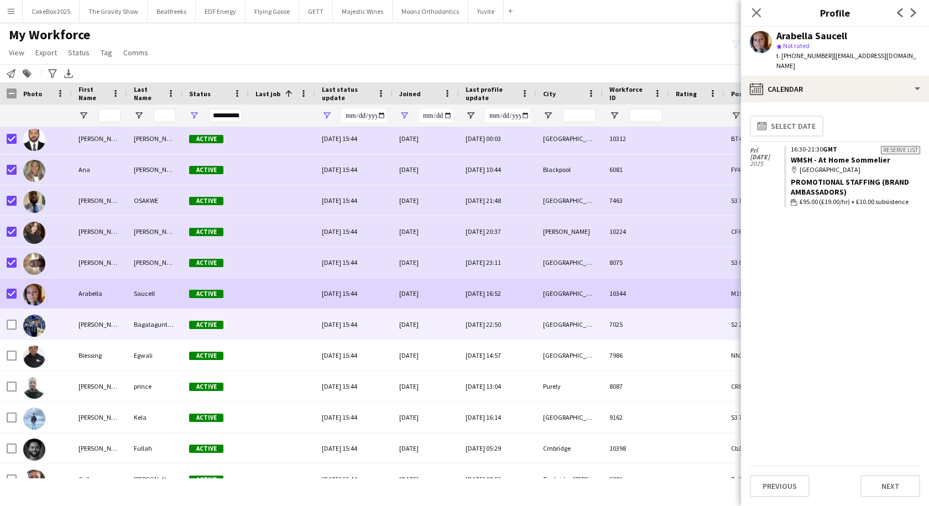
click at [95, 334] on div "[PERSON_NAME]" at bounding box center [99, 324] width 55 height 30
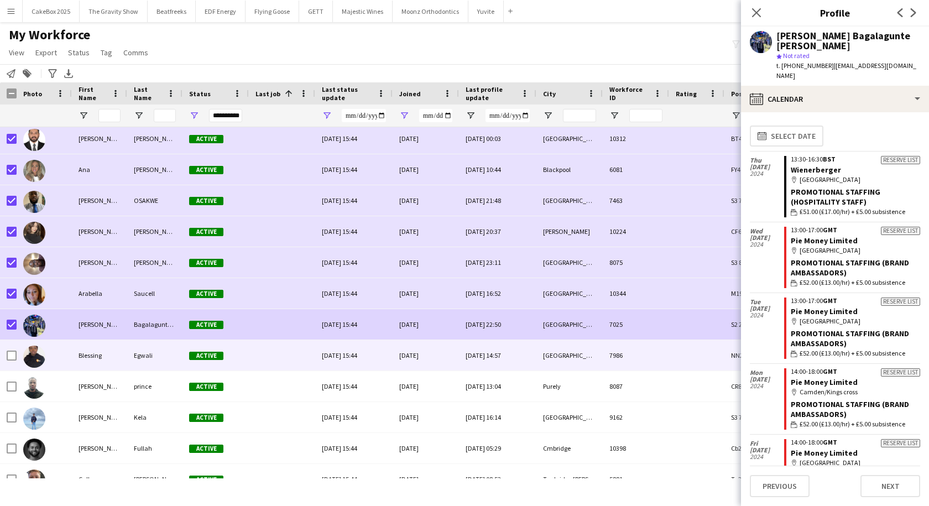
click at [101, 359] on div "Blessing" at bounding box center [99, 355] width 55 height 30
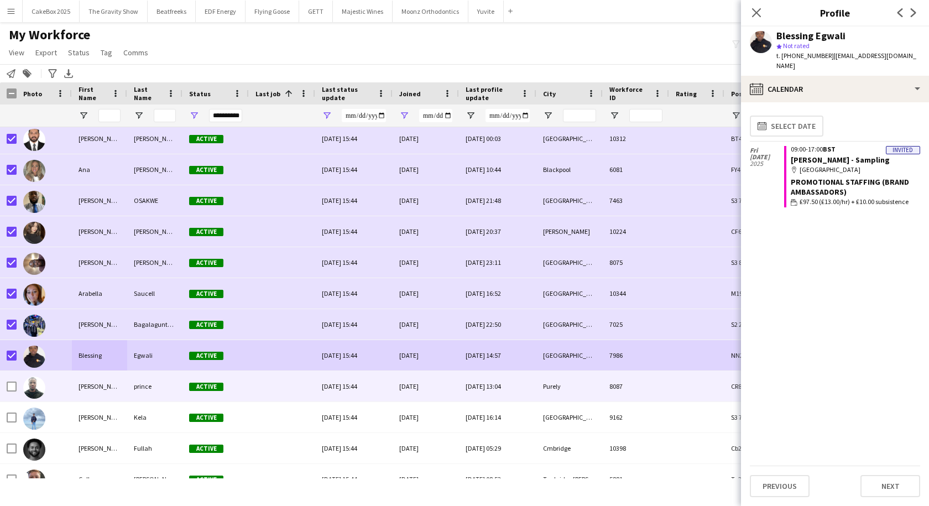
click at [89, 389] on div "[PERSON_NAME]" at bounding box center [99, 386] width 55 height 30
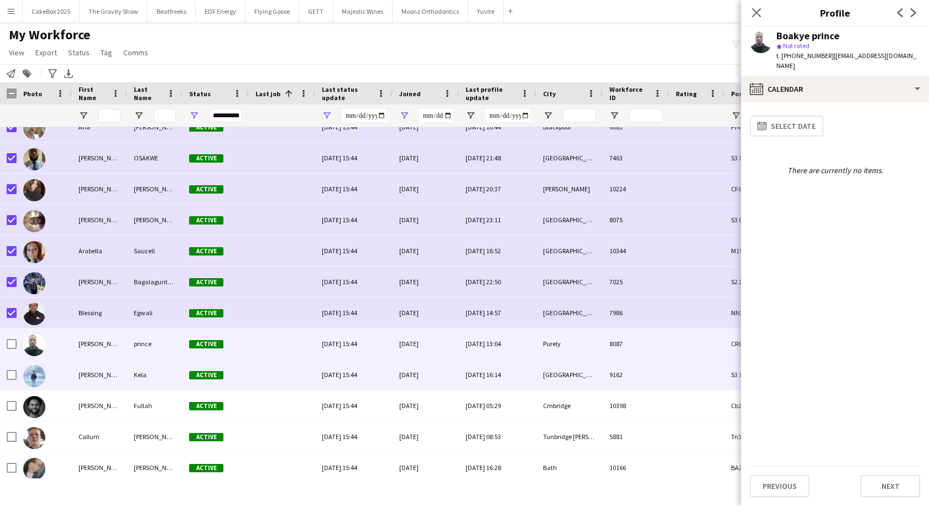
scroll to position [202, 0]
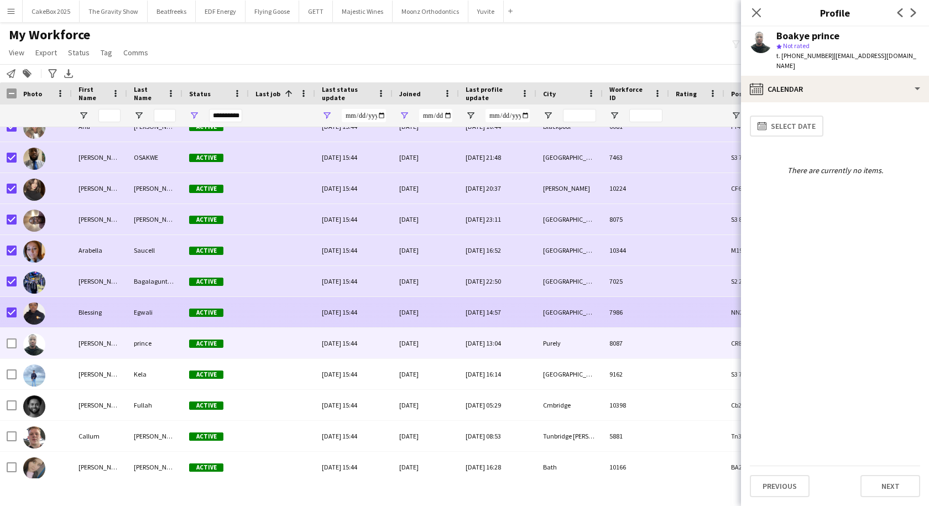
click at [83, 310] on div "Blessing" at bounding box center [99, 312] width 55 height 30
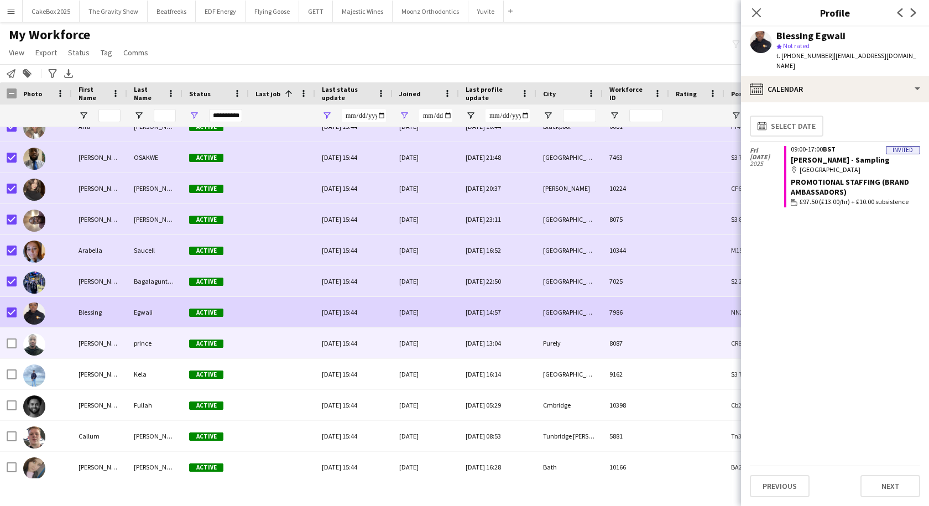
click at [90, 348] on div "Boakye" at bounding box center [99, 343] width 55 height 30
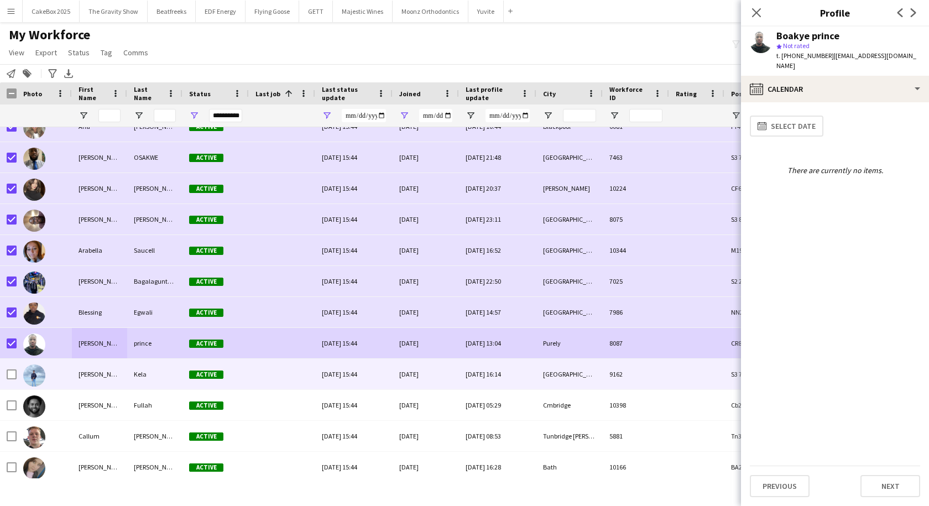
click at [66, 373] on div at bounding box center [44, 374] width 55 height 30
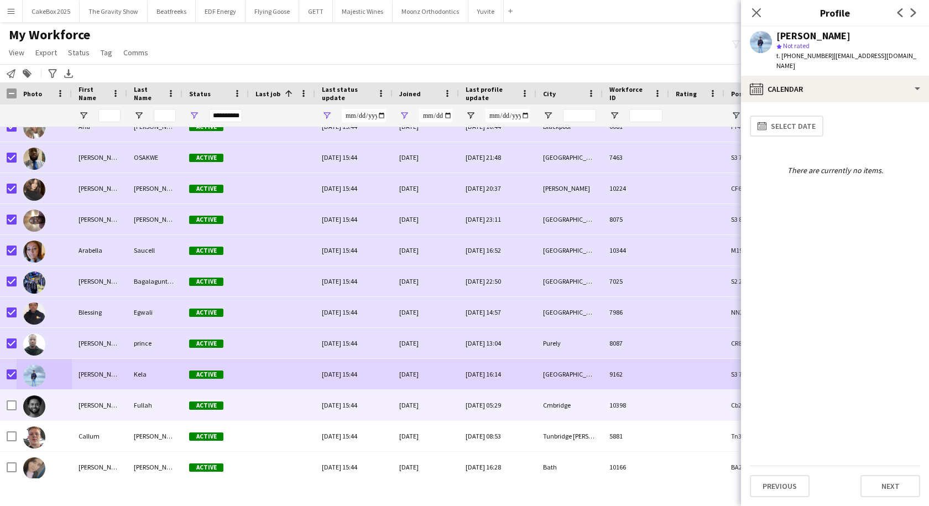
click at [64, 405] on div at bounding box center [44, 405] width 55 height 30
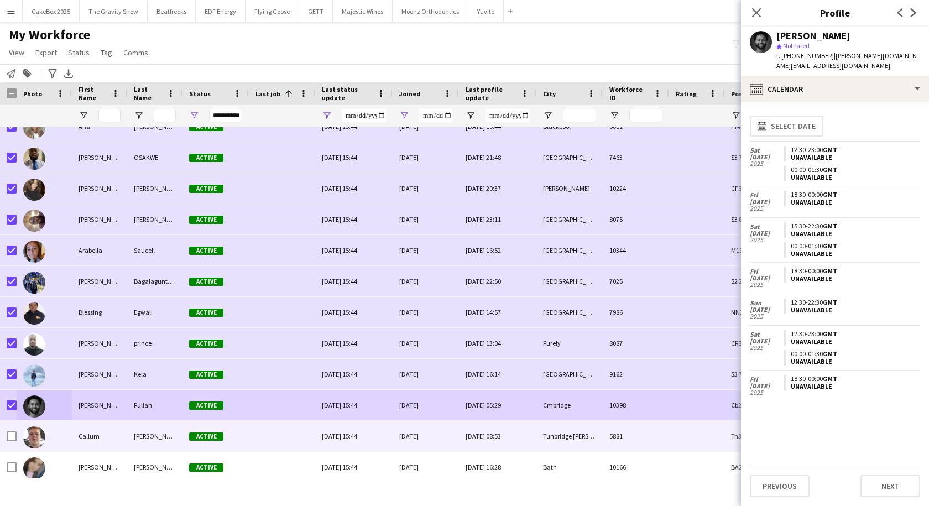
click at [76, 437] on div "Callum" at bounding box center [99, 436] width 55 height 30
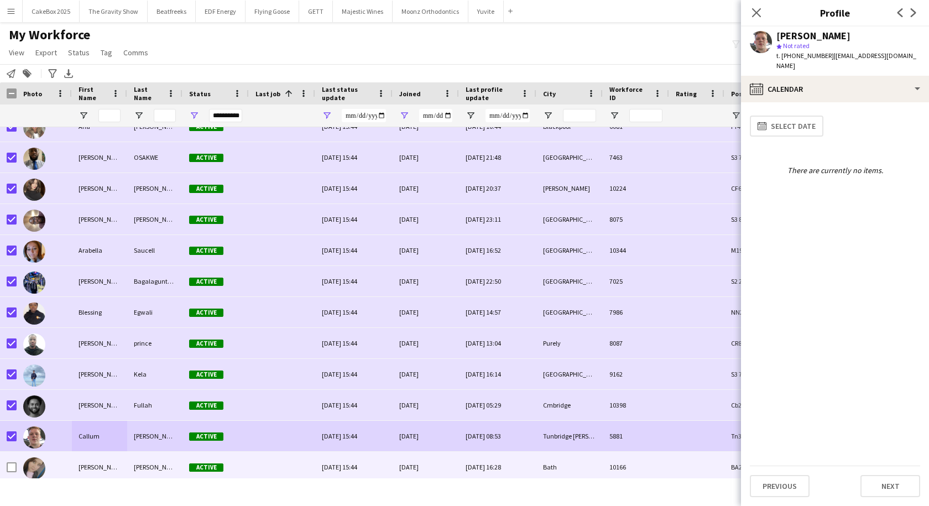
click at [74, 463] on div "Casey" at bounding box center [99, 467] width 55 height 30
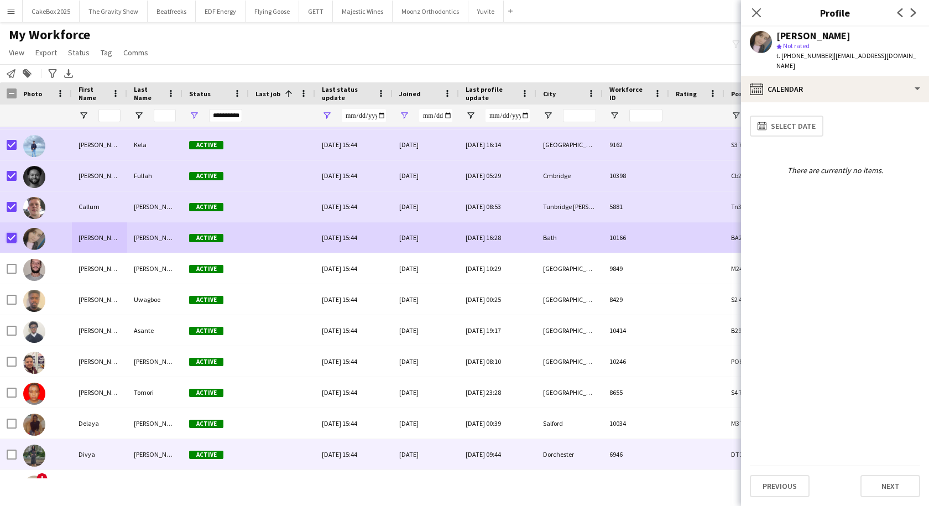
scroll to position [0, 0]
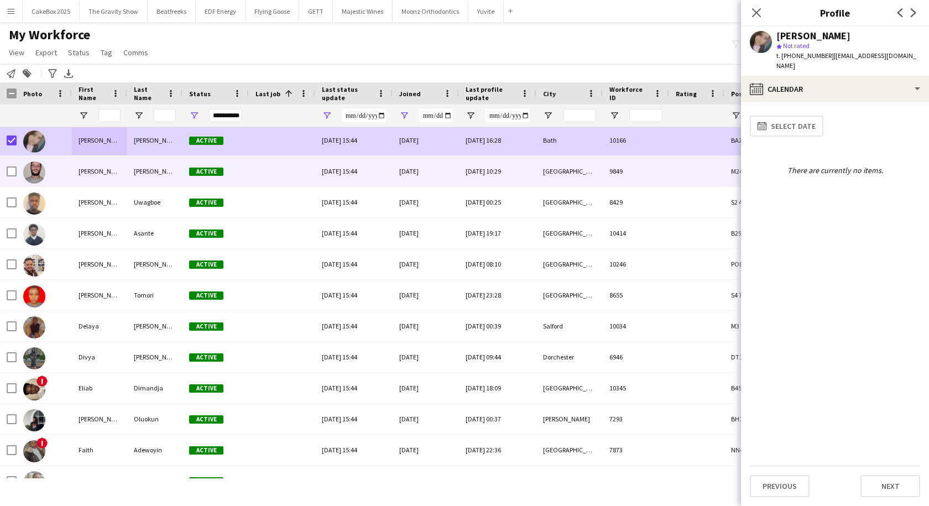
click at [88, 173] on div "charles" at bounding box center [99, 171] width 55 height 30
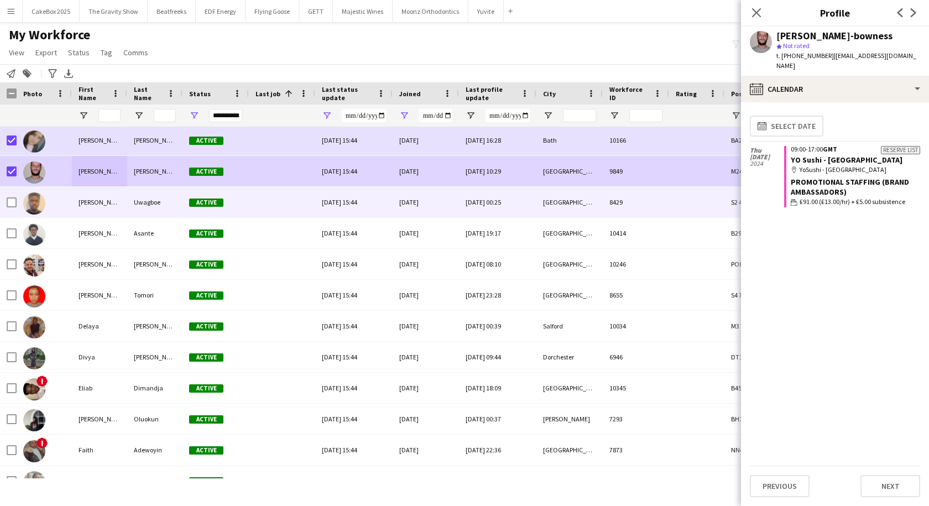
click at [77, 201] on div "Clinton" at bounding box center [99, 202] width 55 height 30
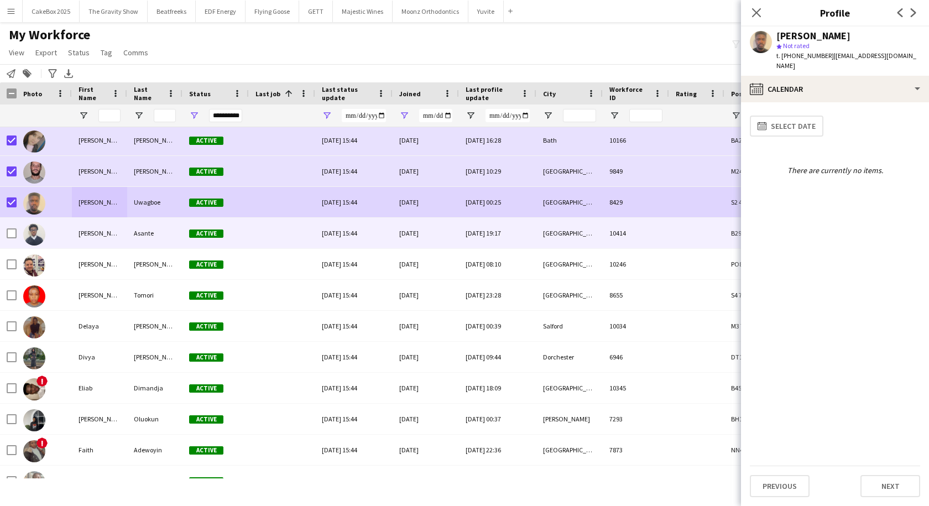
click at [96, 231] on div "Daniel" at bounding box center [99, 233] width 55 height 30
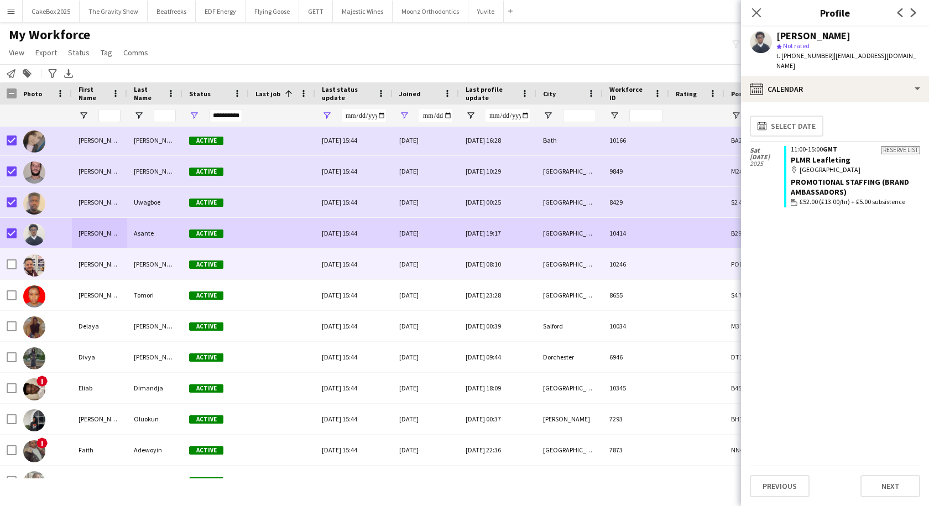
click at [81, 268] on div "Dean" at bounding box center [99, 264] width 55 height 30
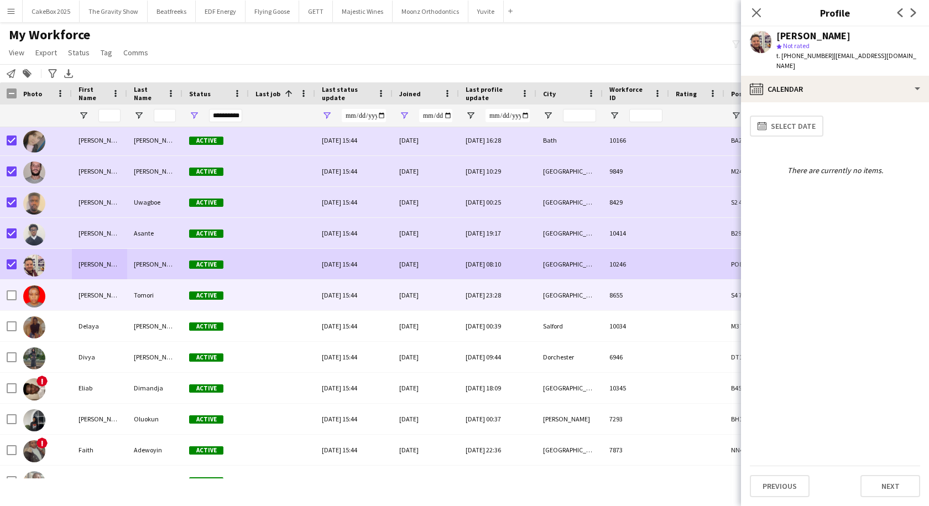
click at [80, 297] on div "Deborah" at bounding box center [99, 295] width 55 height 30
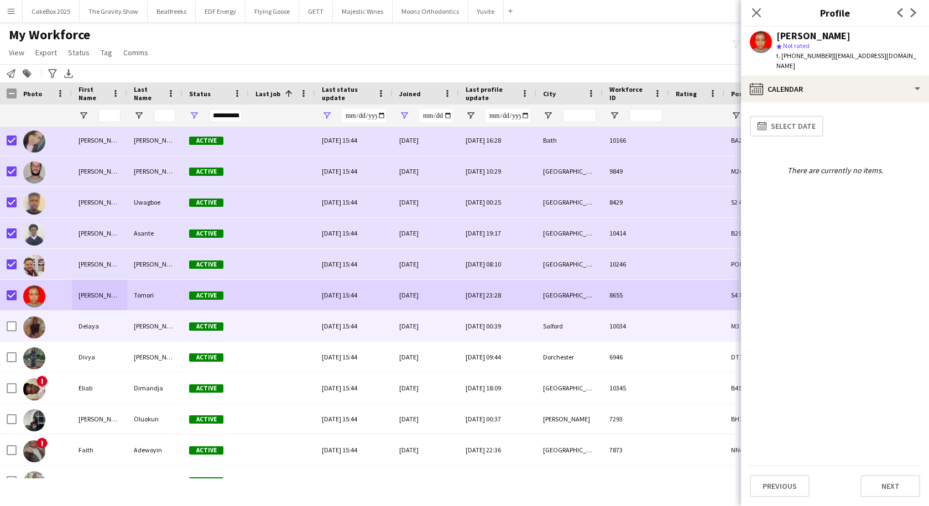
click at [70, 328] on div at bounding box center [44, 326] width 55 height 30
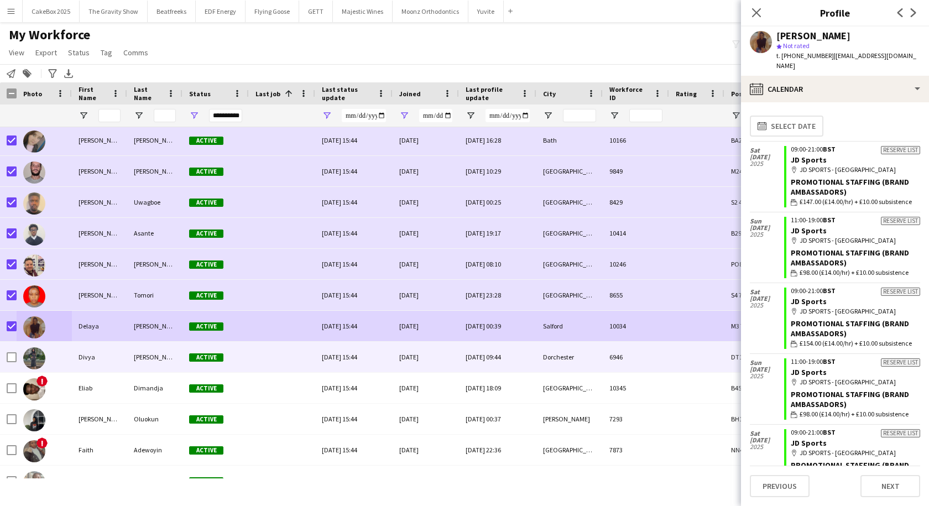
click at [81, 353] on div "Divya" at bounding box center [99, 357] width 55 height 30
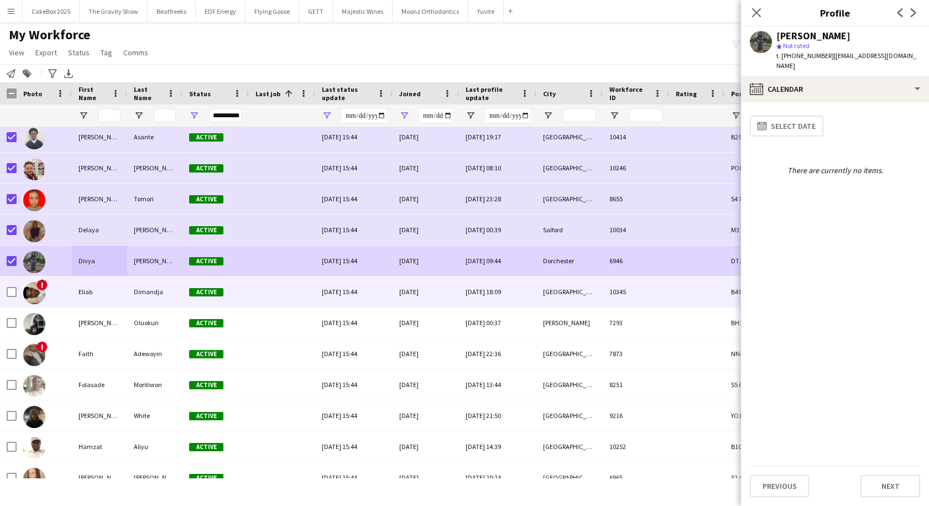
click at [113, 295] on div "Eliab" at bounding box center [99, 291] width 55 height 30
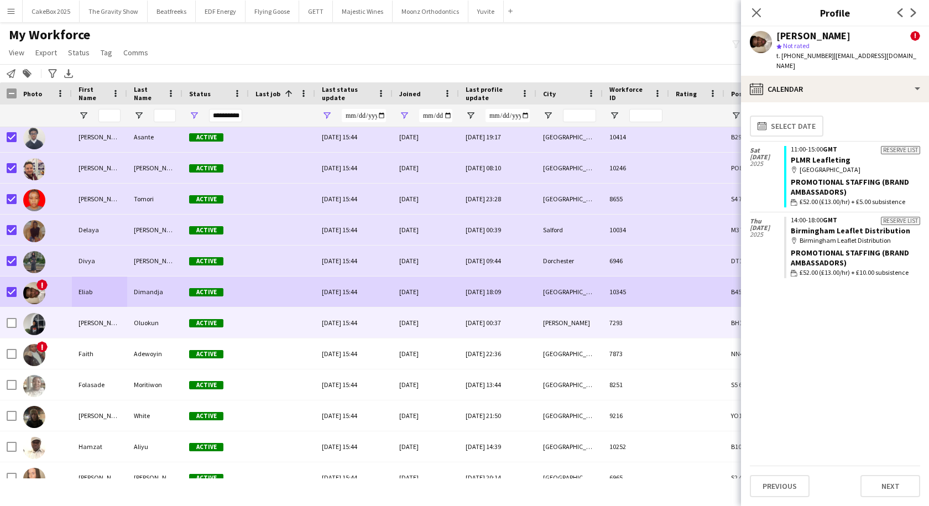
click at [77, 322] on div "Esther" at bounding box center [99, 322] width 55 height 30
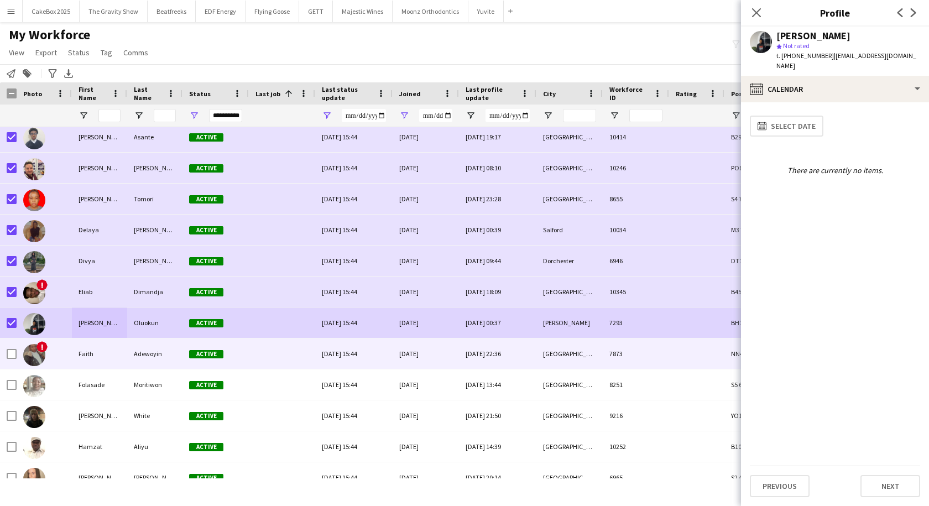
click at [98, 353] on div "Faith" at bounding box center [99, 353] width 55 height 30
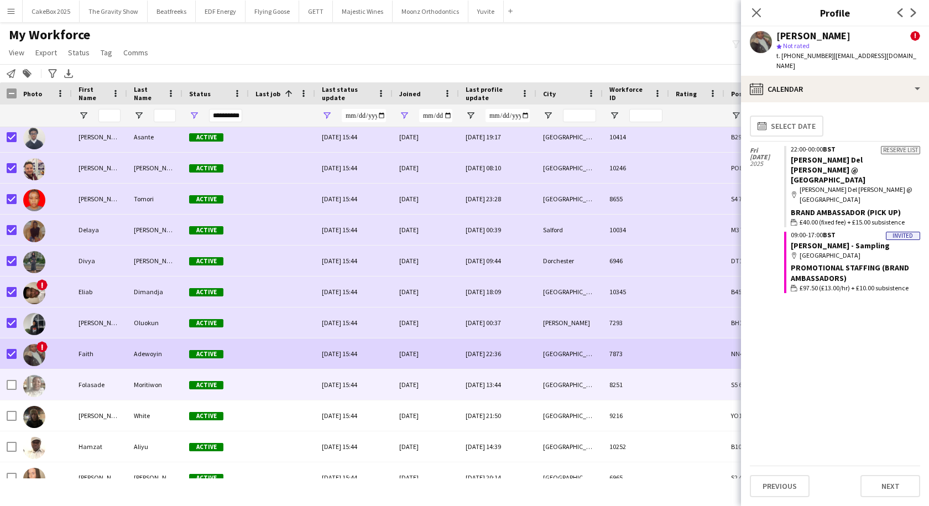
click at [84, 386] on div "Folasade" at bounding box center [99, 384] width 55 height 30
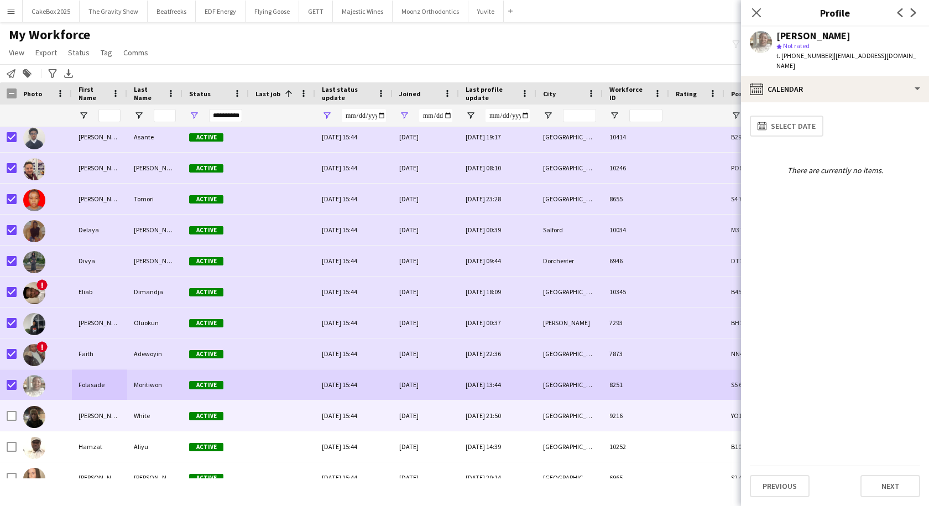
click at [82, 416] on div "George" at bounding box center [99, 415] width 55 height 30
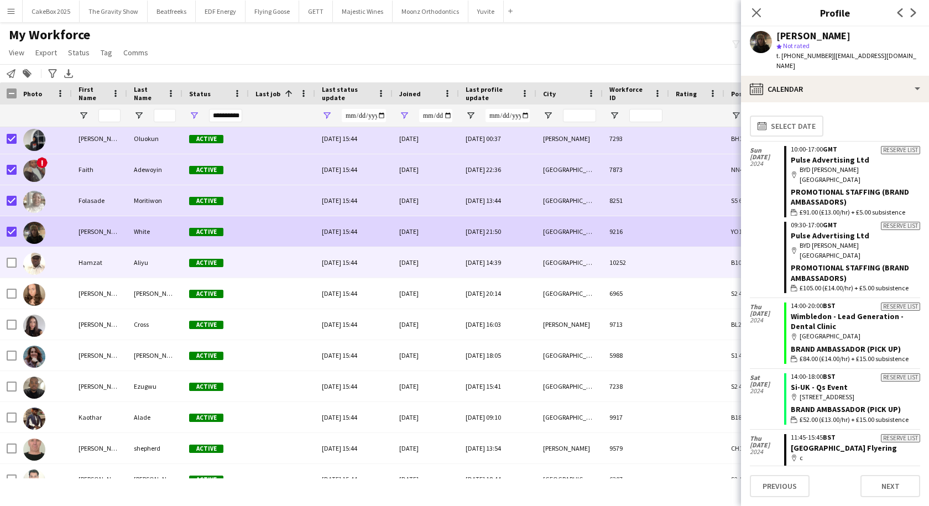
click at [87, 260] on div "Hamzat" at bounding box center [99, 262] width 55 height 30
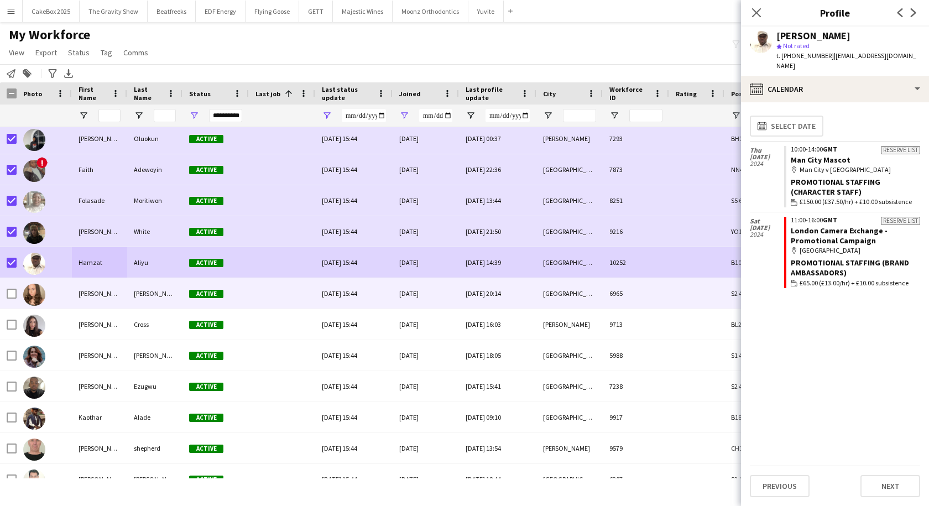
click at [81, 297] on div "Hanna" at bounding box center [99, 293] width 55 height 30
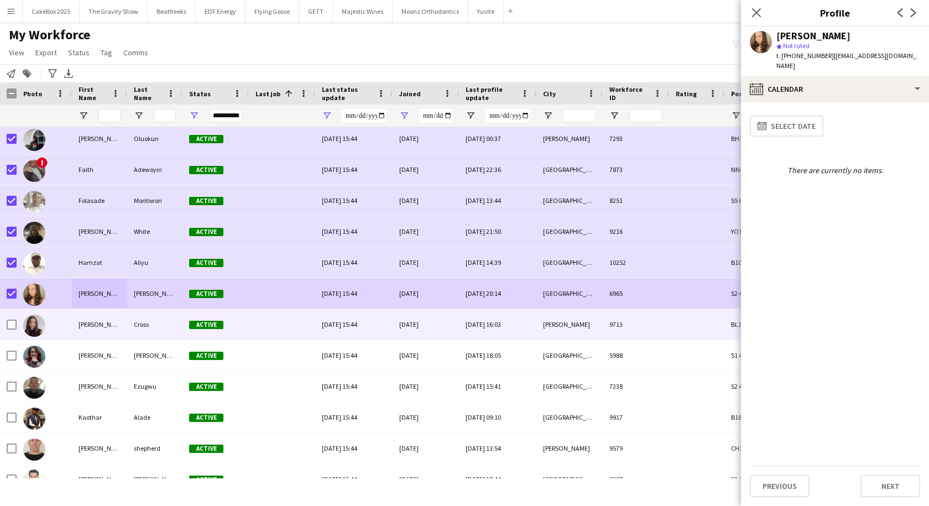
click at [76, 329] on div "Hannah" at bounding box center [99, 324] width 55 height 30
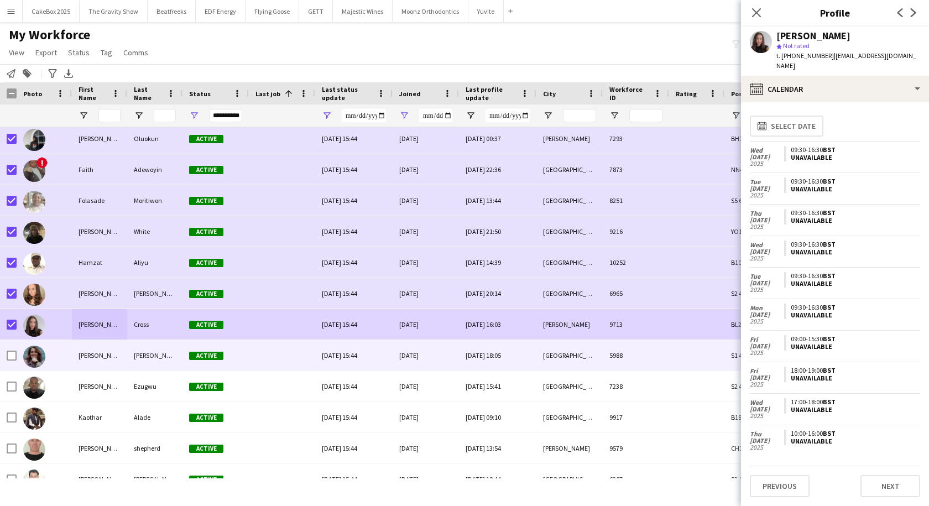
click at [92, 355] on div "Holly" at bounding box center [99, 355] width 55 height 30
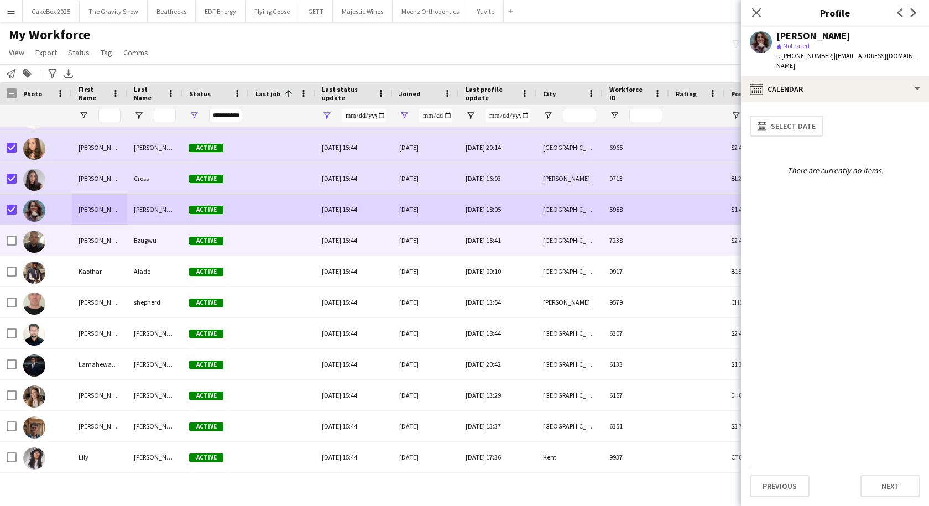
click at [81, 243] on div "Joseph" at bounding box center [99, 240] width 55 height 30
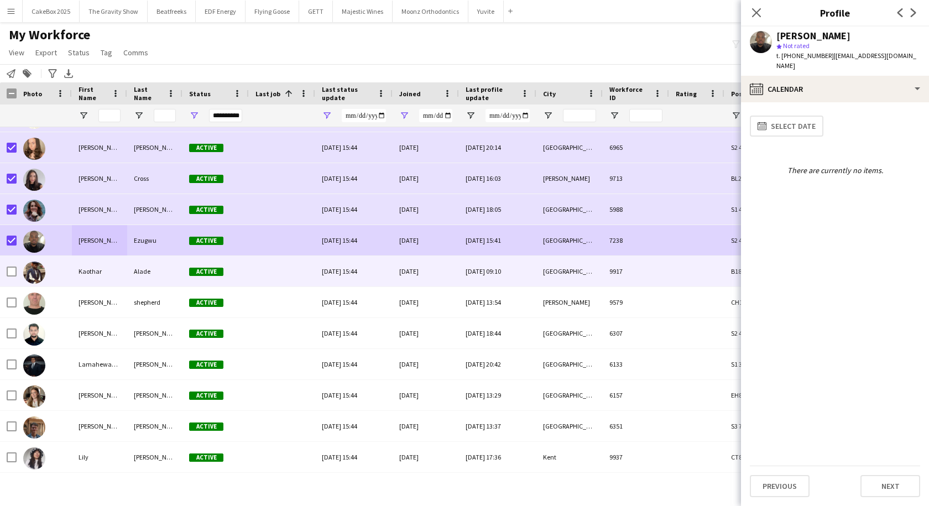
click at [62, 263] on div at bounding box center [44, 271] width 55 height 30
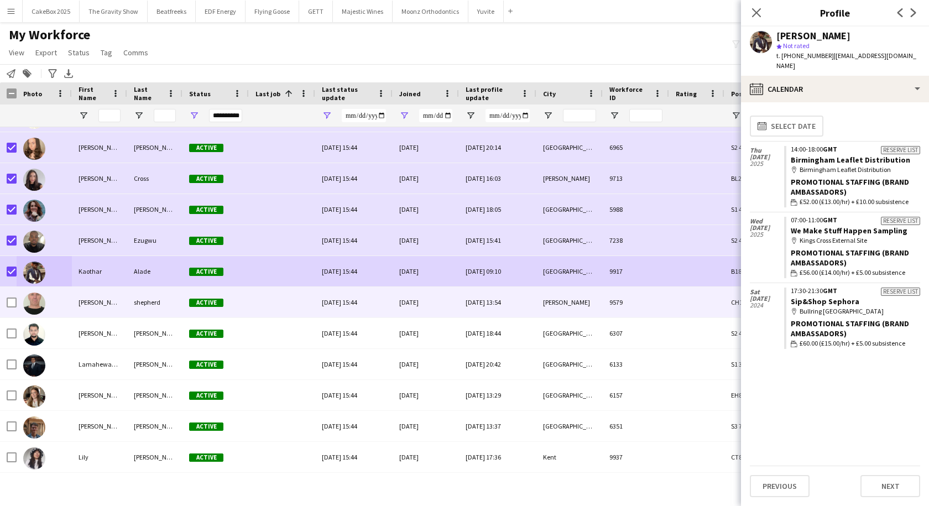
click at [97, 303] on div "kevin" at bounding box center [99, 302] width 55 height 30
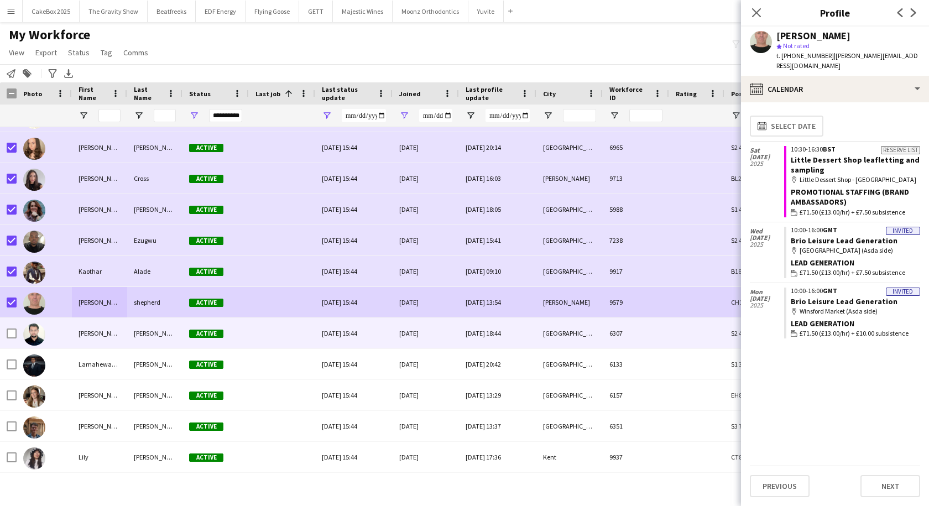
click at [76, 333] on div "Krunal" at bounding box center [99, 333] width 55 height 30
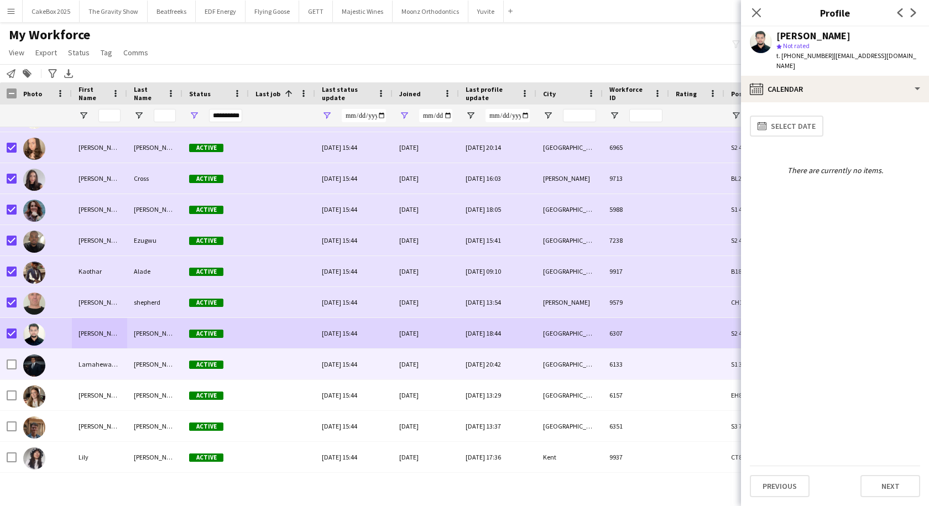
click at [67, 370] on div at bounding box center [44, 364] width 55 height 30
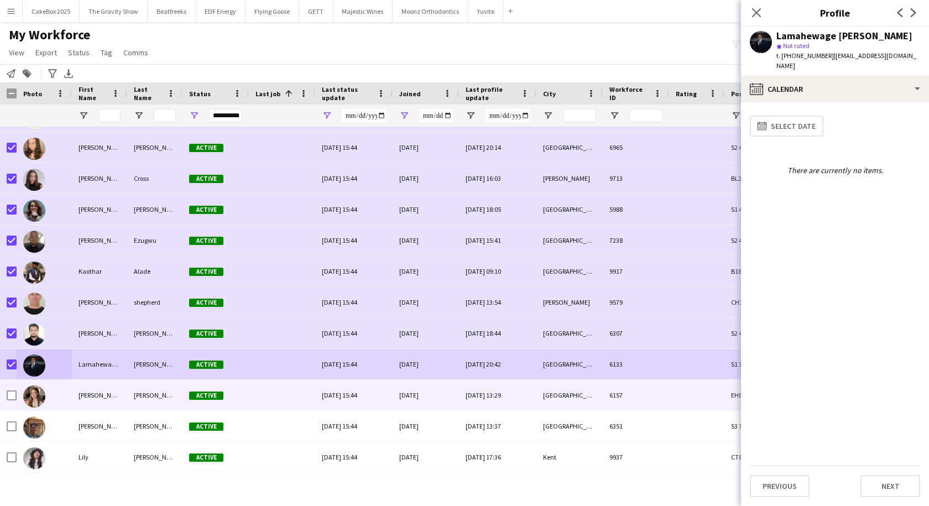
click at [88, 404] on div "Laurie" at bounding box center [99, 395] width 55 height 30
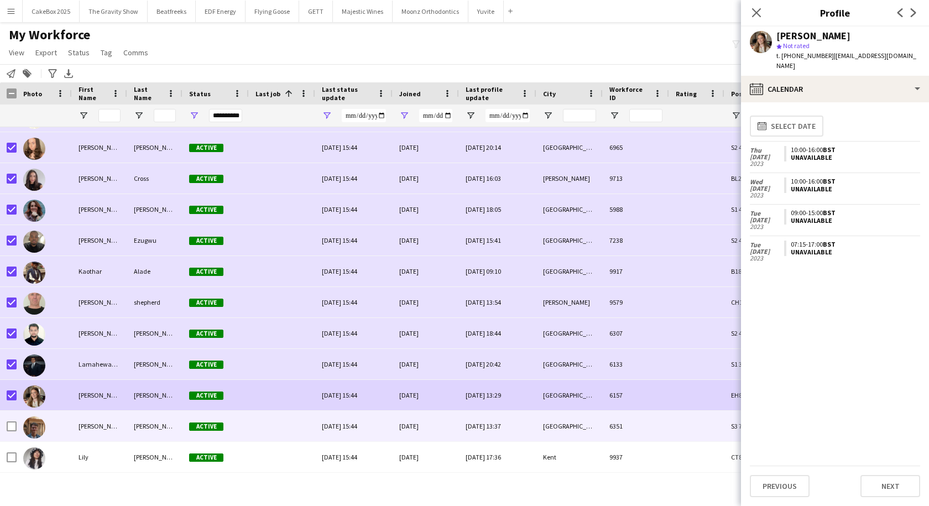
click at [86, 431] on div "Lawrence" at bounding box center [99, 426] width 55 height 30
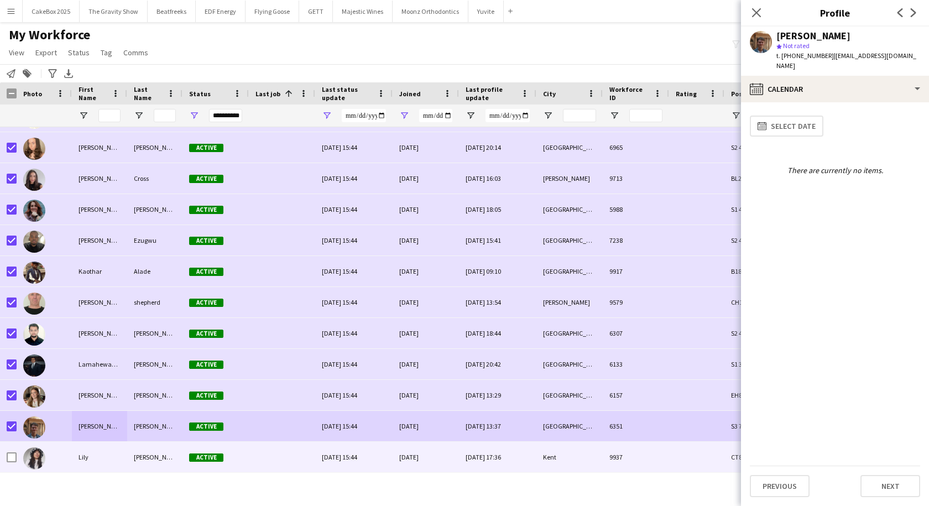
click at [75, 456] on div "Lily" at bounding box center [99, 457] width 55 height 30
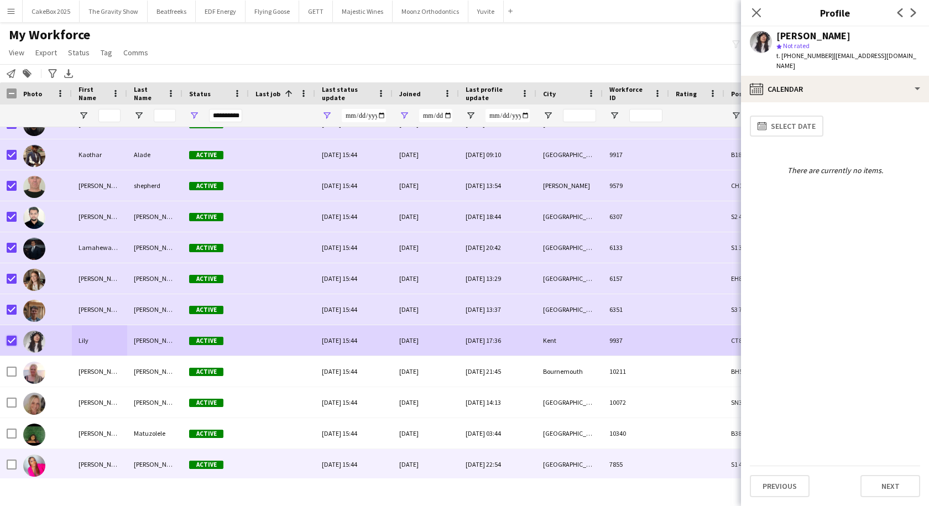
scroll to position [1075, 0]
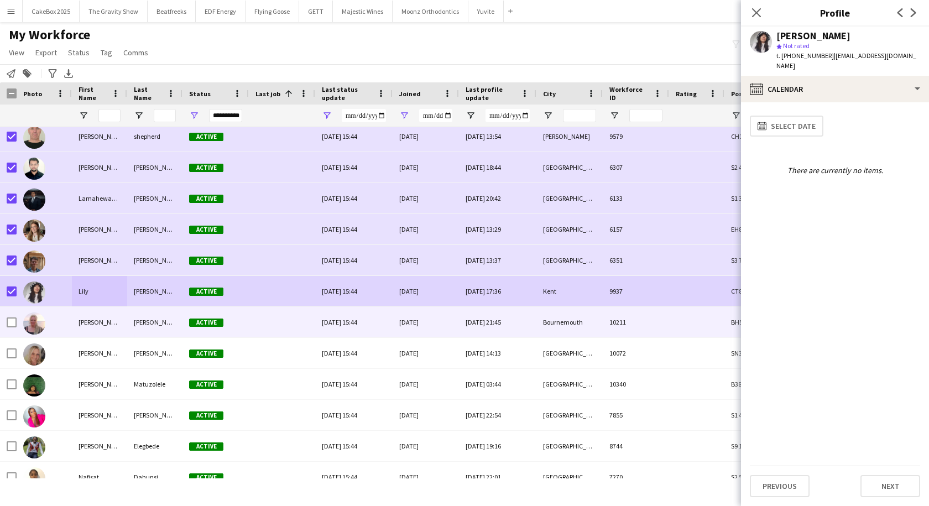
click at [78, 325] on div "Lisa" at bounding box center [99, 322] width 55 height 30
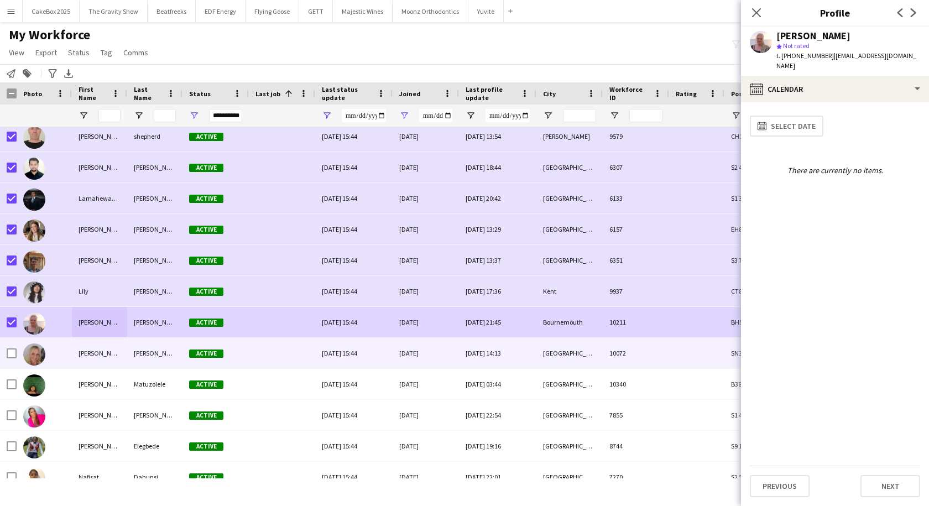
click at [80, 354] on div "Lisa" at bounding box center [99, 353] width 55 height 30
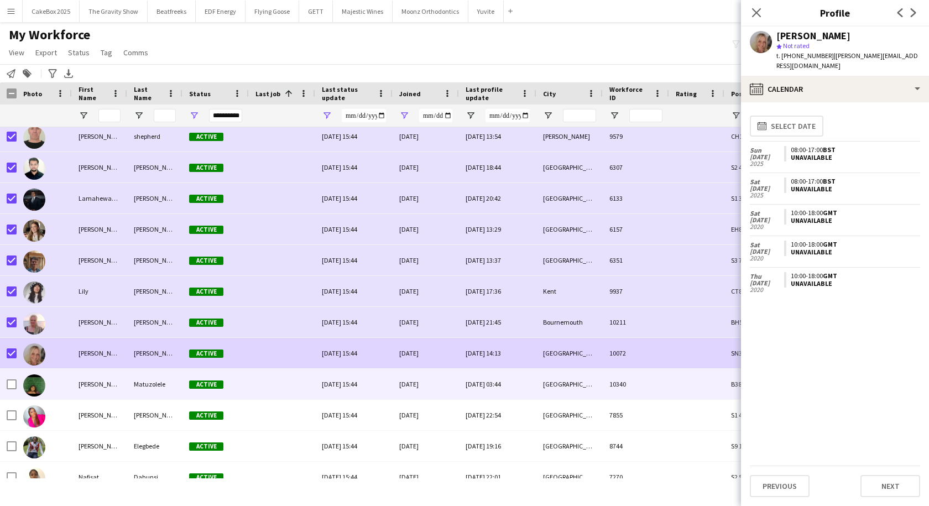
click at [76, 384] on div "Liza" at bounding box center [99, 384] width 55 height 30
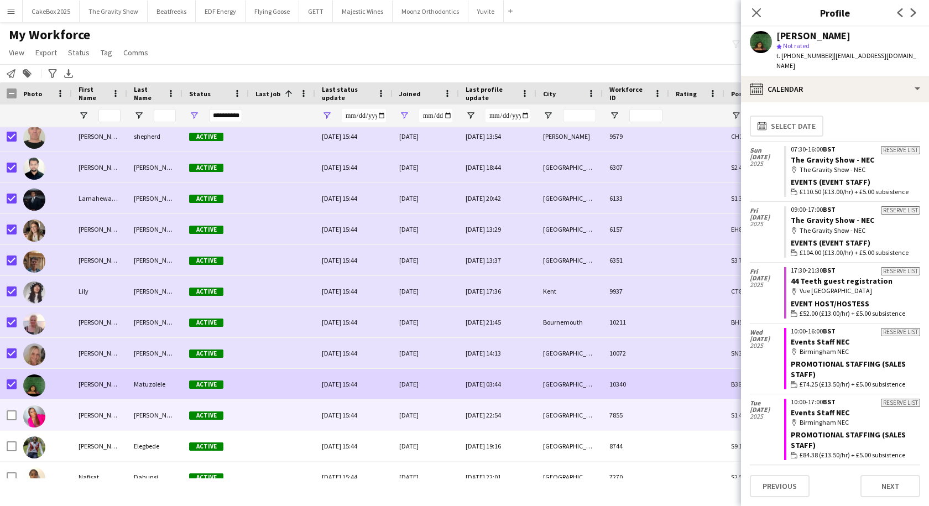
click at [81, 416] on div "Maryann" at bounding box center [99, 415] width 55 height 30
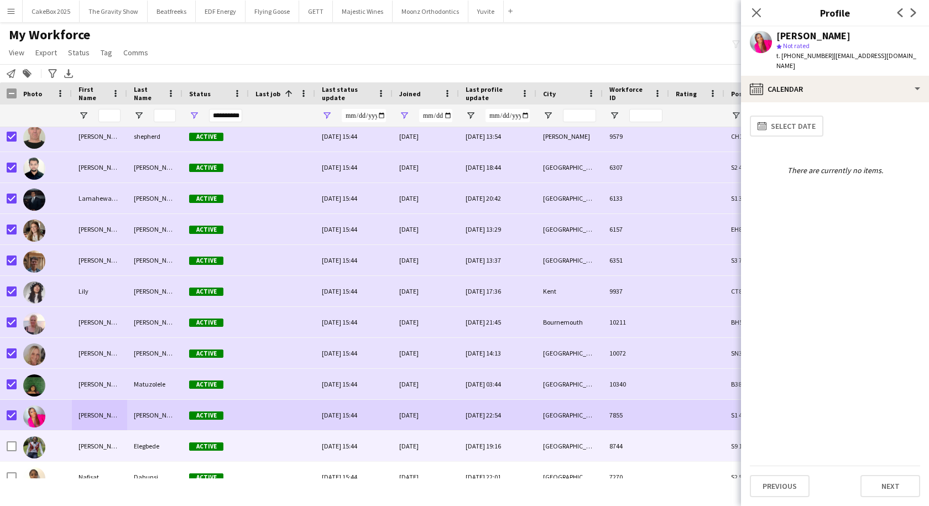
click at [82, 447] on div "Matthew" at bounding box center [99, 446] width 55 height 30
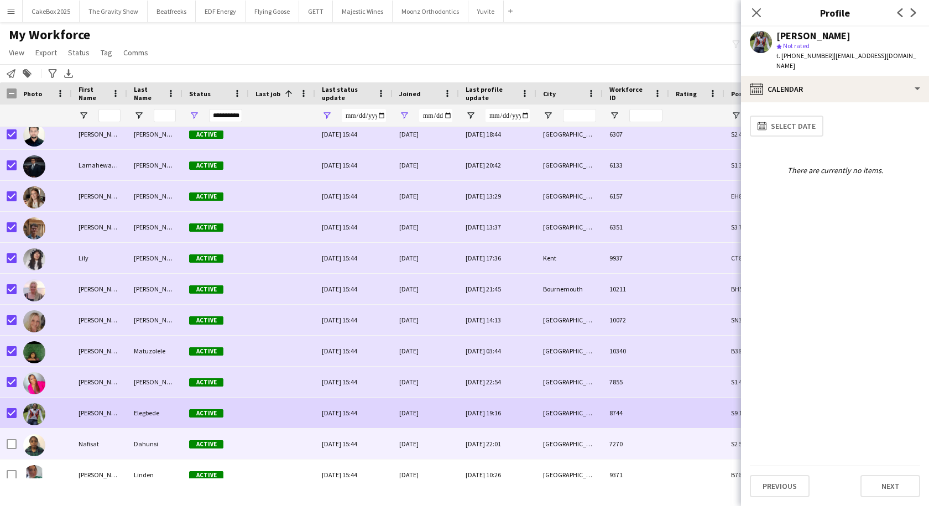
click at [82, 444] on div "Nafisat" at bounding box center [99, 443] width 55 height 30
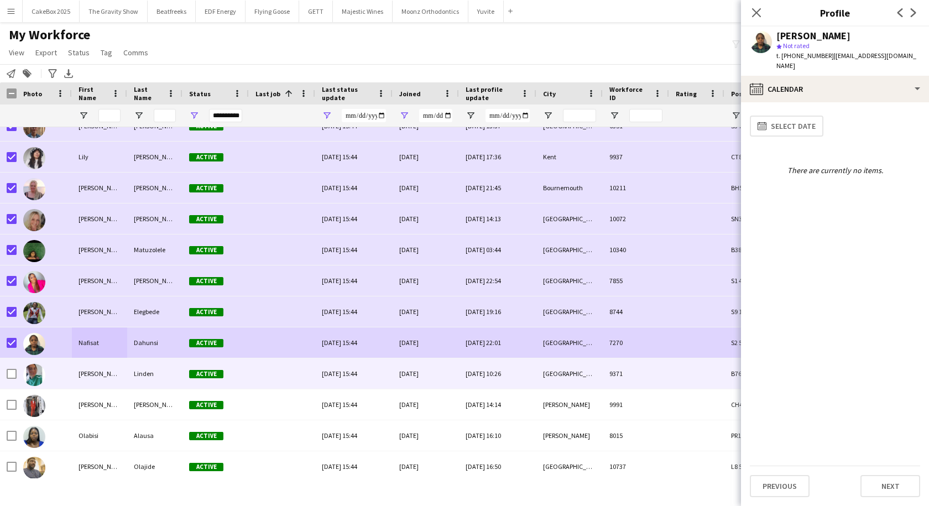
click at [100, 376] on div "Natalie" at bounding box center [99, 373] width 55 height 30
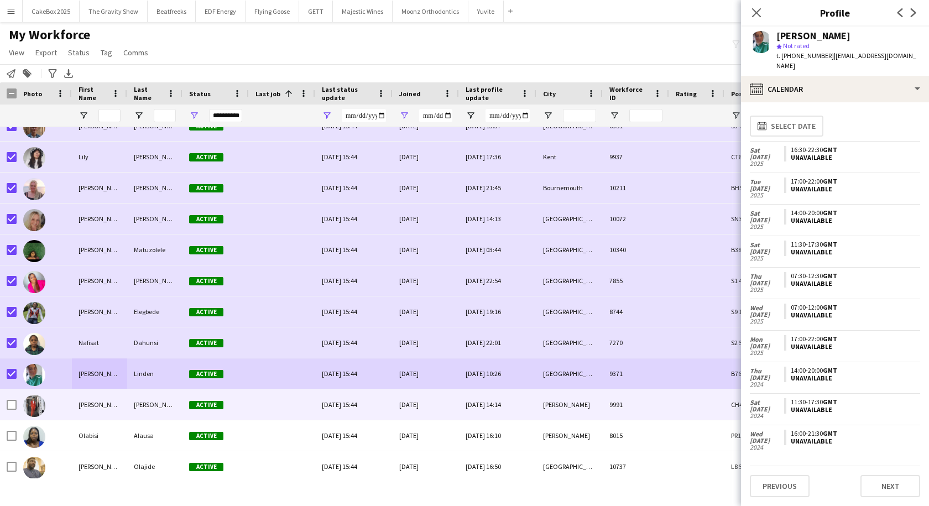
click at [83, 407] on div "Natasha" at bounding box center [99, 404] width 55 height 30
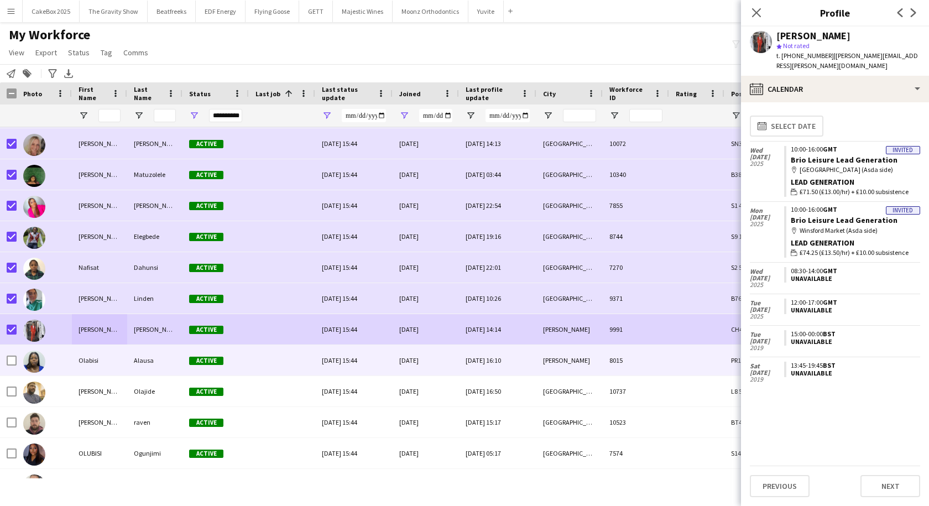
click at [109, 363] on div "Olabisi" at bounding box center [99, 360] width 55 height 30
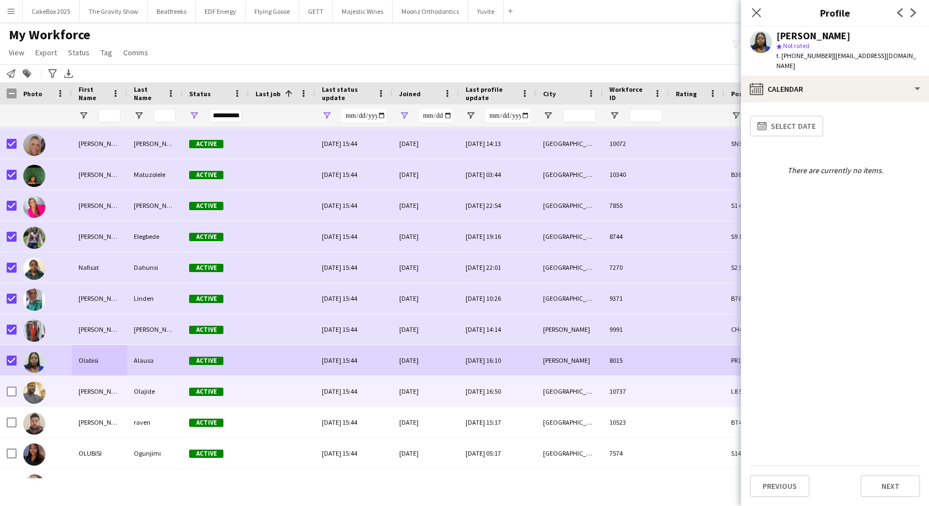
click at [76, 386] on div "Olaoluwa Richards" at bounding box center [99, 391] width 55 height 30
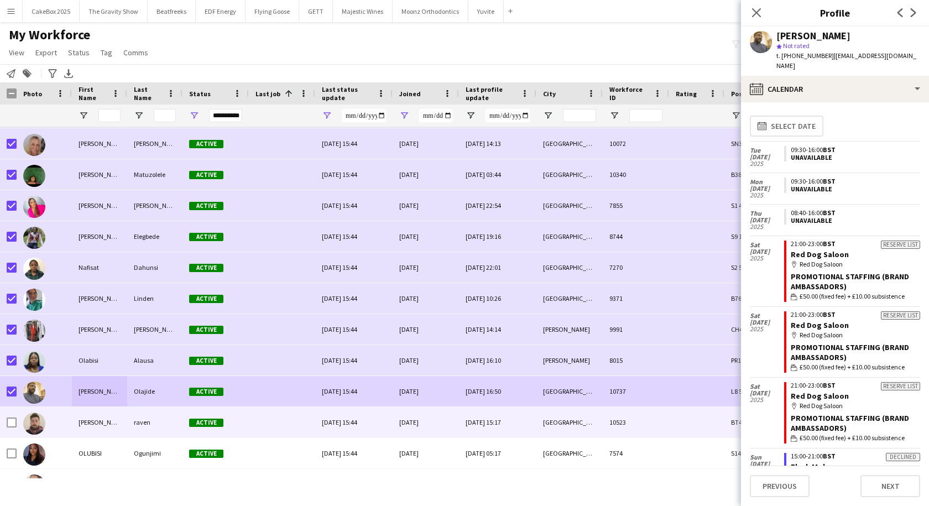
click at [95, 426] on div "oliver" at bounding box center [99, 422] width 55 height 30
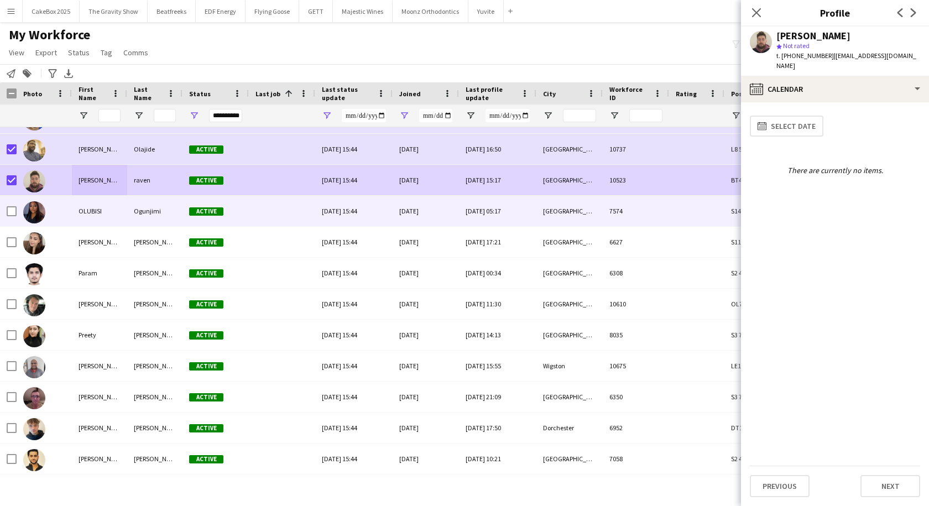
click at [87, 212] on div "OLUBISI" at bounding box center [99, 211] width 55 height 30
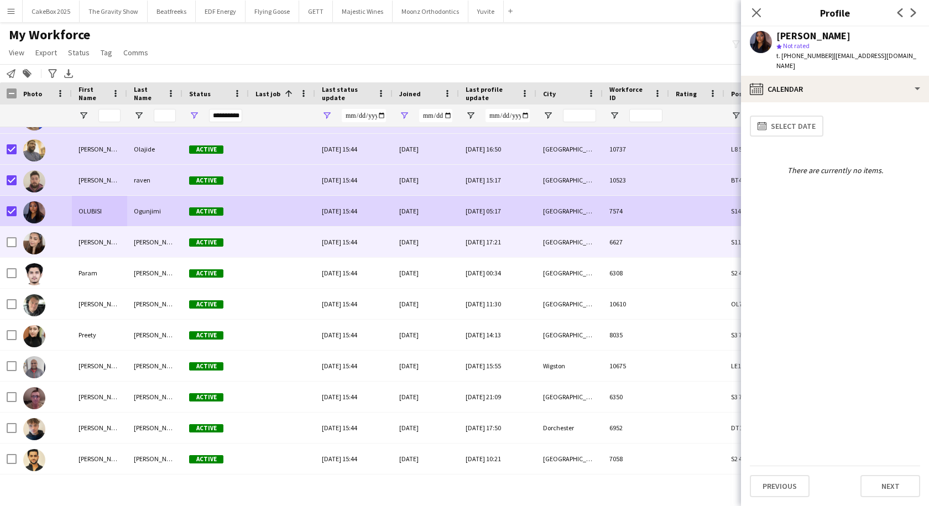
click at [78, 246] on div "Paige" at bounding box center [99, 242] width 55 height 30
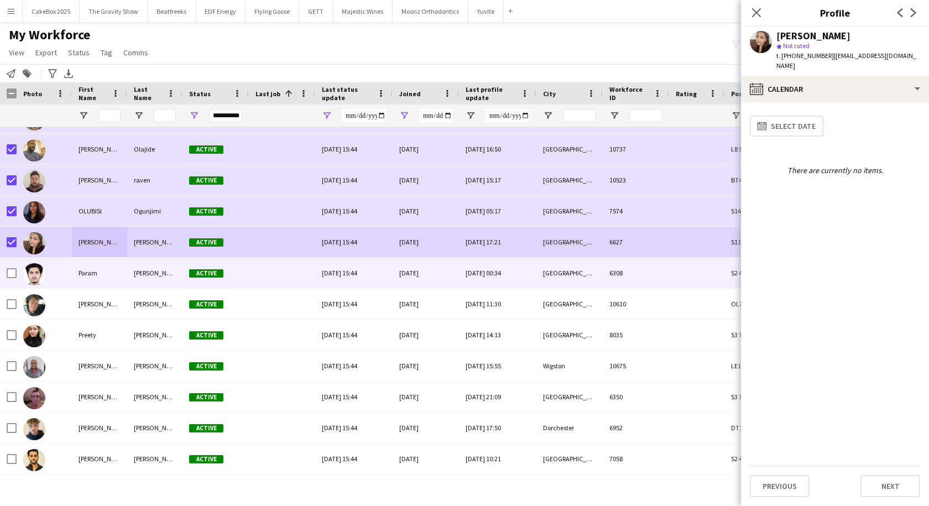
click at [80, 271] on div "Param" at bounding box center [99, 273] width 55 height 30
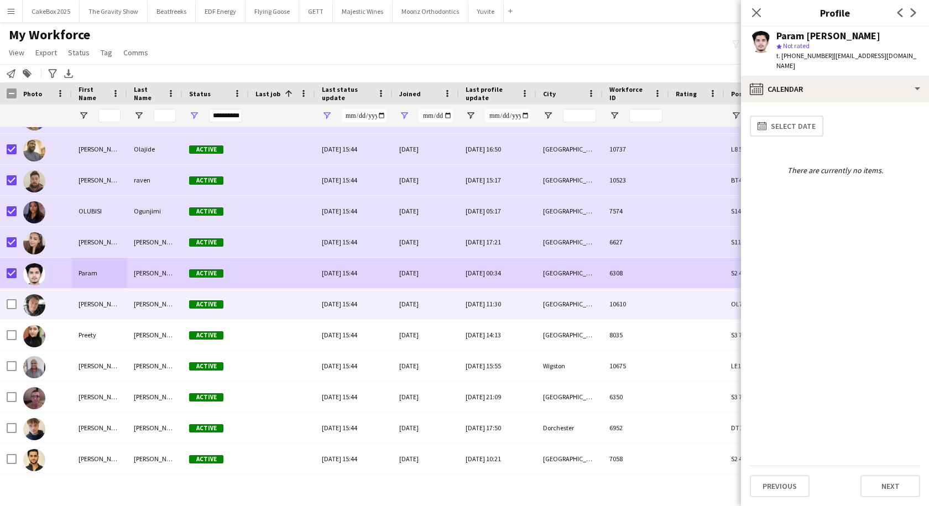
click at [85, 300] on div "Paul" at bounding box center [99, 304] width 55 height 30
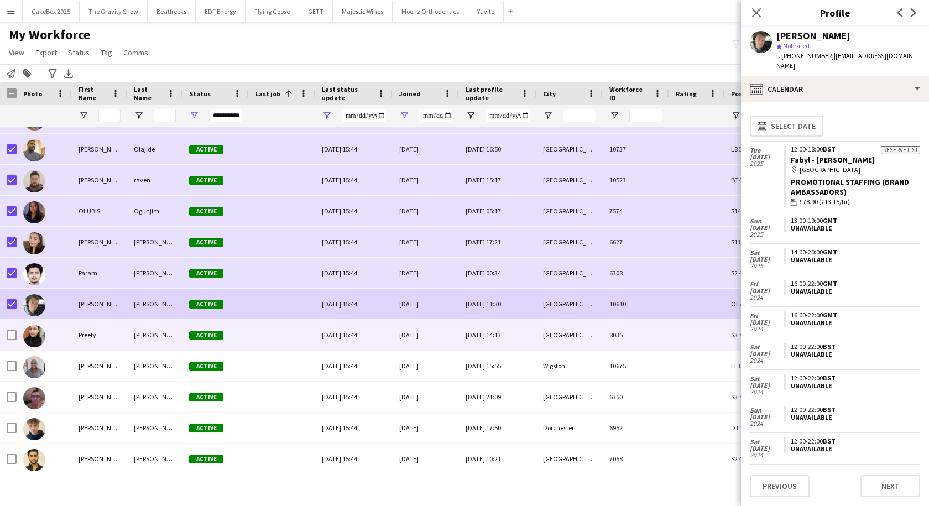
click at [97, 338] on div "Preety" at bounding box center [99, 335] width 55 height 30
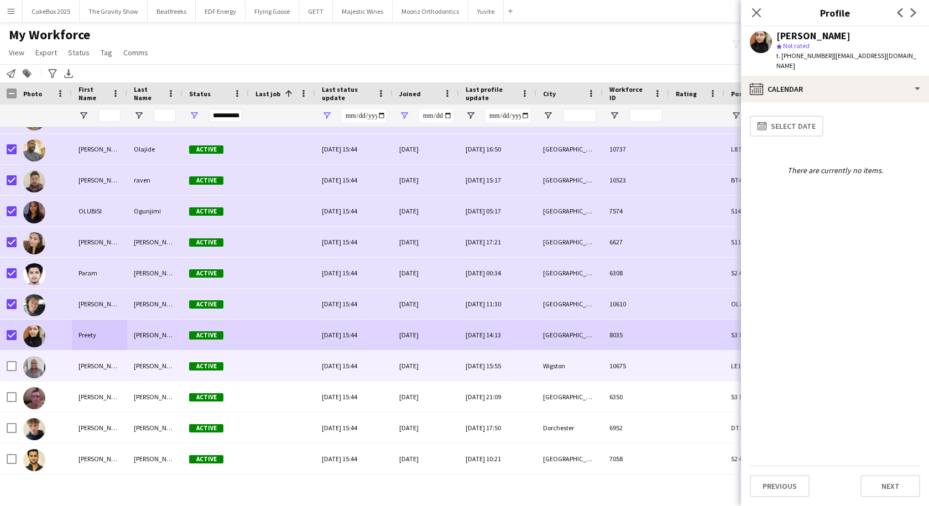
click at [81, 374] on div "Pritesh" at bounding box center [99, 365] width 55 height 30
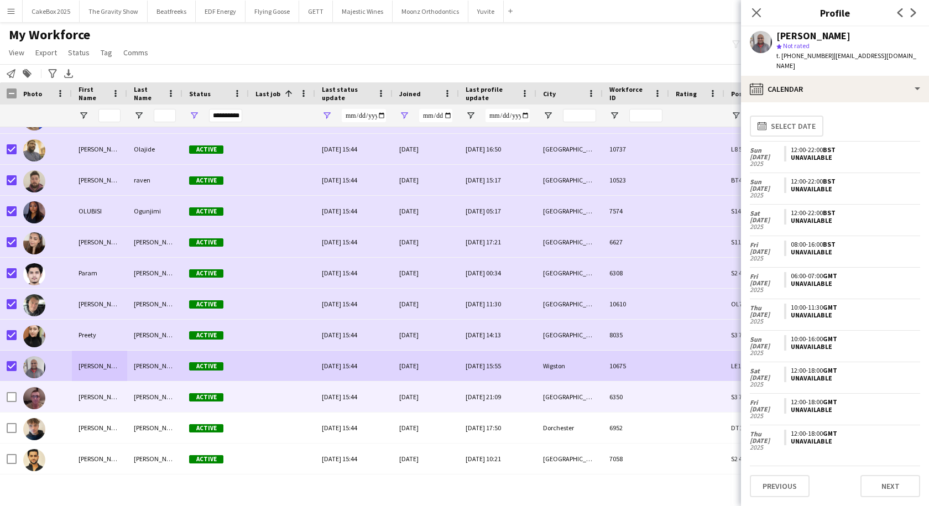
click at [94, 395] on div "Richard" at bounding box center [99, 396] width 55 height 30
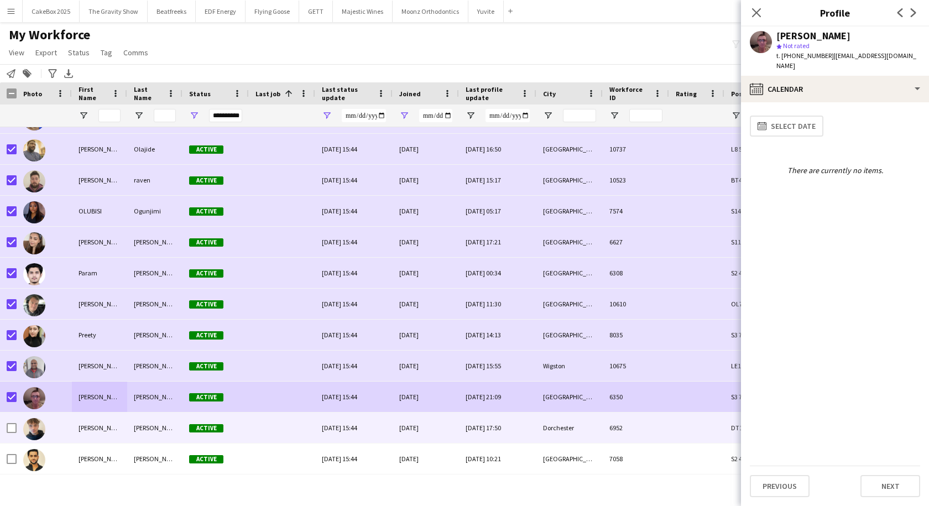
click at [114, 435] on div "Roni" at bounding box center [99, 427] width 55 height 30
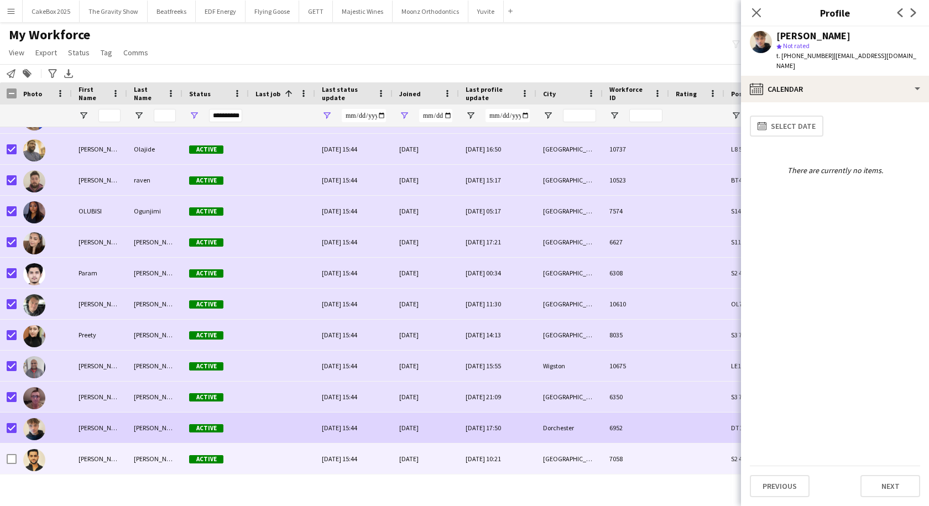
click at [87, 459] on div "Sahil" at bounding box center [99, 458] width 55 height 30
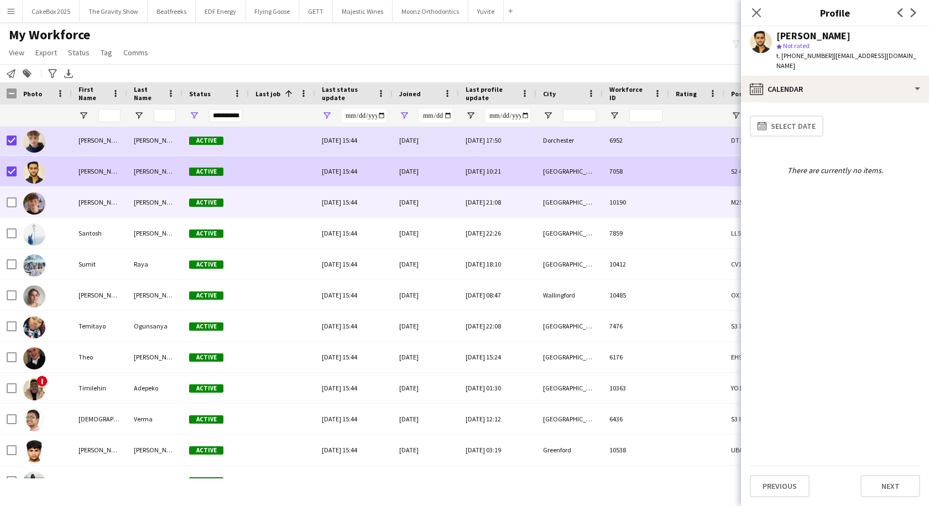
click at [85, 204] on div "Sam" at bounding box center [99, 202] width 55 height 30
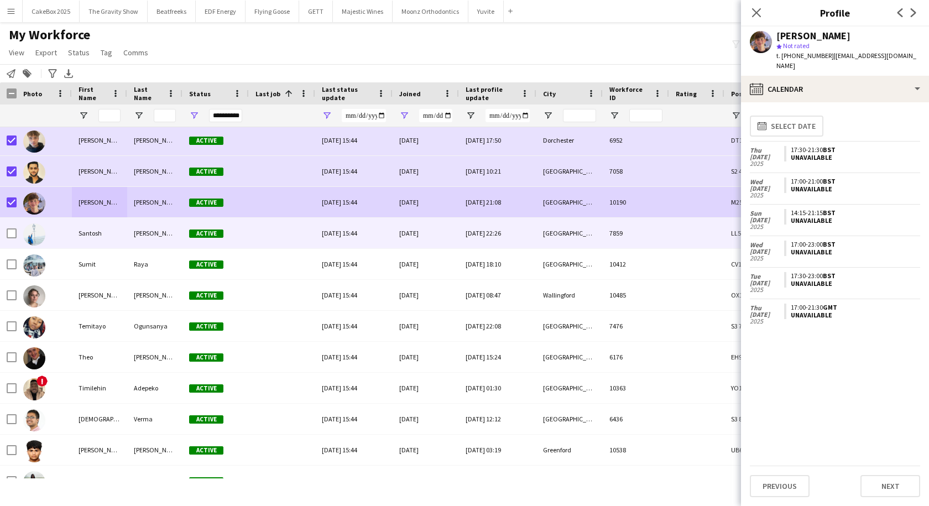
click at [91, 237] on div "Santosh" at bounding box center [99, 233] width 55 height 30
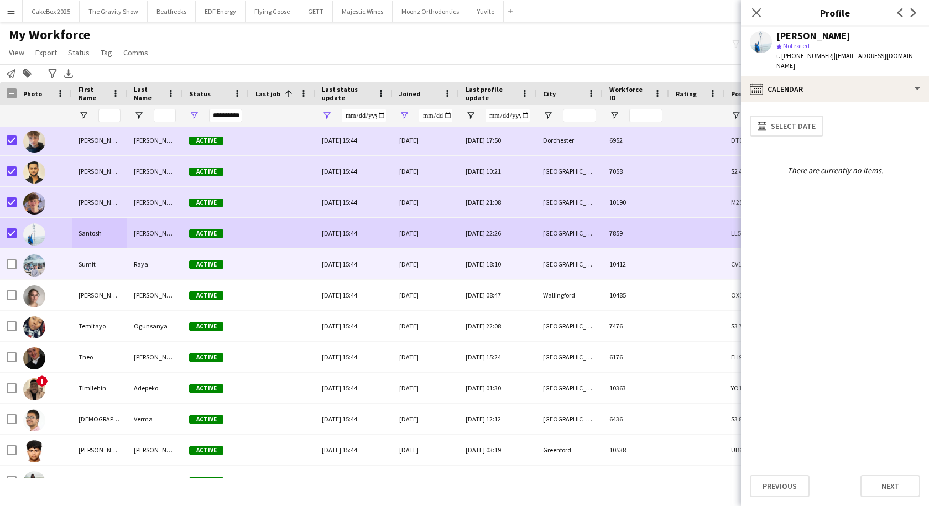
click at [99, 269] on div "Sumit" at bounding box center [99, 264] width 55 height 30
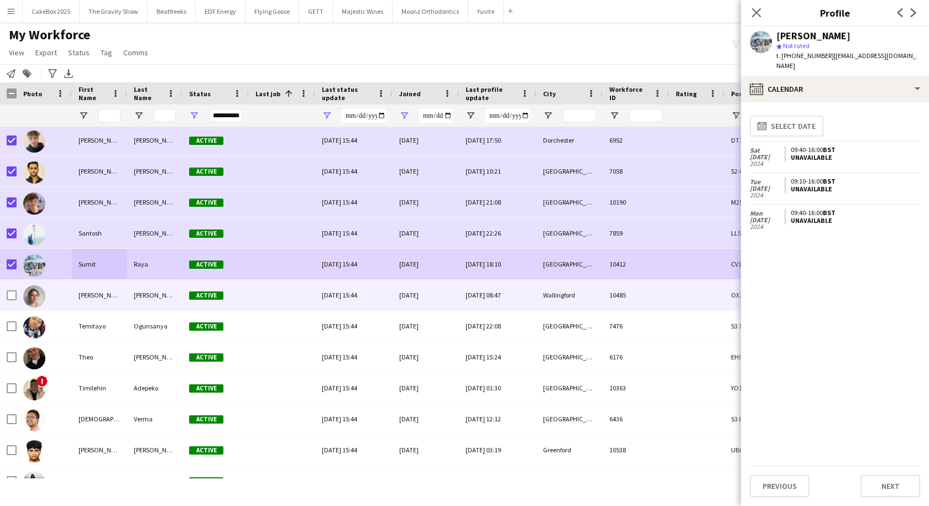
click at [82, 296] on div "Tana" at bounding box center [99, 295] width 55 height 30
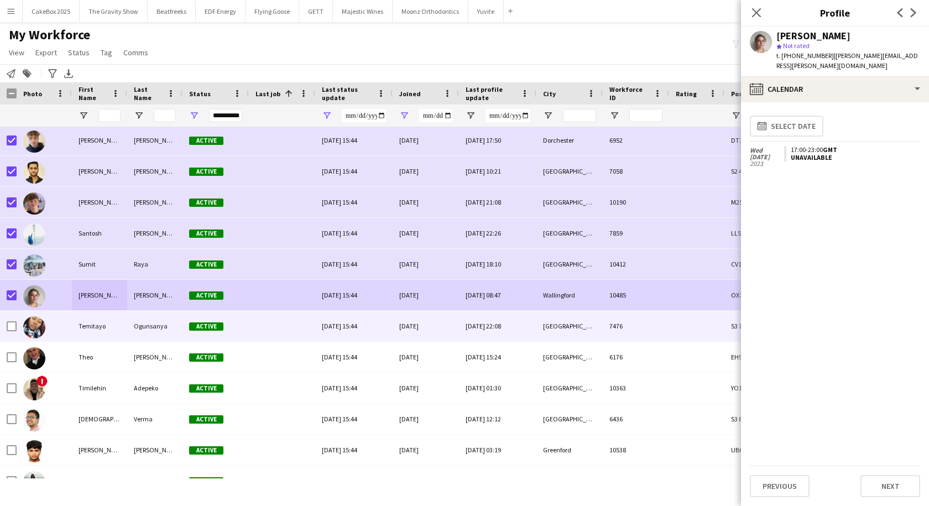
click at [100, 325] on div "Temitayo" at bounding box center [99, 326] width 55 height 30
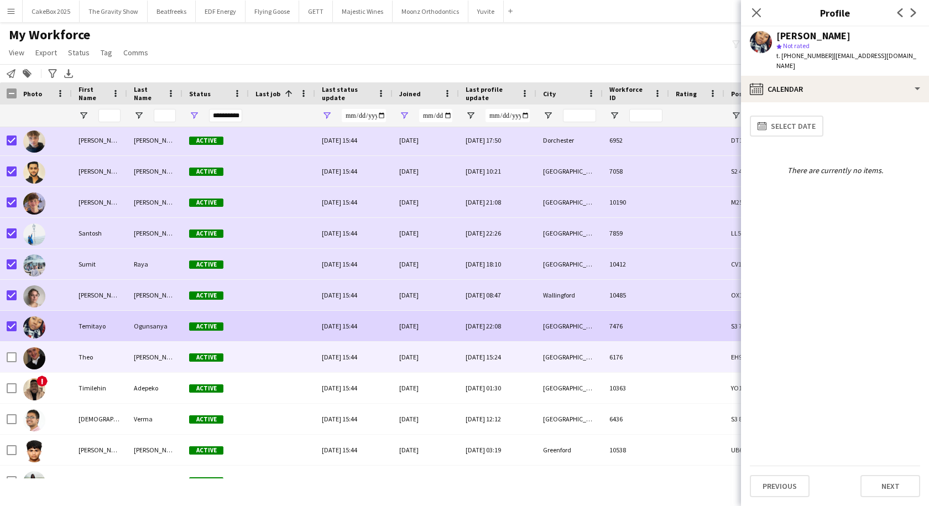
click at [84, 359] on div "Theo" at bounding box center [99, 357] width 55 height 30
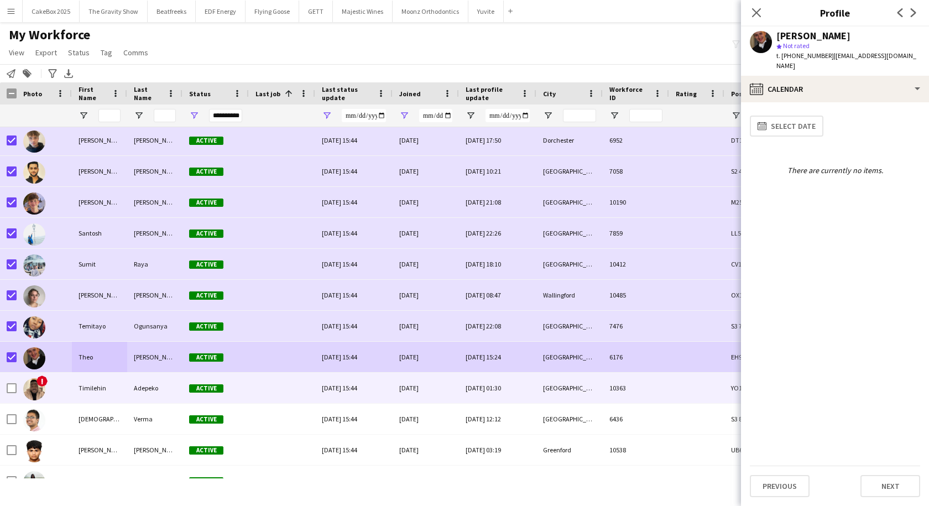
click at [75, 386] on div "Timilehin" at bounding box center [99, 388] width 55 height 30
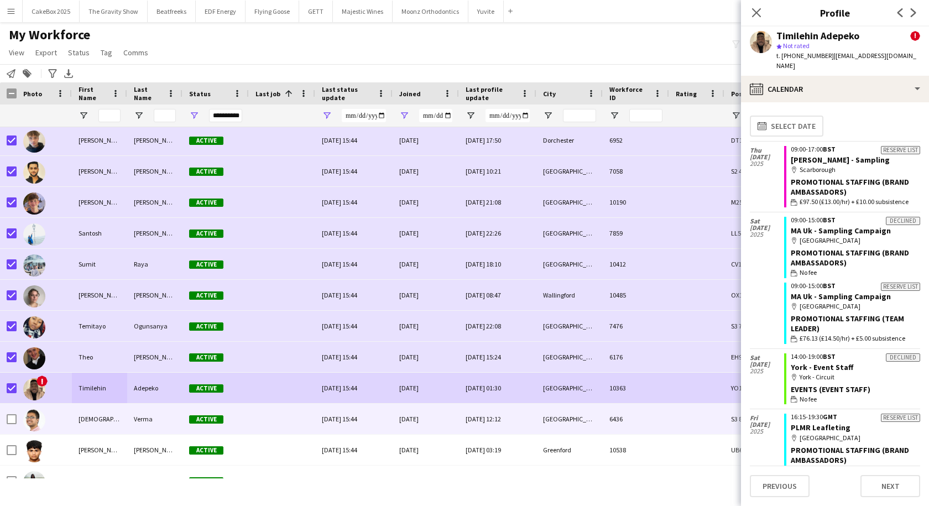
click at [93, 421] on div "Vaibhav" at bounding box center [99, 419] width 55 height 30
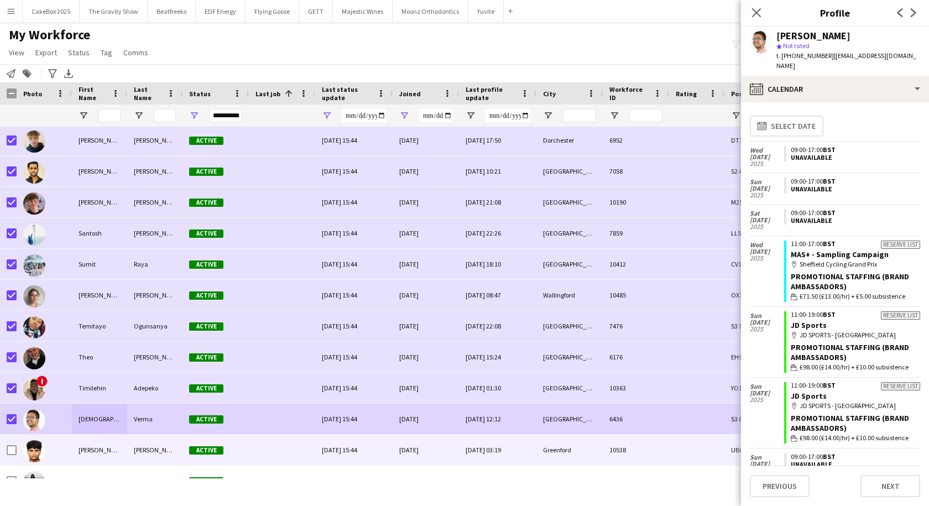
click at [87, 447] on div "Vatsal" at bounding box center [99, 450] width 55 height 30
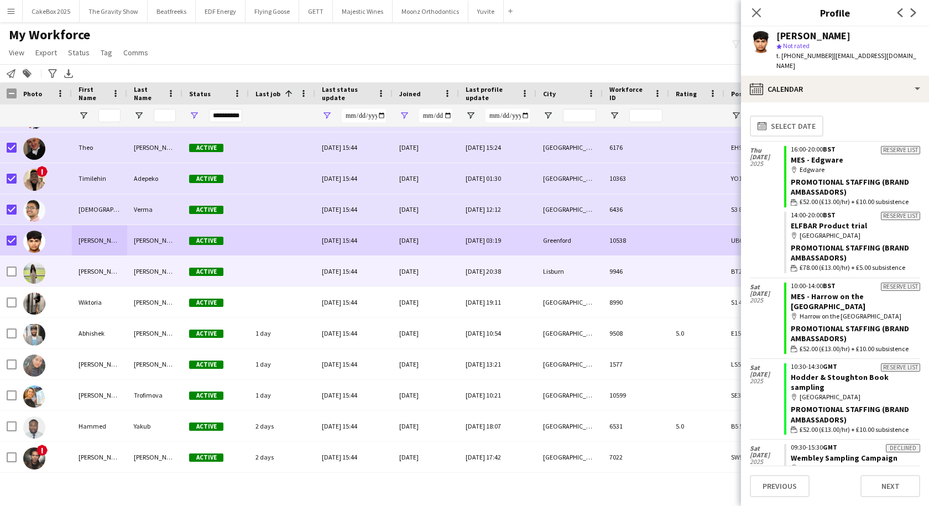
click at [90, 271] on div "Whitney" at bounding box center [99, 271] width 55 height 30
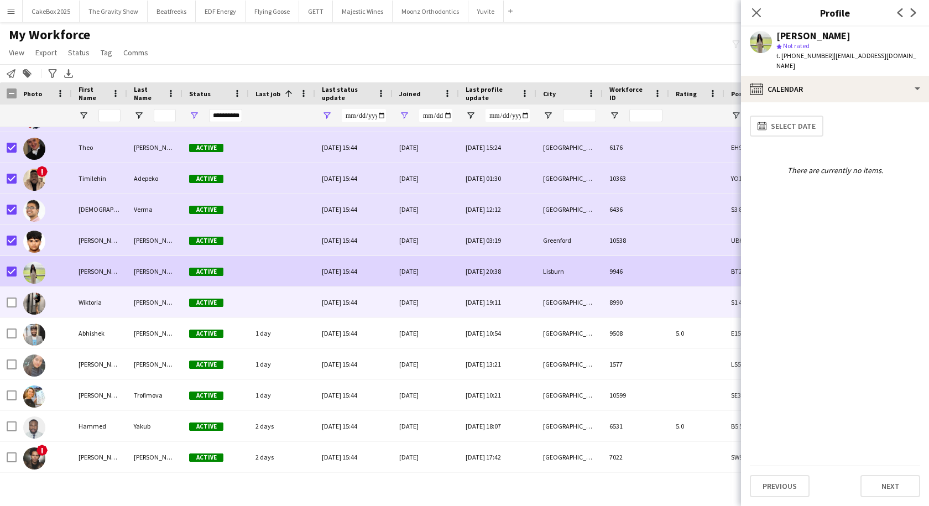
click at [64, 302] on div at bounding box center [44, 302] width 55 height 30
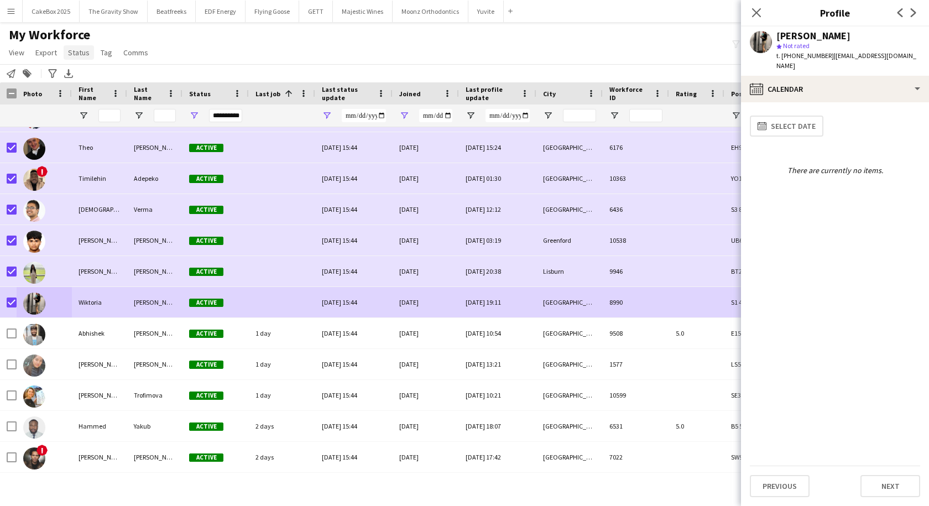
click at [83, 54] on span "Status" at bounding box center [79, 53] width 22 height 10
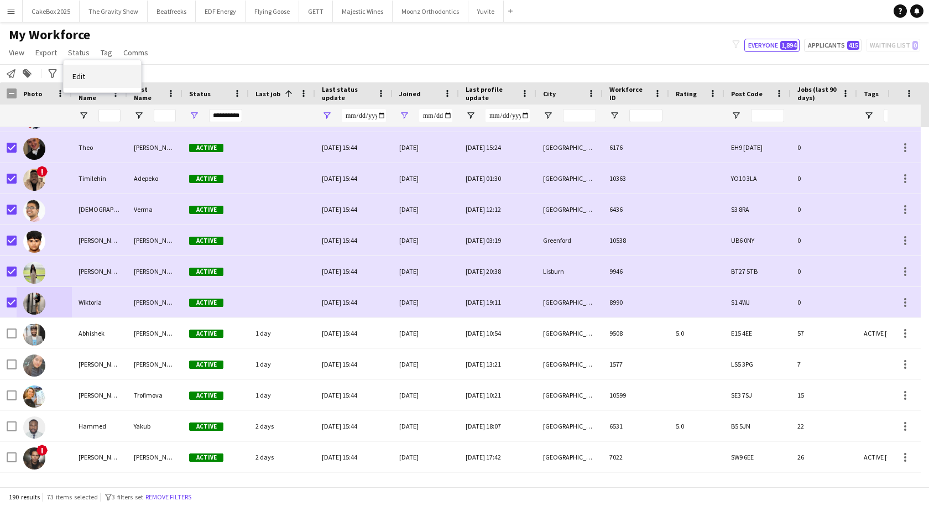
click at [82, 76] on span "Edit" at bounding box center [78, 76] width 13 height 10
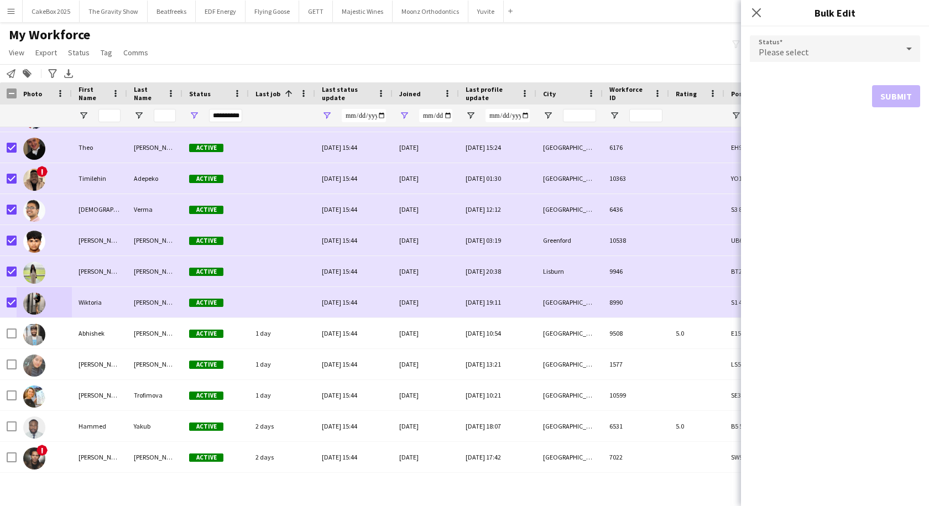
click at [784, 56] on span "Please select" at bounding box center [783, 51] width 50 height 11
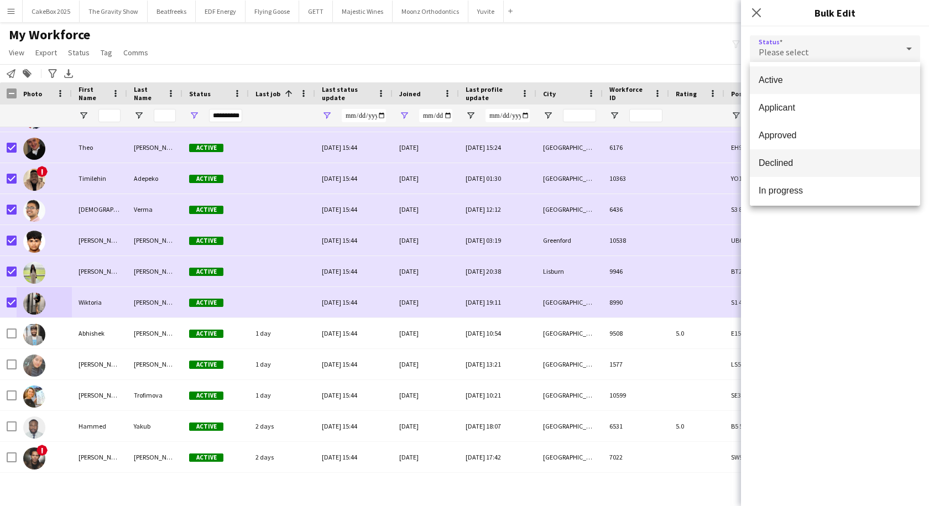
scroll to position [114, 0]
click at [779, 159] on span "Suspended" at bounding box center [834, 159] width 153 height 11
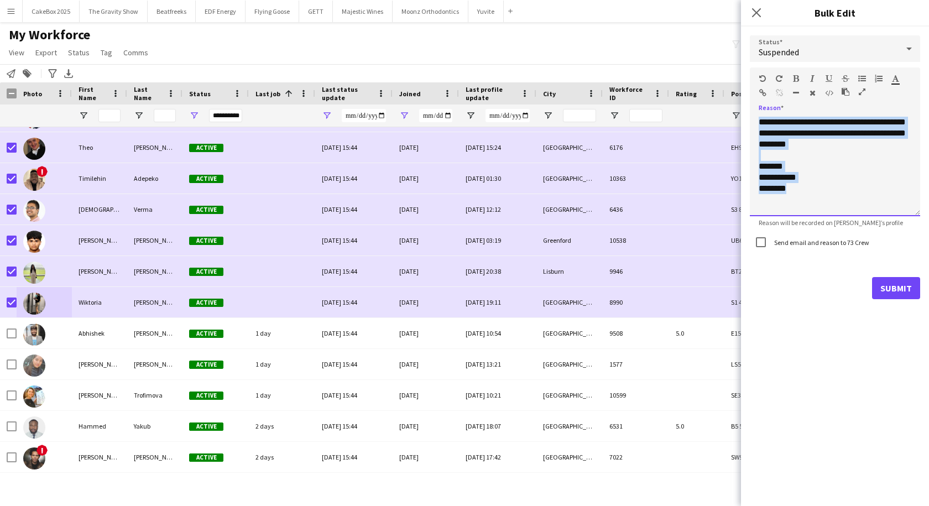
drag, startPoint x: 797, startPoint y: 190, endPoint x: 756, endPoint y: 110, distance: 89.5
click at [756, 110] on div "**********" at bounding box center [835, 162] width 170 height 107
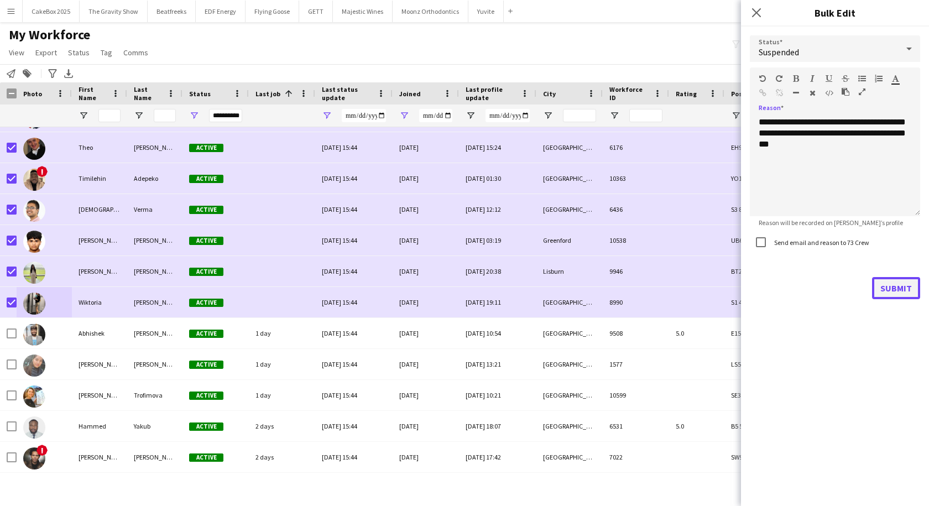
click at [890, 290] on button "Submit" at bounding box center [896, 288] width 48 height 22
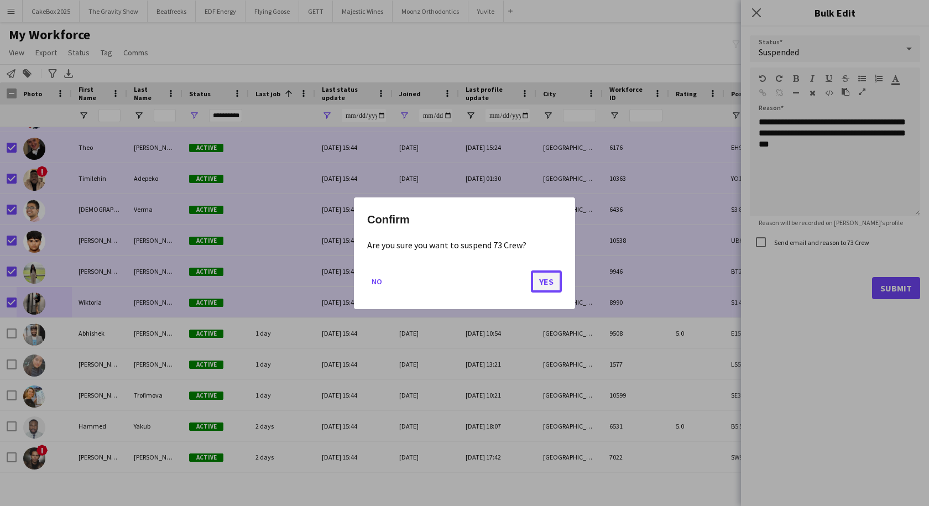
click at [548, 282] on button "Yes" at bounding box center [546, 281] width 31 height 22
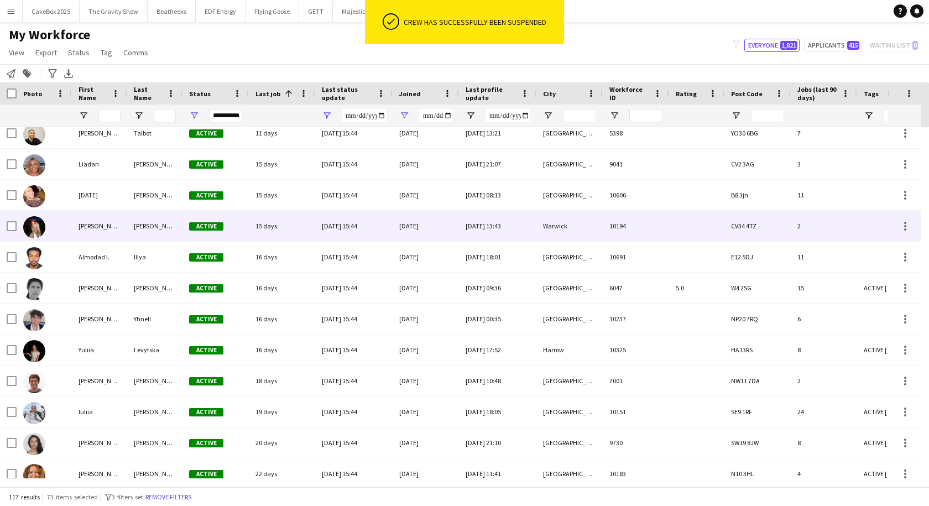
scroll to position [0, 0]
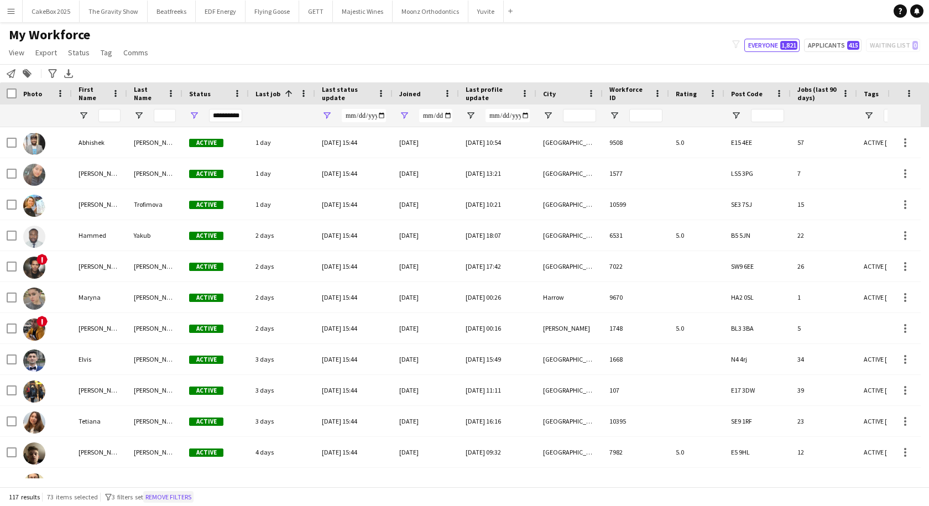
click at [192, 495] on button "Remove filters" at bounding box center [168, 497] width 50 height 12
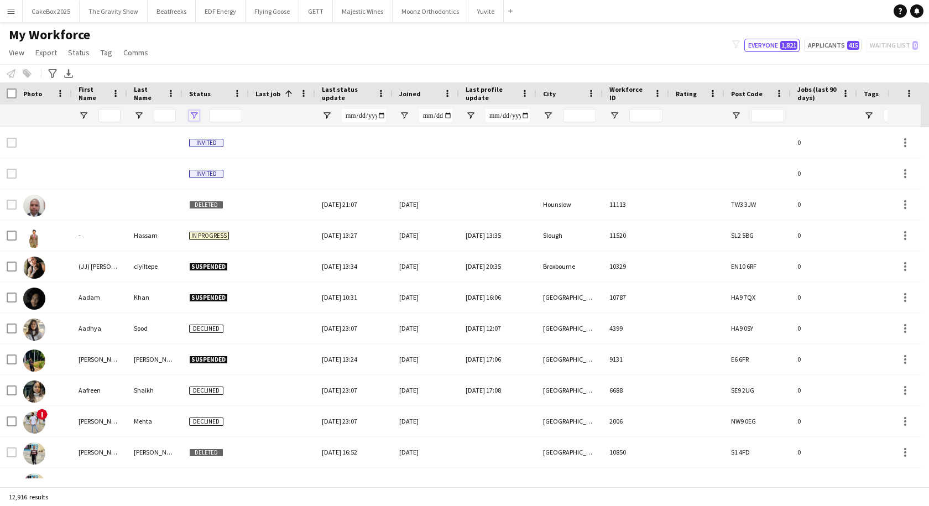
click at [195, 115] on span "Open Filter Menu" at bounding box center [194, 116] width 10 height 10
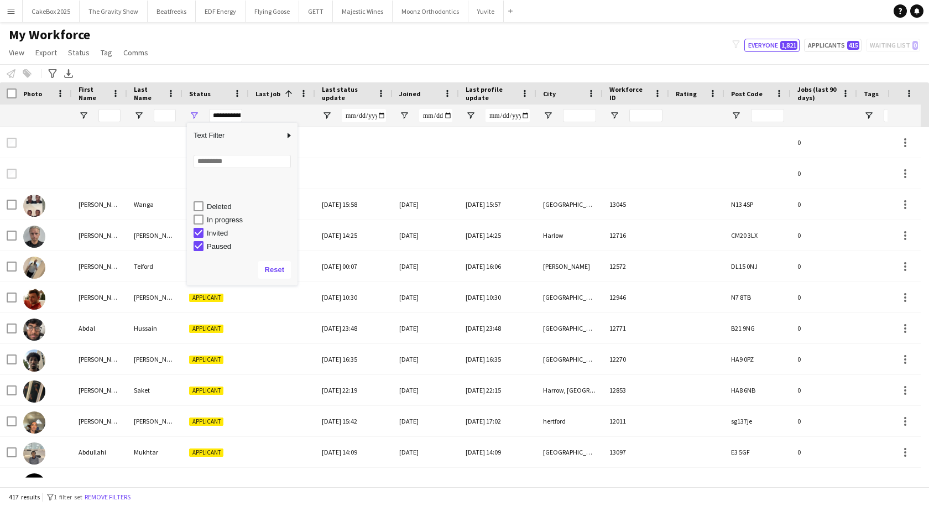
scroll to position [70, 0]
type input "**********"
click at [355, 56] on div "My Workforce View Views Default view New view Update view Delete view Edit name…" at bounding box center [464, 46] width 929 height 38
click at [547, 113] on span "Open Filter Menu" at bounding box center [548, 116] width 10 height 10
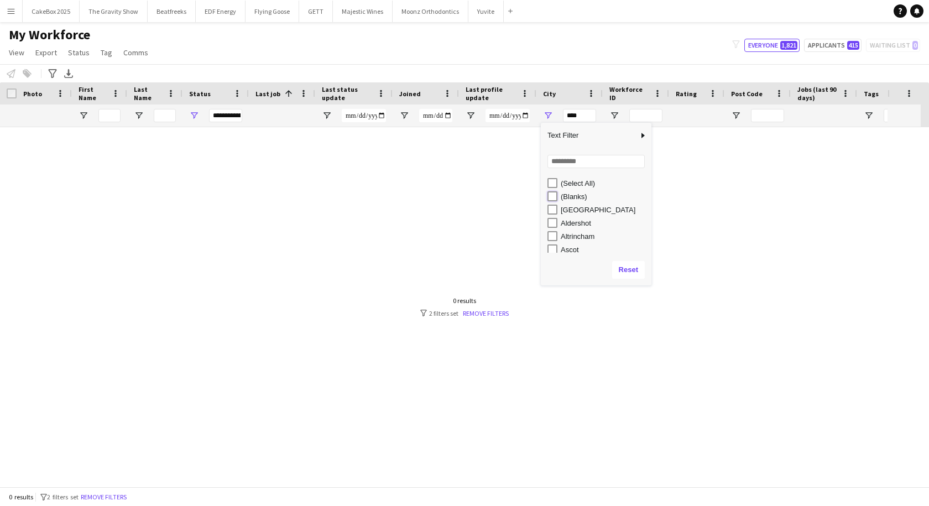
type input "**********"
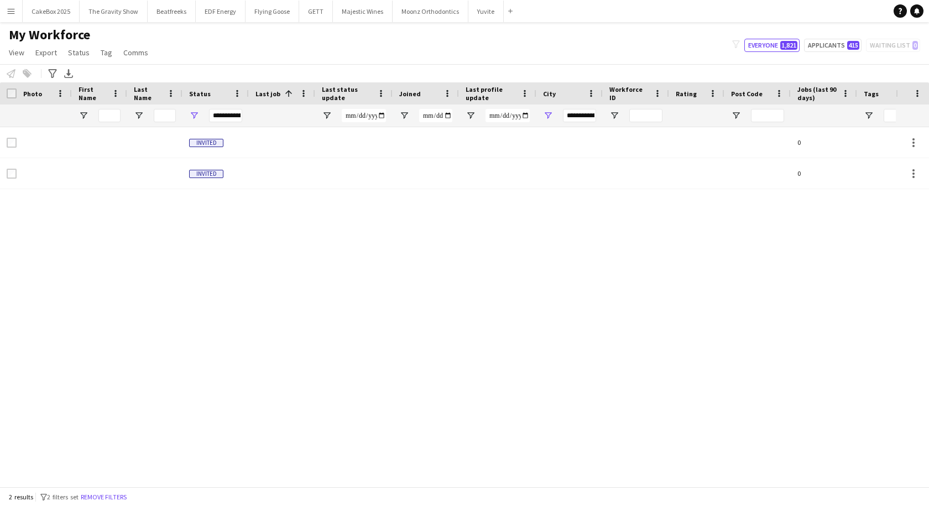
click at [594, 49] on div "My Workforce View Views Default view New view Update view Delete view Edit name…" at bounding box center [464, 46] width 929 height 38
click at [599, 63] on div "My Workforce View Views Default view New view Update view Delete view Edit name…" at bounding box center [464, 46] width 929 height 38
click at [655, 47] on div "My Workforce View Views Default view New view Update view Delete view Edit name…" at bounding box center [464, 46] width 929 height 38
click at [19, 58] on link "View" at bounding box center [16, 52] width 24 height 14
click at [245, 31] on div "My Workforce View Views Default view New view Update view Delete view Edit name…" at bounding box center [464, 46] width 929 height 38
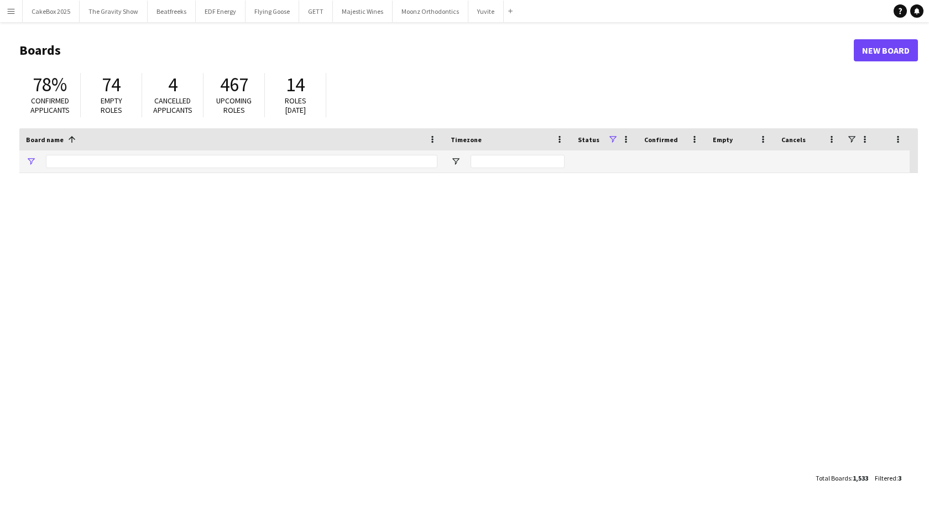
type input "*****"
